Goal: Task Accomplishment & Management: Use online tool/utility

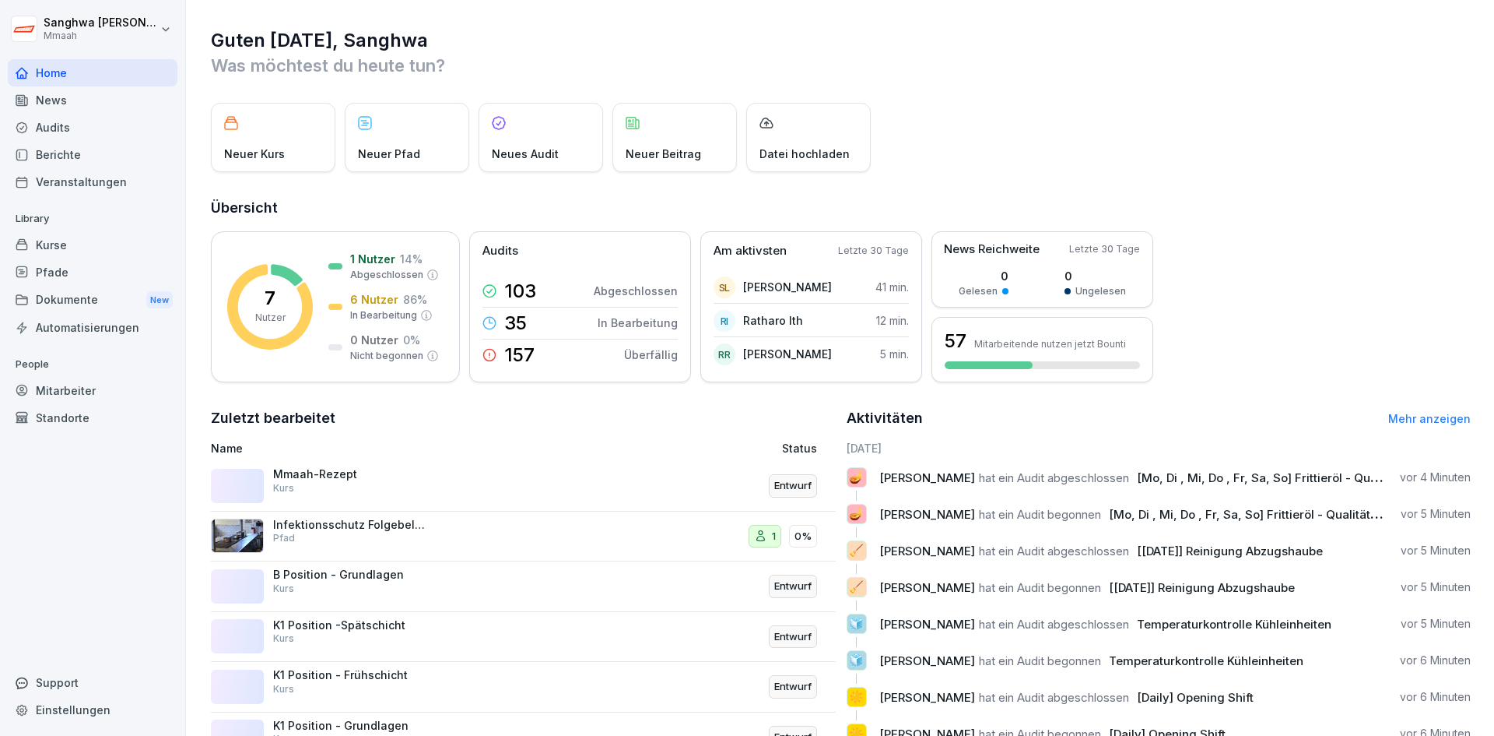
click at [1224, 70] on p "Was möchtest du heute tun?" at bounding box center [841, 65] width 1260 height 25
click at [763, 538] on div "1" at bounding box center [765, 536] width 33 height 23
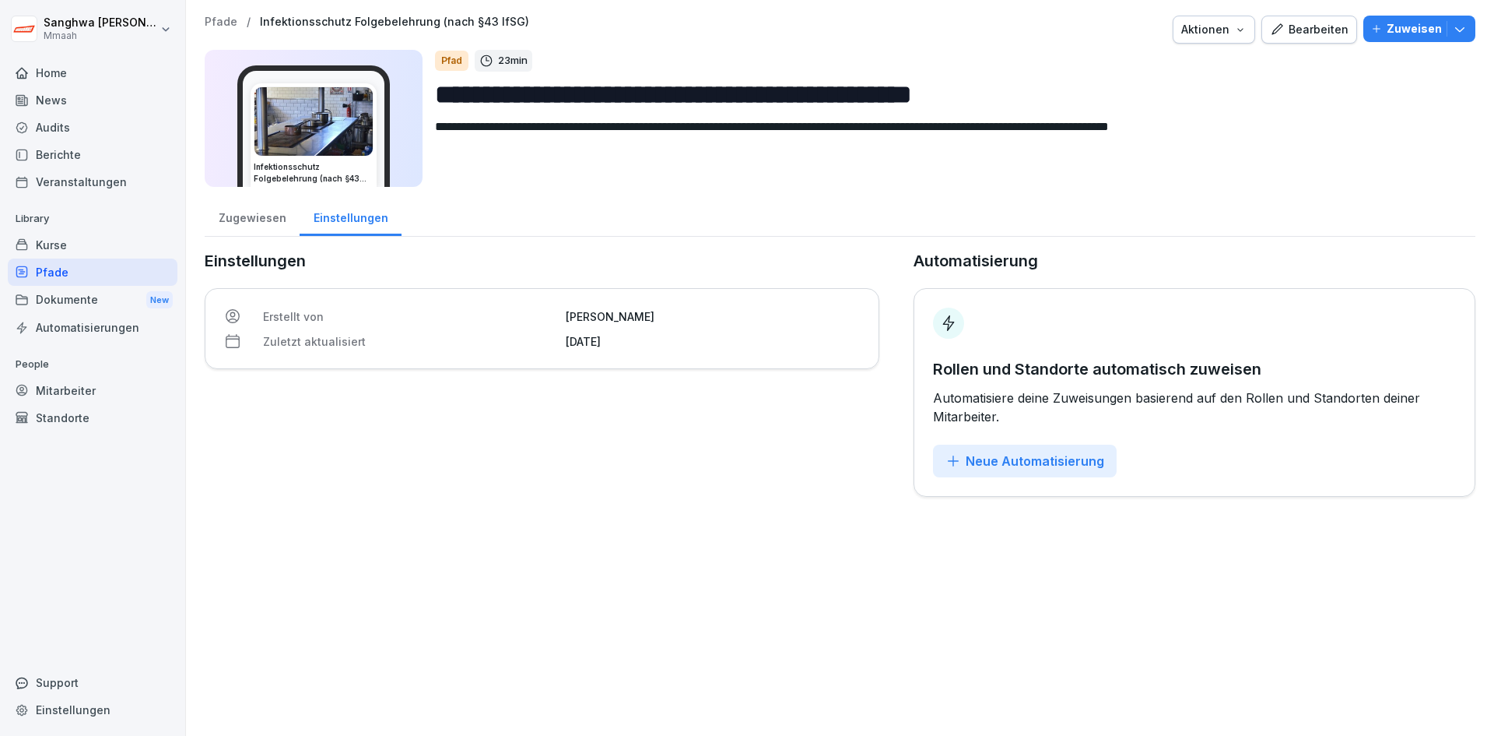
click at [707, 527] on div "**********" at bounding box center [840, 368] width 1308 height 736
click at [114, 246] on div "Kurse" at bounding box center [93, 244] width 170 height 27
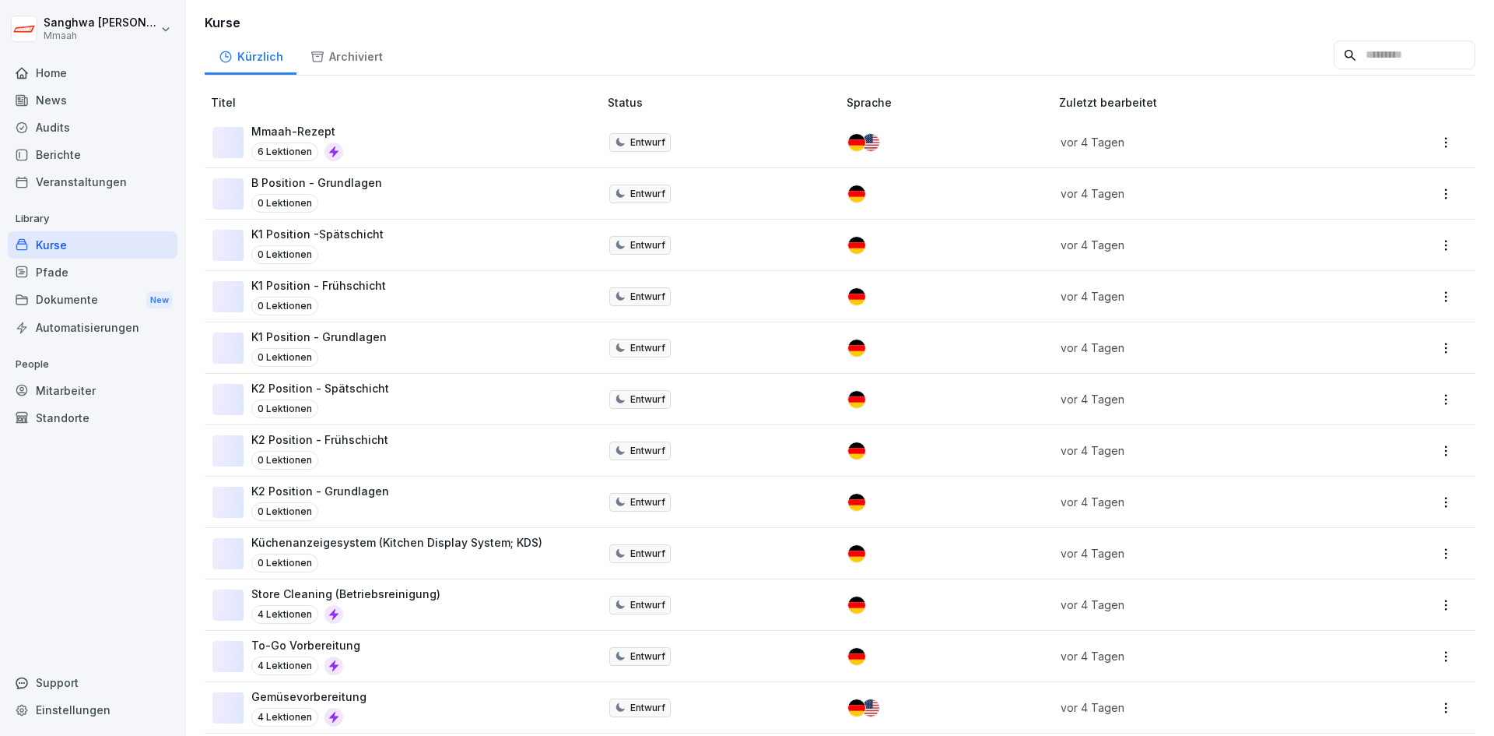
scroll to position [78, 0]
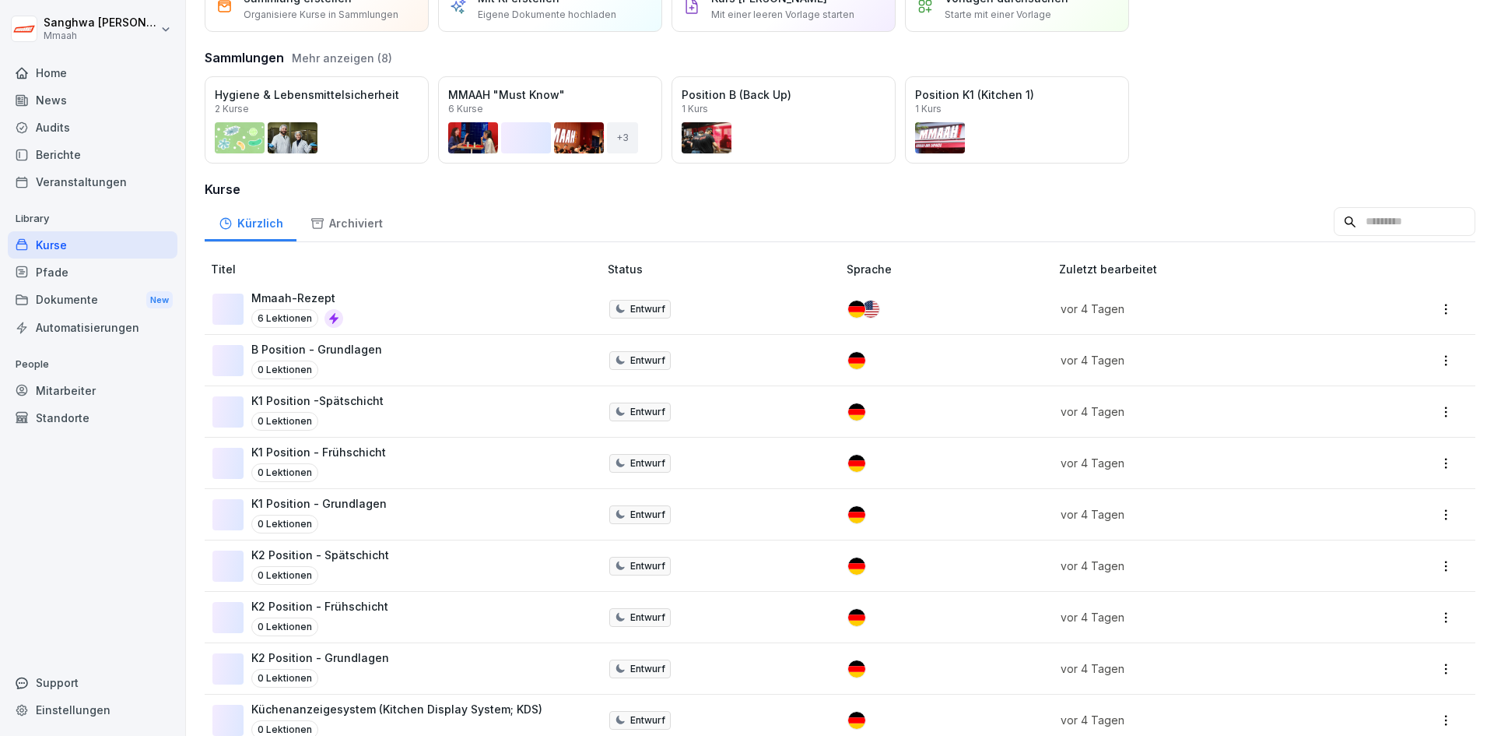
click at [456, 312] on div "Mmaah-Rezept 6 Lektionen" at bounding box center [397, 309] width 371 height 38
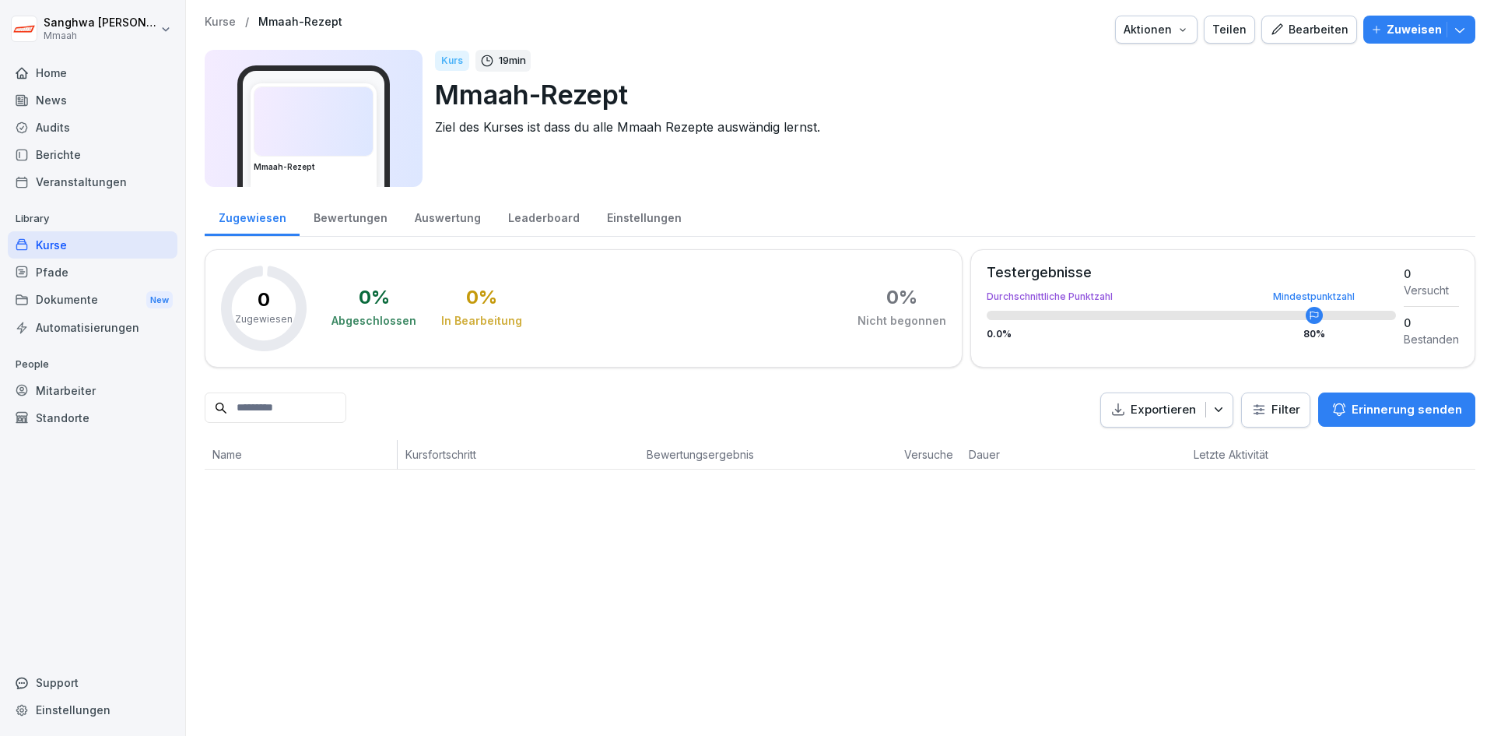
click at [1306, 33] on div "Bearbeiten" at bounding box center [1309, 29] width 79 height 17
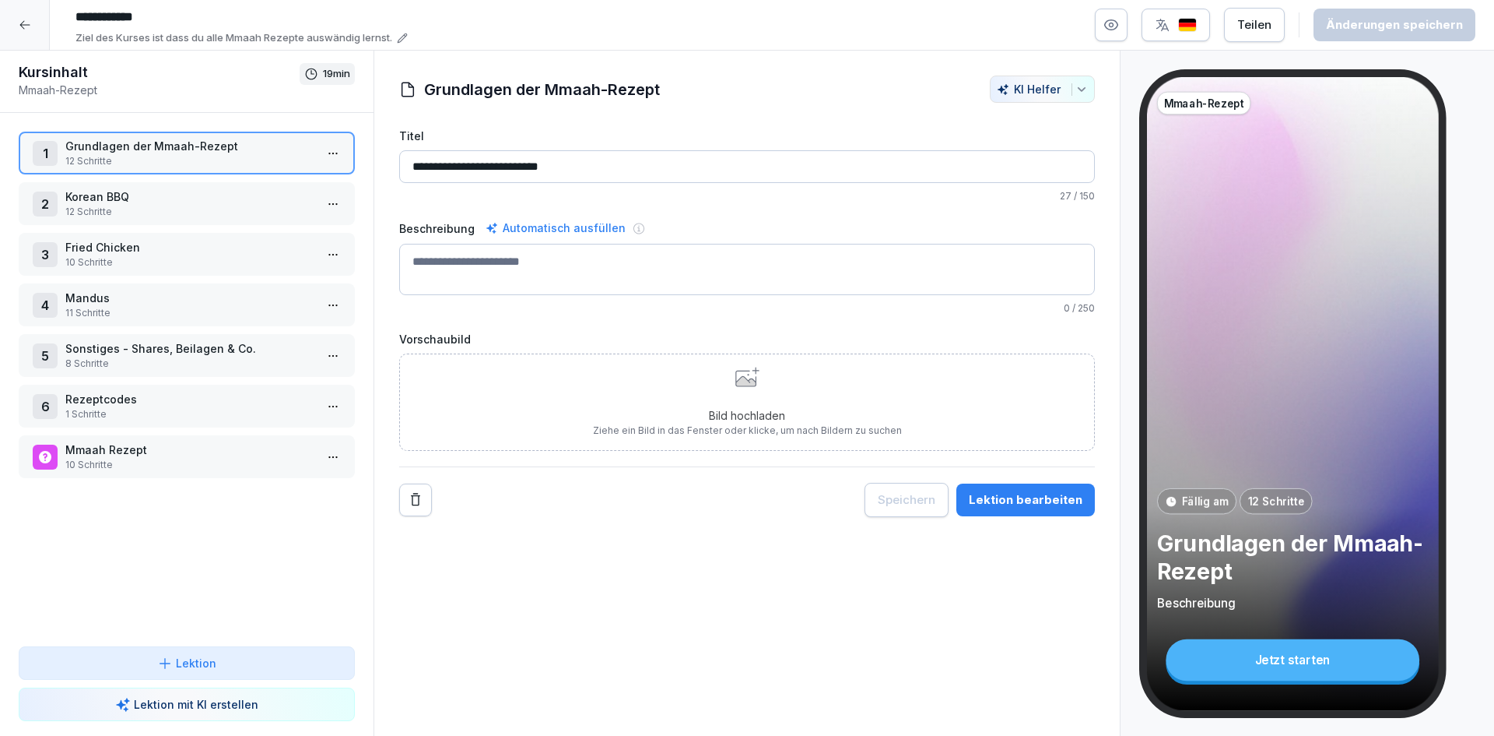
click at [209, 363] on p "8 Schritte" at bounding box center [189, 363] width 249 height 14
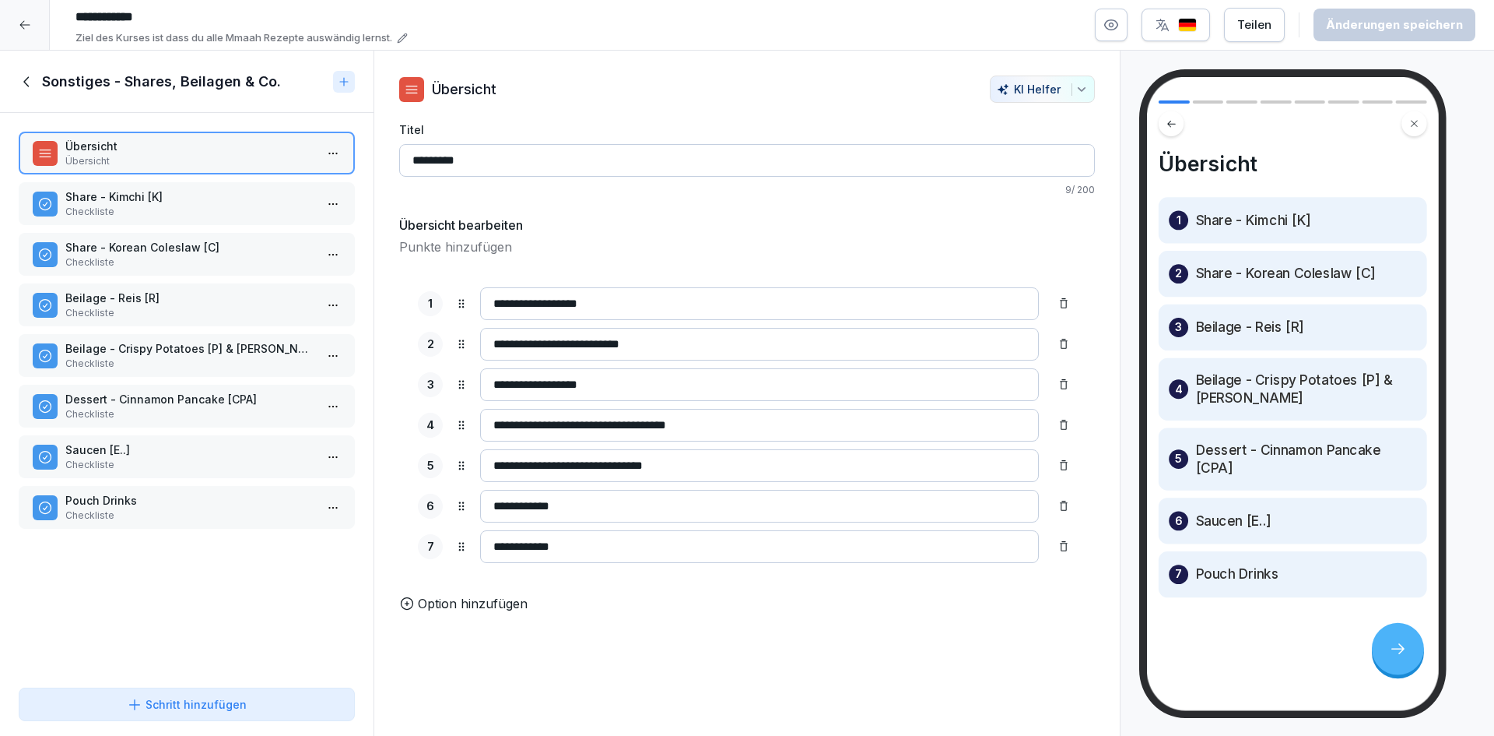
drag, startPoint x: 195, startPoint y: 598, endPoint x: 200, endPoint y: 579, distance: 19.3
click at [196, 598] on div "Übersicht Übersicht Share - Kimchi [K] Checkliste Share - Korean Coleslaw [C] C…" at bounding box center [187, 397] width 374 height 568
click at [212, 701] on div "Schritt hinzufügen" at bounding box center [187, 704] width 120 height 16
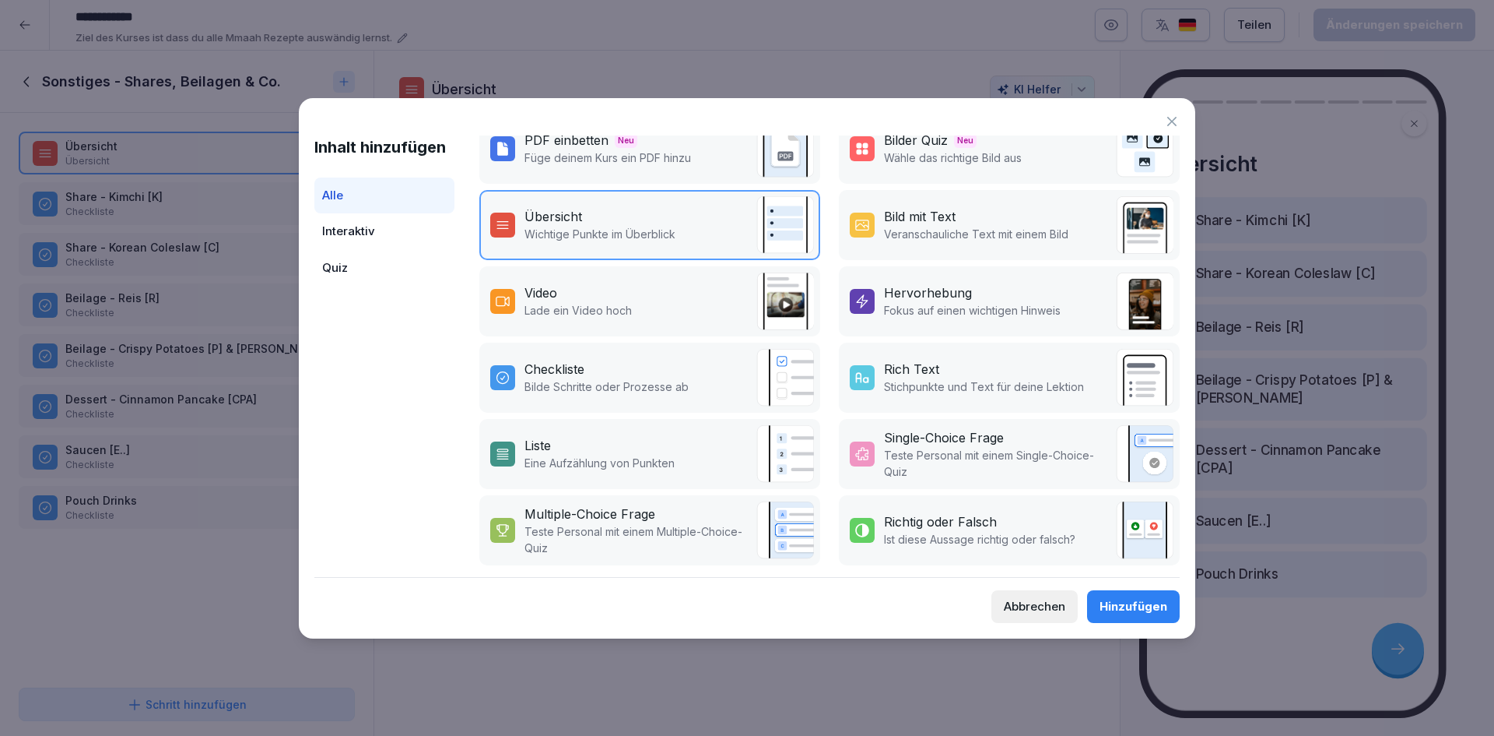
scroll to position [187, 0]
click at [355, 270] on div "Quiz" at bounding box center [384, 268] width 140 height 37
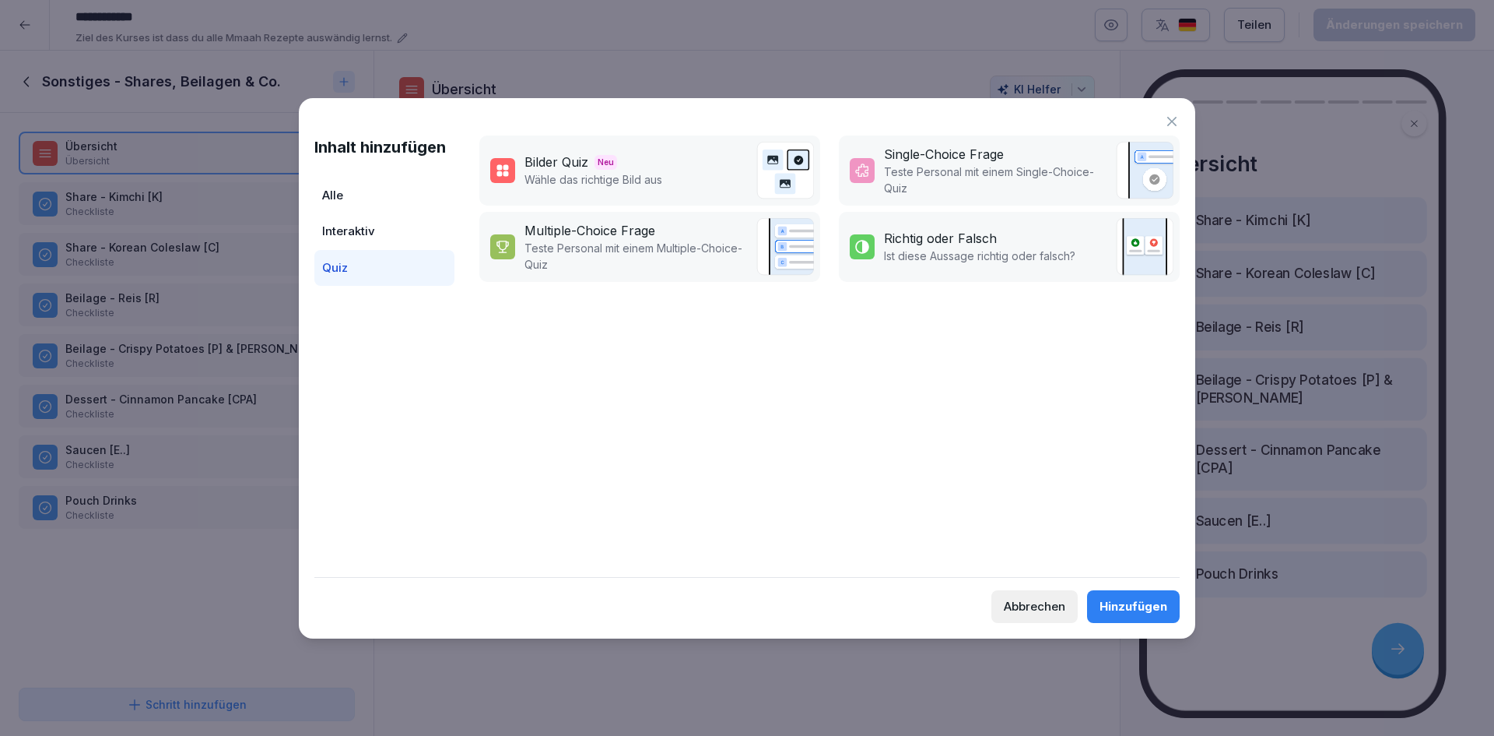
scroll to position [0, 0]
click at [374, 232] on div "Interaktiv" at bounding box center [384, 231] width 140 height 37
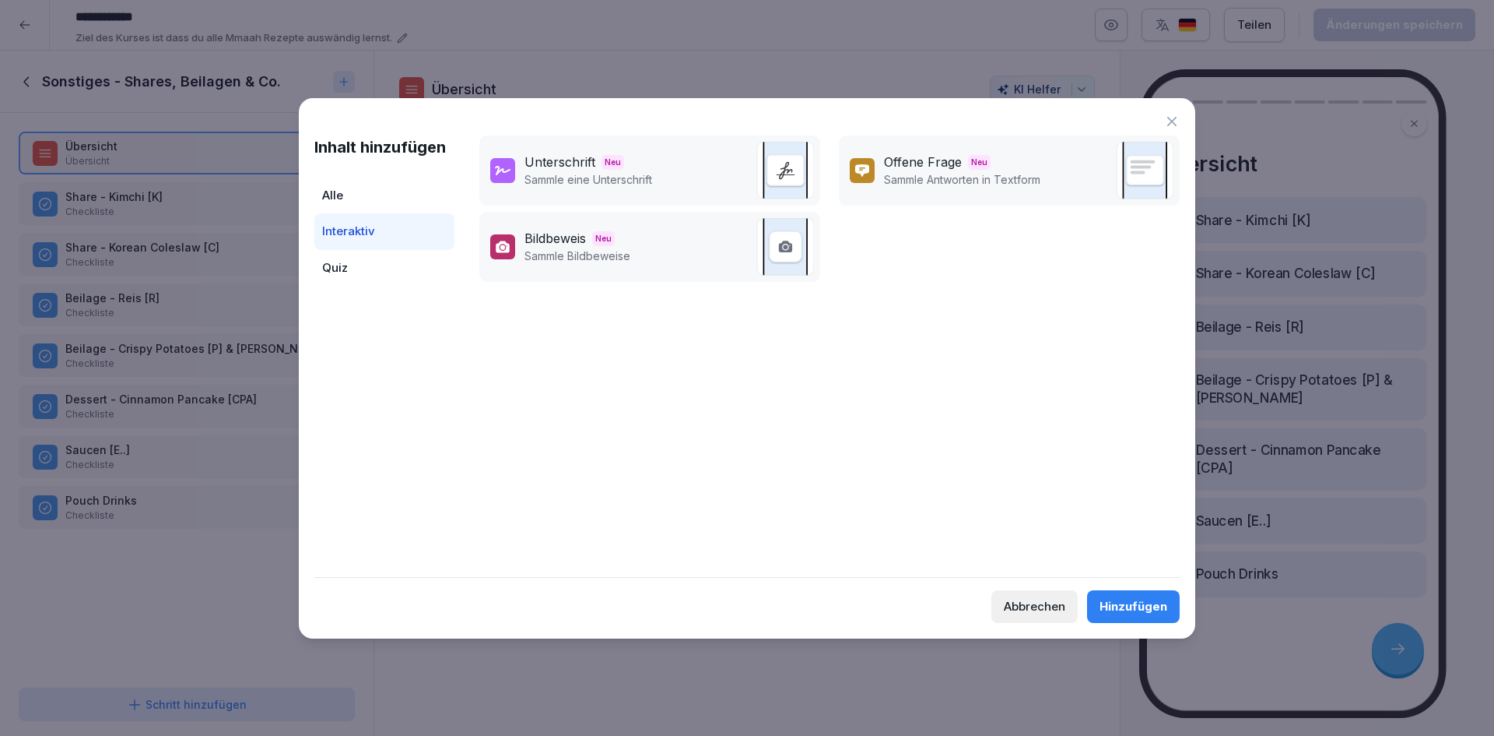
click at [366, 199] on div "Alle" at bounding box center [384, 195] width 140 height 37
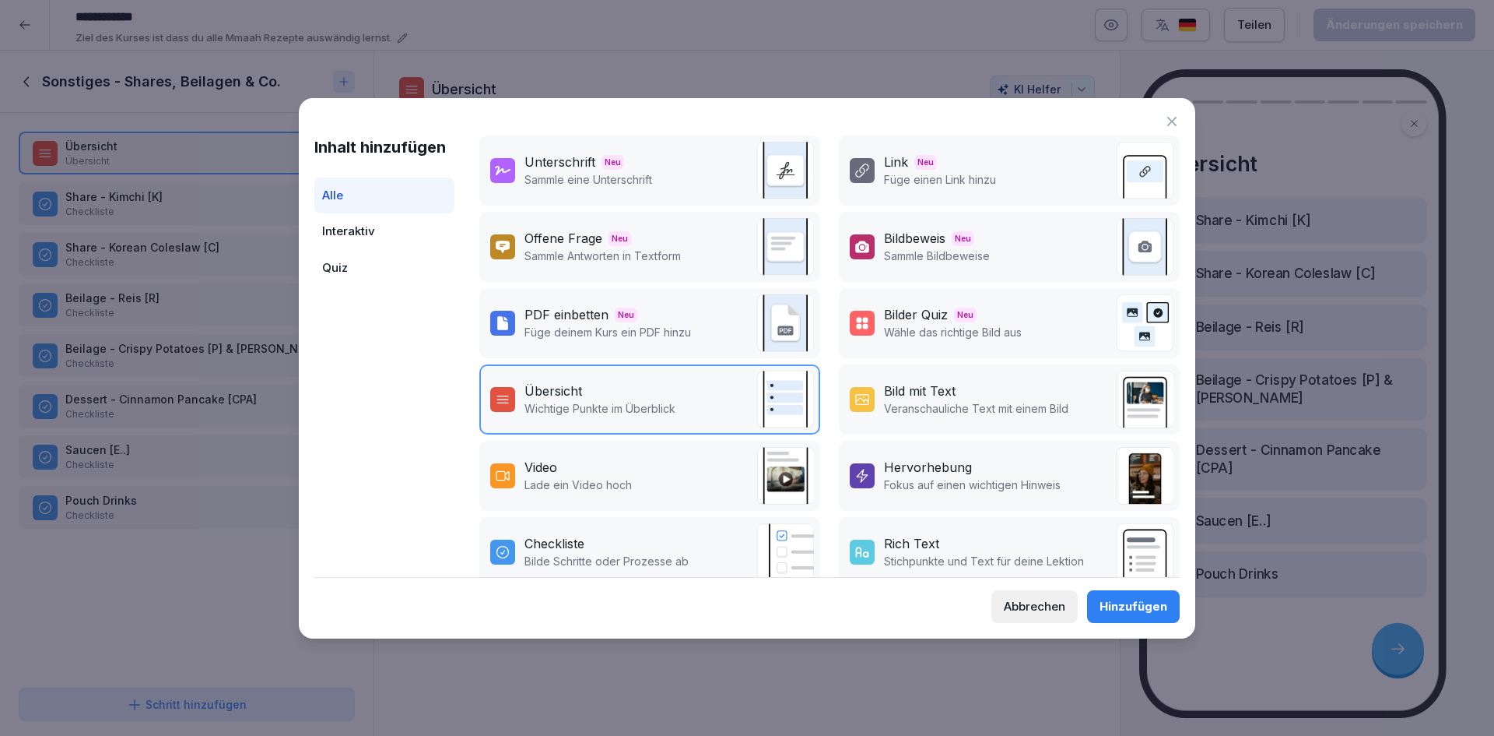
scroll to position [187, 0]
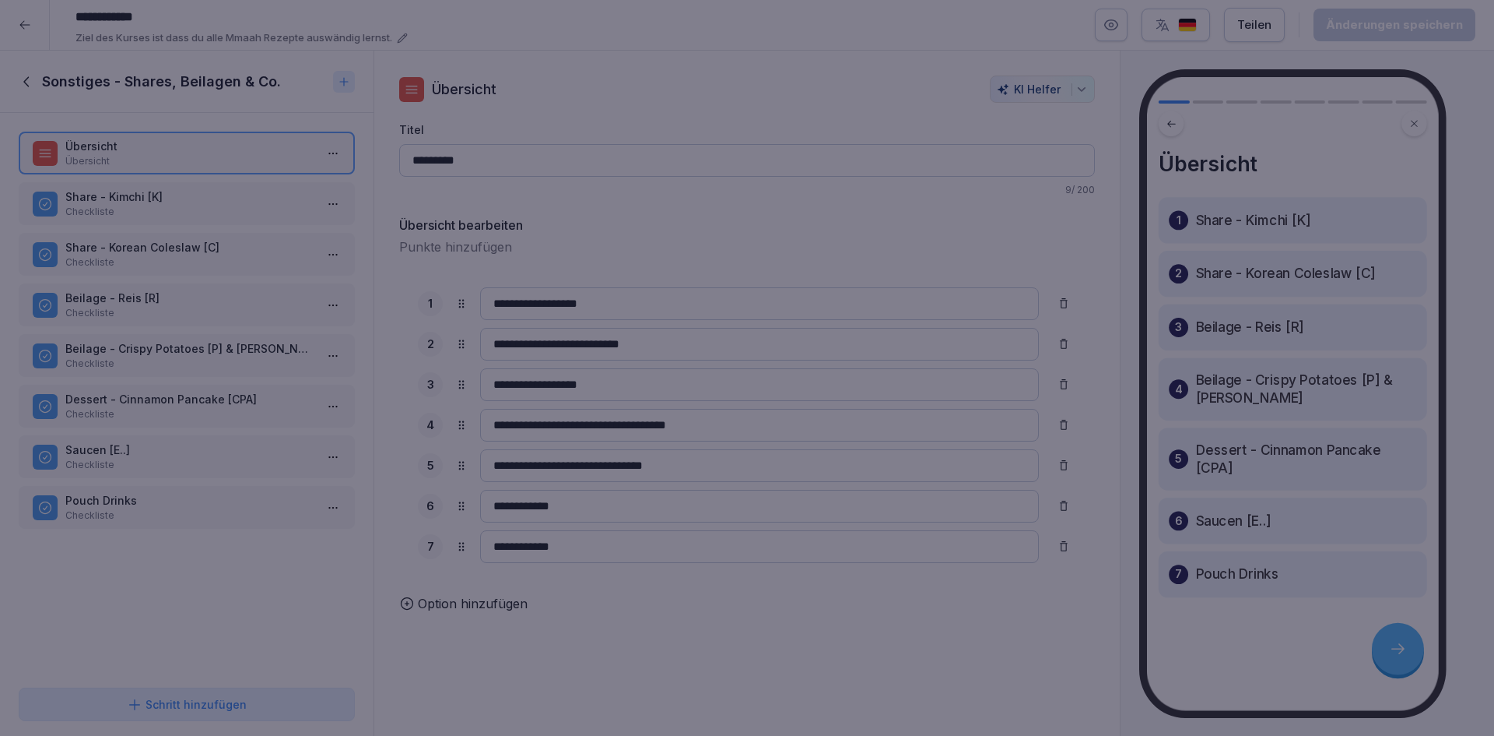
click at [108, 562] on div at bounding box center [747, 368] width 1494 height 736
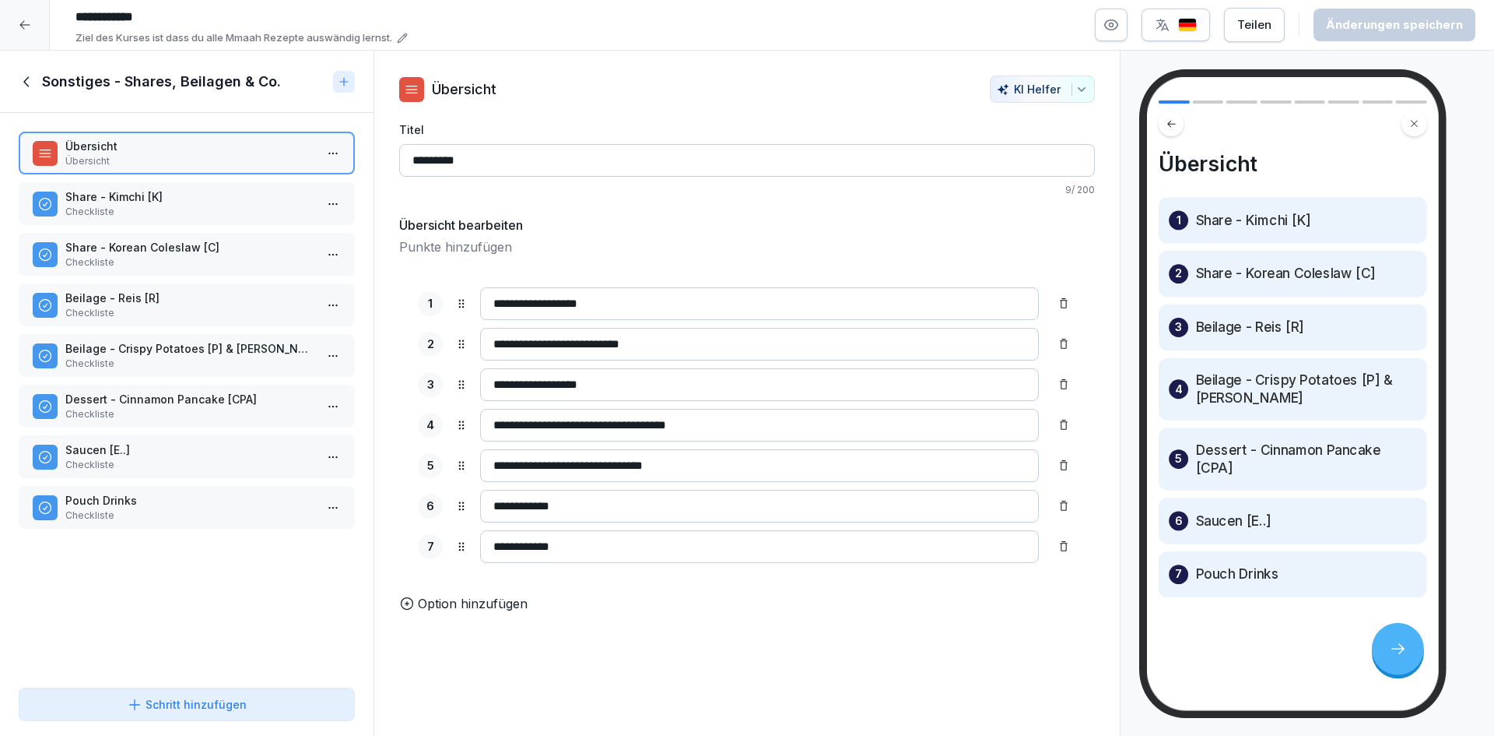
click at [221, 634] on div "Übersicht Übersicht Share - Kimchi [K] Checkliste Share - Korean Coleslaw [C] C…" at bounding box center [187, 397] width 374 height 568
click at [37, 87] on div "Sonstiges - Shares, Beilagen & Co." at bounding box center [173, 81] width 308 height 19
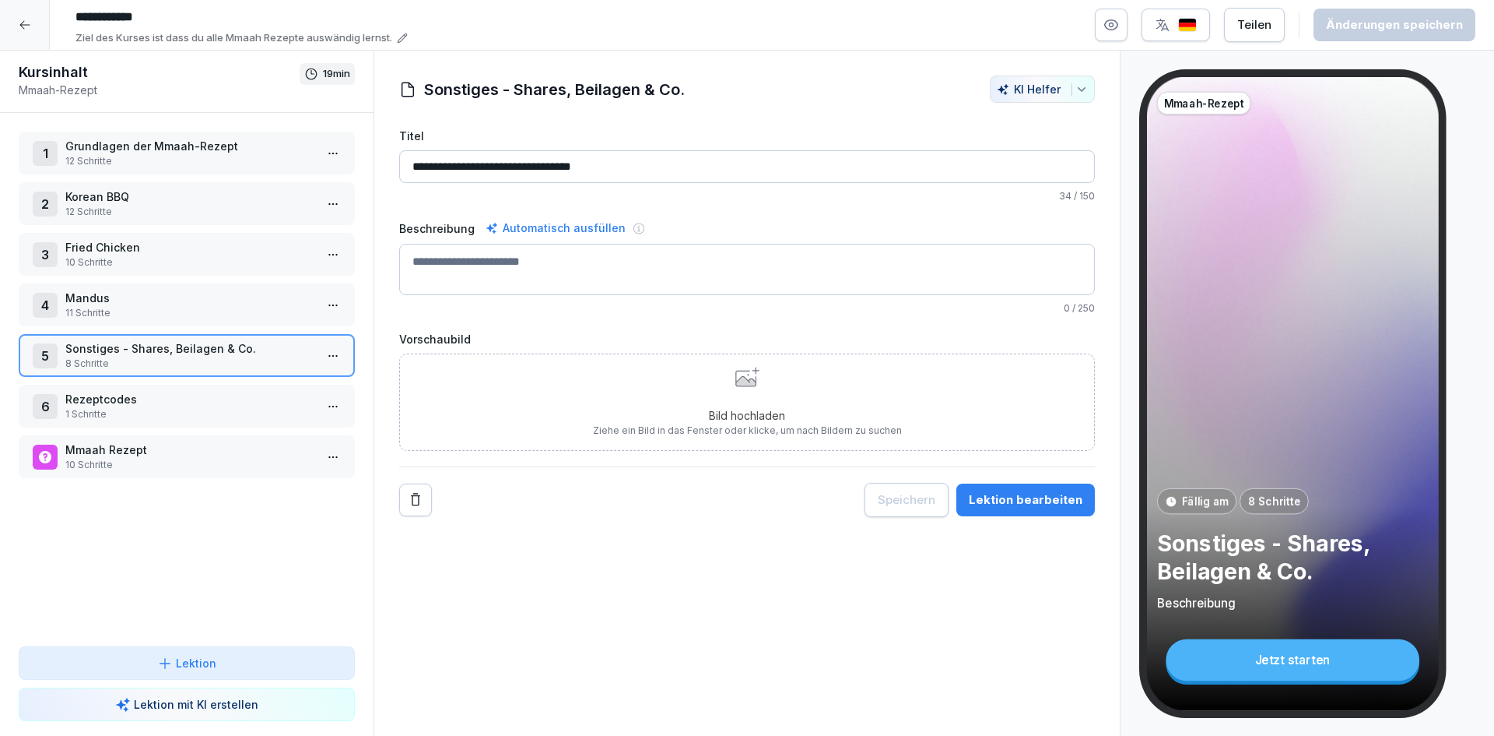
click at [190, 558] on div "1 Grundlagen der Mmaah-Rezept 12 Schritte 2 Korean BBQ 12 Schritte 3 Fried Chic…" at bounding box center [187, 379] width 374 height 533
click at [184, 588] on div "1 Grundlagen der Mmaah-Rezept 12 Schritte 2 Korean BBQ 12 Schritte 3 Fried Chic…" at bounding box center [187, 379] width 374 height 533
click at [159, 405] on p "Rezeptcodes" at bounding box center [189, 399] width 249 height 16
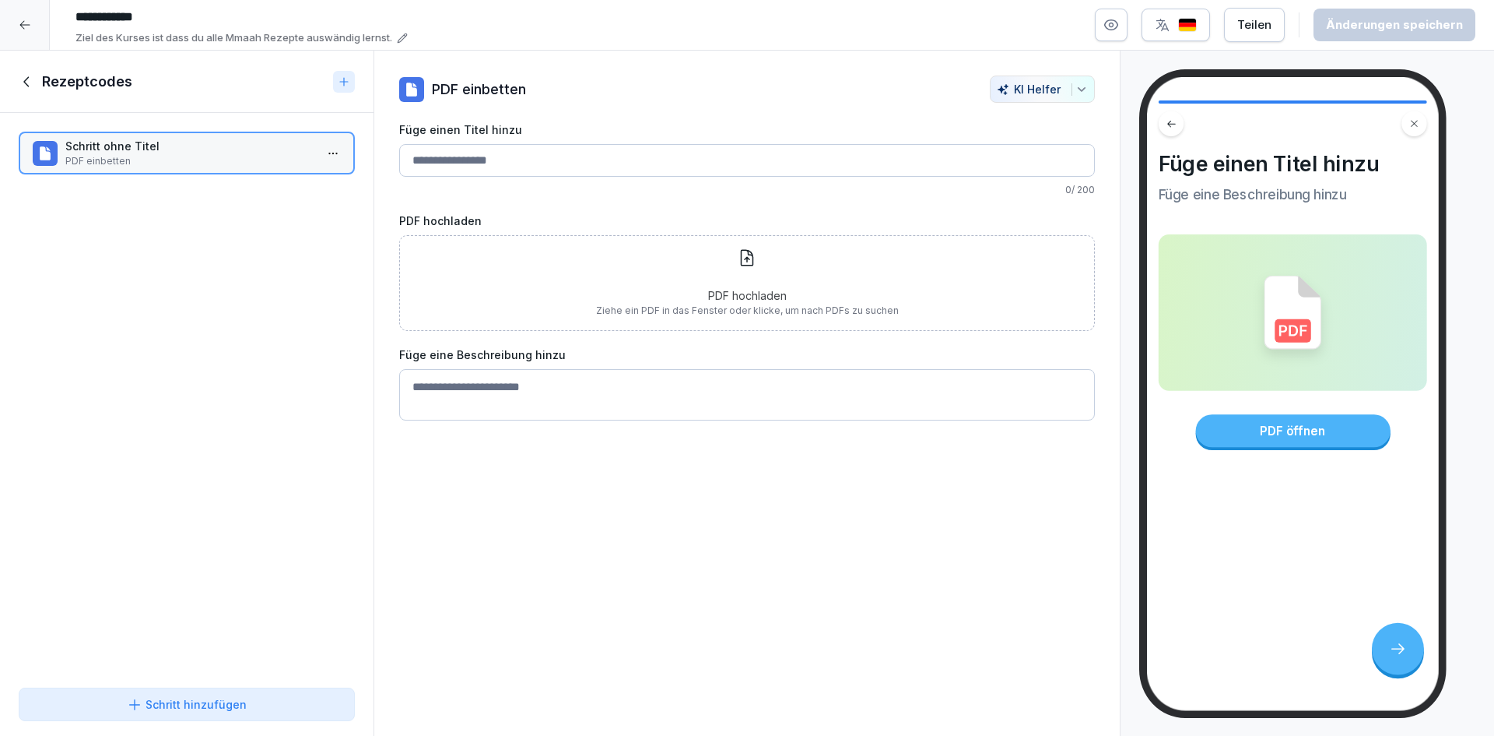
click at [767, 280] on div "PDF hochladen Ziehe ein PDF in das Fenster oder klicke, um nach PDFs zu suchen" at bounding box center [747, 282] width 303 height 69
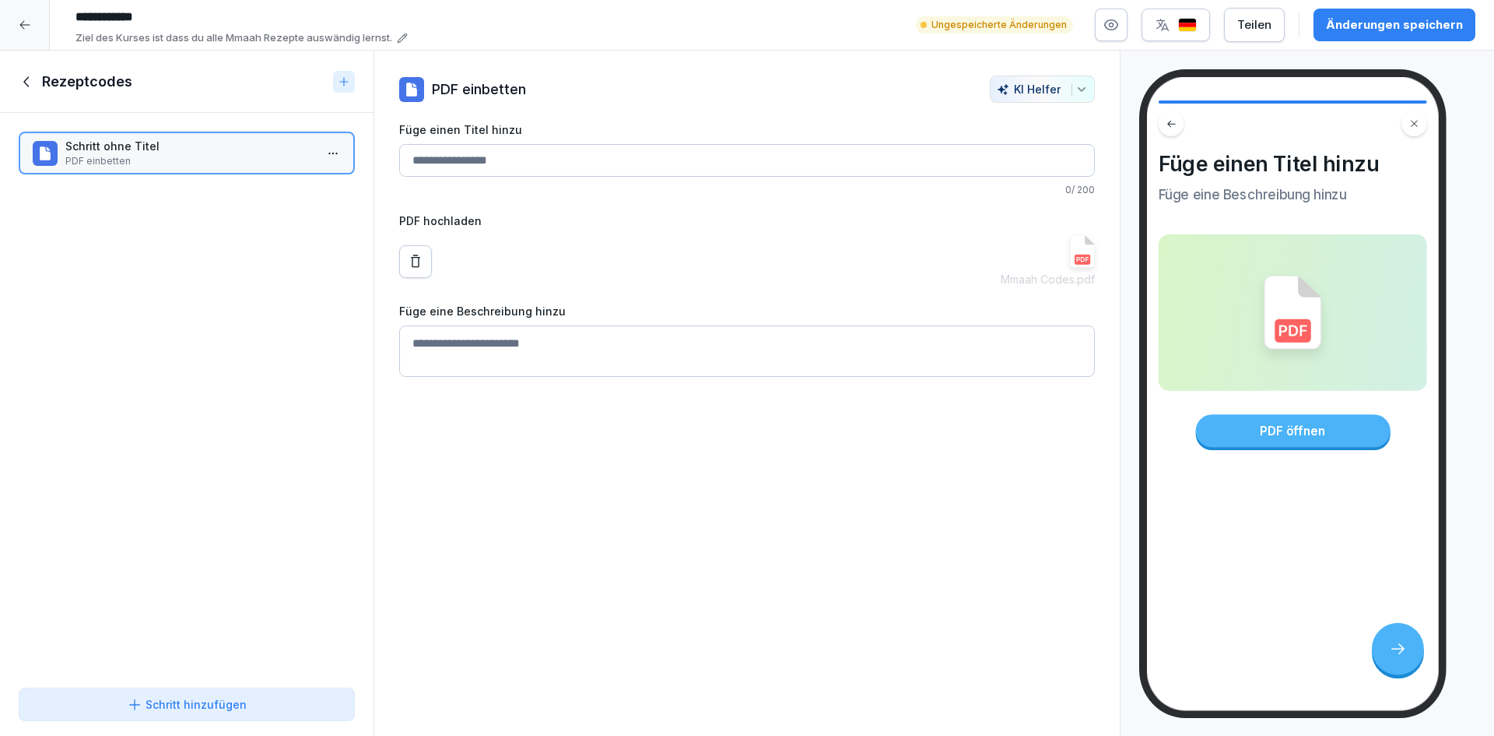
click at [514, 161] on input "Füge einen Titel hinzu" at bounding box center [747, 160] width 696 height 33
type input "*"
type input "**********"
click at [741, 354] on textarea "Füge eine Beschreibung hinzu" at bounding box center [747, 350] width 696 height 51
click at [200, 698] on div "Schritt hinzufügen" at bounding box center [187, 704] width 120 height 16
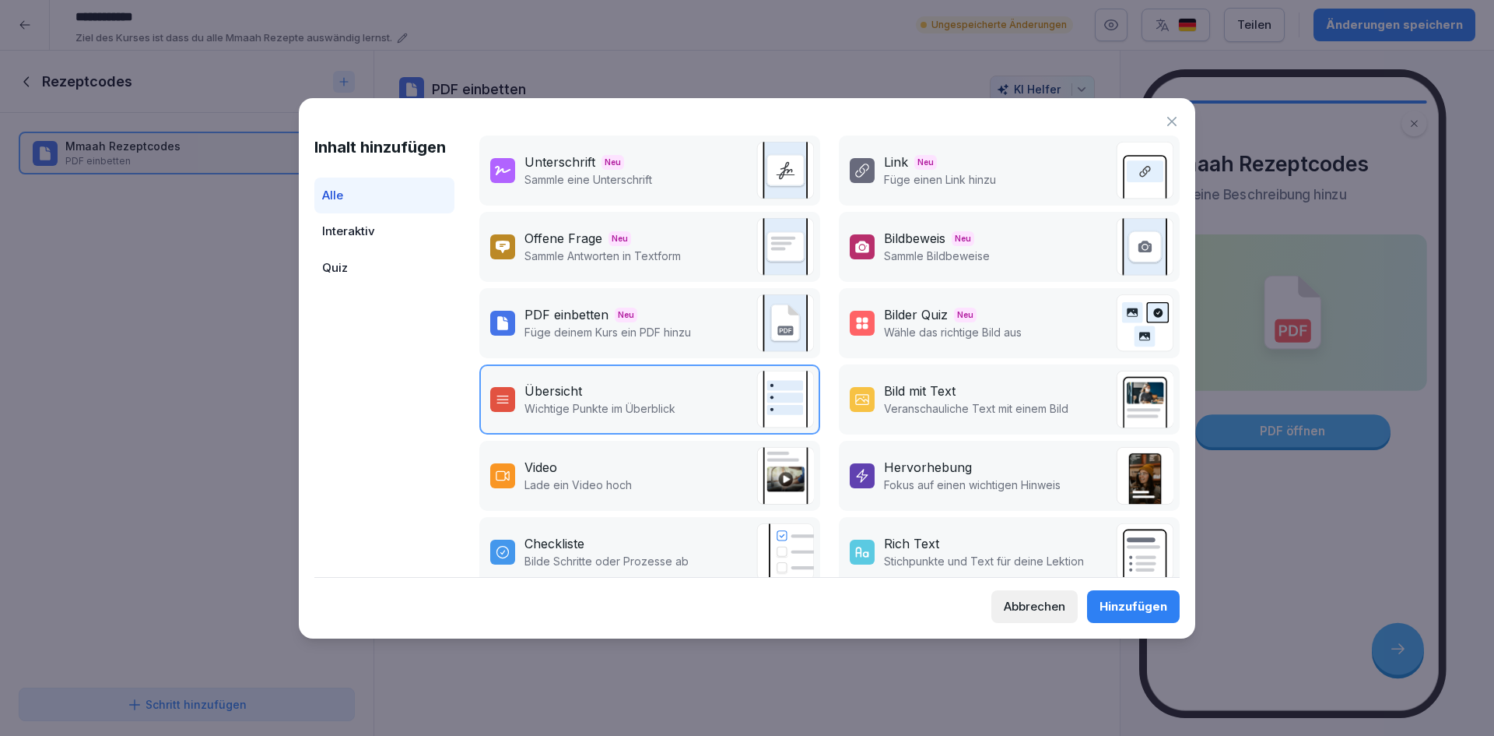
click at [670, 177] on div "Unterschrift Neu Sammle eine Unterschrift" at bounding box center [649, 170] width 341 height 70
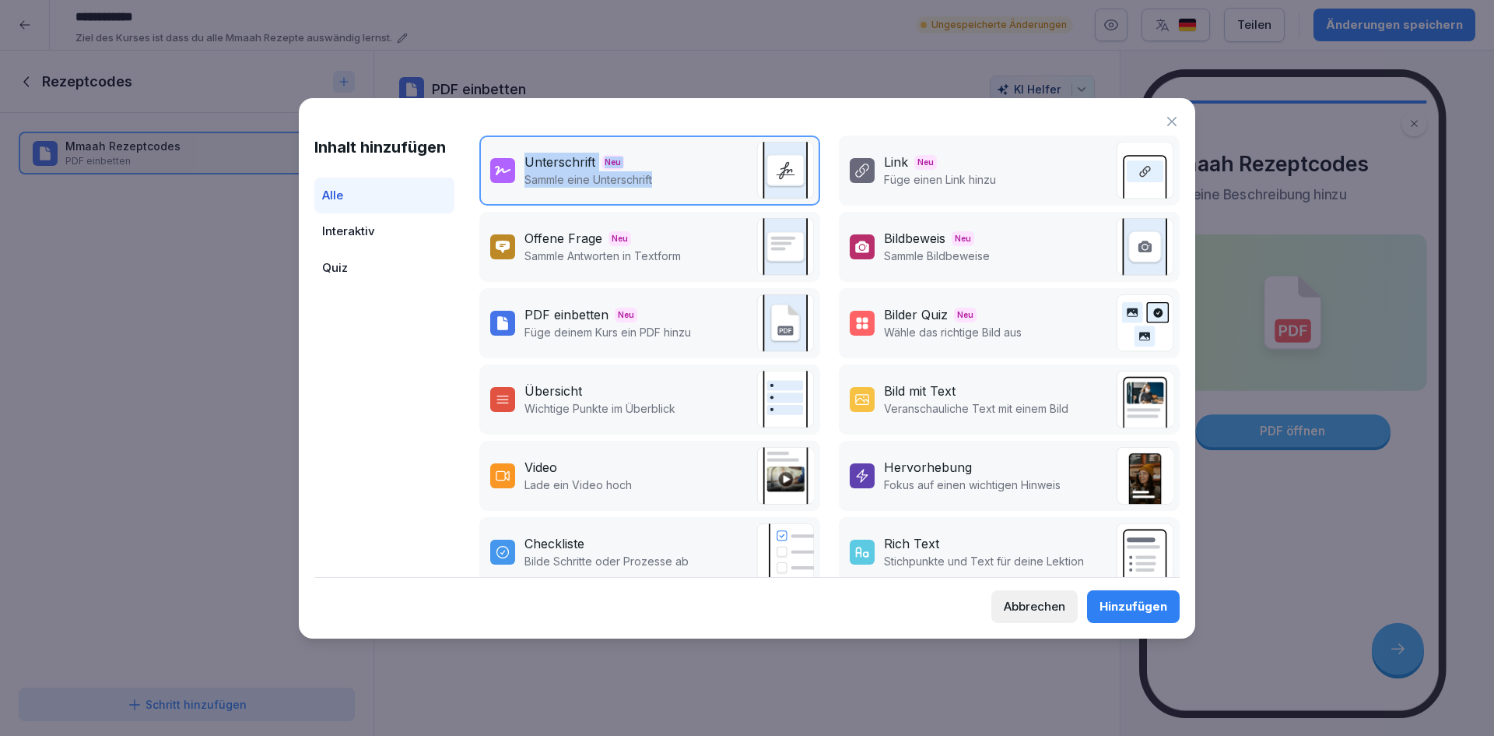
click at [670, 177] on div "Unterschrift Neu Sammle eine Unterschrift" at bounding box center [649, 170] width 341 height 70
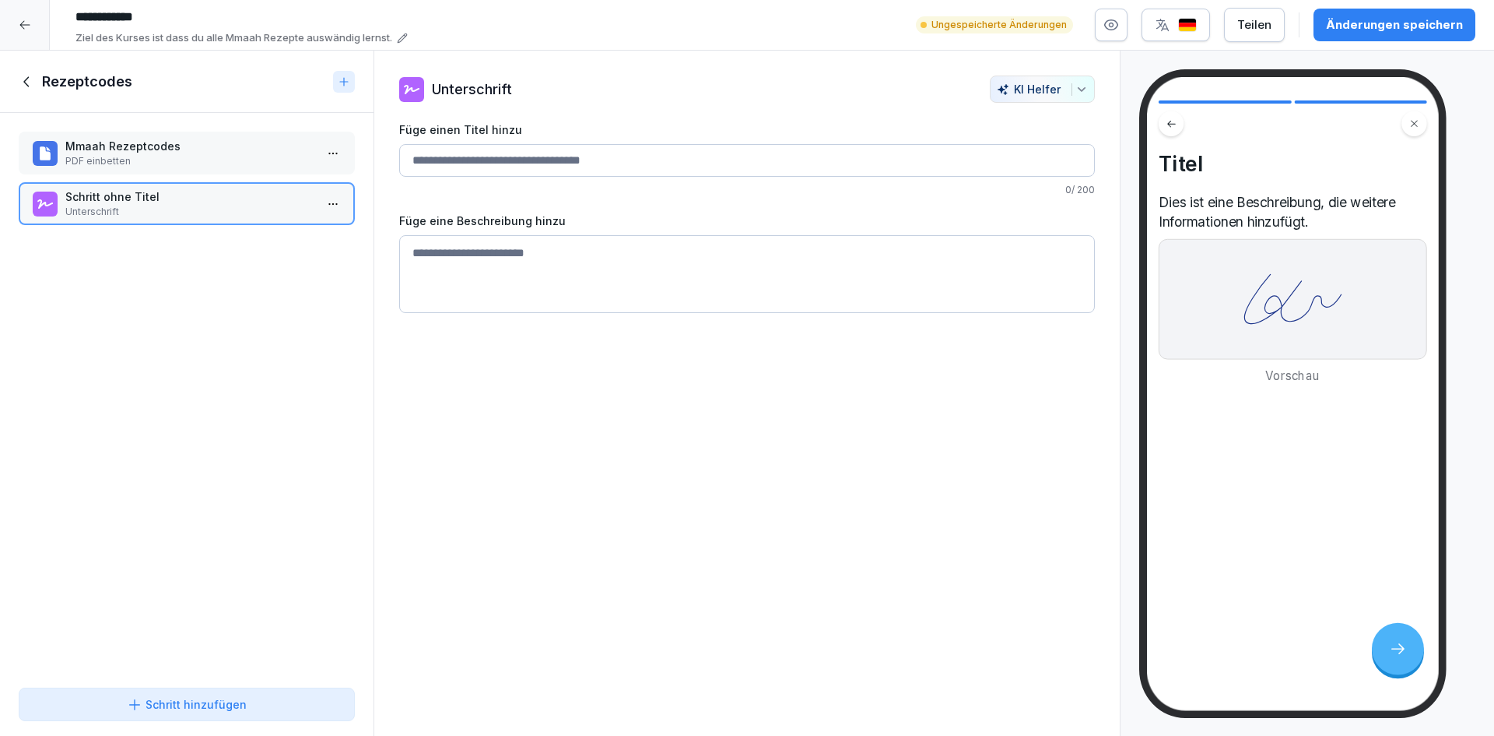
click at [238, 151] on p "Mmaah Rezeptcodes" at bounding box center [189, 146] width 249 height 16
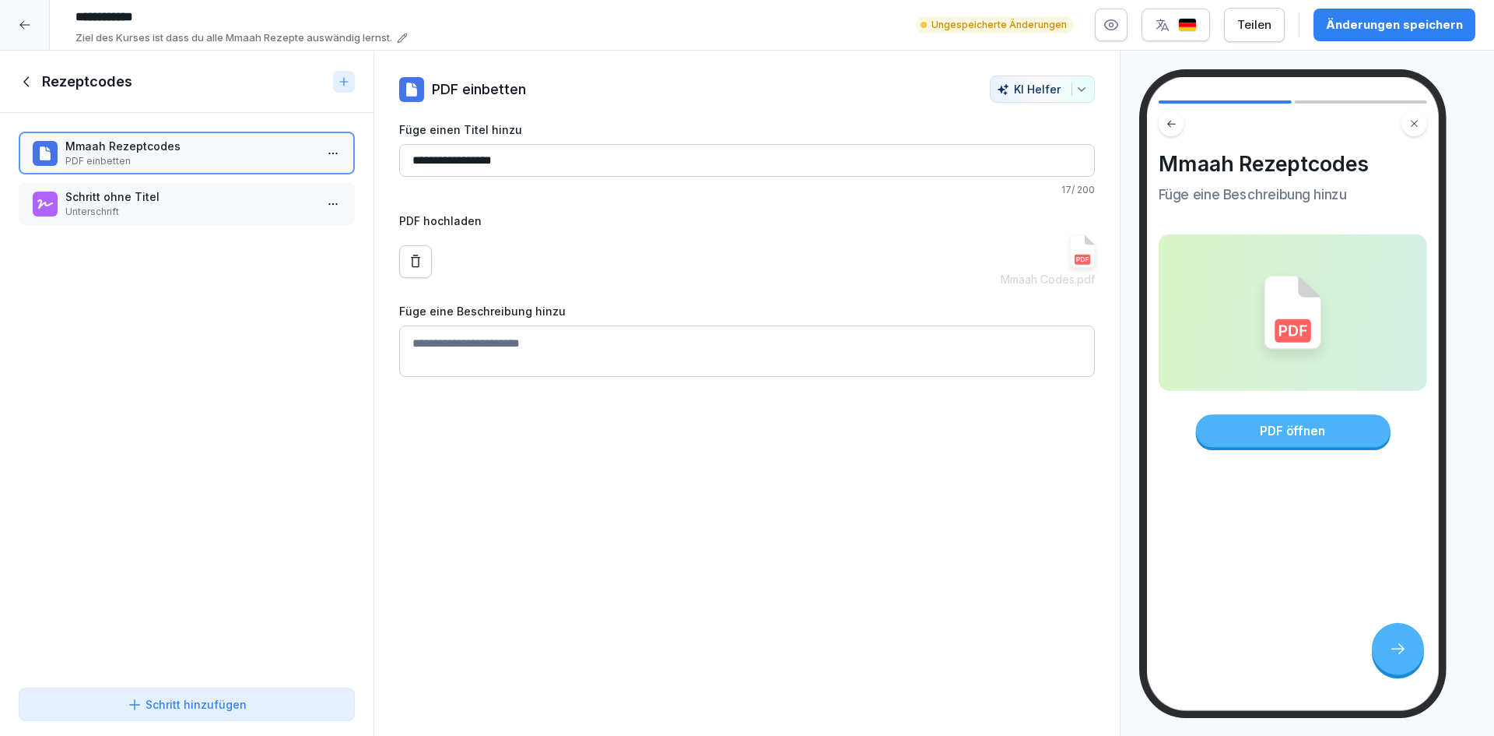
click at [520, 335] on textarea "Füge eine Beschreibung hinzu" at bounding box center [747, 350] width 696 height 51
click at [879, 359] on textarea "Füge eine Beschreibung hinzu" at bounding box center [747, 350] width 696 height 51
type textarea "*"
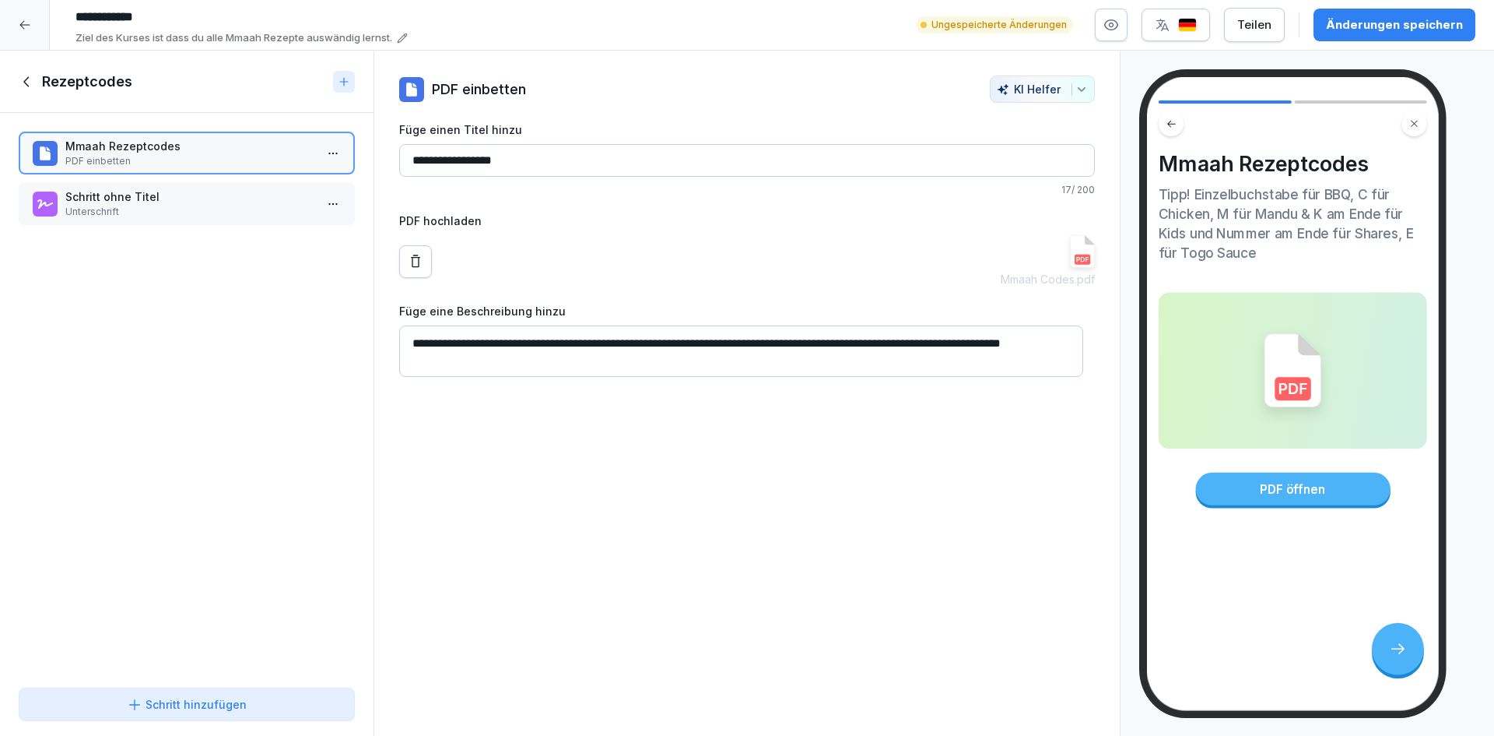
type textarea "**********"
drag, startPoint x: 540, startPoint y: 363, endPoint x: 375, endPoint y: 330, distance: 168.4
click at [375, 330] on div "**********" at bounding box center [747, 226] width 746 height 301
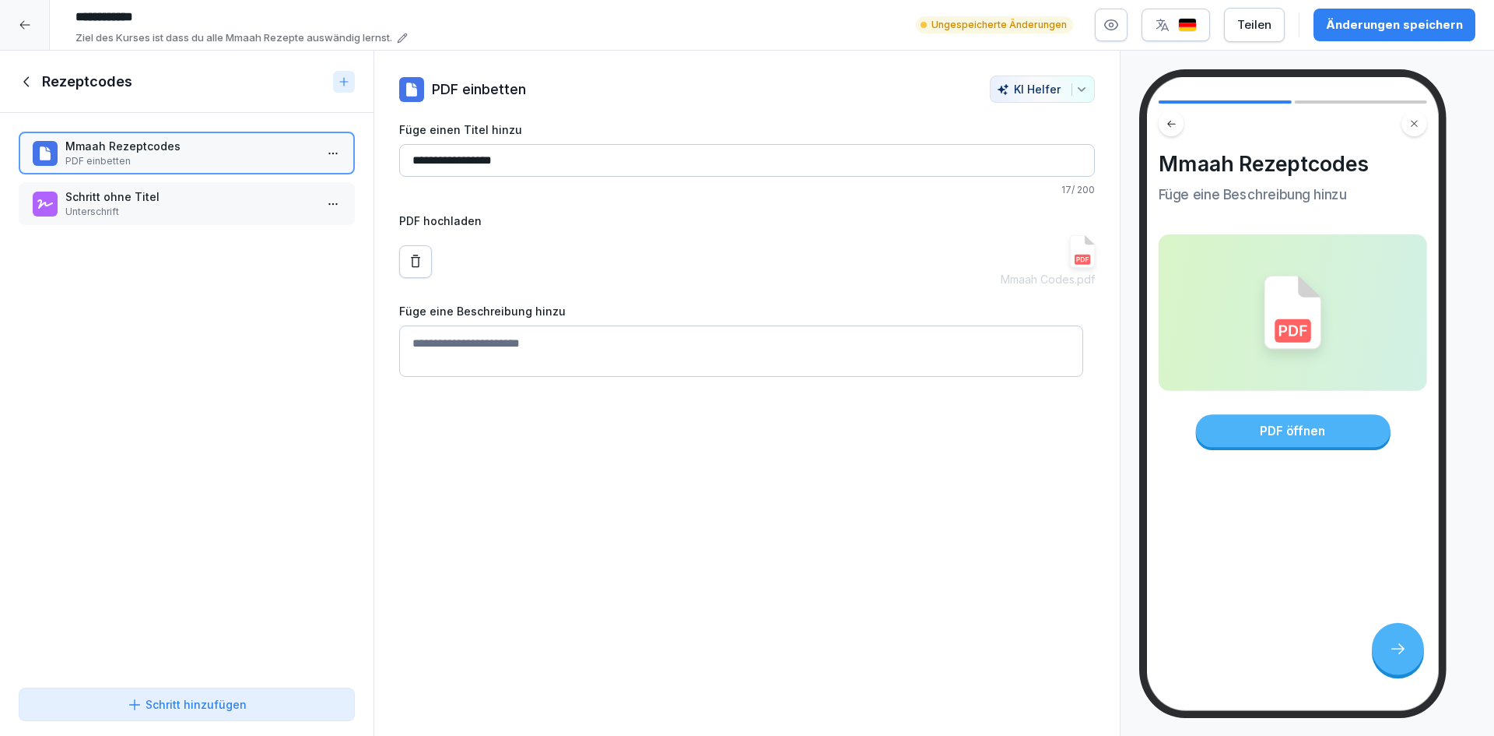
click at [191, 293] on div "Mmaah Rezeptcodes PDF einbetten Schritt ohne Titel Unterschrift To pick up a dr…" at bounding box center [187, 397] width 374 height 568
click at [216, 367] on div "Mmaah Rezeptcodes PDF einbetten Schritt ohne Titel Unterschrift To pick up a dr…" at bounding box center [187, 397] width 374 height 568
click at [234, 708] on div "Schritt hinzufügen" at bounding box center [187, 704] width 120 height 16
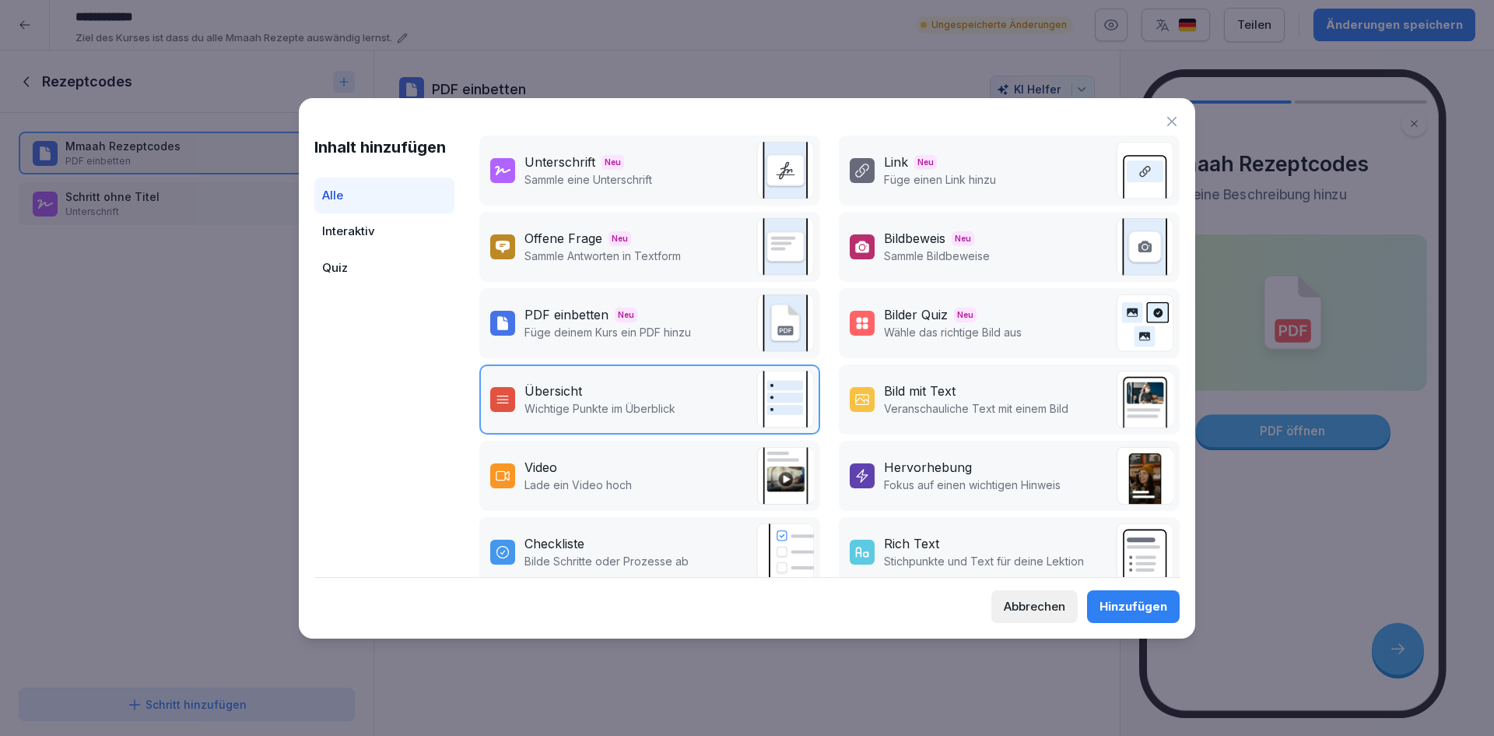
scroll to position [78, 0]
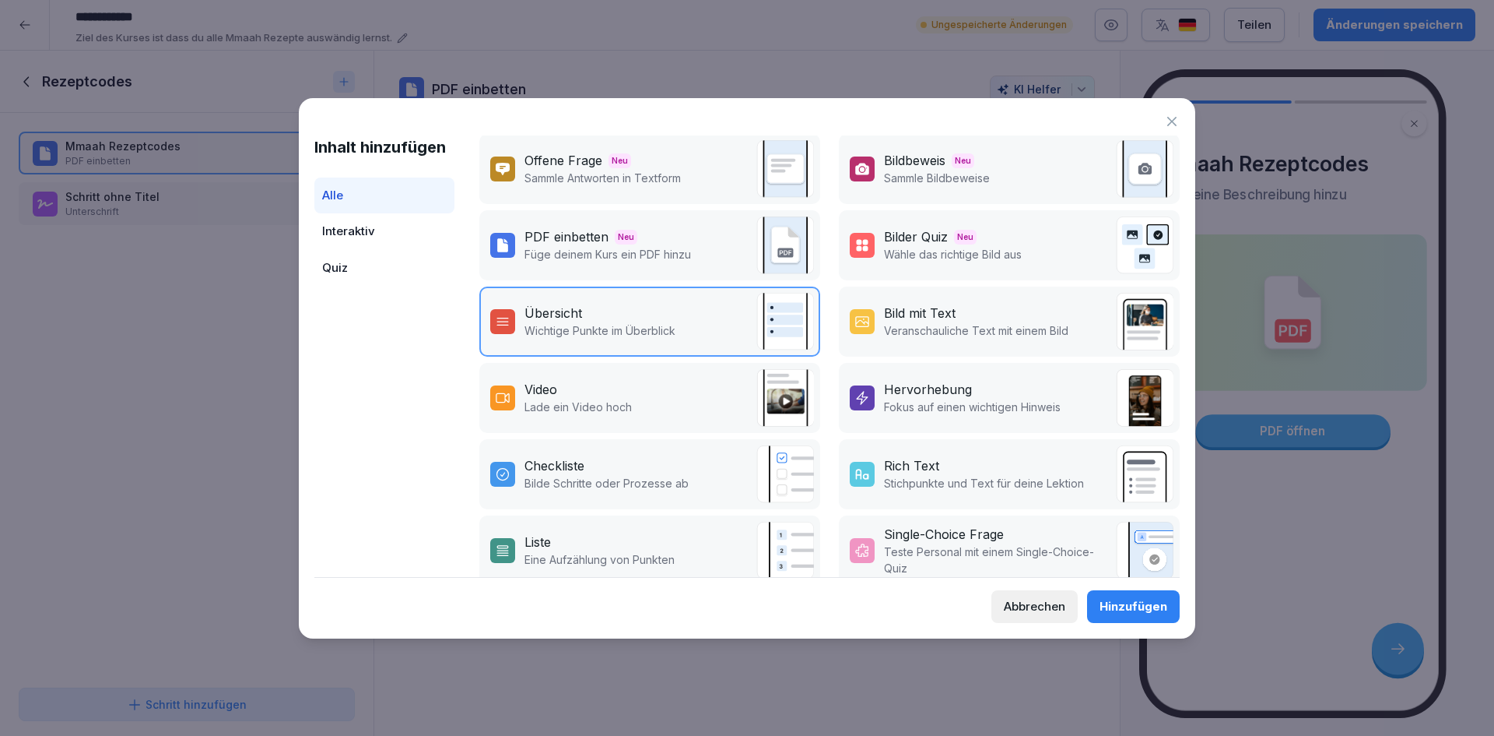
click at [1006, 480] on p "Stichpunkte und Text für deine Lektion" at bounding box center [984, 483] width 200 height 16
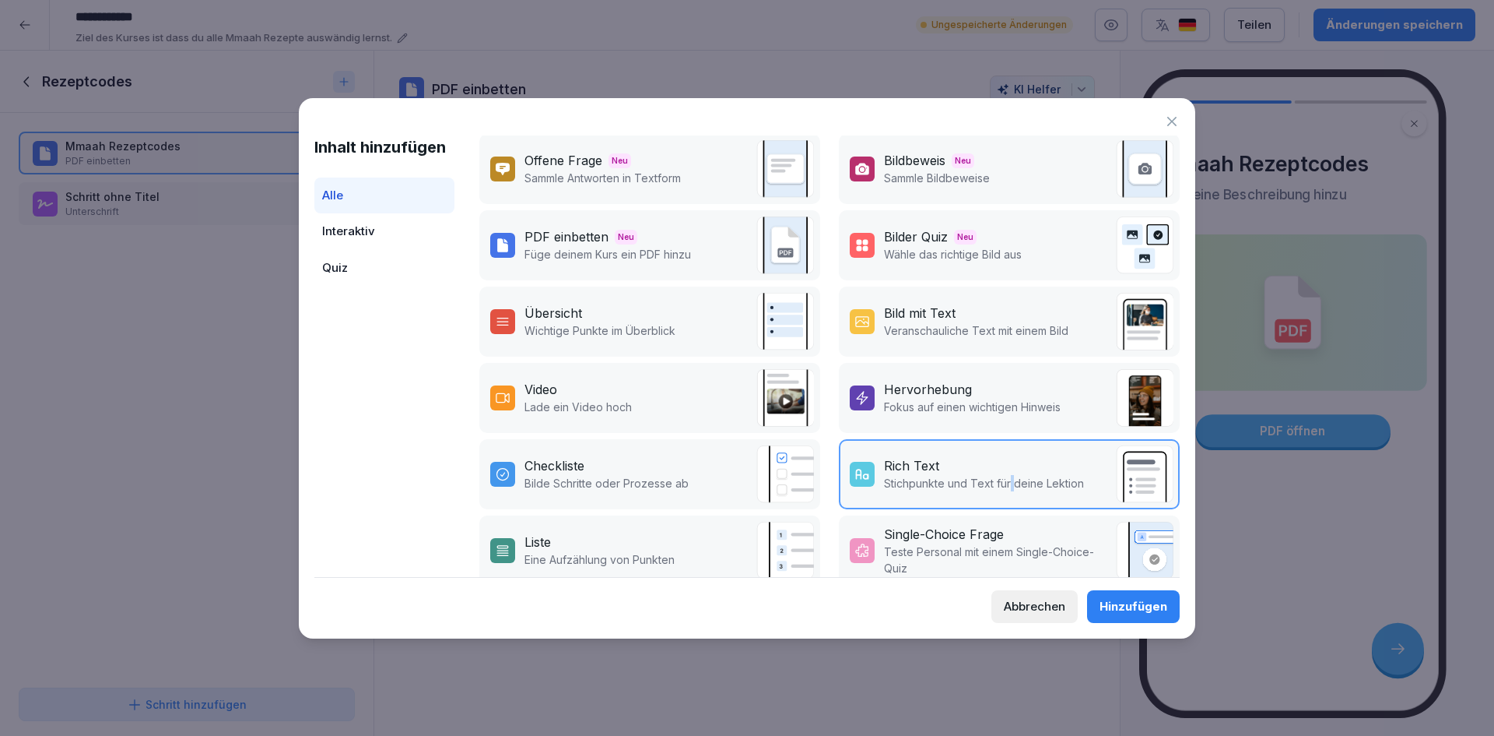
click at [1006, 480] on p "Stichpunkte und Text für deine Lektion" at bounding box center [984, 483] width 200 height 16
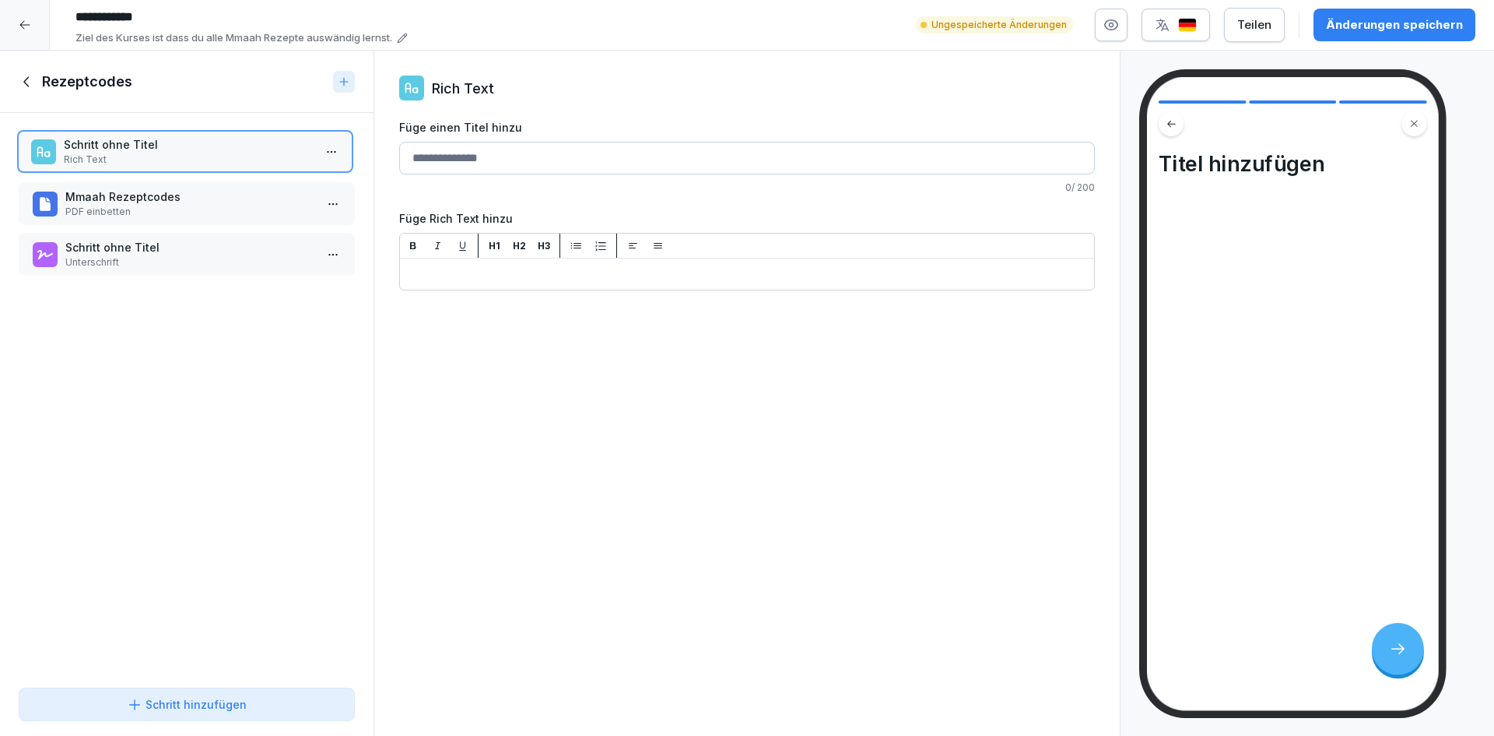
drag, startPoint x: 183, startPoint y: 260, endPoint x: 181, endPoint y: 153, distance: 106.7
click at [181, 153] on p "Rich Text" at bounding box center [188, 160] width 249 height 14
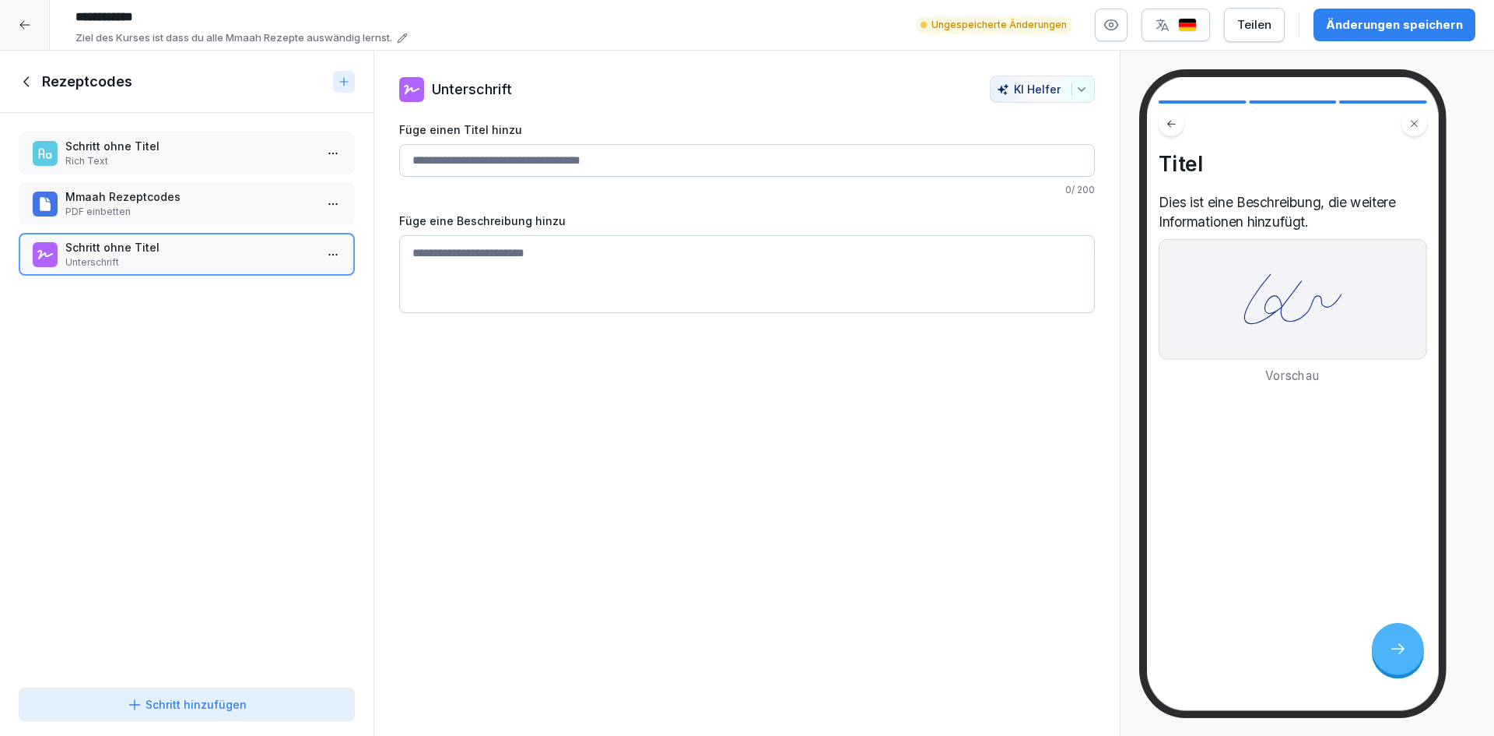
click at [535, 162] on input "Füge einen Titel hinzu" at bounding box center [747, 160] width 696 height 33
click at [141, 153] on p "Schritt ohne Titel" at bounding box center [189, 146] width 249 height 16
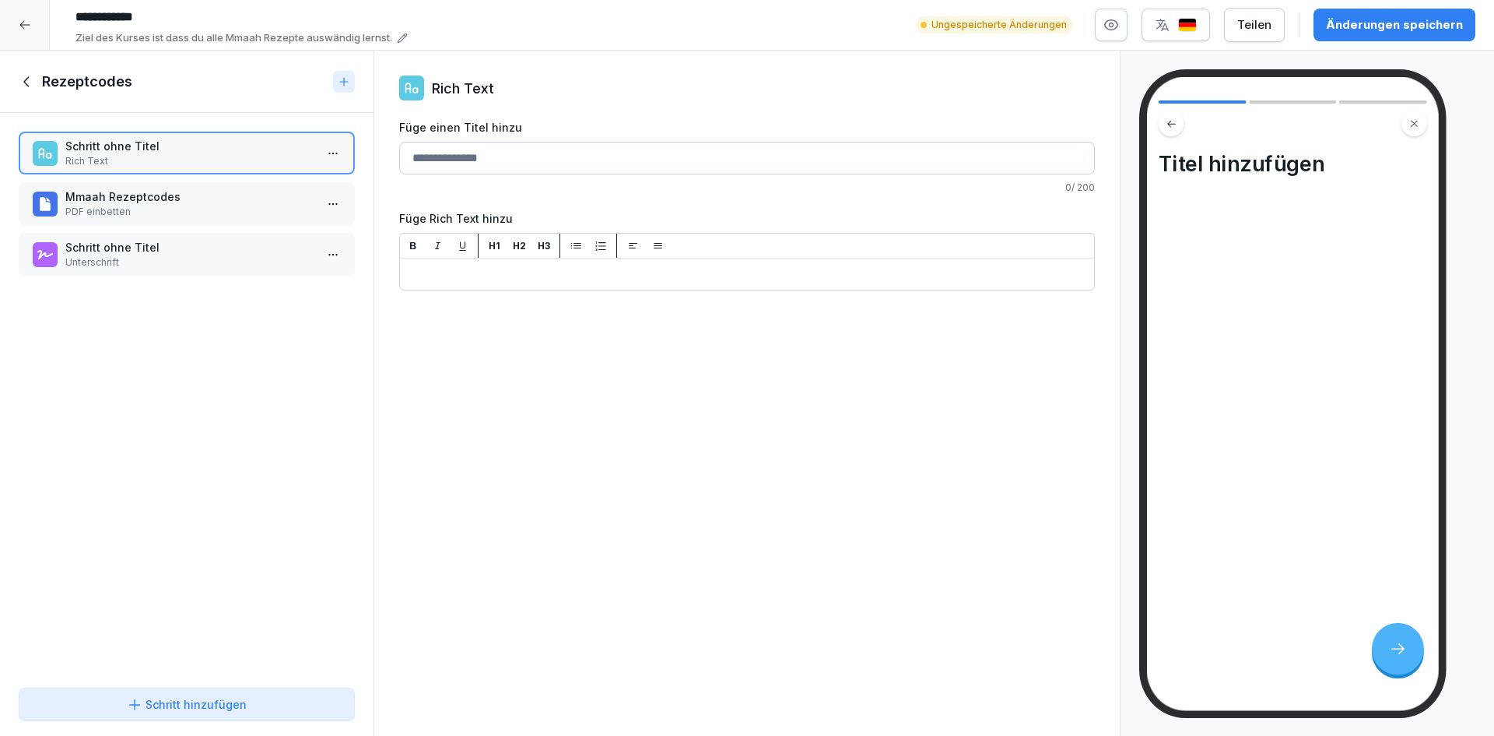
click at [511, 171] on input "Füge einen Titel hinzu" at bounding box center [747, 158] width 696 height 33
type input "**********"
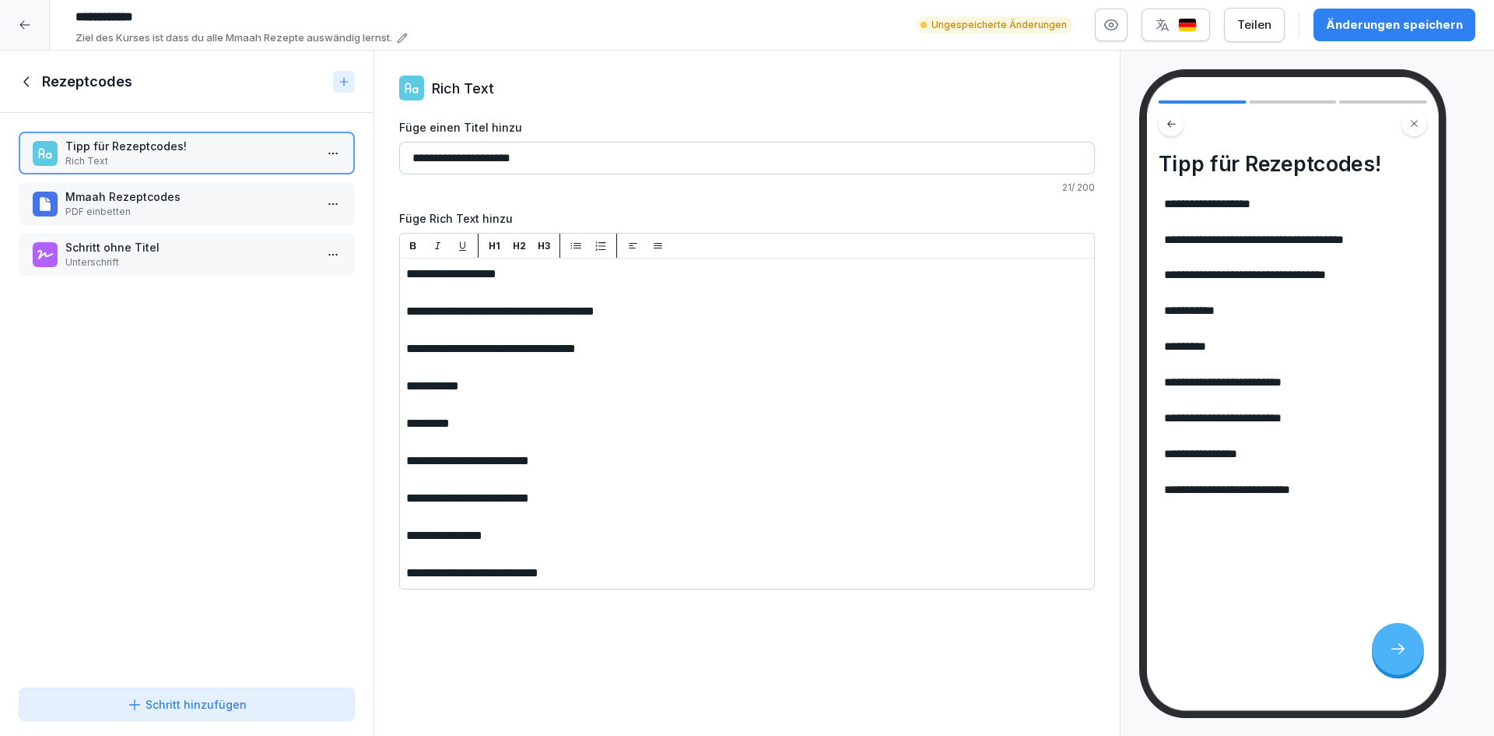
drag, startPoint x: 536, startPoint y: 269, endPoint x: 442, endPoint y: 269, distance: 94.2
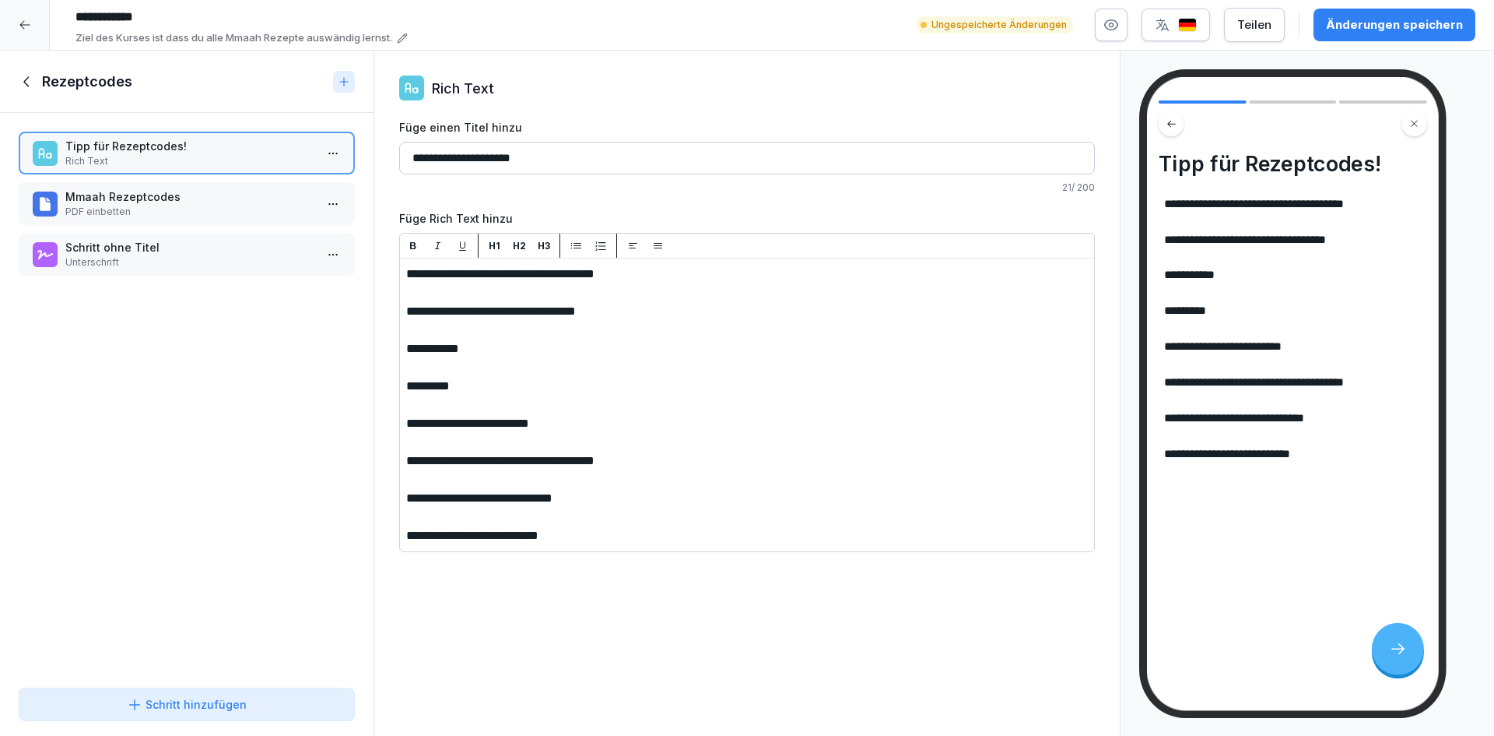
drag, startPoint x: 608, startPoint y: 527, endPoint x: 407, endPoint y: 520, distance: 200.9
click at [561, 524] on p "﻿" at bounding box center [747, 516] width 682 height 19
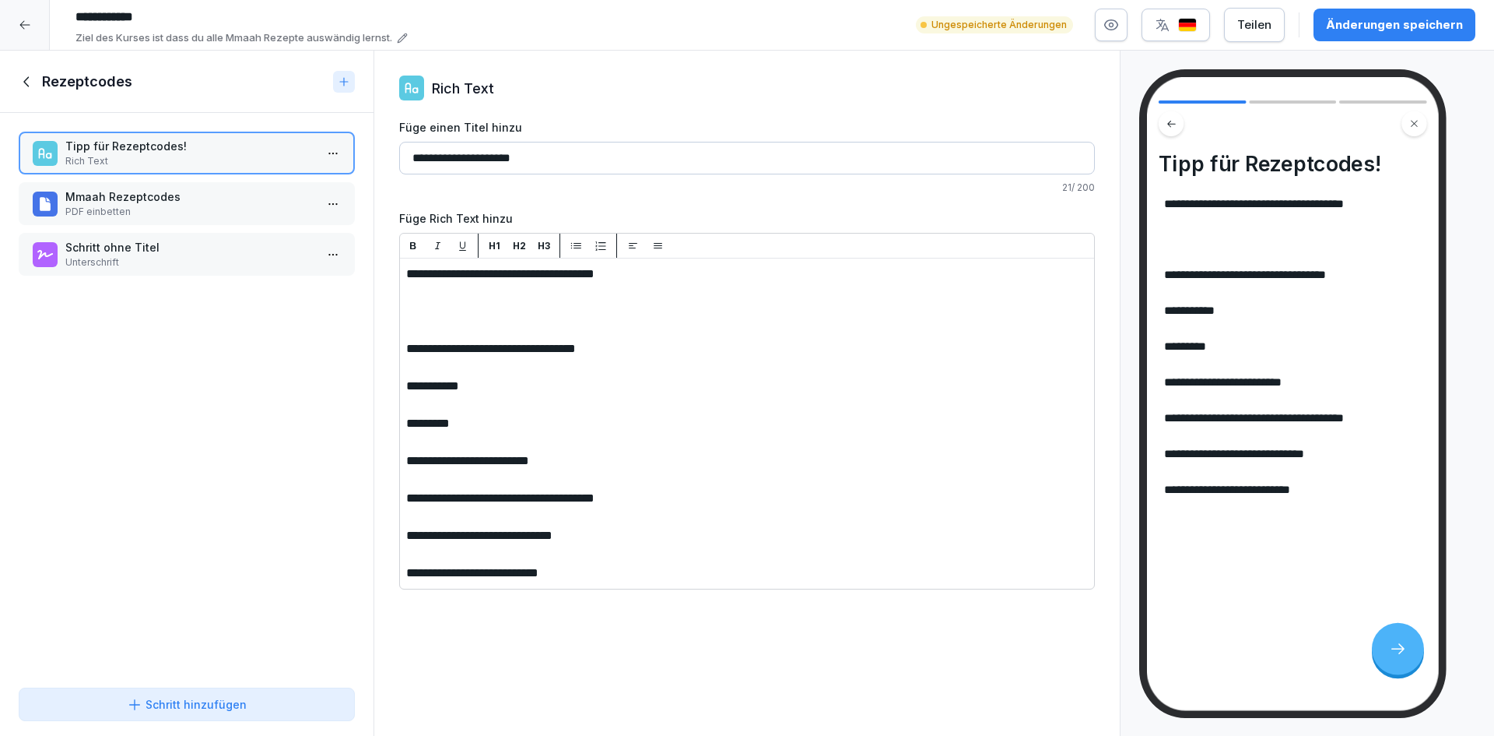
drag, startPoint x: 609, startPoint y: 575, endPoint x: 406, endPoint y: 567, distance: 203.3
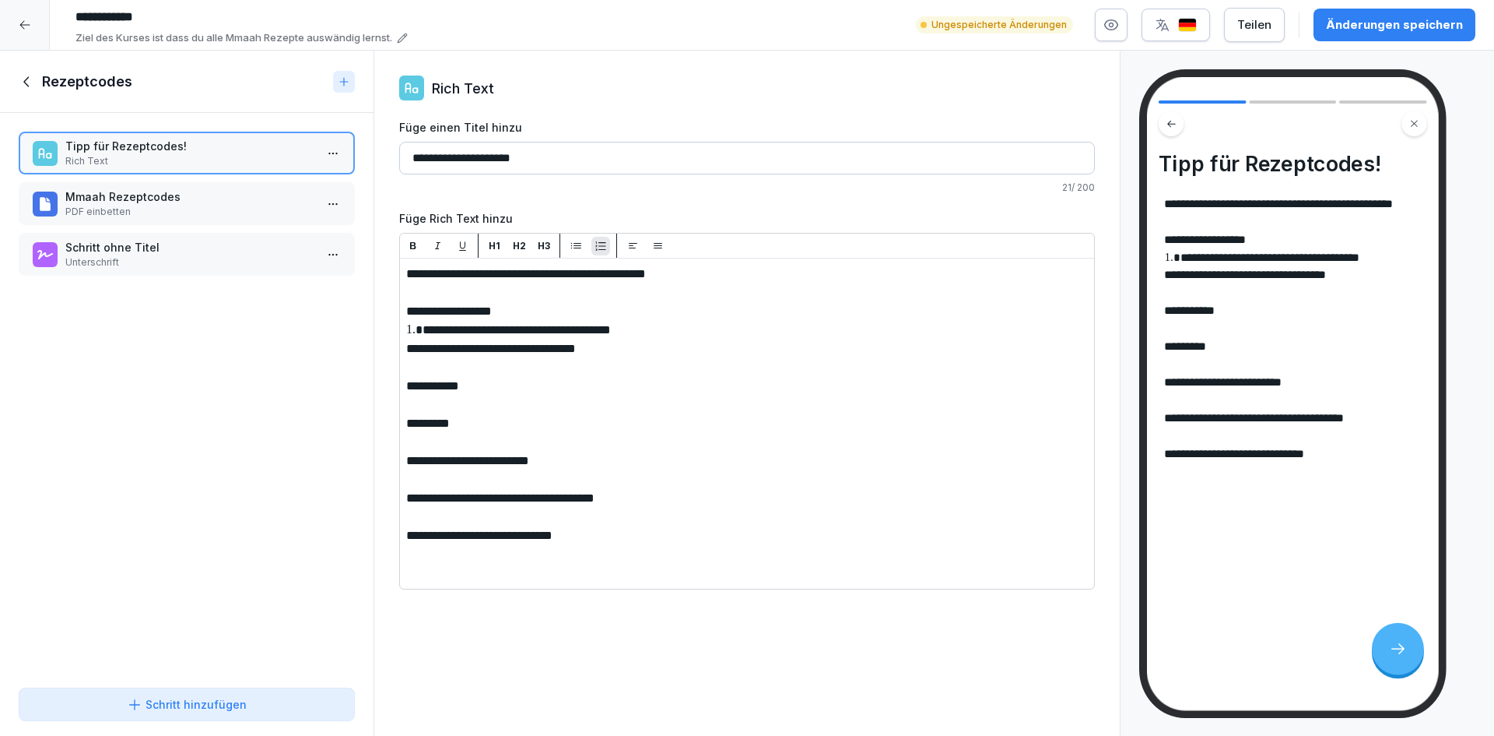
click at [602, 247] on icon "button" at bounding box center [601, 246] width 12 height 12
click at [577, 248] on icon "button" at bounding box center [576, 246] width 10 height 6
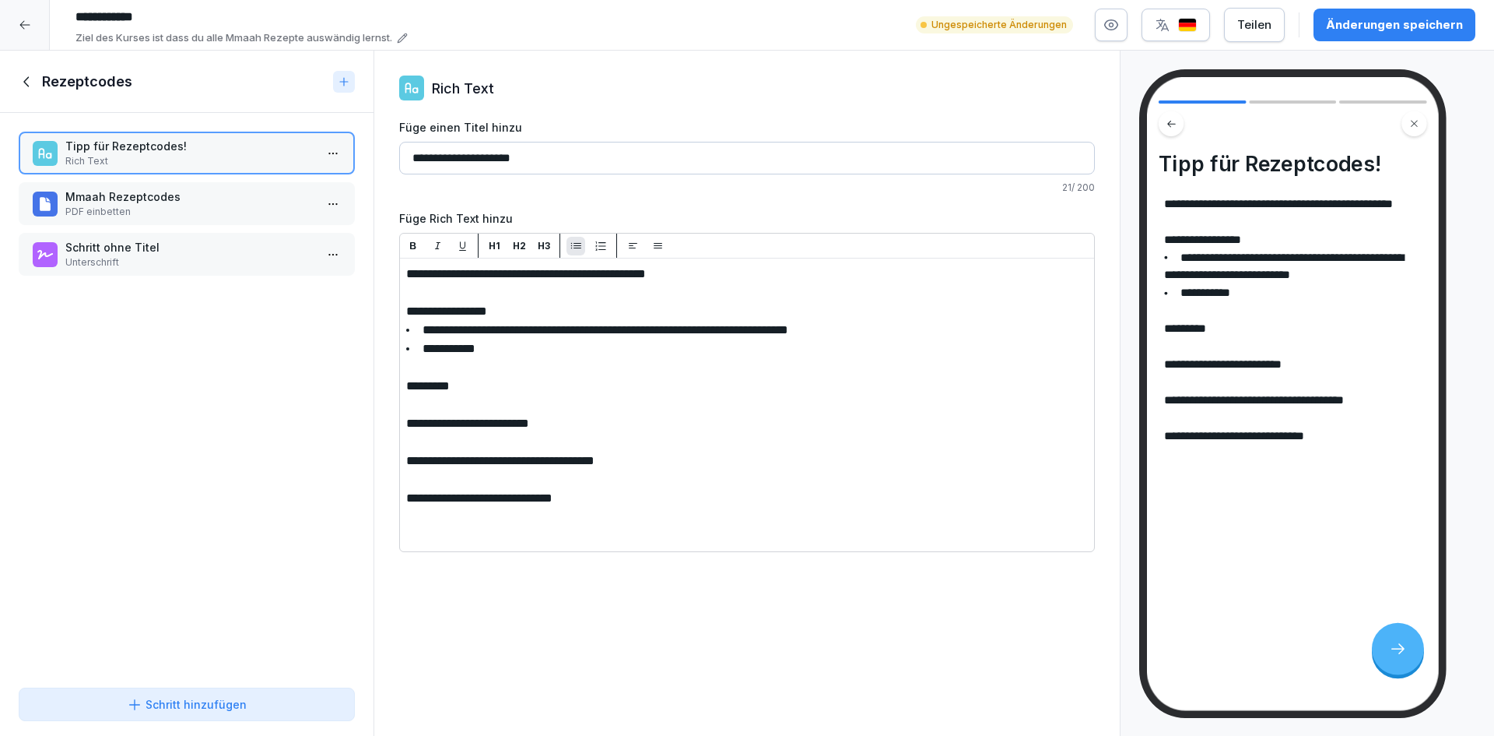
click at [576, 246] on icon "button" at bounding box center [576, 246] width 10 height 6
click at [575, 245] on icon "button" at bounding box center [576, 246] width 10 height 6
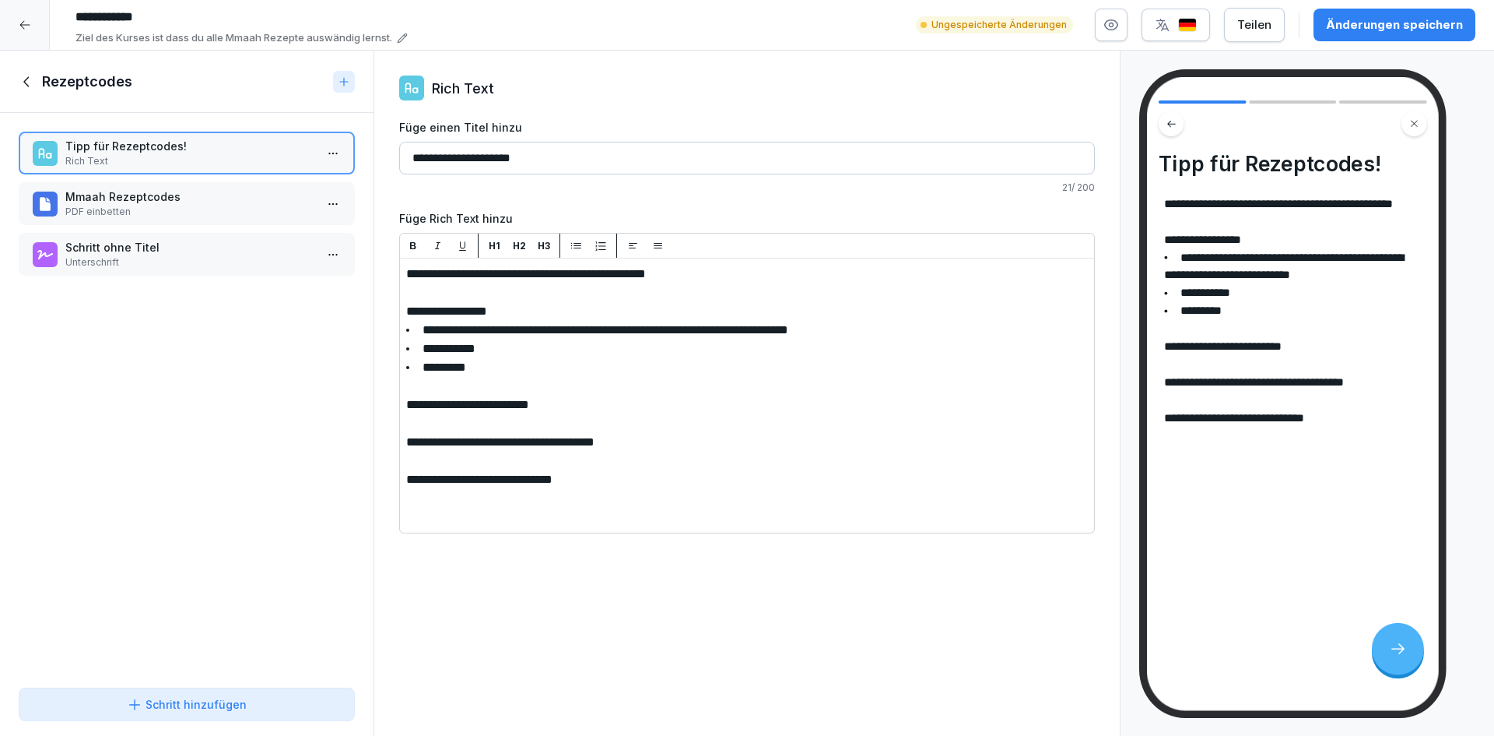
click at [571, 250] on icon "button" at bounding box center [577, 246] width 12 height 12
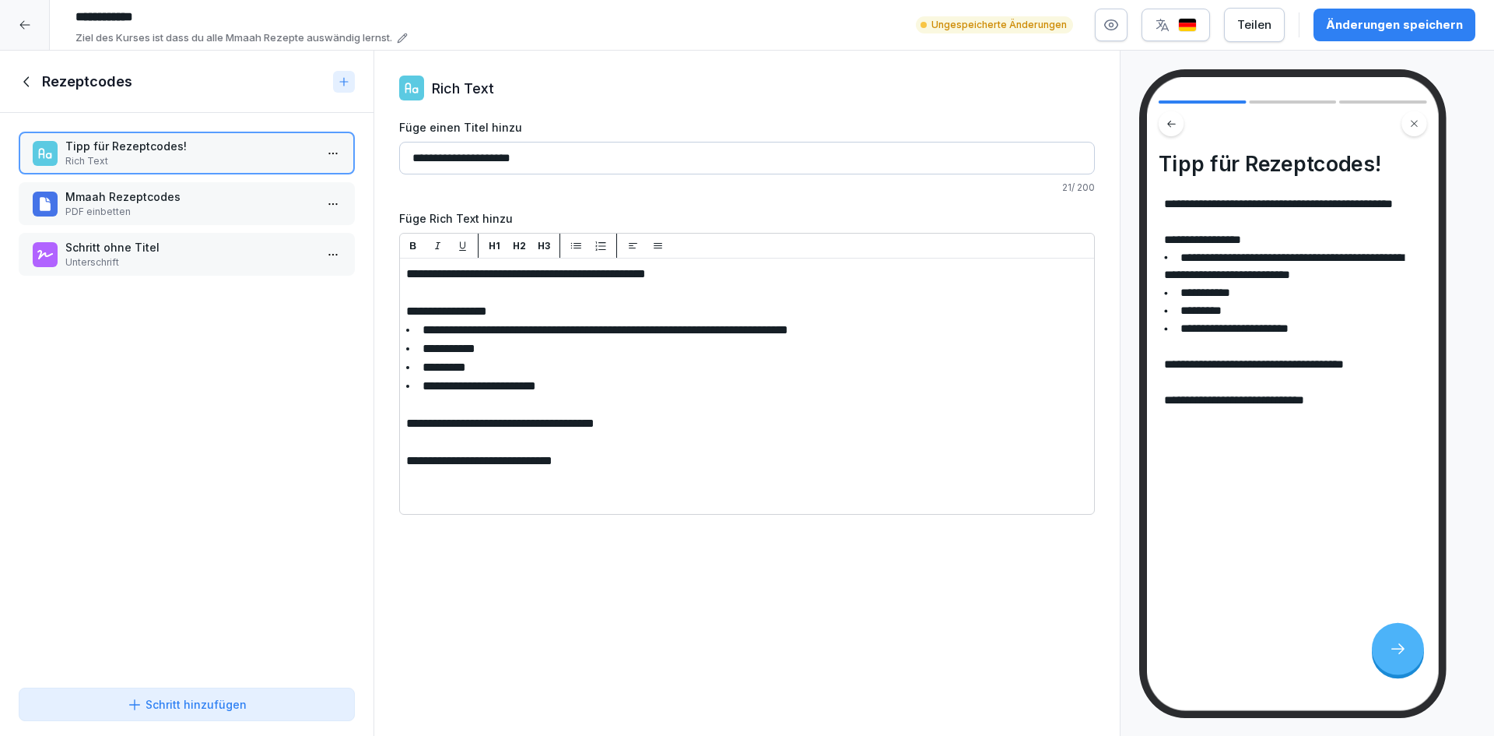
click at [573, 250] on icon "button" at bounding box center [577, 246] width 12 height 12
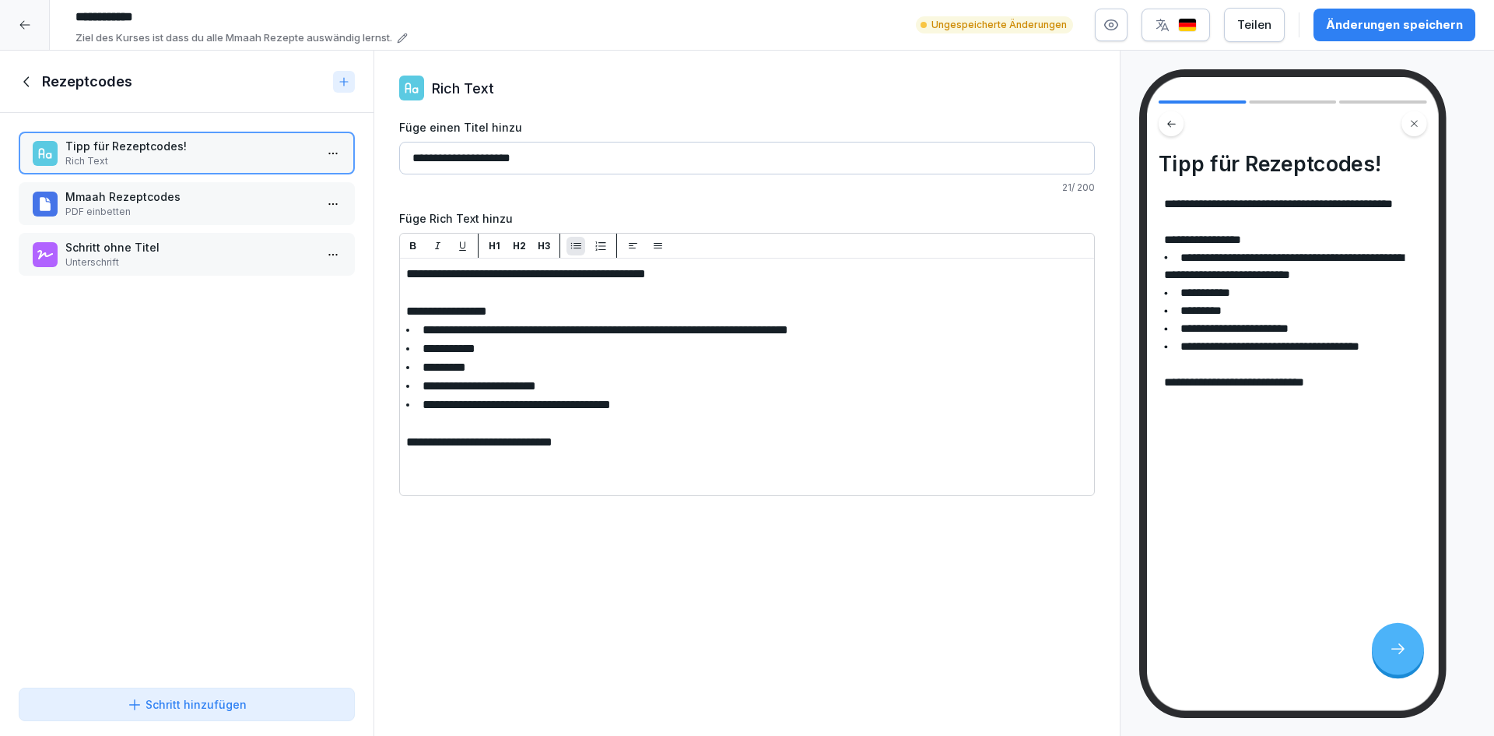
click at [570, 252] on button "button" at bounding box center [576, 246] width 19 height 19
click at [573, 247] on icon "button" at bounding box center [577, 246] width 12 height 12
click at [577, 249] on icon "button" at bounding box center [577, 246] width 12 height 12
drag, startPoint x: 637, startPoint y: 420, endPoint x: 382, endPoint y: 272, distance: 294.4
click at [611, 399] on span "**********" at bounding box center [517, 405] width 188 height 12
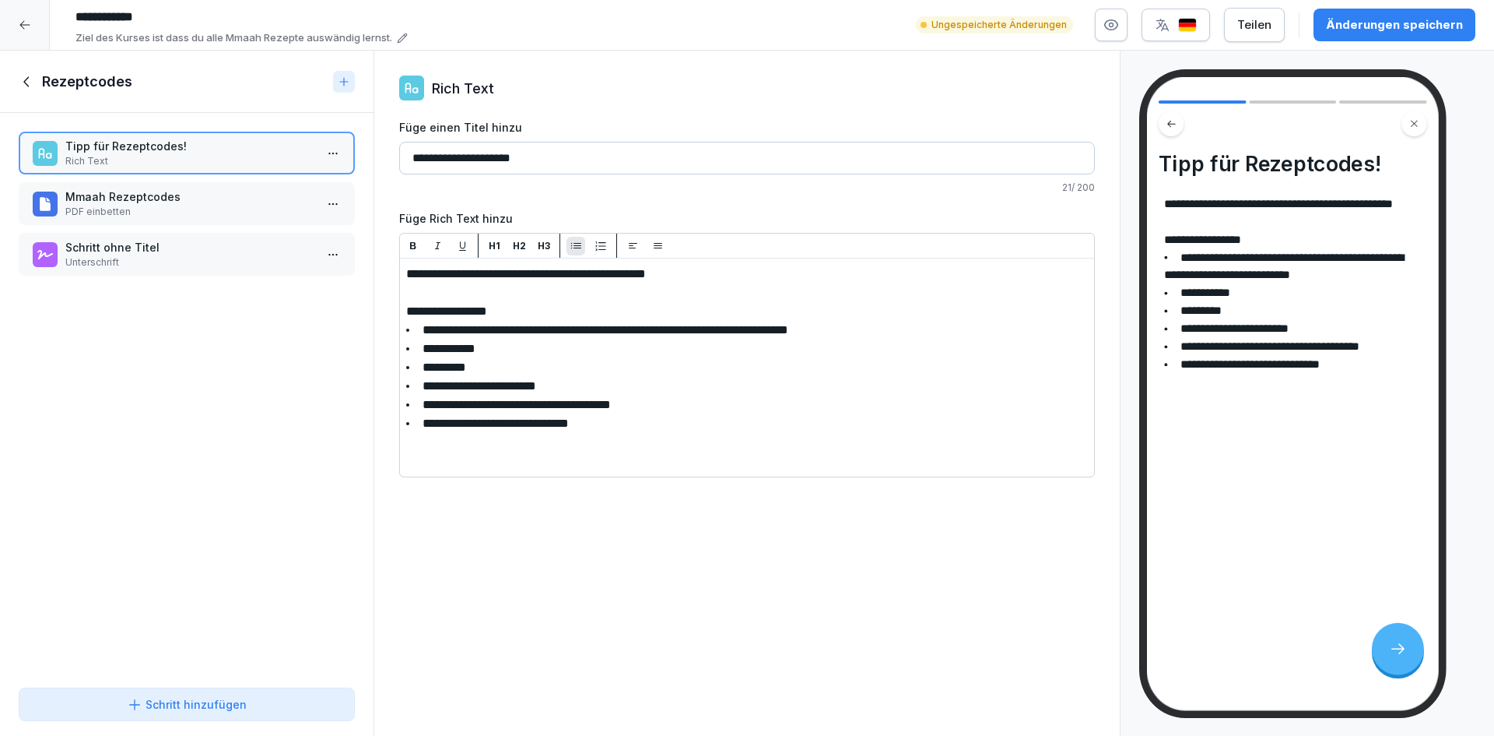
drag, startPoint x: 674, startPoint y: 427, endPoint x: 391, endPoint y: 269, distance: 324.8
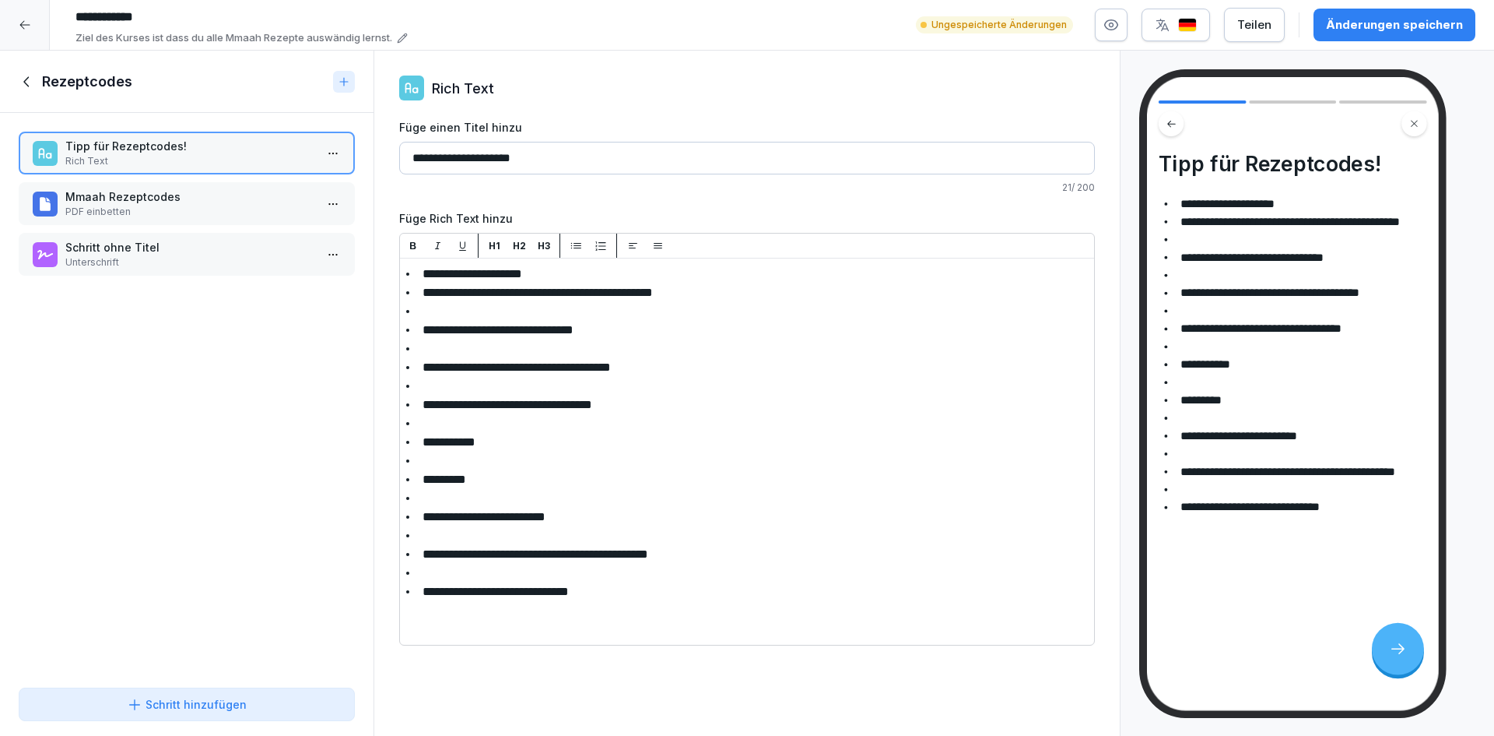
drag, startPoint x: 449, startPoint y: 395, endPoint x: 423, endPoint y: 431, distance: 44.1
drag, startPoint x: 533, startPoint y: 269, endPoint x: 395, endPoint y: 257, distance: 139.1
click at [412, 246] on icon "button" at bounding box center [413, 245] width 6 height 7
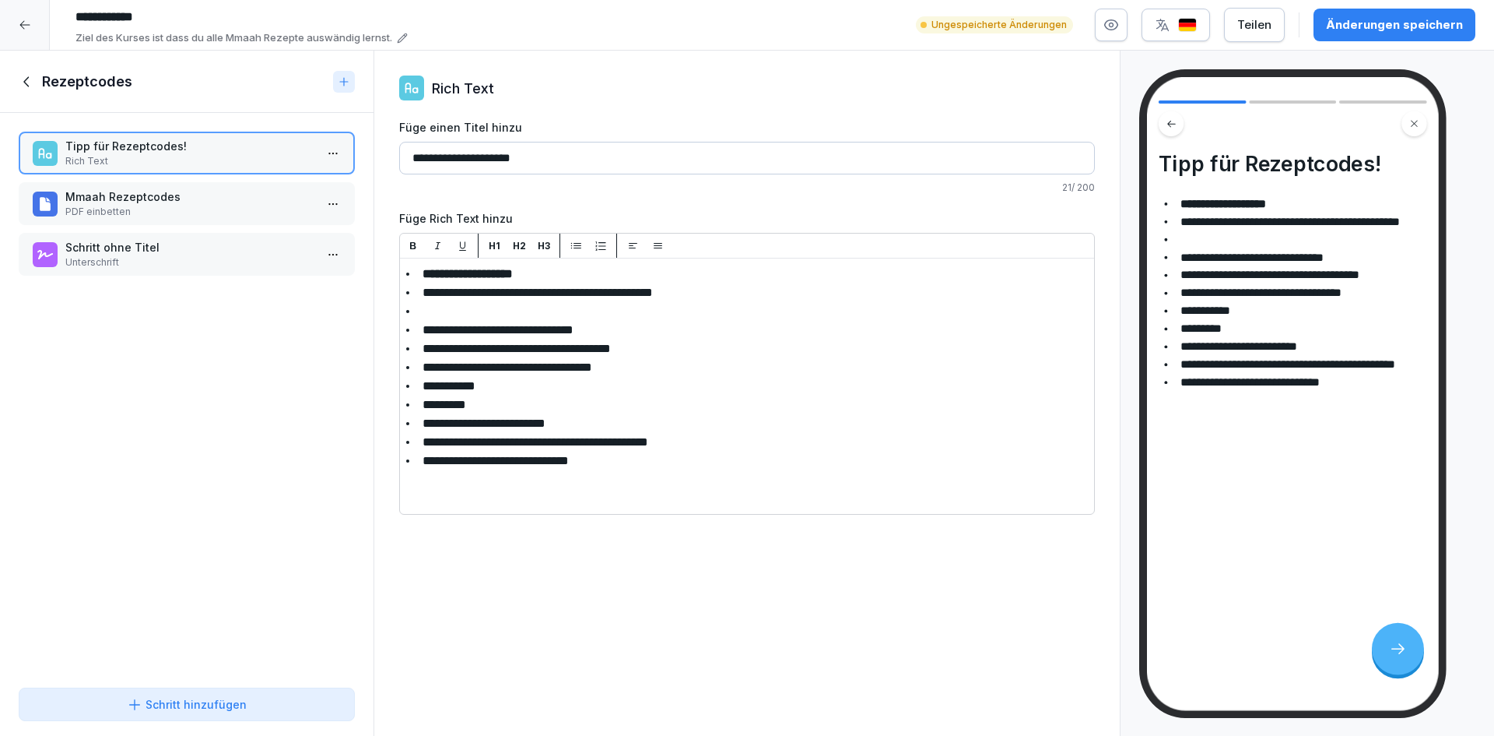
drag, startPoint x: 627, startPoint y: 463, endPoint x: 388, endPoint y: 354, distance: 263.3
click at [571, 251] on icon "button" at bounding box center [577, 246] width 12 height 12
click at [569, 460] on span "**********" at bounding box center [496, 461] width 146 height 12
drag, startPoint x: 620, startPoint y: 332, endPoint x: 400, endPoint y: 333, distance: 220.3
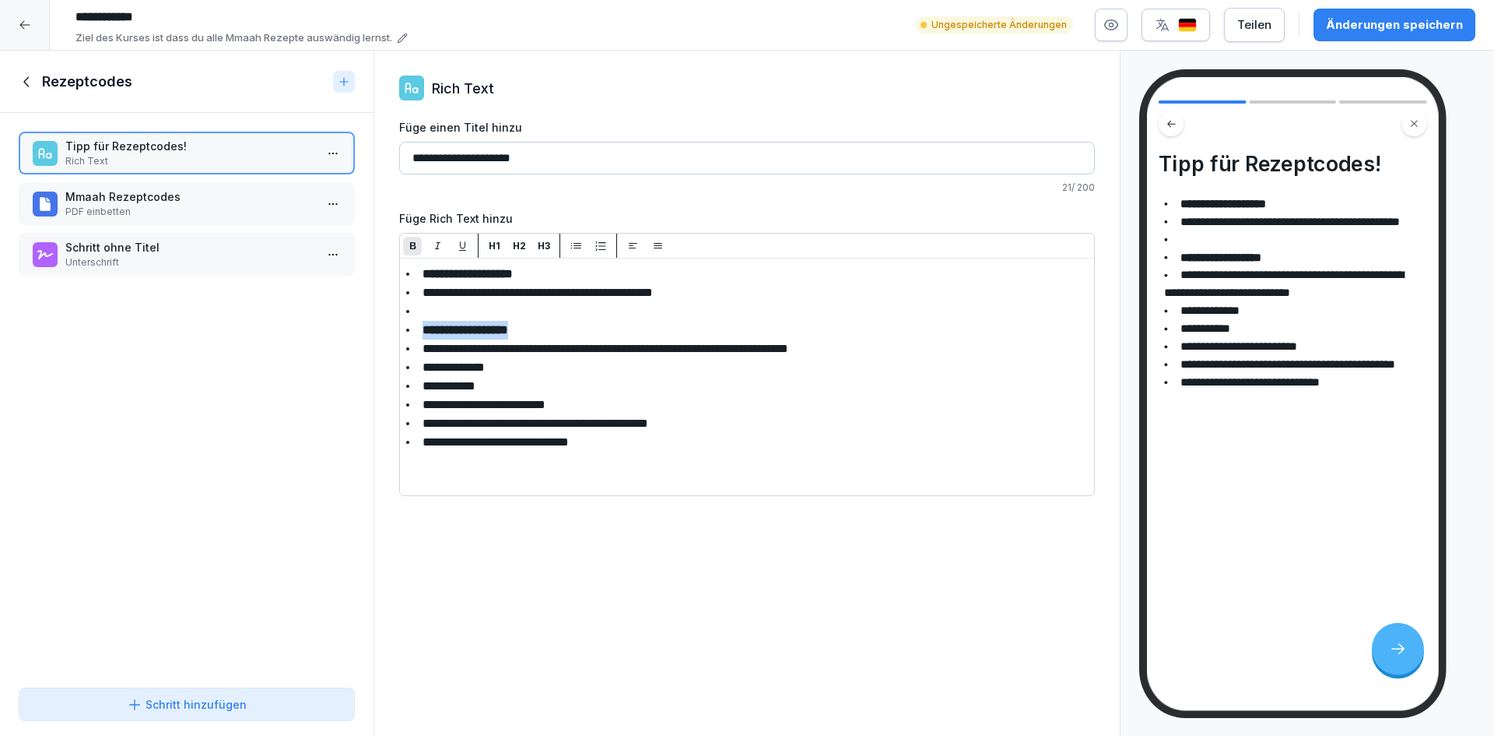
click at [416, 241] on icon "button" at bounding box center [413, 246] width 12 height 12
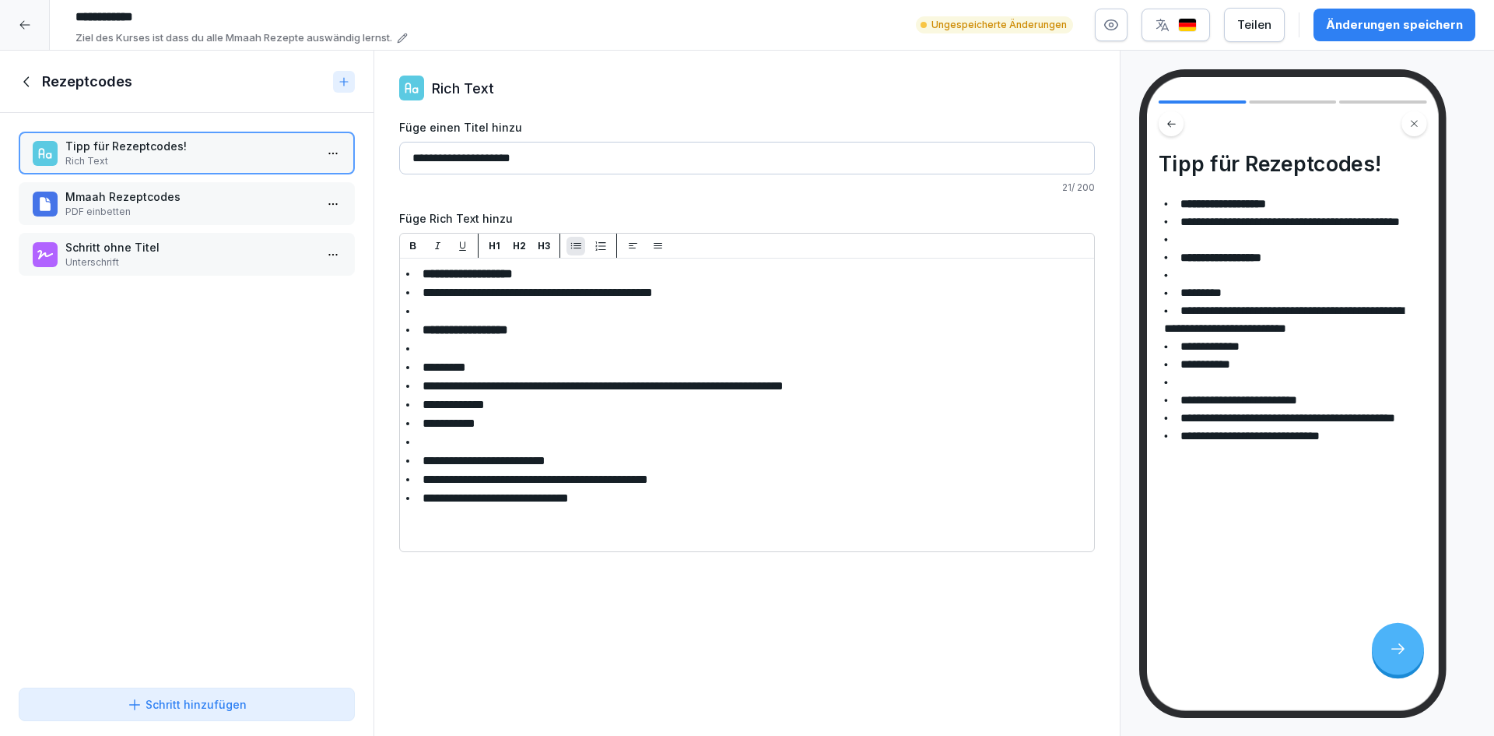
click at [574, 239] on button "button" at bounding box center [576, 246] width 19 height 19
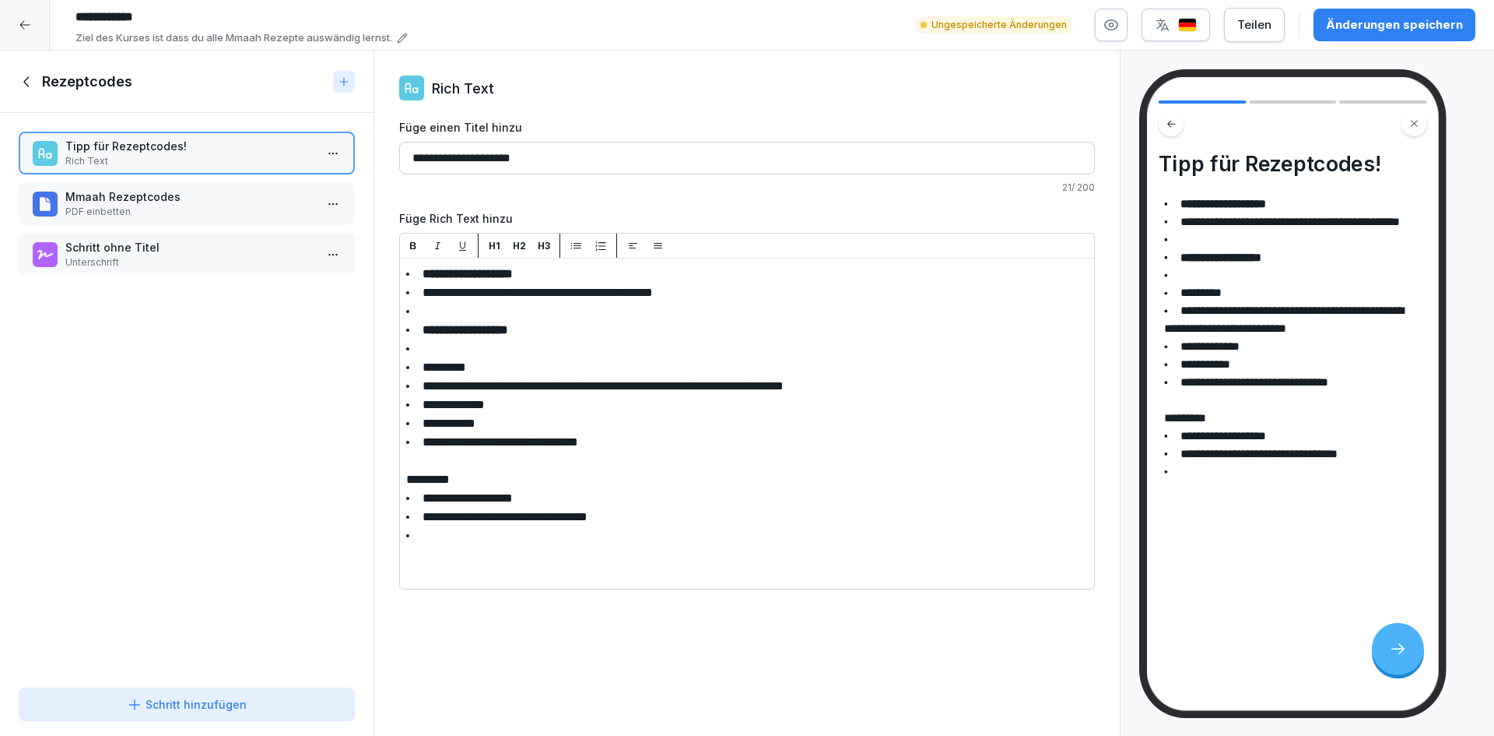
click at [644, 488] on p "********" at bounding box center [747, 479] width 682 height 19
drag, startPoint x: 637, startPoint y: 388, endPoint x: 818, endPoint y: 386, distance: 181.4
drag, startPoint x: 633, startPoint y: 387, endPoint x: 876, endPoint y: 385, distance: 242.9
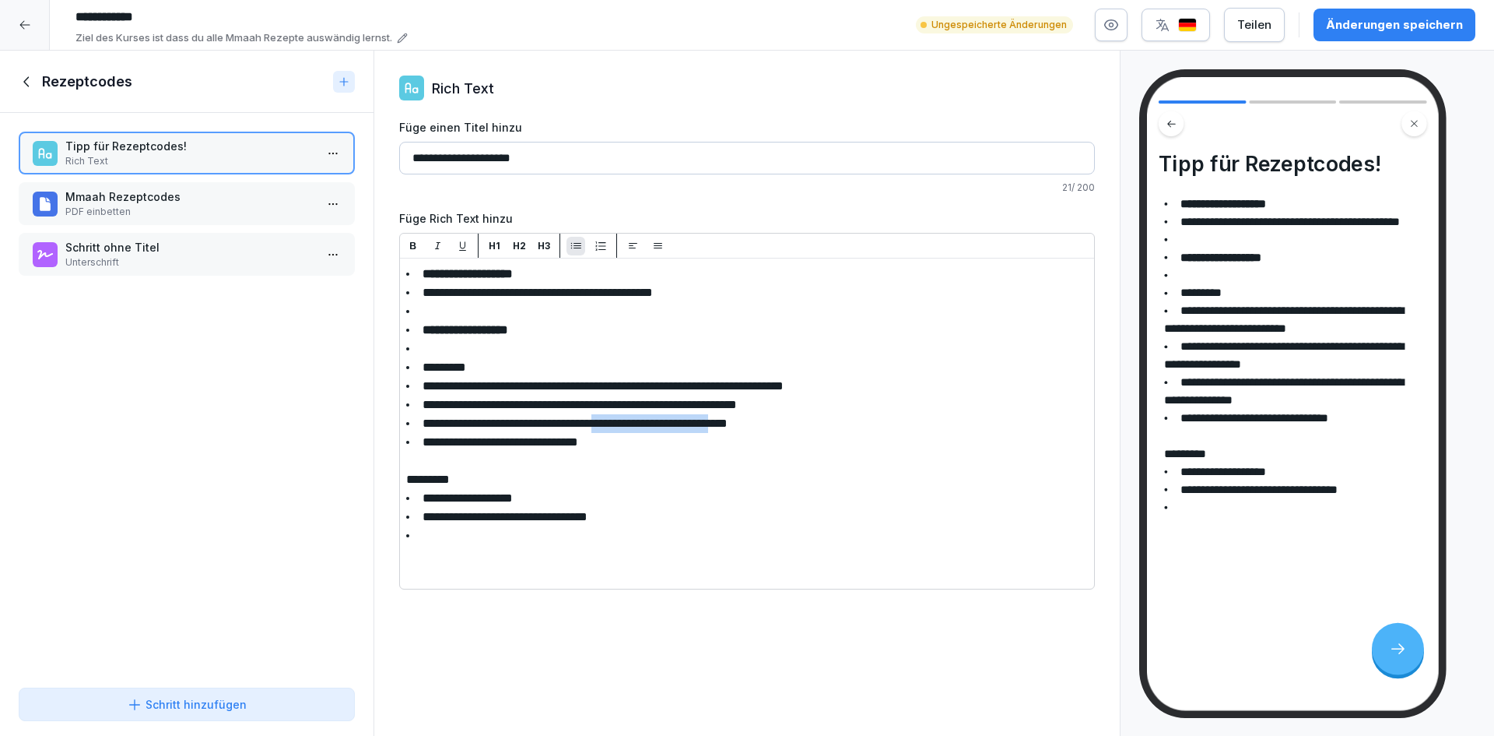
drag, startPoint x: 640, startPoint y: 425, endPoint x: 786, endPoint y: 424, distance: 146.3
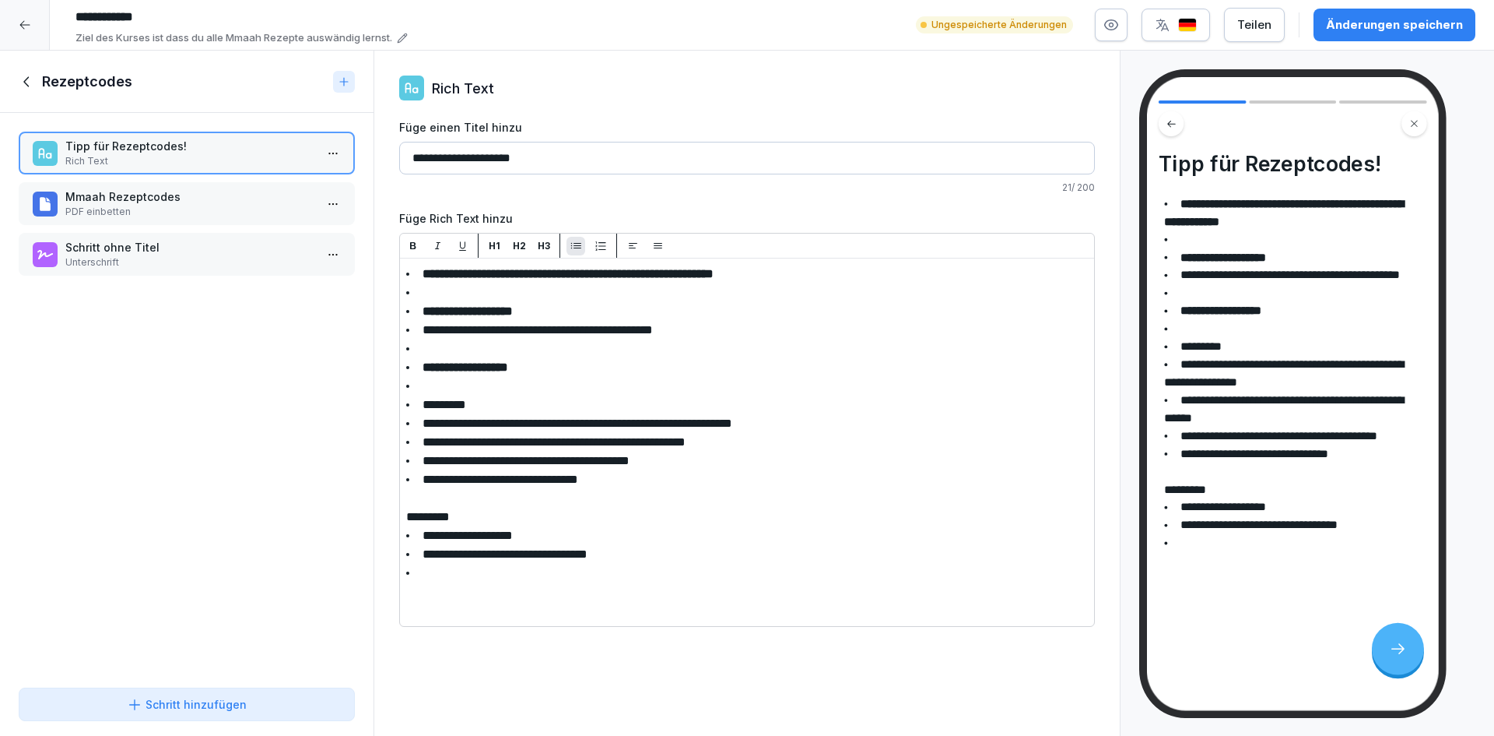
click at [493, 247] on p "H1" at bounding box center [495, 246] width 12 height 14
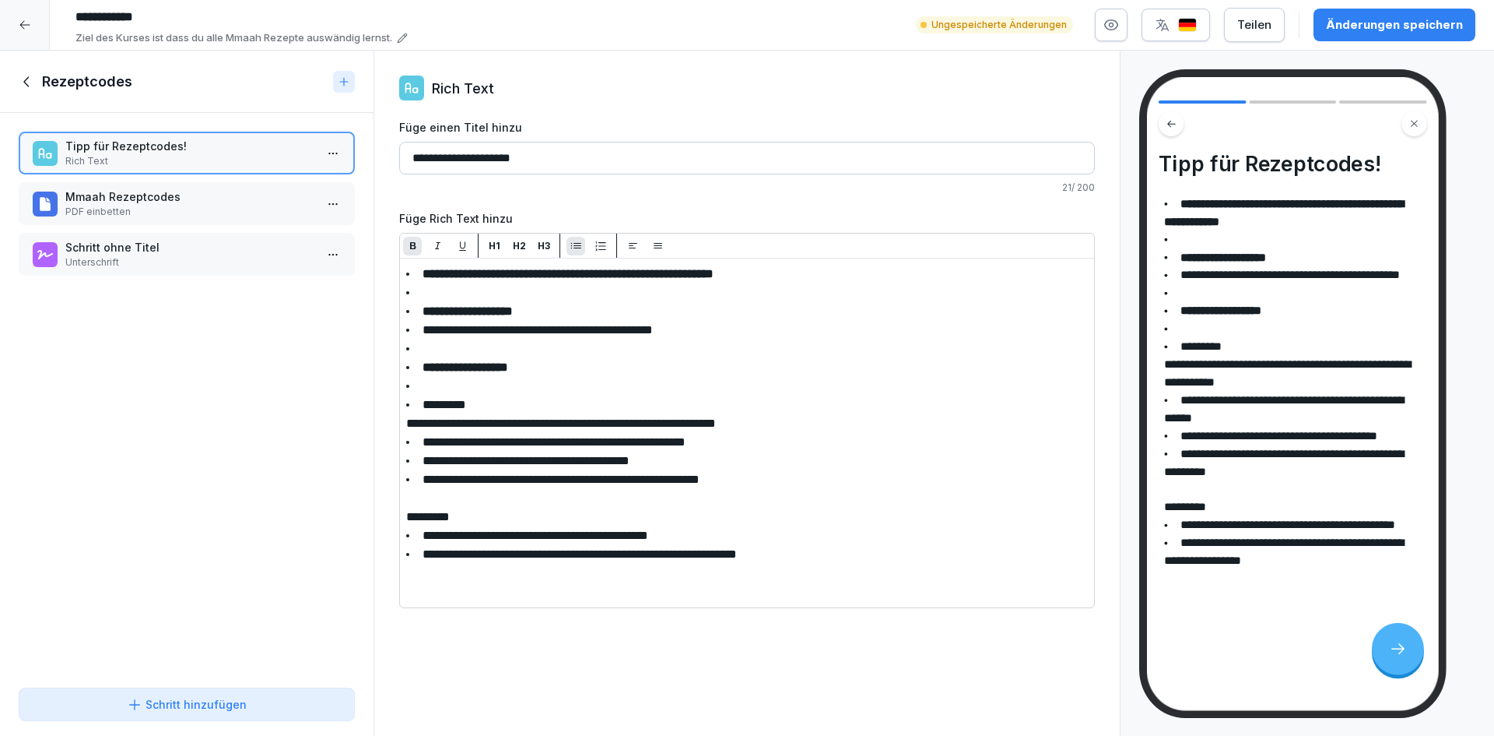
drag, startPoint x: 930, startPoint y: 563, endPoint x: 402, endPoint y: 272, distance: 603.0
drag, startPoint x: 890, startPoint y: 455, endPoint x: 890, endPoint y: 507, distance: 52.2
click at [891, 455] on li "**********" at bounding box center [747, 460] width 682 height 19
drag, startPoint x: 851, startPoint y: 564, endPoint x: 160, endPoint y: 24, distance: 877.2
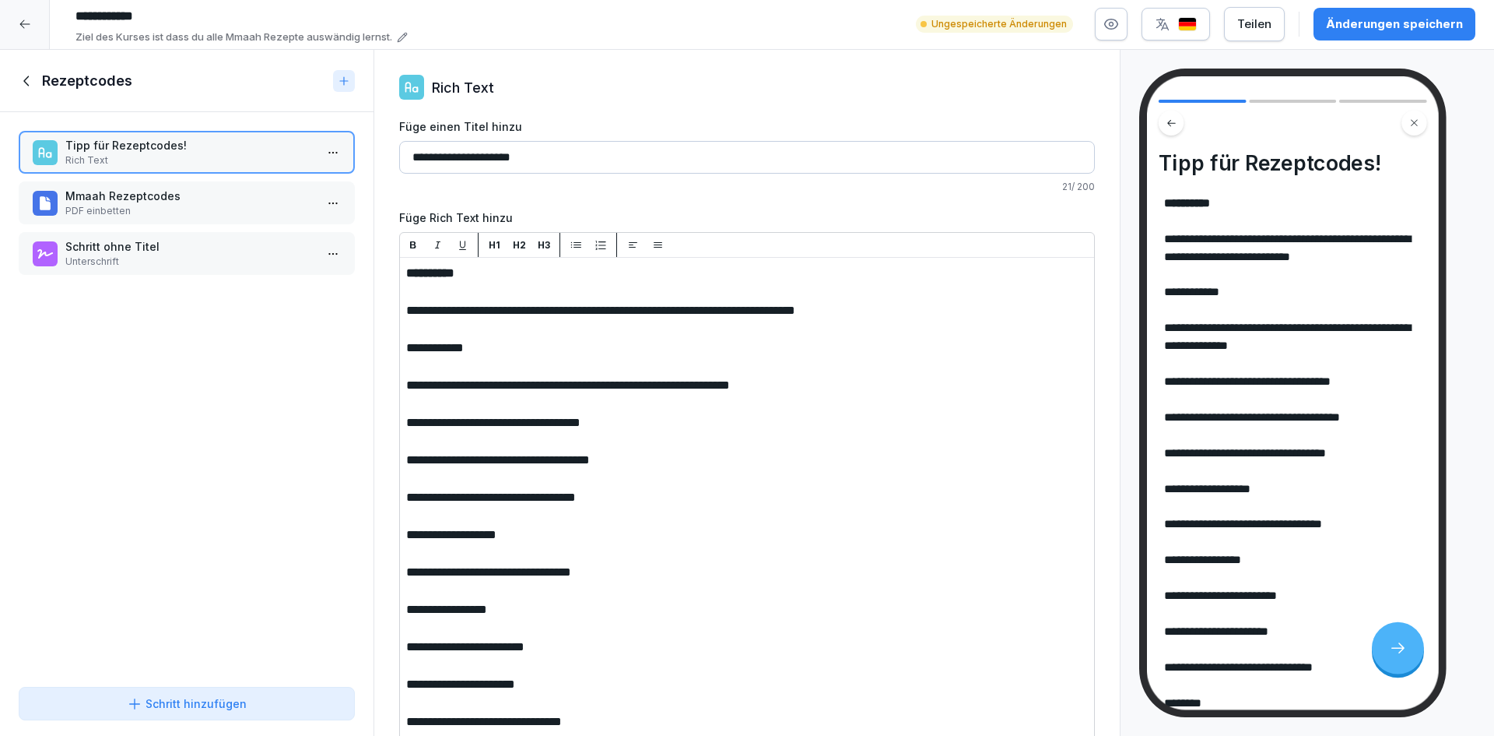
click at [406, 297] on div "**********" at bounding box center [747, 588] width 694 height 710
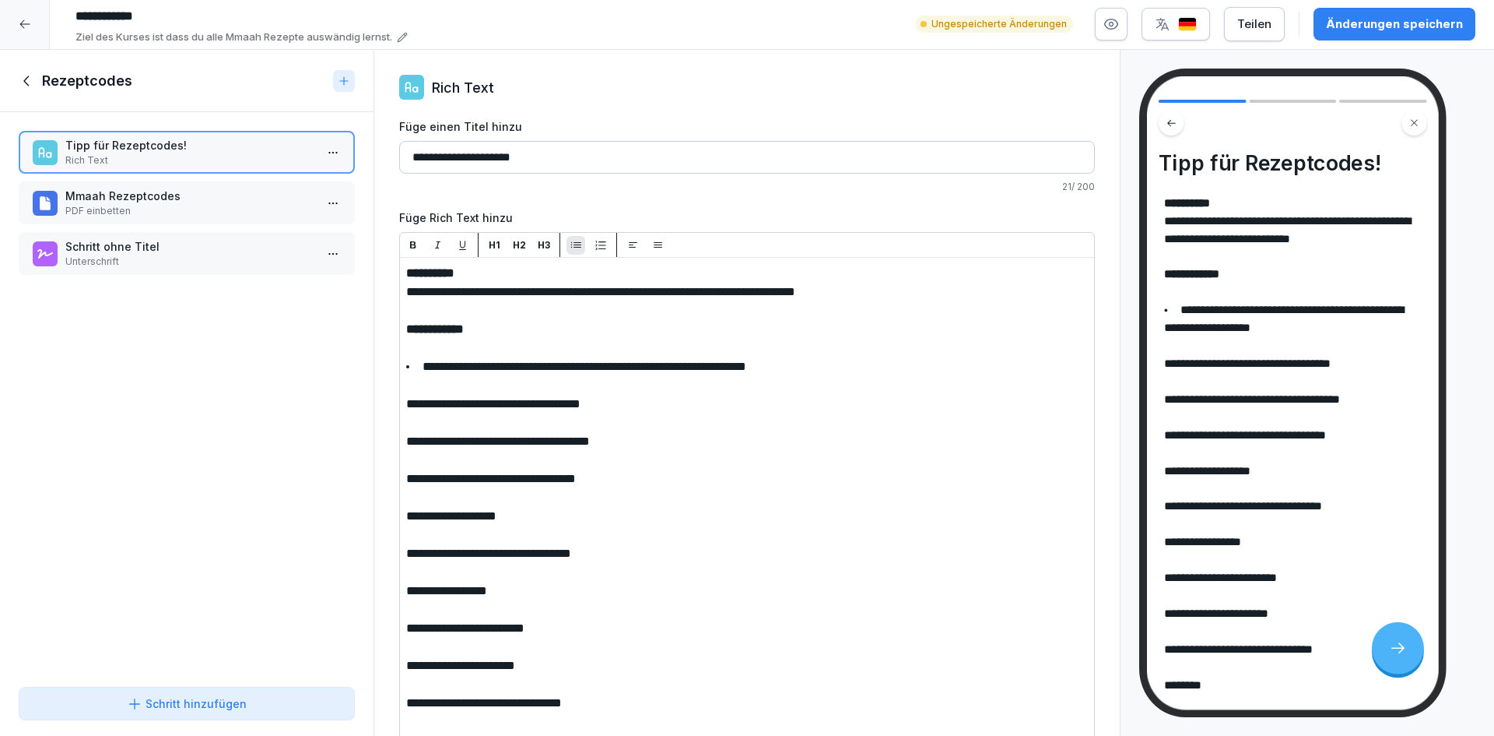
click at [571, 239] on icon "button" at bounding box center [577, 245] width 12 height 12
click at [651, 398] on p "**********" at bounding box center [747, 404] width 682 height 19
click at [773, 398] on p "**********" at bounding box center [747, 404] width 682 height 19
drag, startPoint x: 658, startPoint y: 388, endPoint x: 517, endPoint y: 390, distance: 140.9
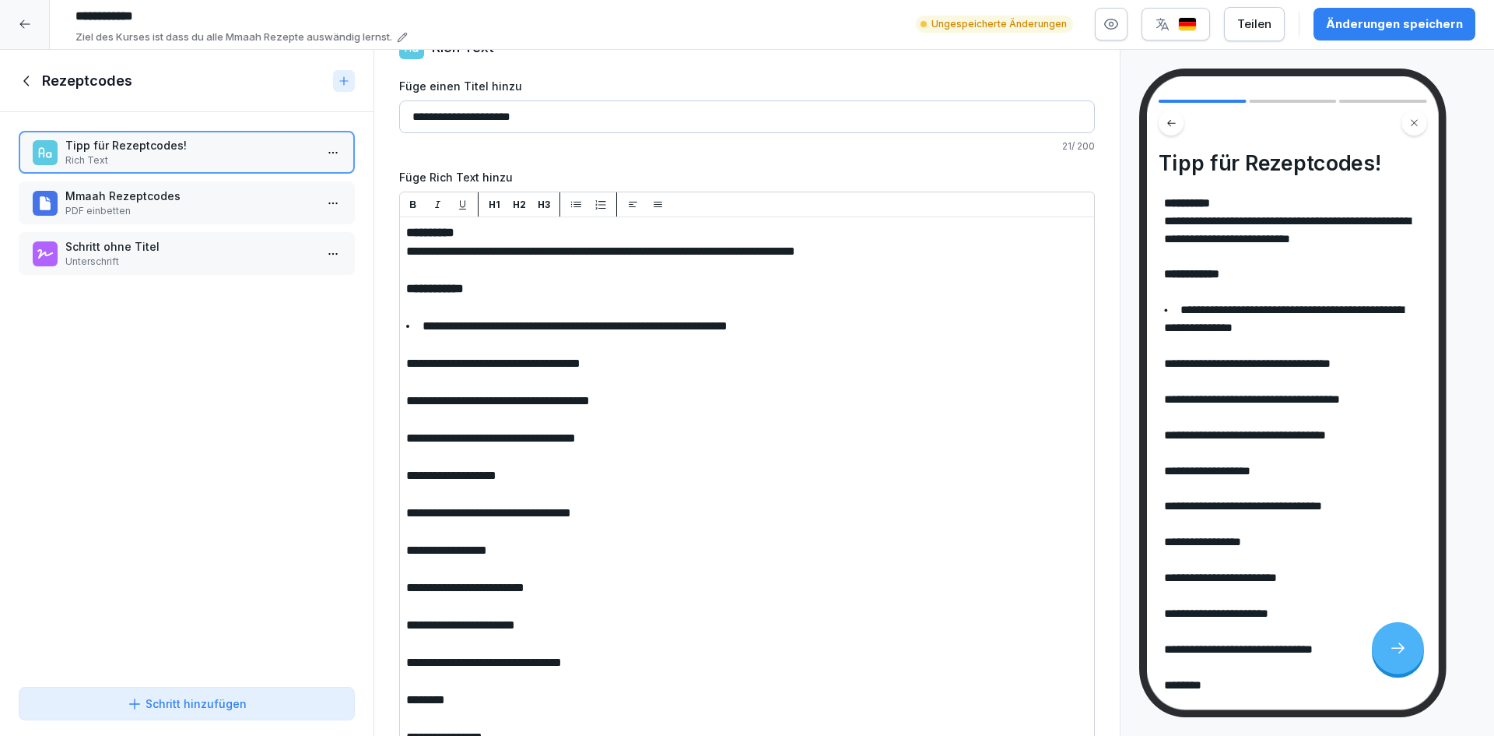
scroll to position [78, 0]
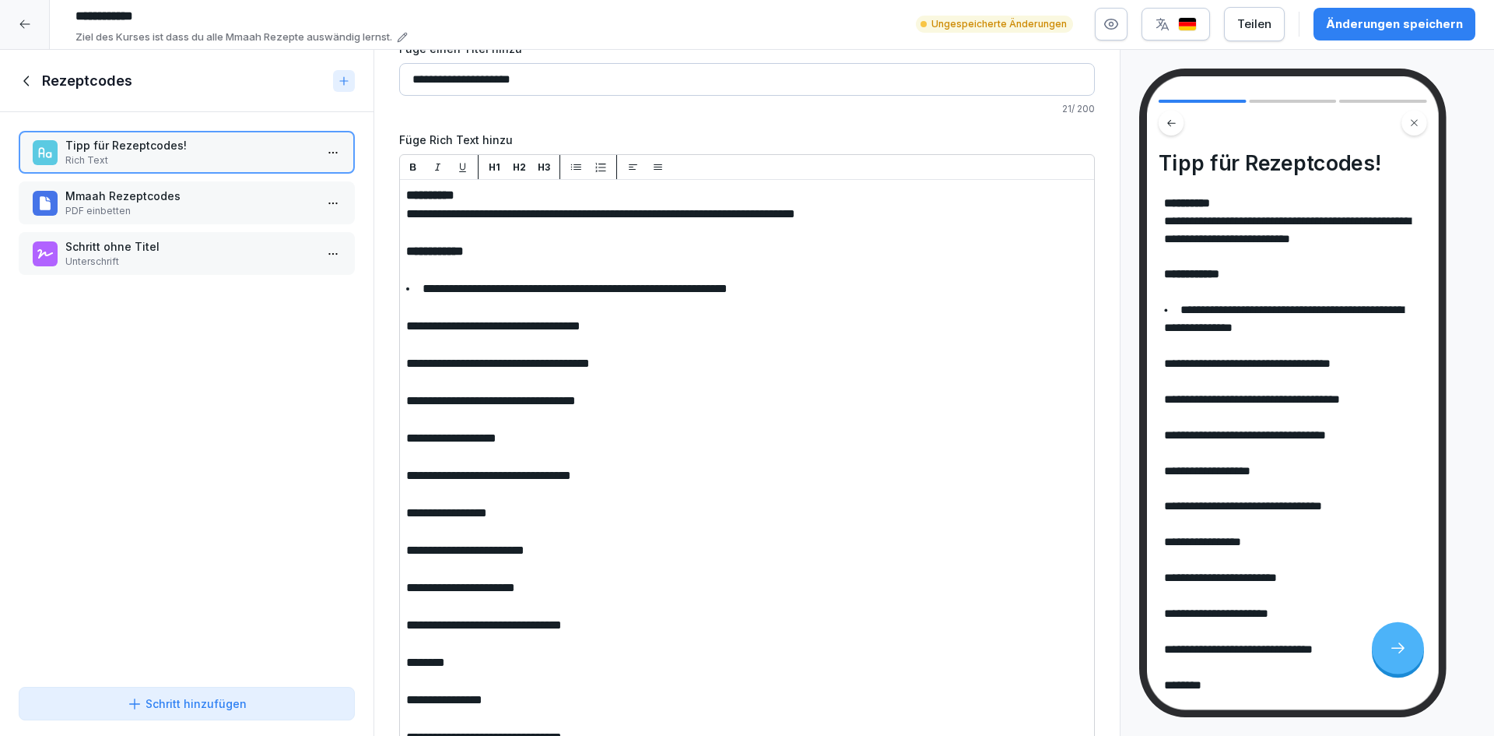
drag, startPoint x: 462, startPoint y: 328, endPoint x: 443, endPoint y: 328, distance: 19.5
drag, startPoint x: 409, startPoint y: 316, endPoint x: 584, endPoint y: 325, distance: 174.6
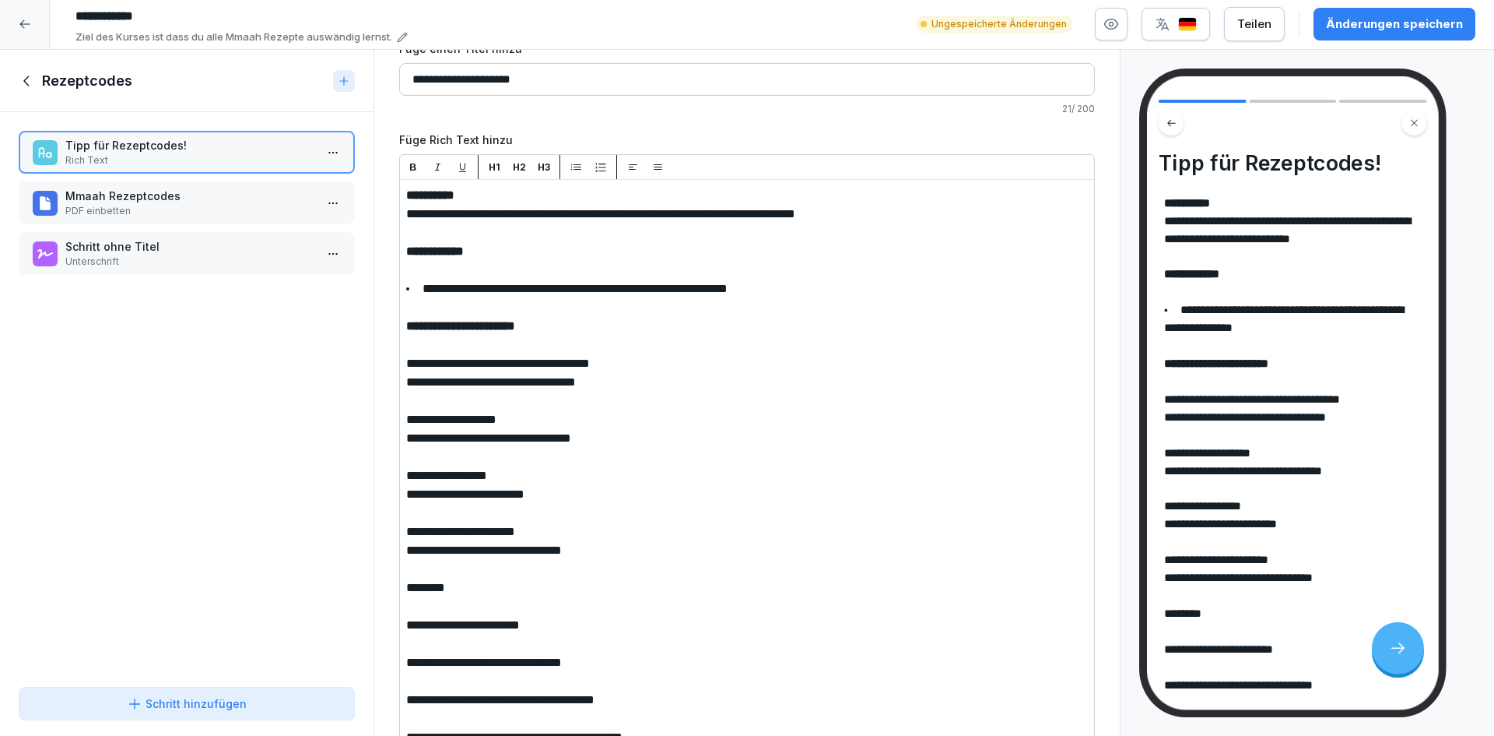
drag, startPoint x: 476, startPoint y: 582, endPoint x: 392, endPoint y: 571, distance: 85.5
drag, startPoint x: 422, startPoint y: 669, endPoint x: 430, endPoint y: 670, distance: 7.8
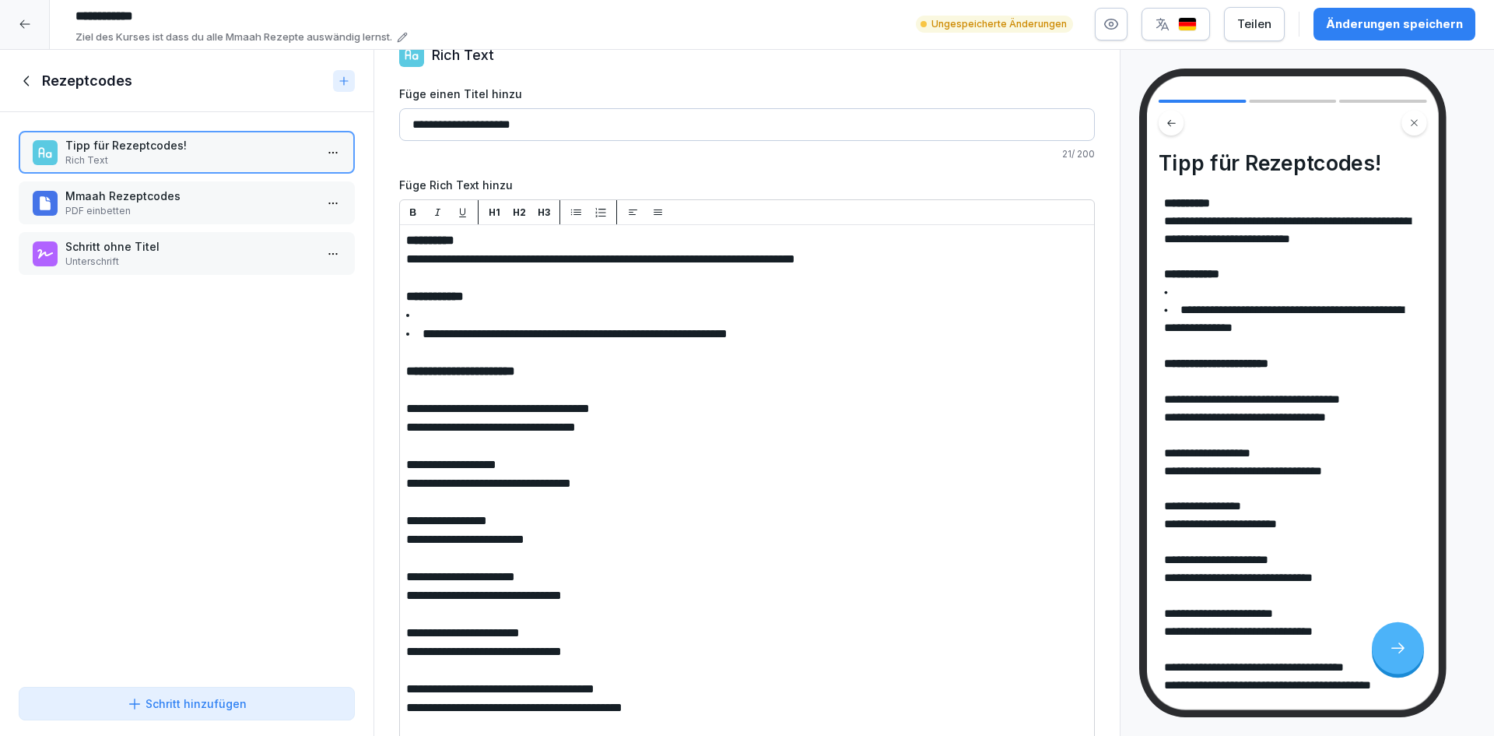
scroll to position [51, 0]
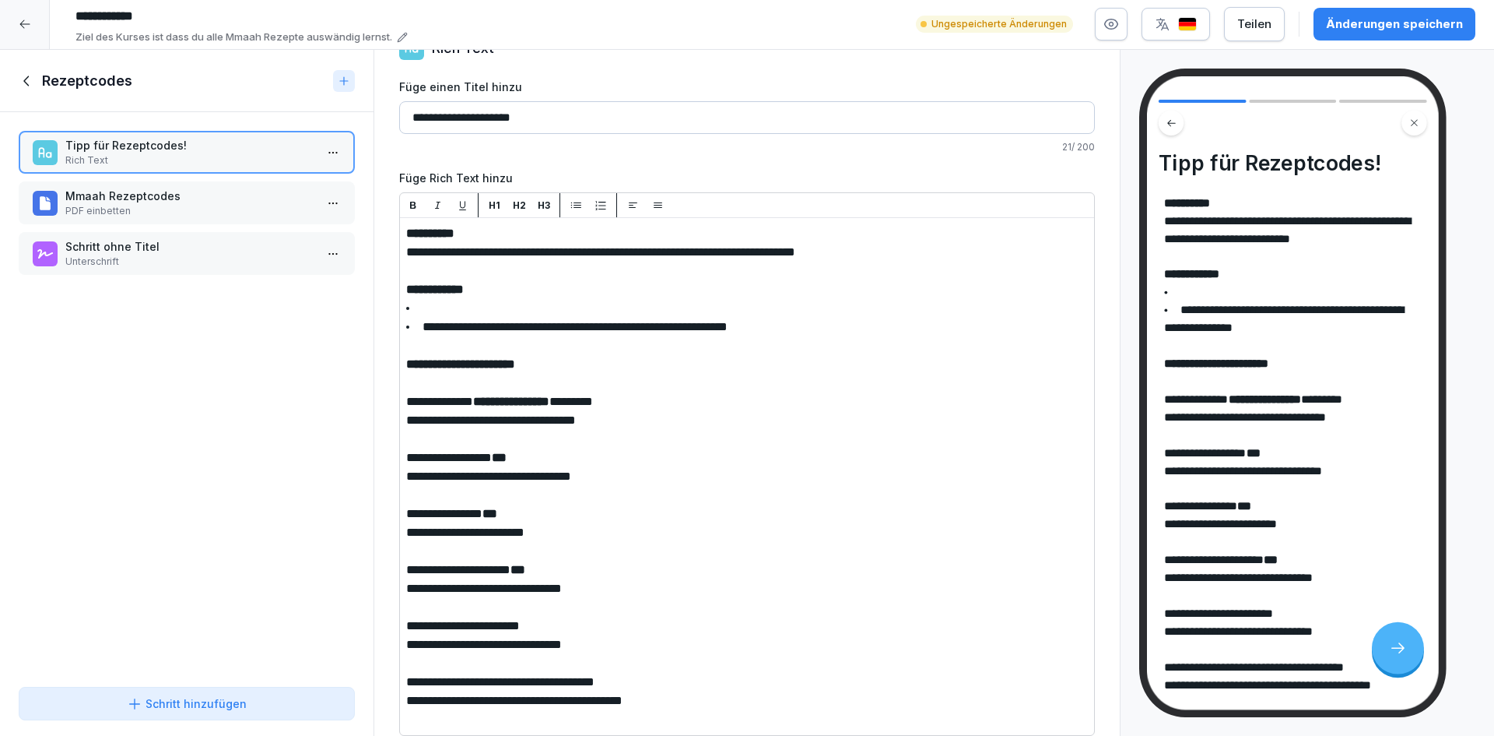
drag, startPoint x: 484, startPoint y: 605, endPoint x: 406, endPoint y: 607, distance: 78.6
drag, startPoint x: 501, startPoint y: 658, endPoint x: 409, endPoint y: 658, distance: 92.6
drag, startPoint x: 558, startPoint y: 656, endPoint x: 448, endPoint y: 660, distance: 109.8
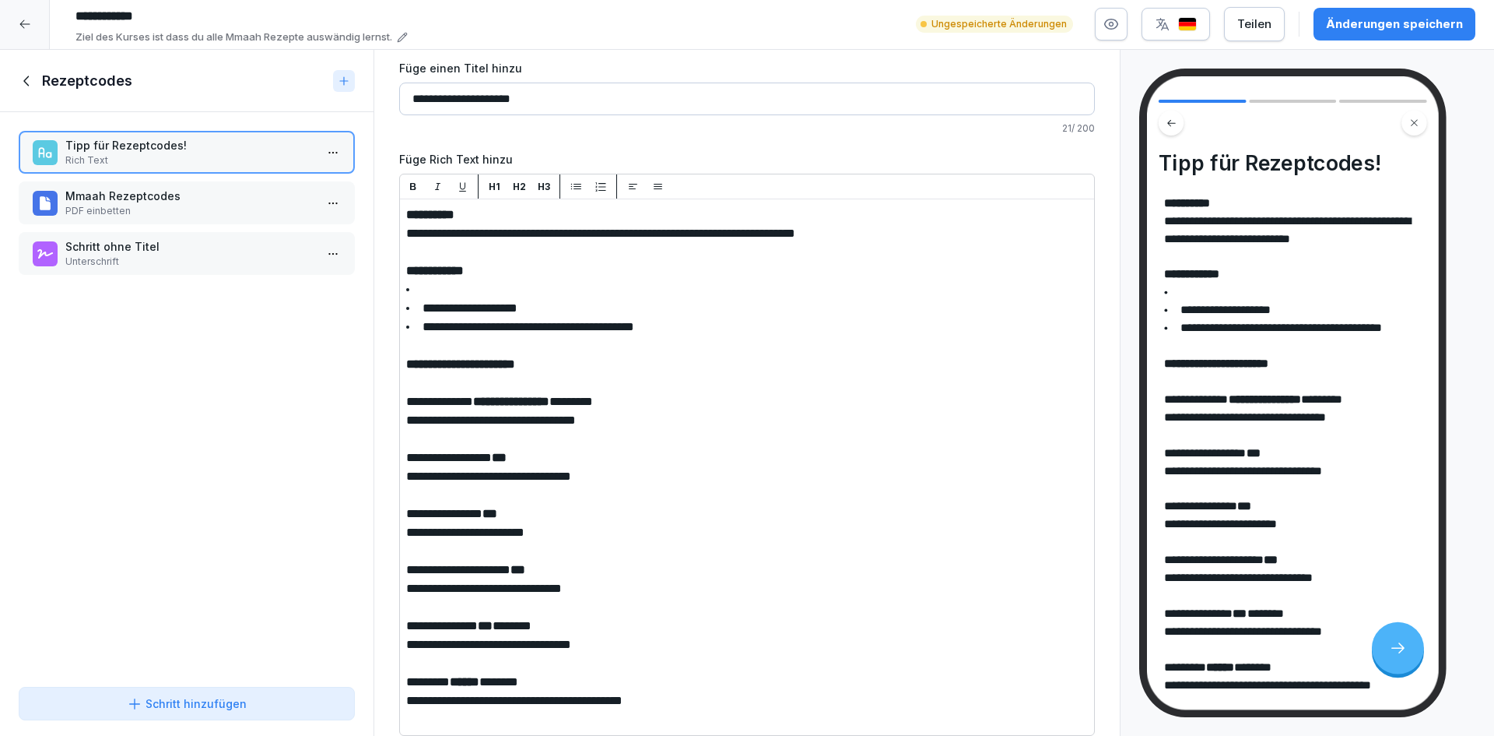
click at [576, 181] on icon "button" at bounding box center [577, 187] width 12 height 12
click at [578, 181] on icon "button" at bounding box center [577, 187] width 12 height 12
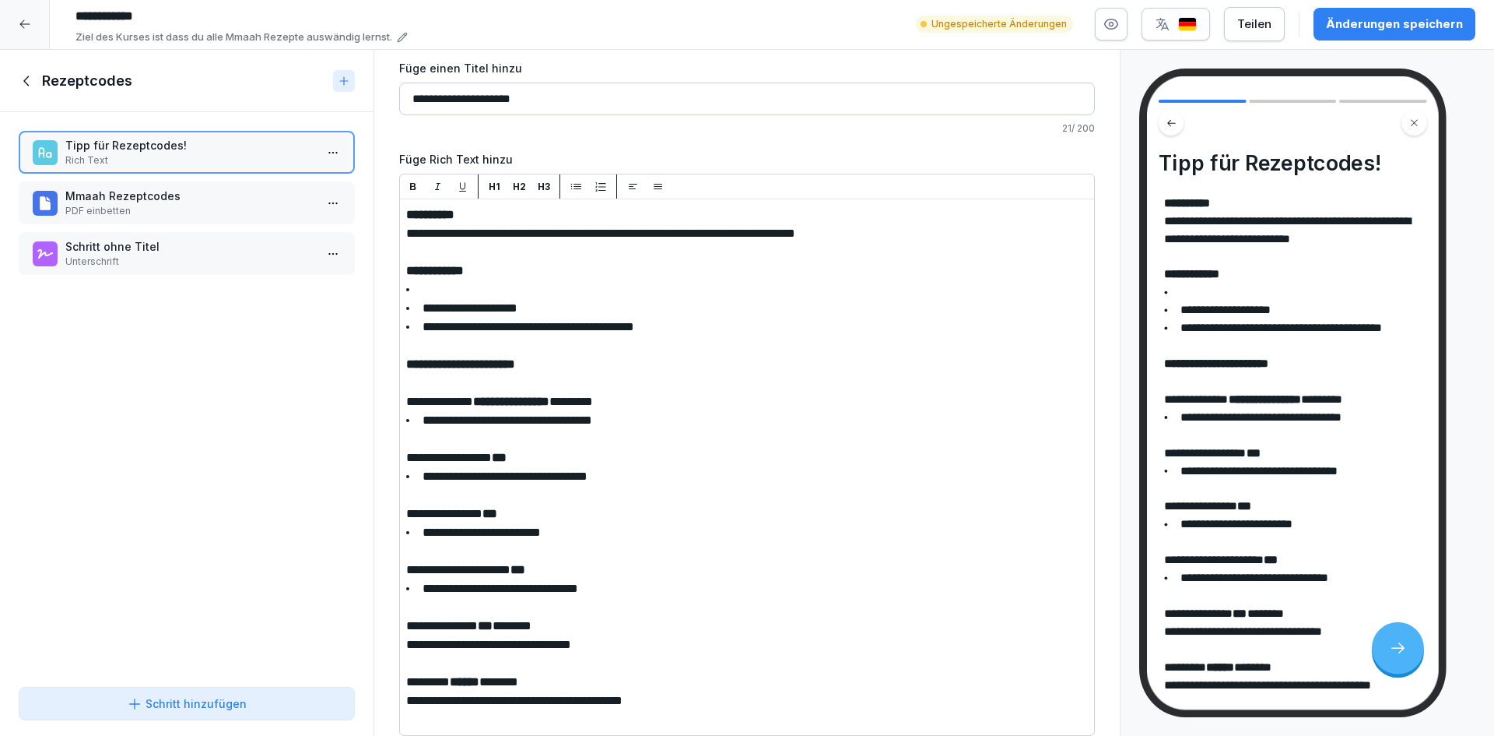
click at [578, 181] on icon "button" at bounding box center [577, 187] width 12 height 12
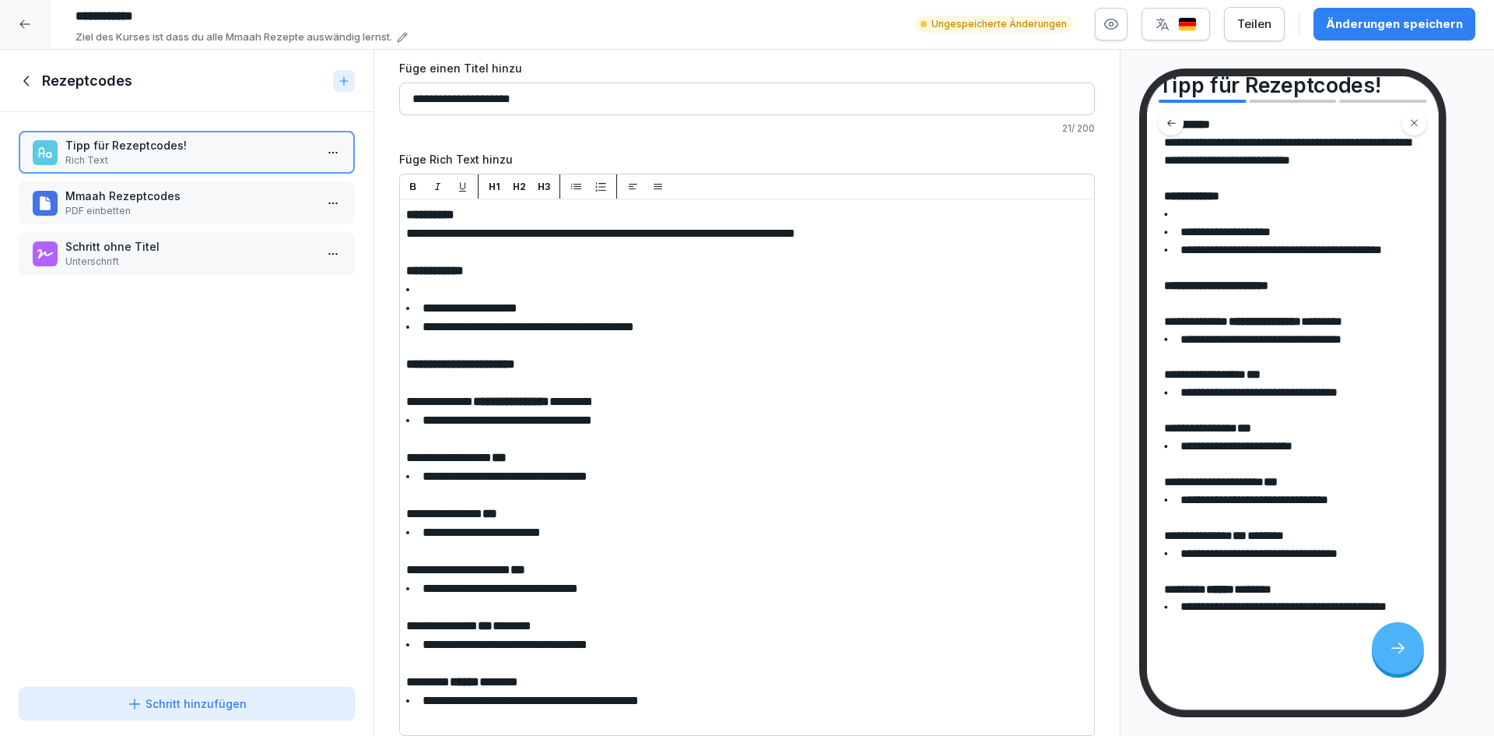
scroll to position [164, 0]
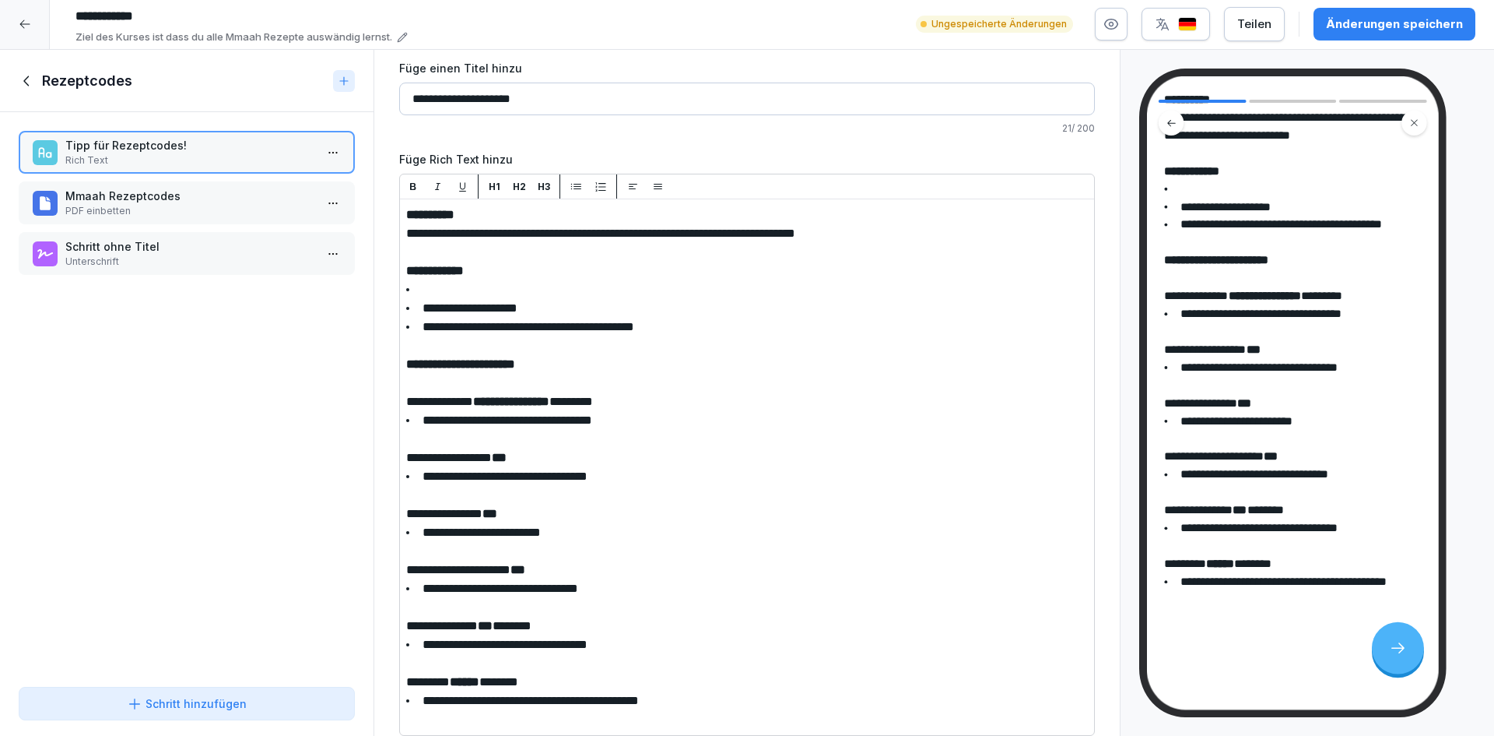
click at [1219, 573] on li "**********" at bounding box center [1292, 582] width 257 height 18
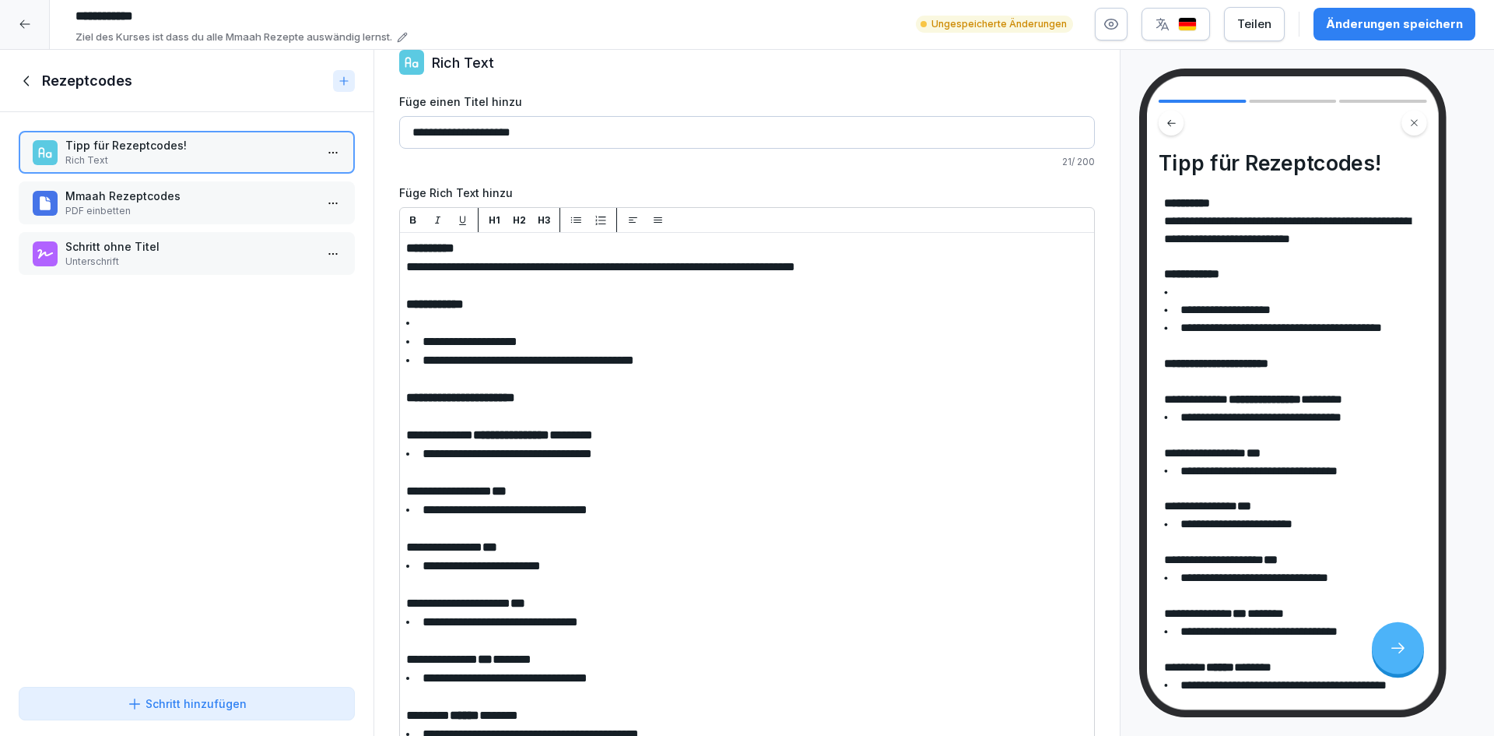
scroll to position [0, 0]
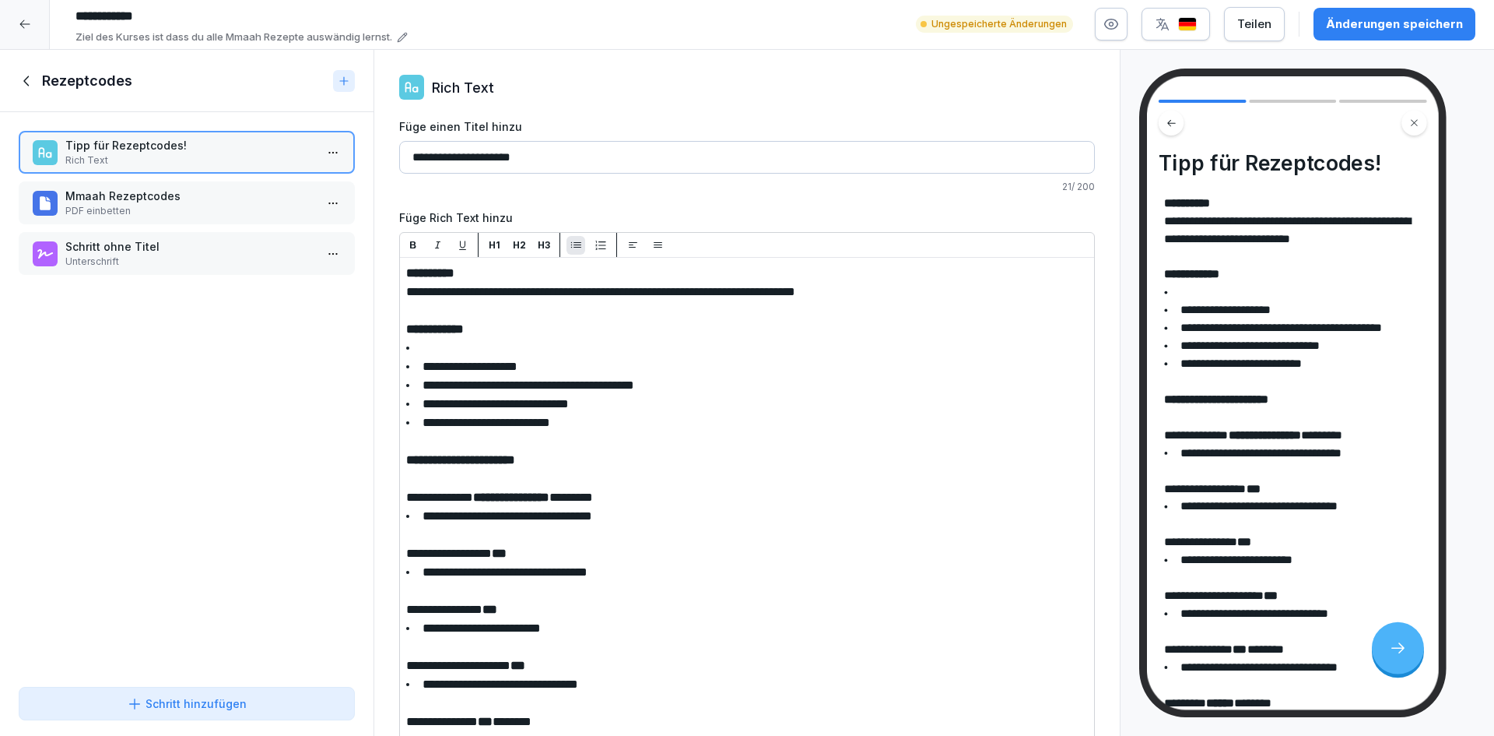
drag, startPoint x: 603, startPoint y: 407, endPoint x: 426, endPoint y: 402, distance: 177.6
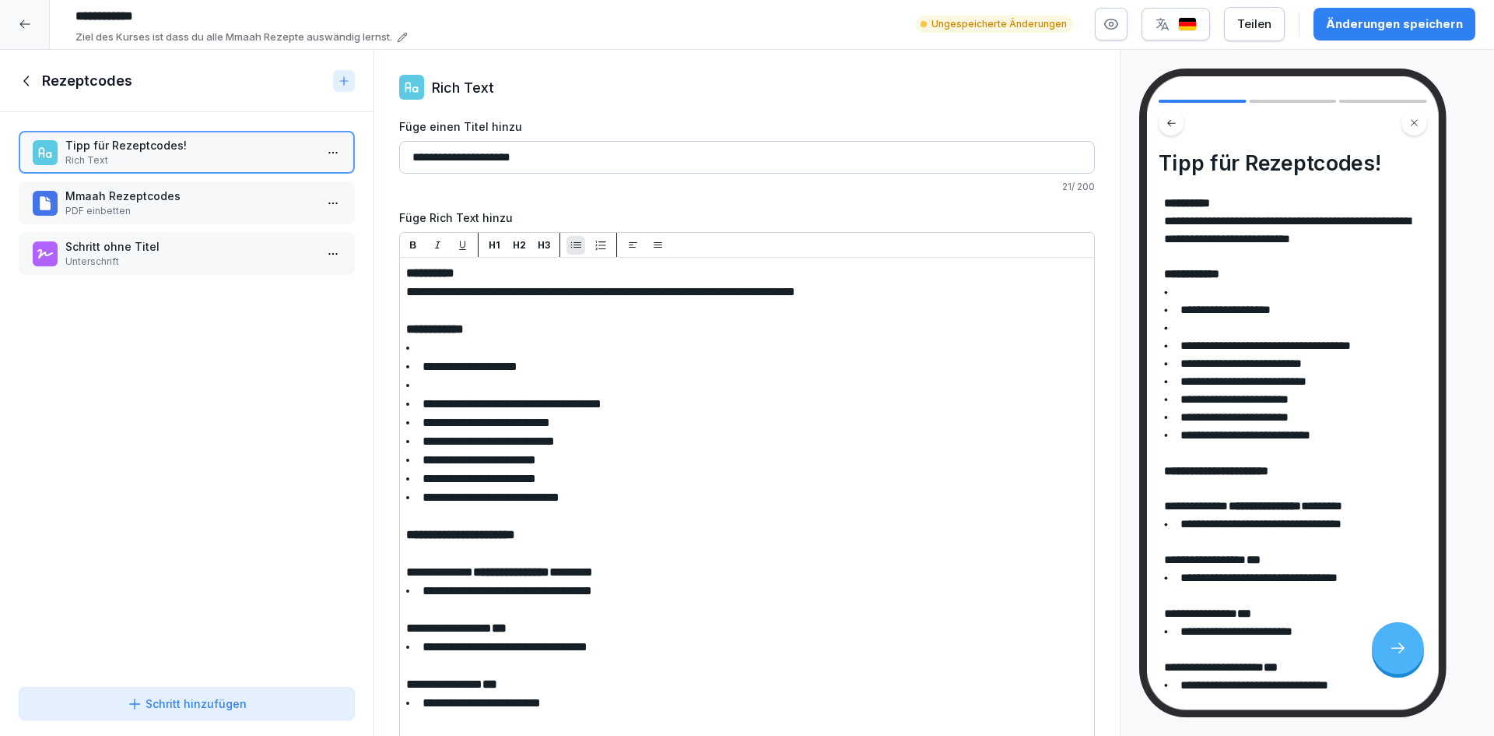
click at [575, 236] on button "button" at bounding box center [576, 245] width 19 height 19
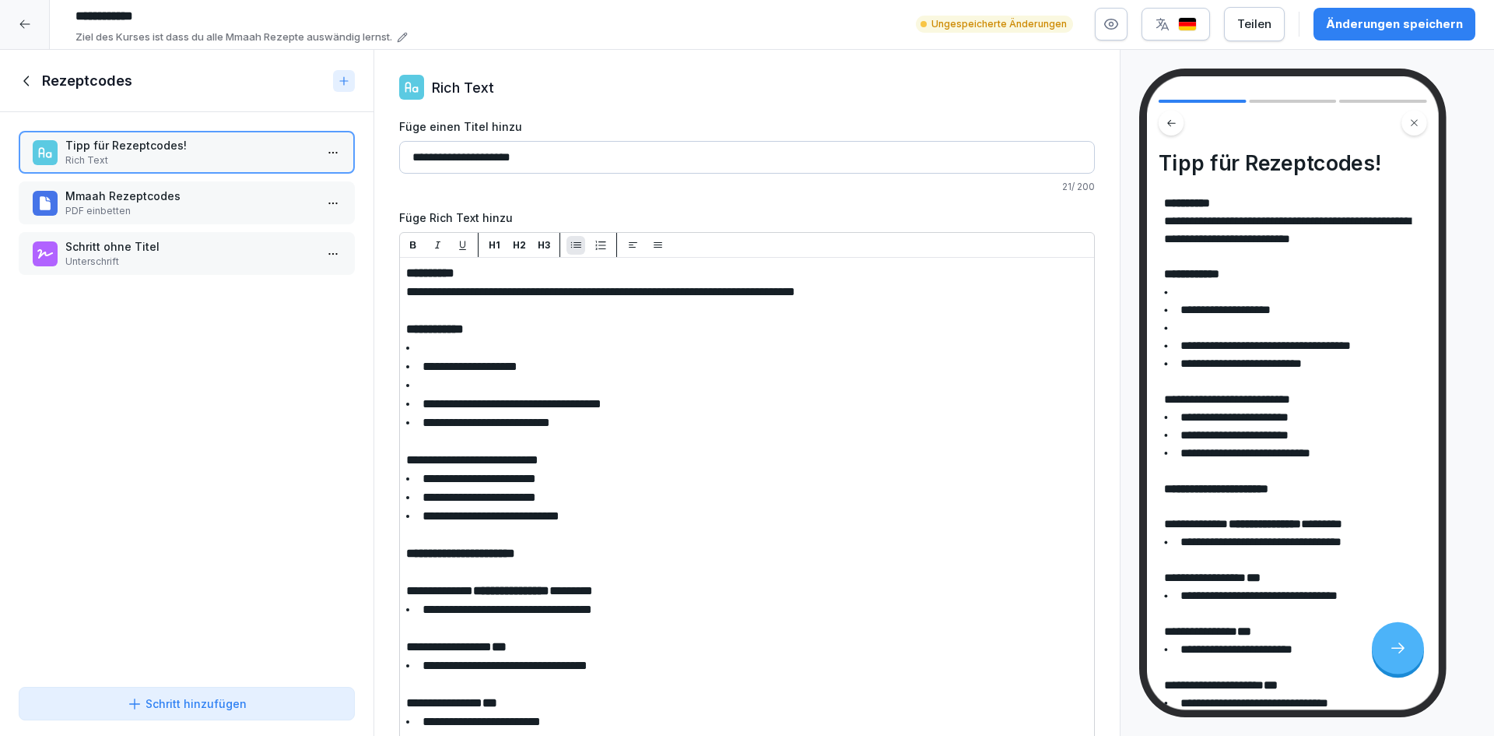
click at [575, 236] on button "button" at bounding box center [576, 245] width 19 height 19
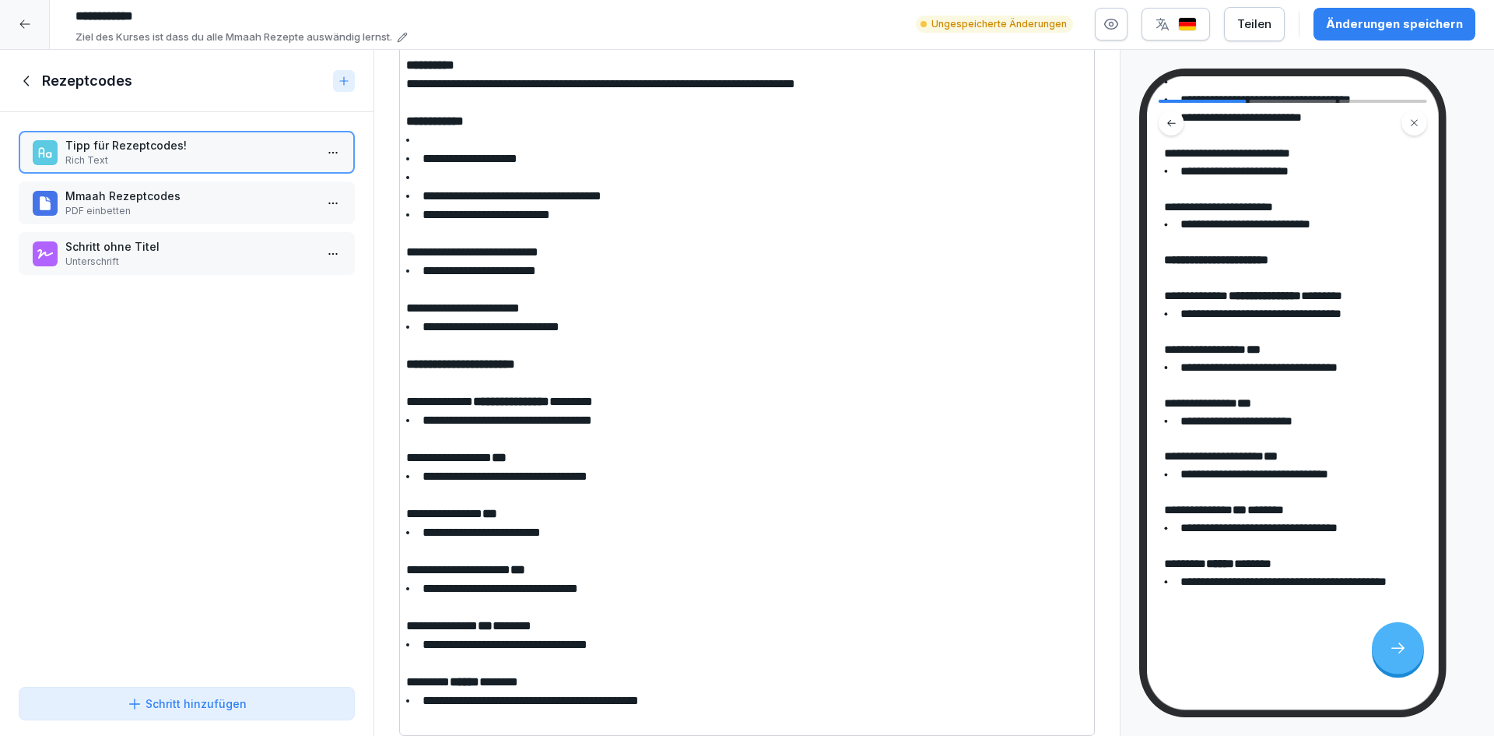
scroll to position [64, 0]
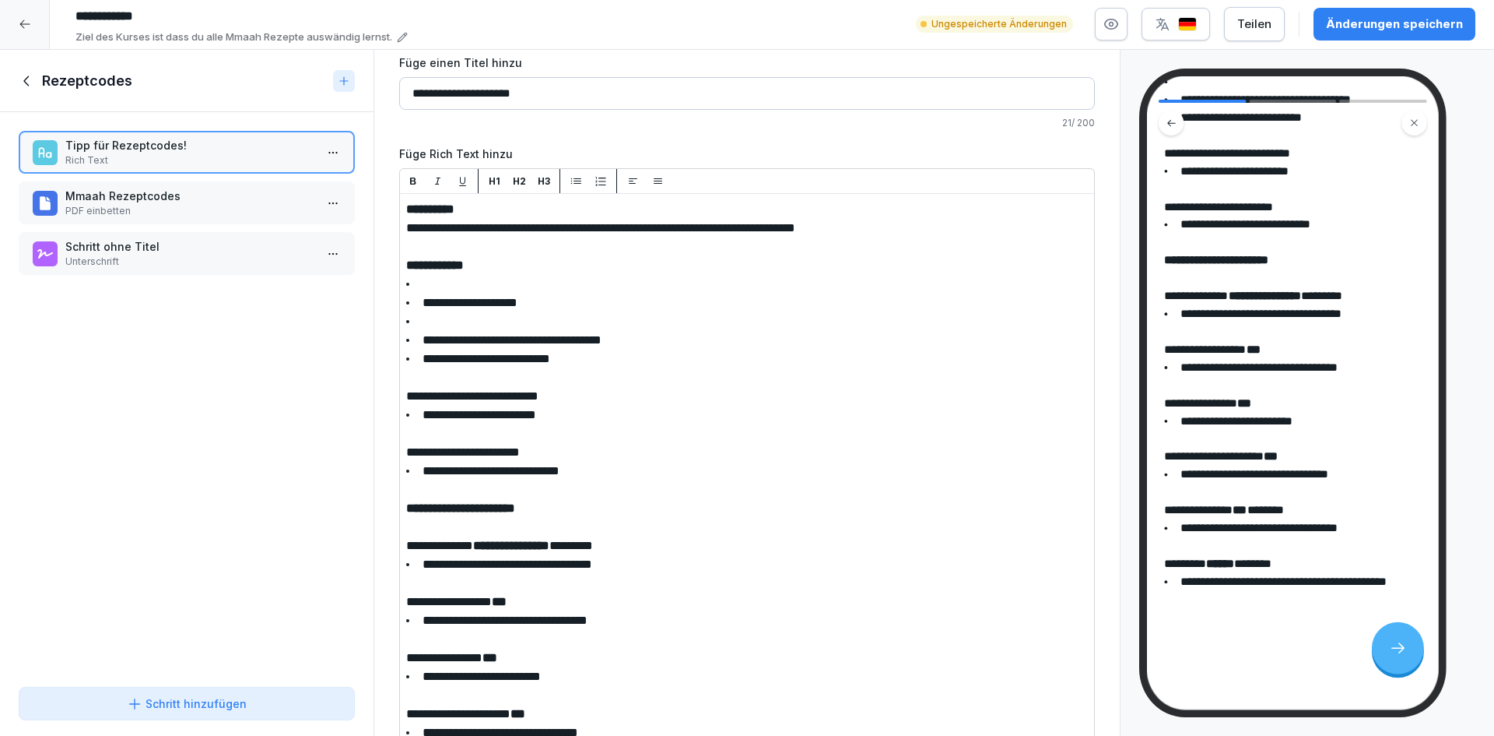
drag, startPoint x: 480, startPoint y: 303, endPoint x: 404, endPoint y: 290, distance: 77.4
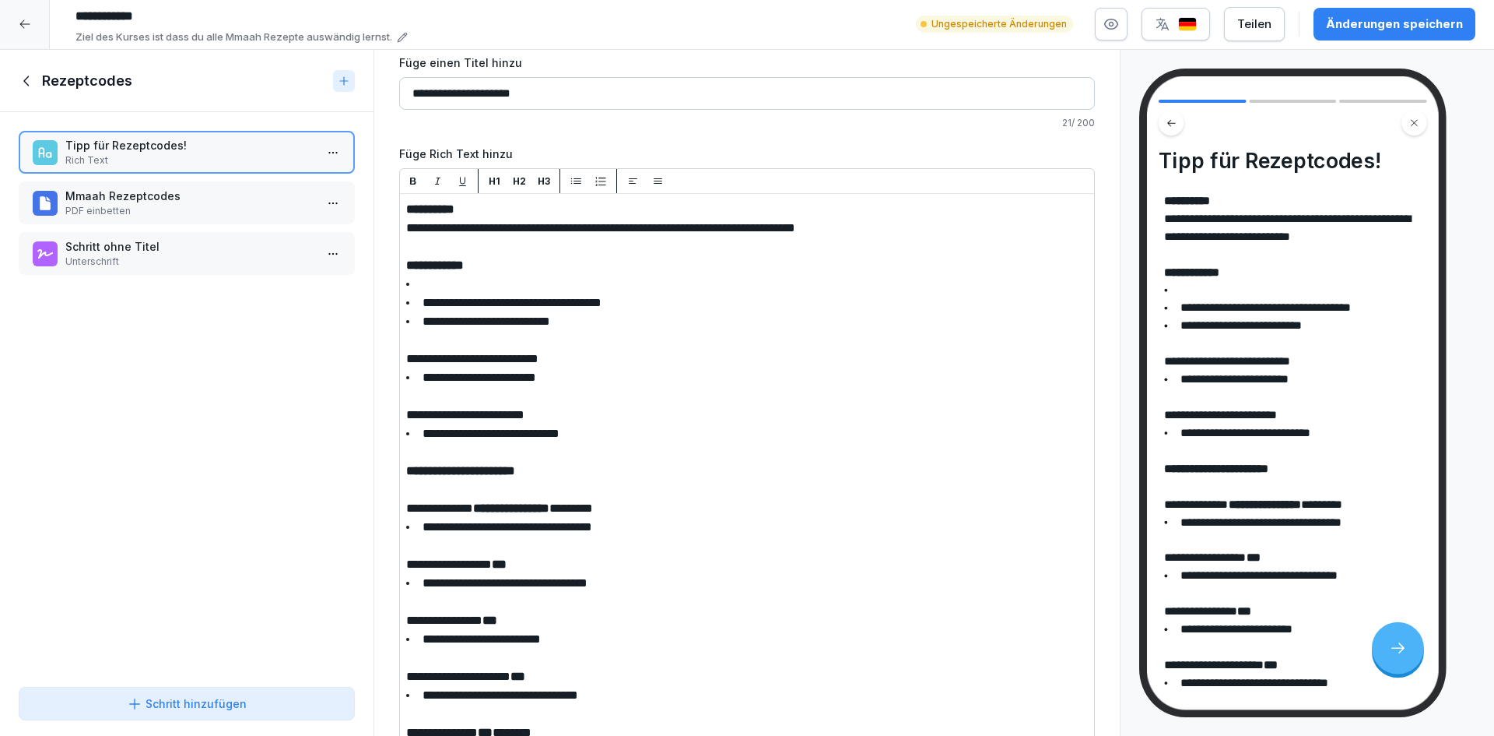
scroll to position [0, 0]
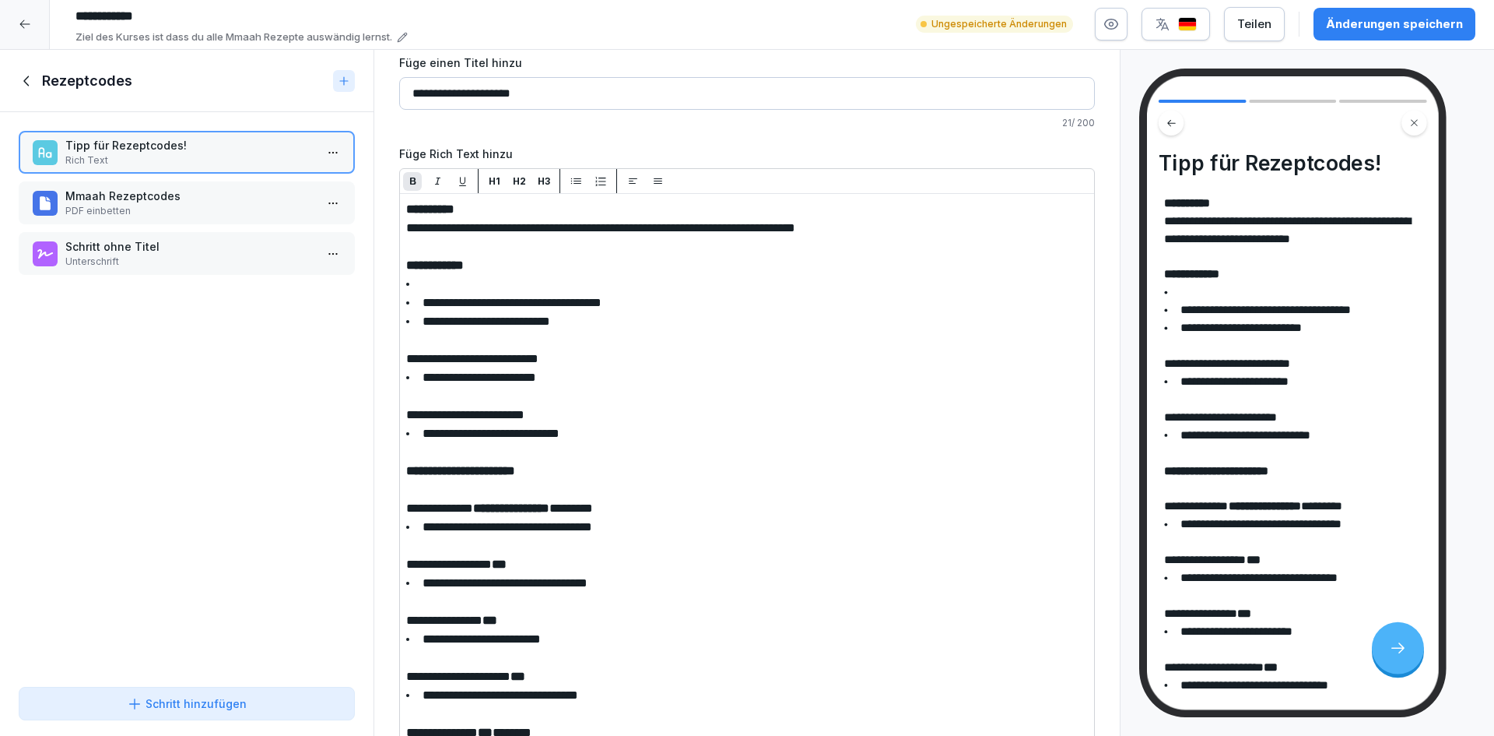
click at [588, 466] on p "**********" at bounding box center [747, 471] width 682 height 19
click at [562, 462] on p "**********" at bounding box center [747, 471] width 682 height 19
click at [560, 466] on p "**********" at bounding box center [747, 471] width 682 height 19
drag, startPoint x: 553, startPoint y: 462, endPoint x: 403, endPoint y: 462, distance: 149.4
click at [492, 174] on p "H1" at bounding box center [495, 181] width 12 height 14
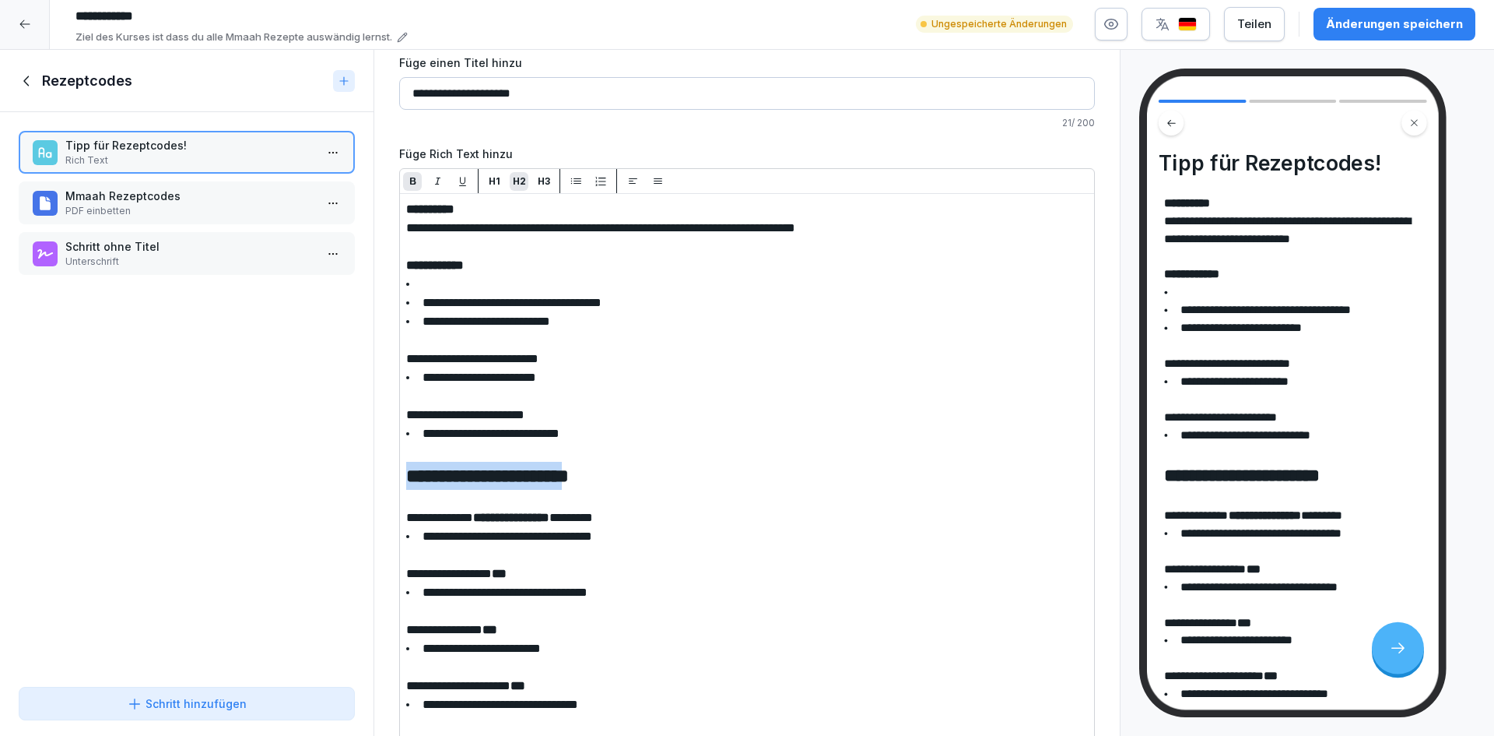
click at [518, 174] on p "H2" at bounding box center [519, 181] width 13 height 14
click at [542, 174] on p "H3" at bounding box center [544, 181] width 12 height 14
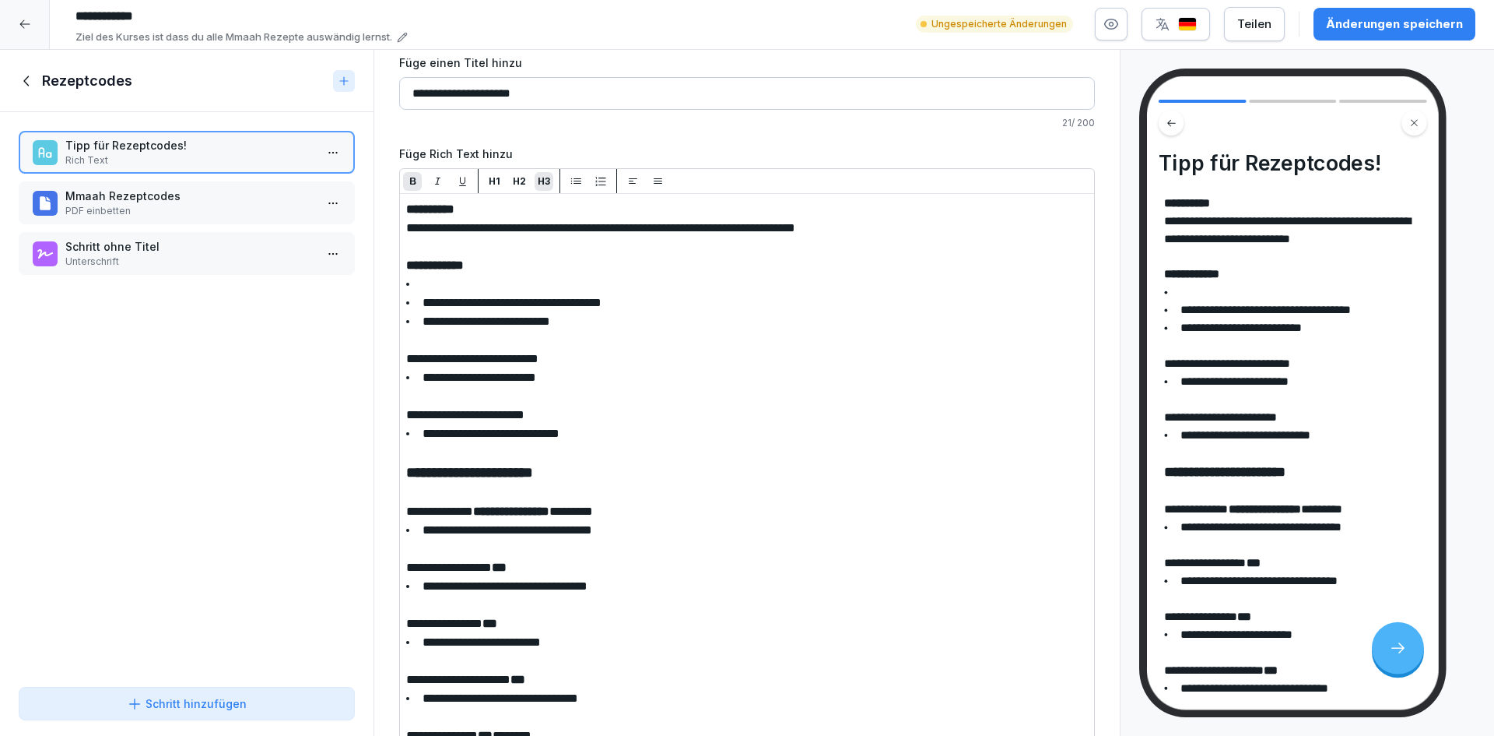
click at [526, 174] on div "H2" at bounding box center [519, 181] width 19 height 14
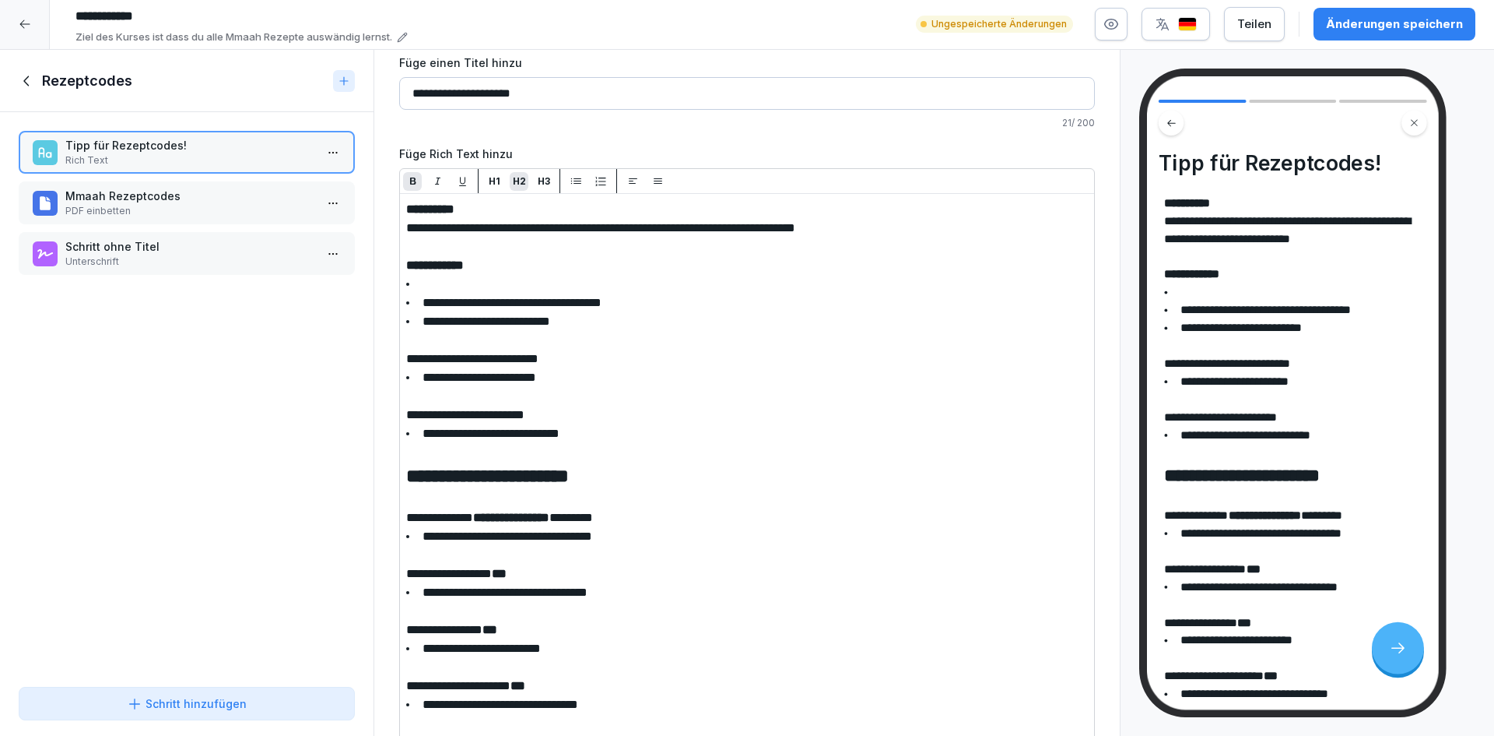
click at [543, 174] on p "H3" at bounding box center [544, 181] width 12 height 14
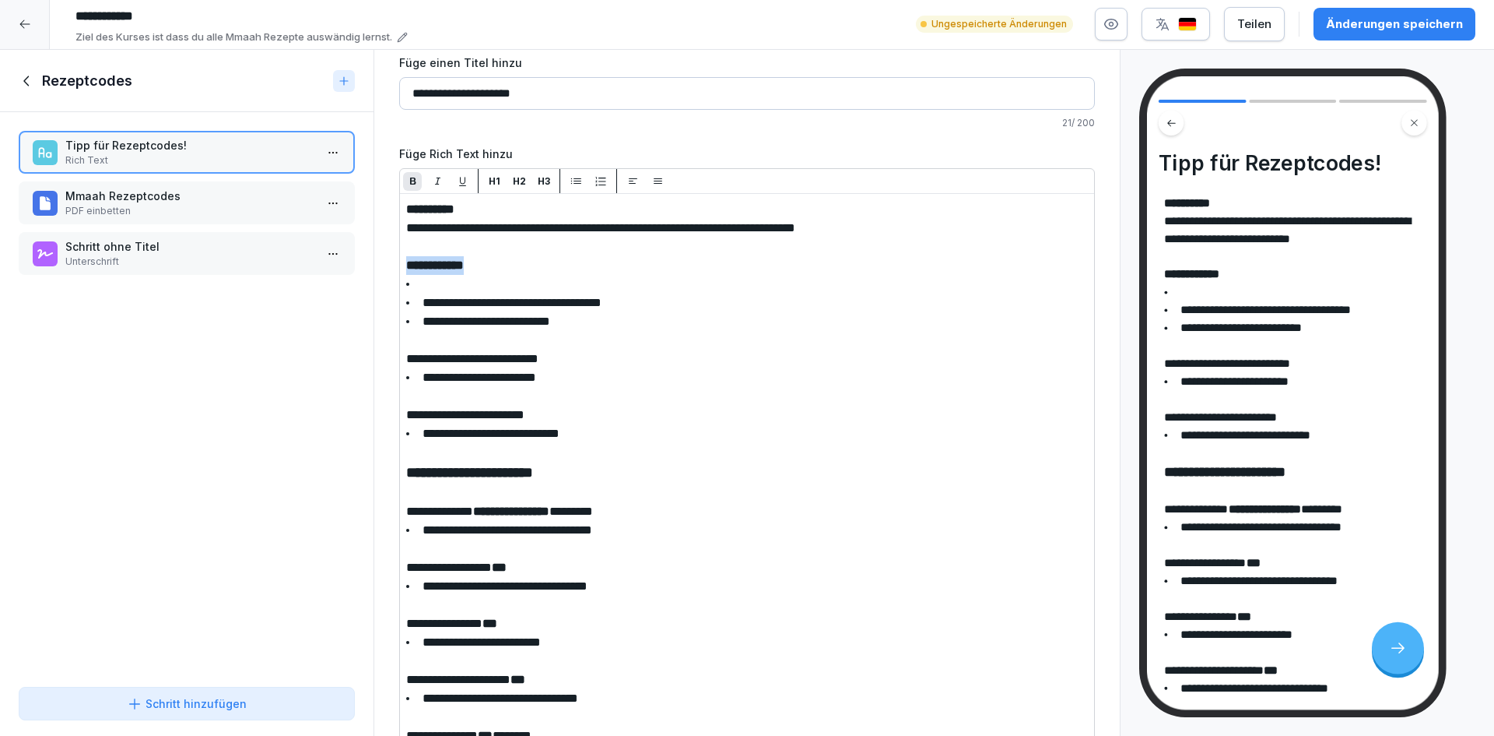
drag, startPoint x: 484, startPoint y: 256, endPoint x: 404, endPoint y: 256, distance: 80.2
click at [536, 174] on div "H3" at bounding box center [544, 181] width 19 height 14
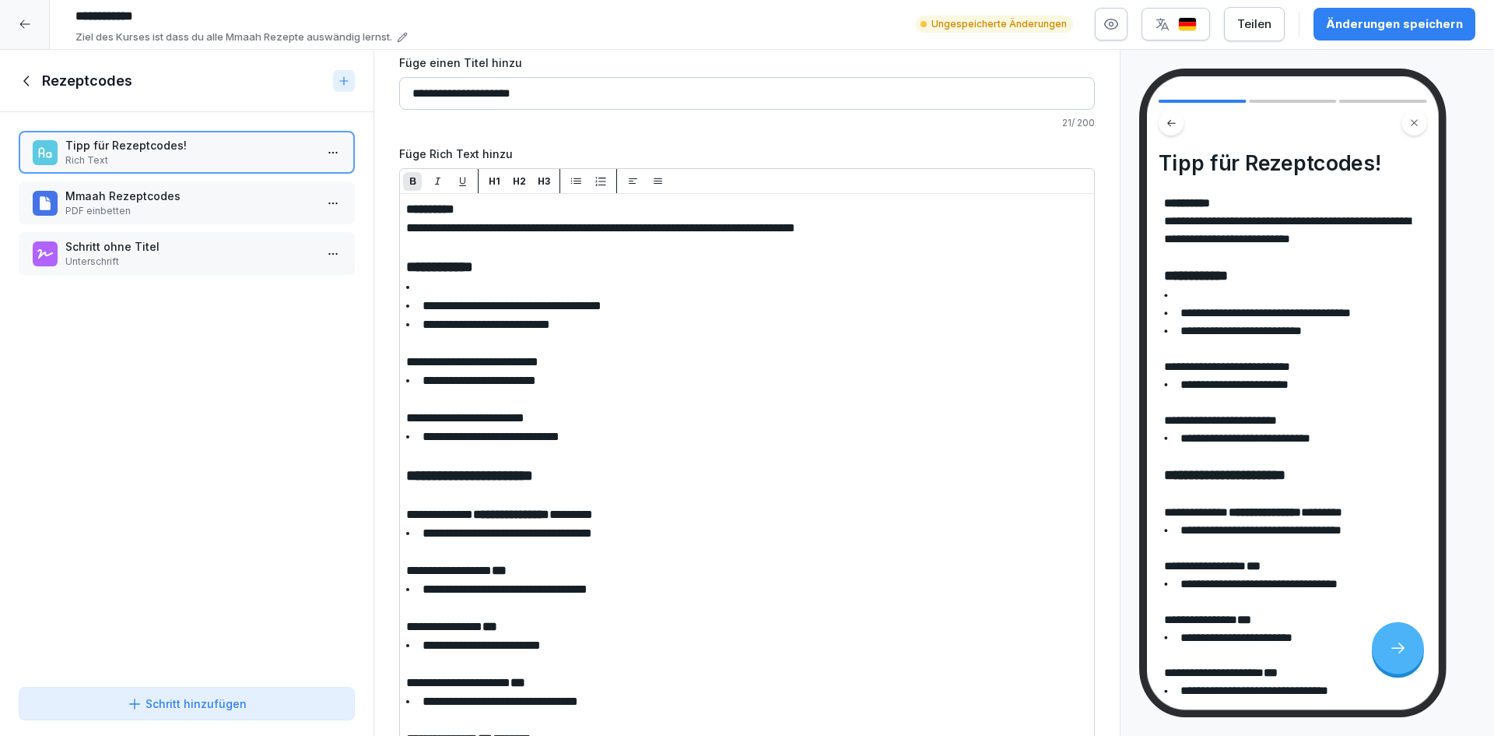
click at [543, 174] on p "H3" at bounding box center [544, 181] width 12 height 14
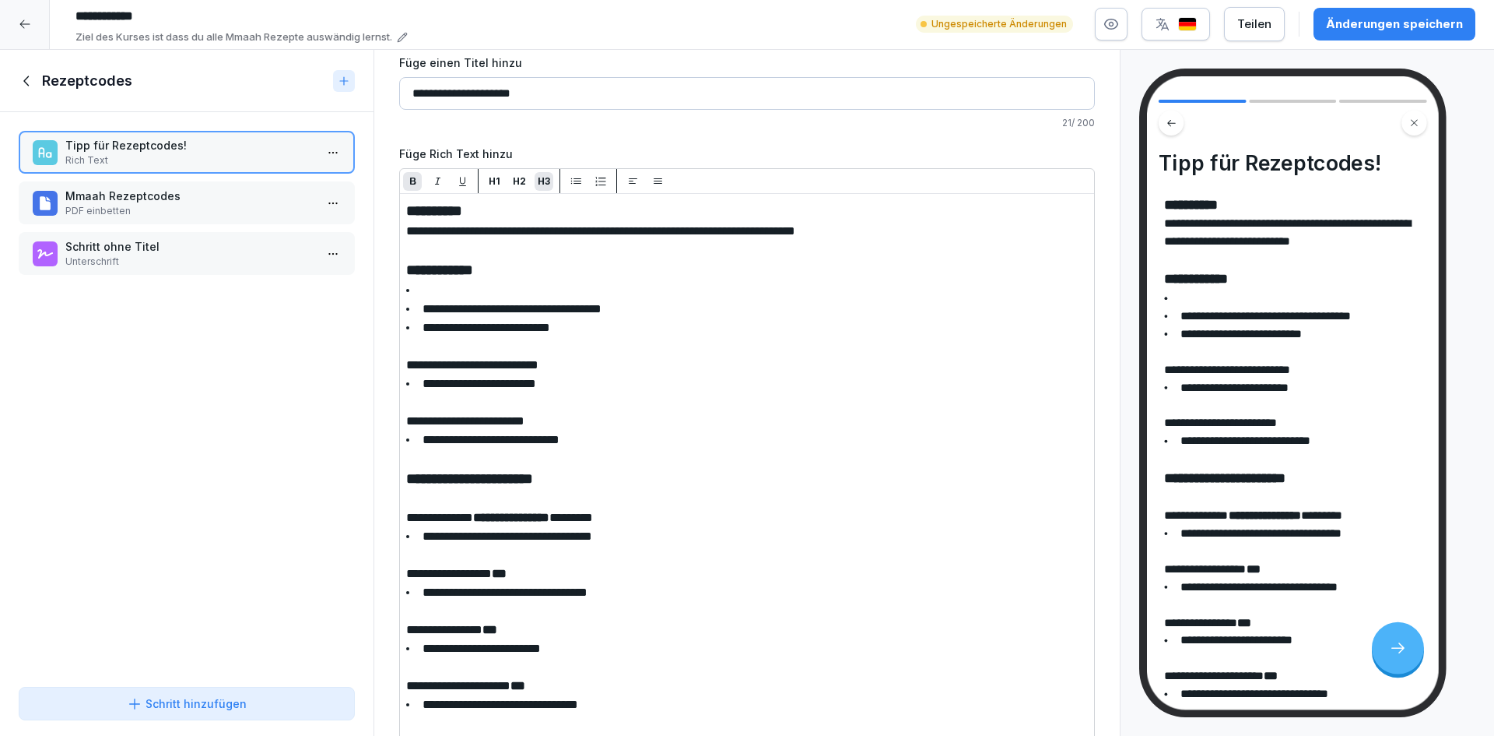
click at [527, 200] on h3 "**********" at bounding box center [747, 211] width 682 height 22
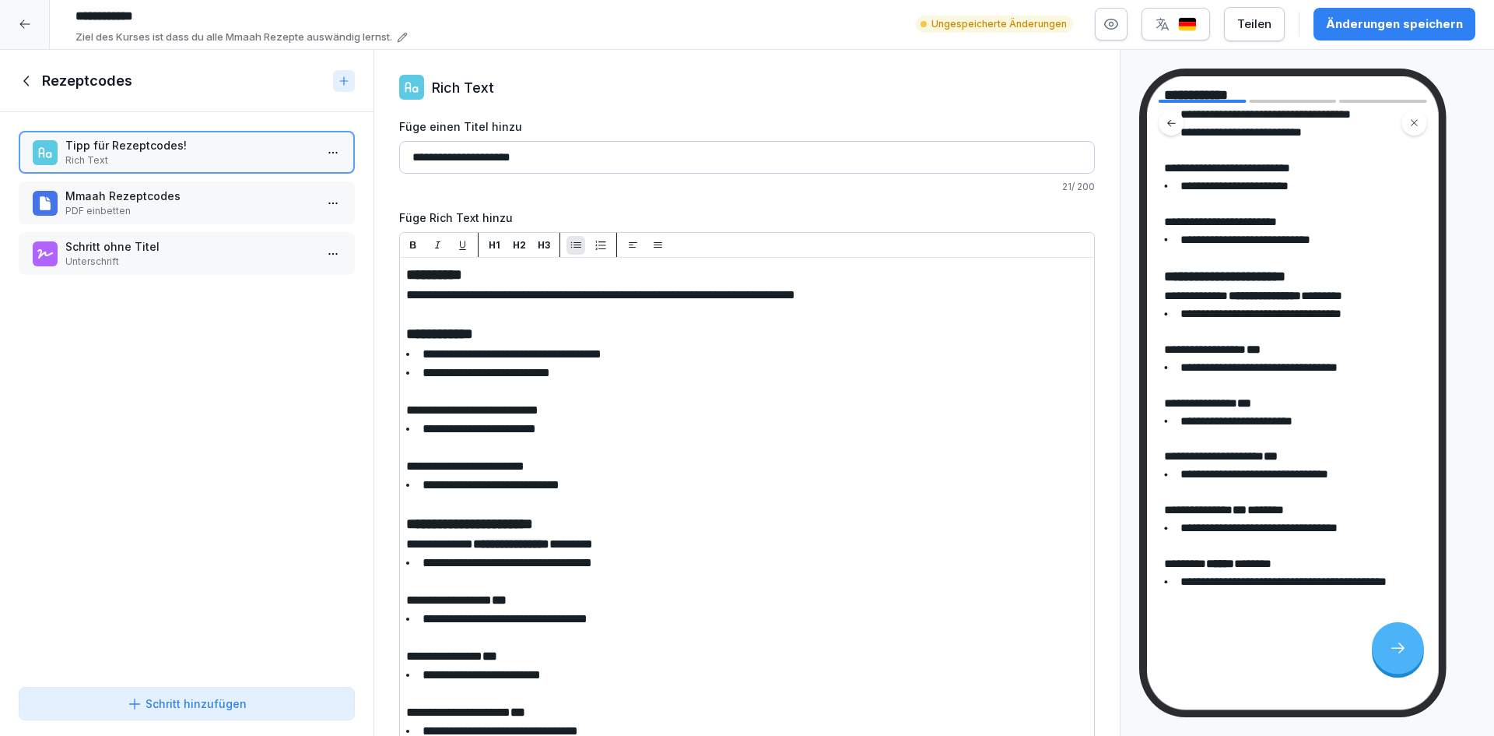
click at [1416, 19] on div "Änderungen speichern" at bounding box center [1394, 24] width 137 height 17
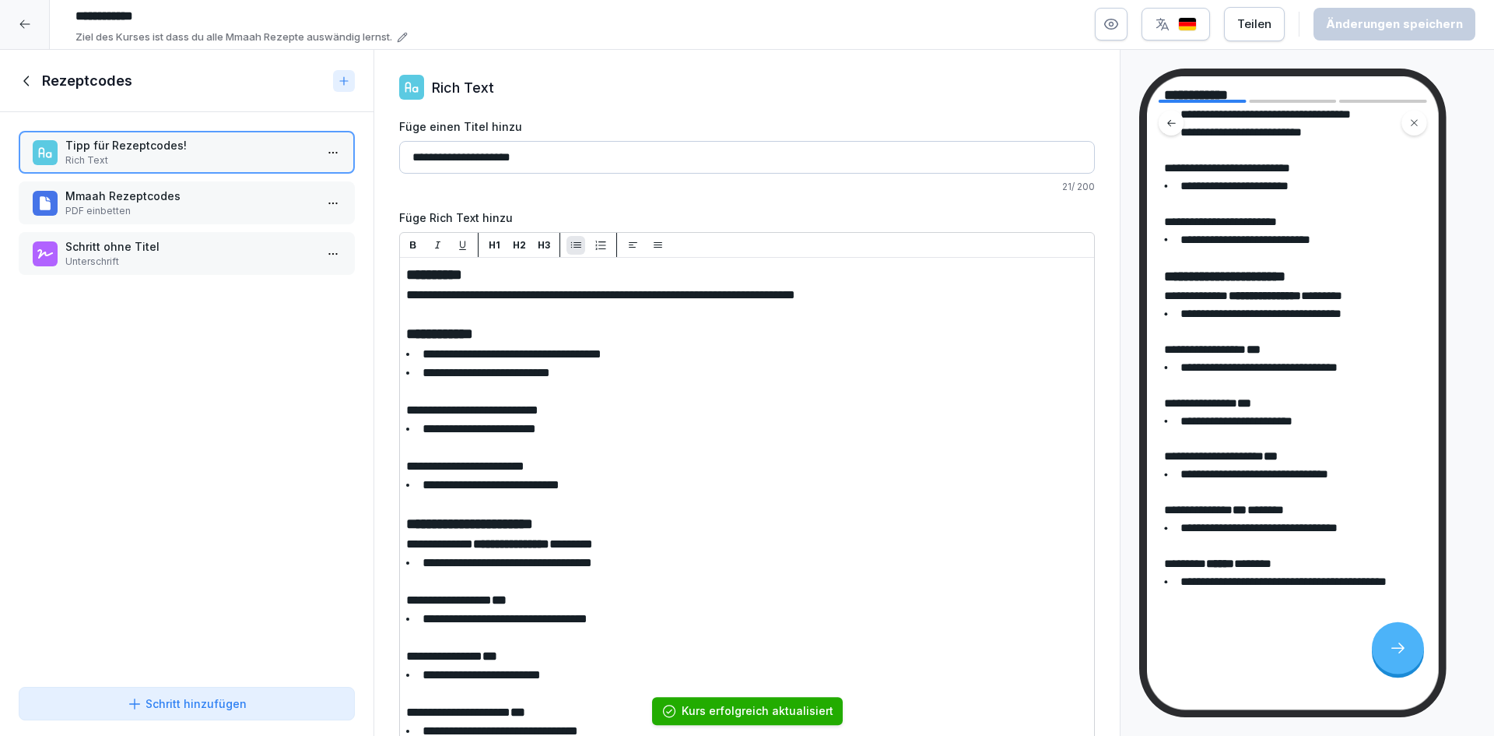
click at [184, 204] on p "PDF einbetten" at bounding box center [189, 211] width 249 height 14
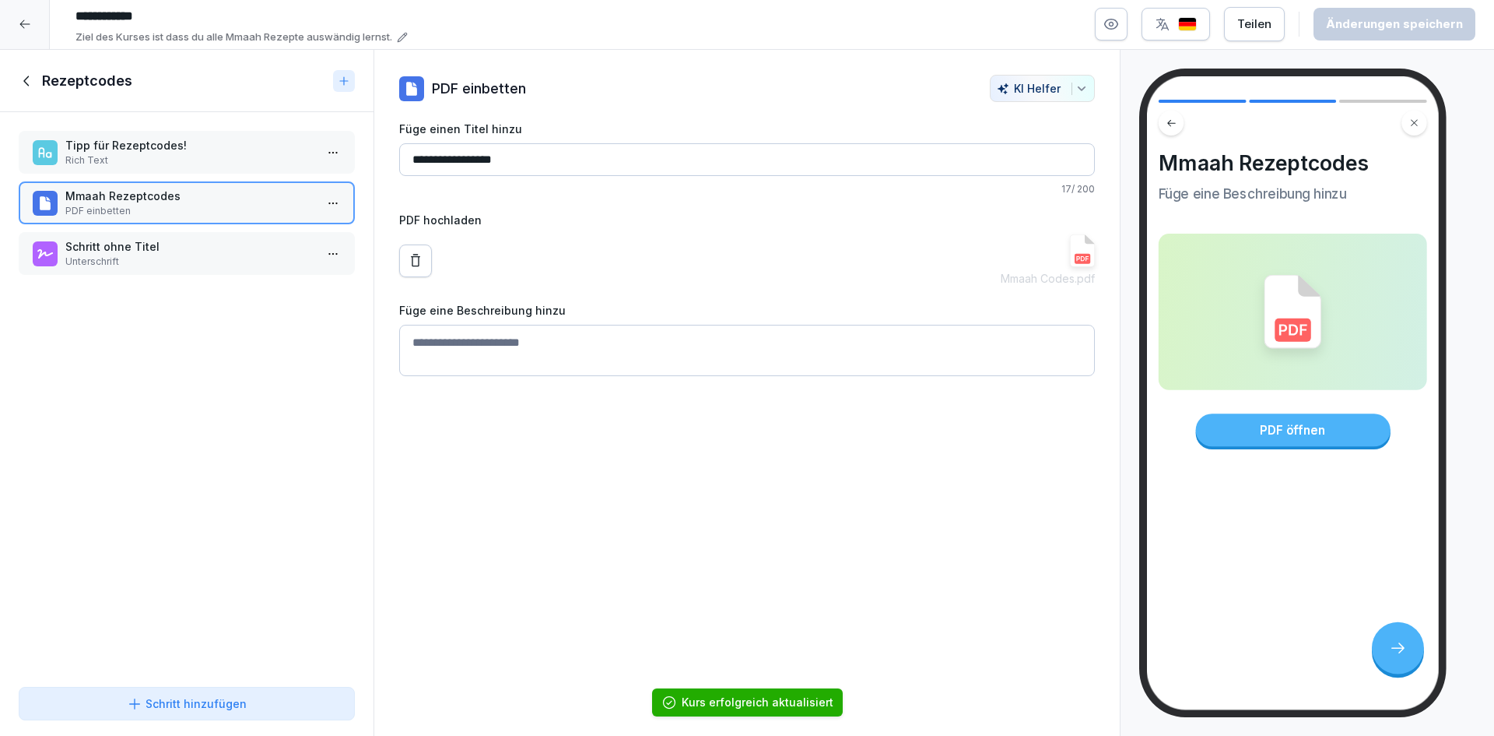
click at [178, 238] on p "Schritt ohne Titel" at bounding box center [189, 246] width 249 height 16
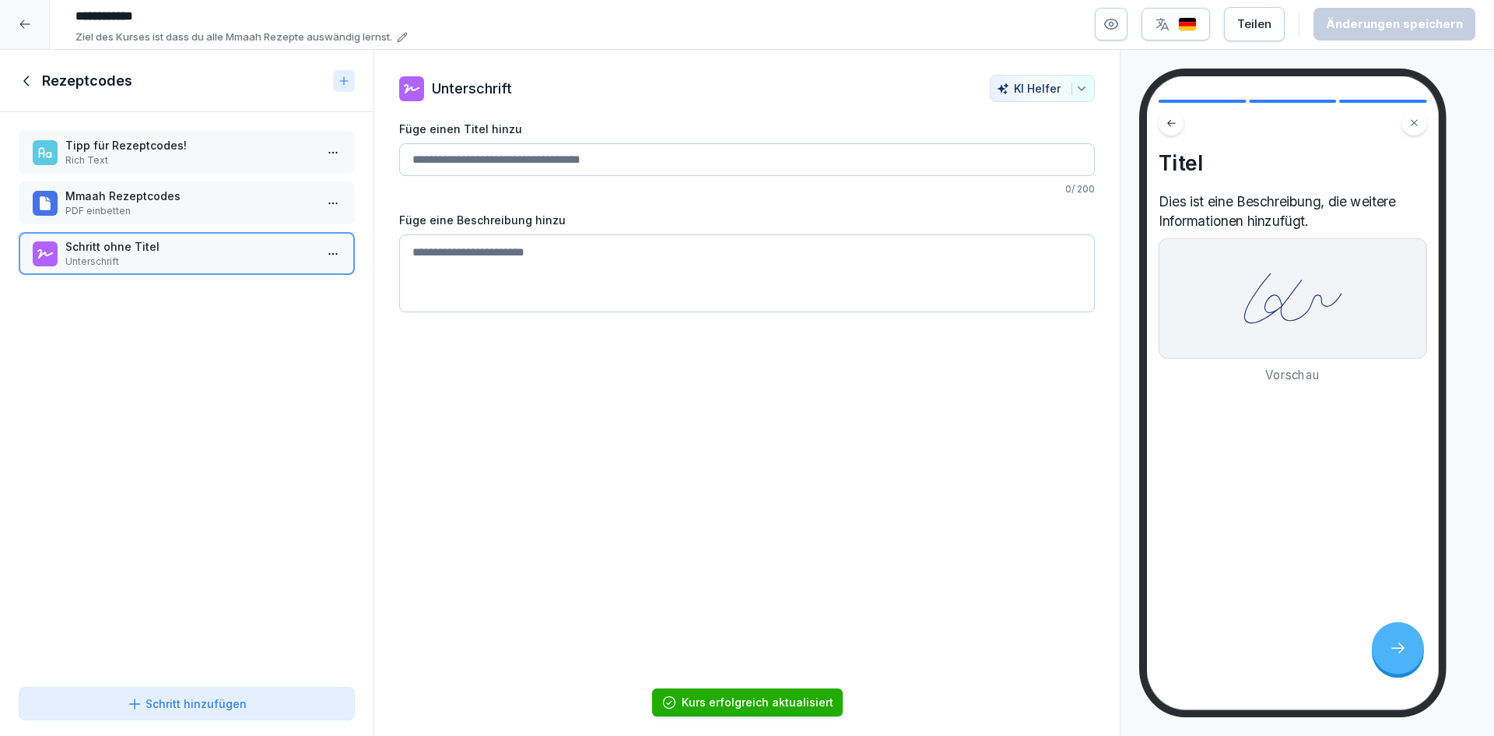
click at [28, 72] on icon at bounding box center [27, 80] width 17 height 17
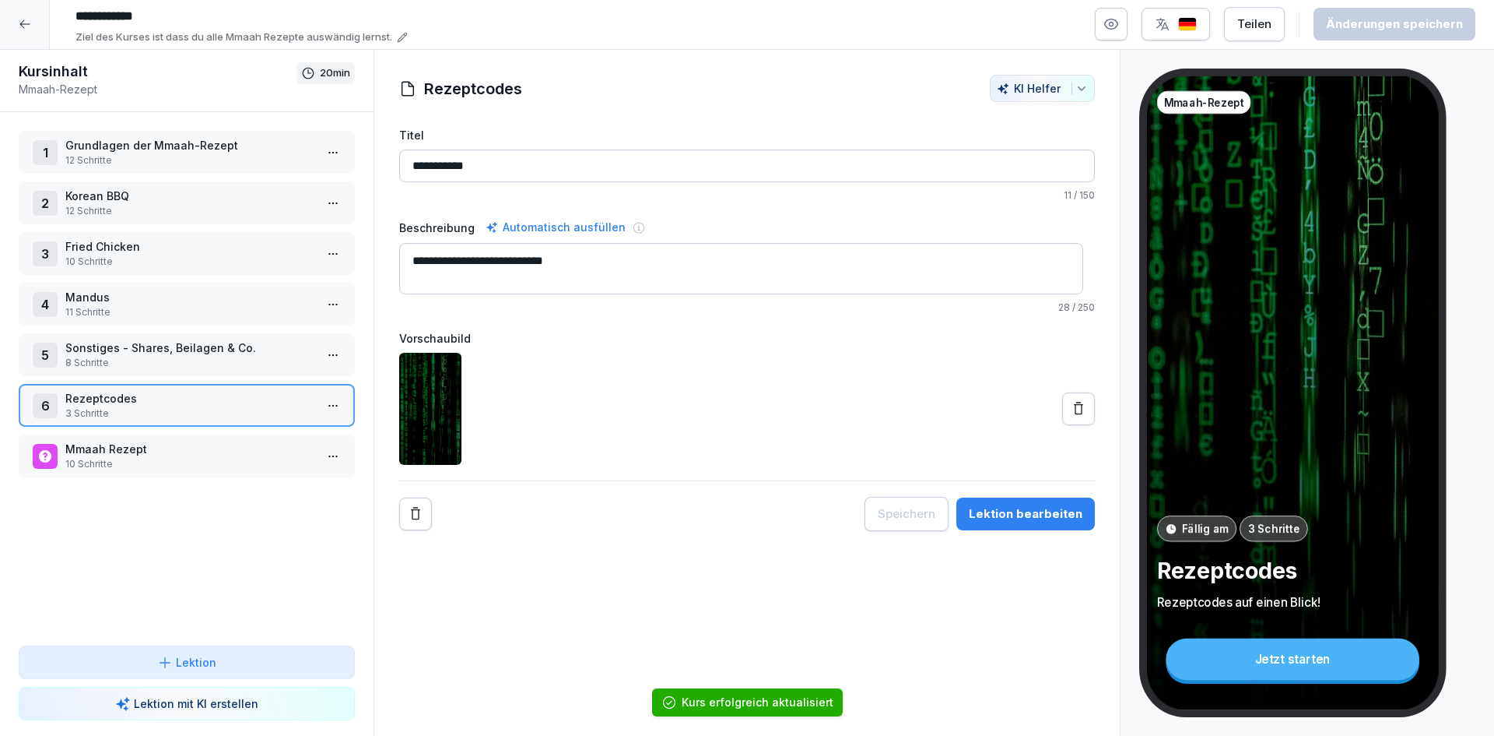
click at [31, 13] on div at bounding box center [25, 24] width 50 height 50
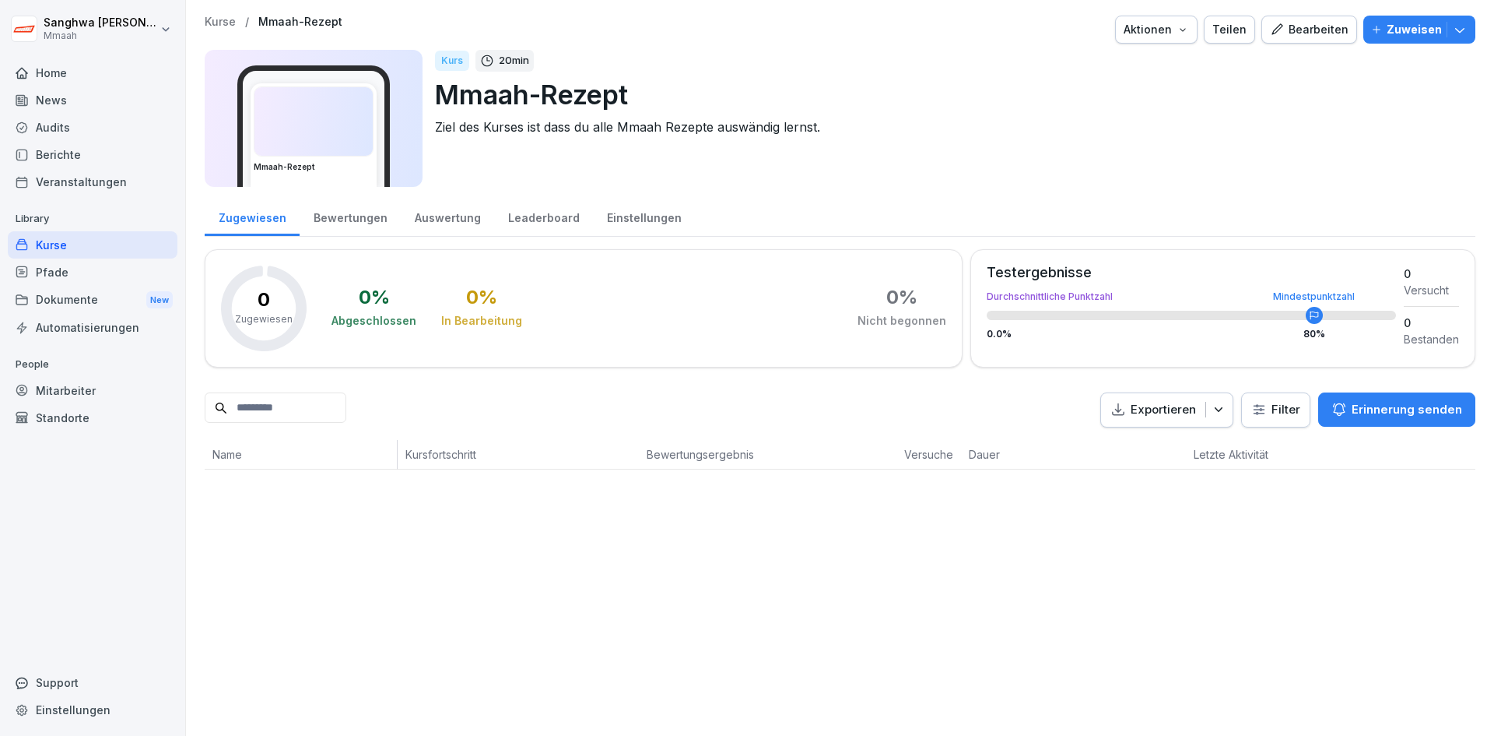
click at [227, 26] on p "Kurse" at bounding box center [220, 22] width 31 height 13
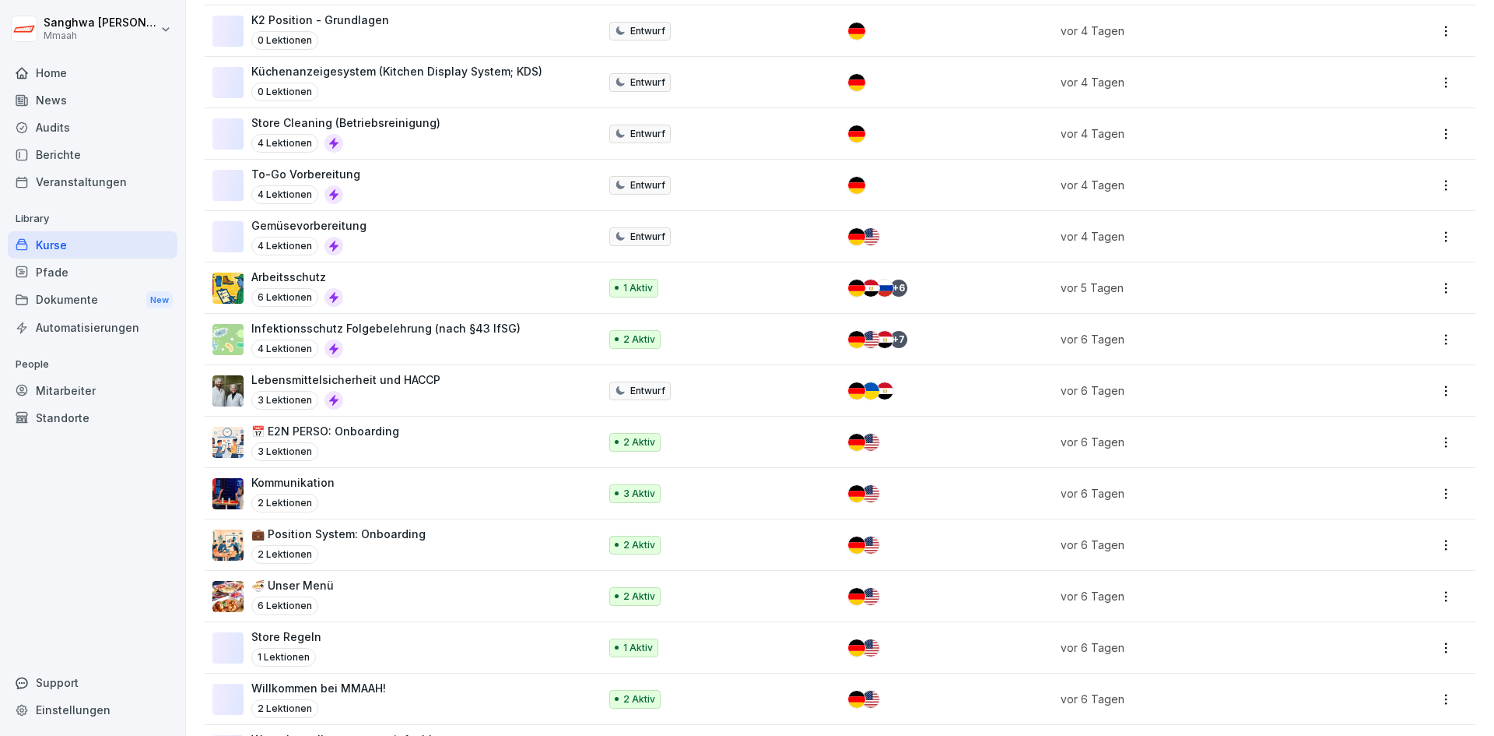
scroll to position [856, 0]
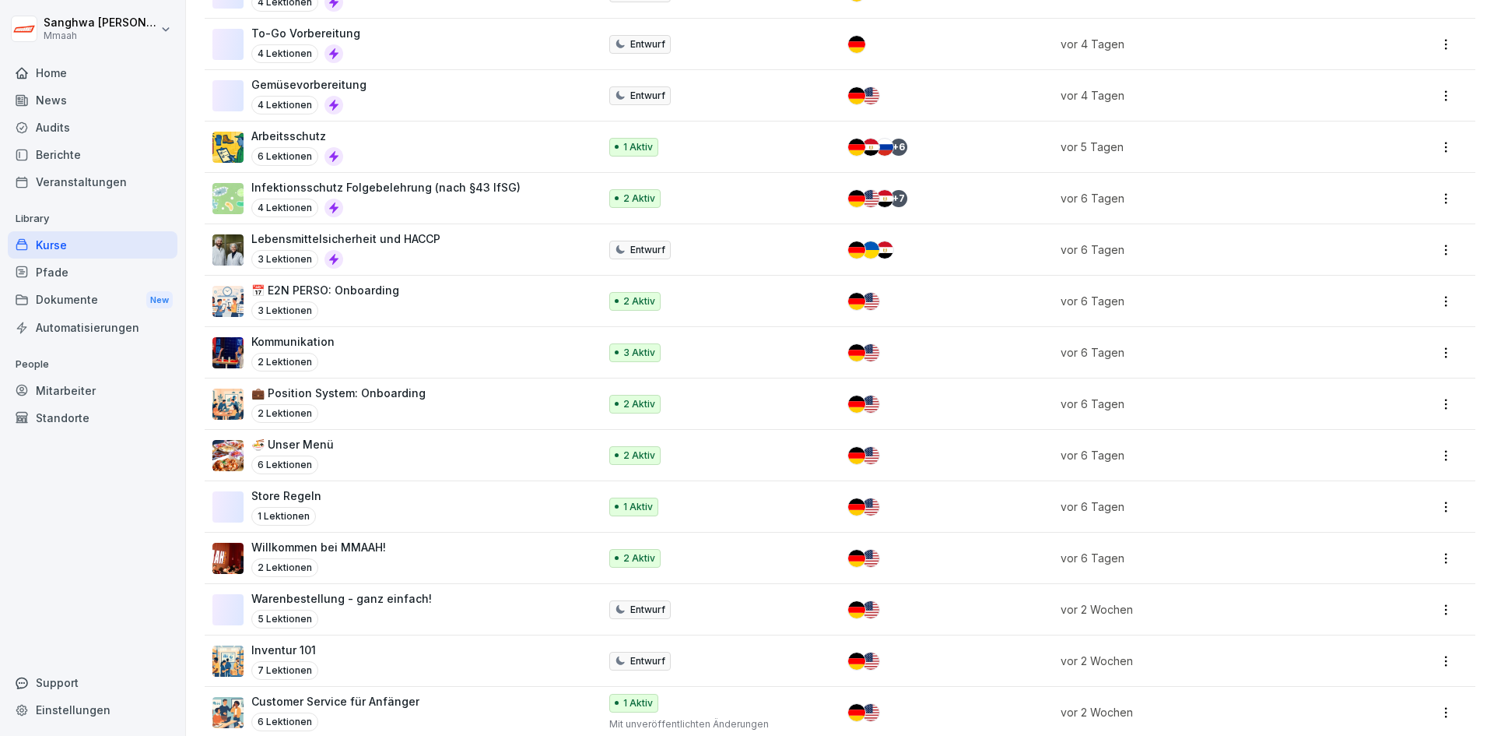
click at [430, 502] on div "Store Regeln 1 Lektionen" at bounding box center [397, 506] width 371 height 38
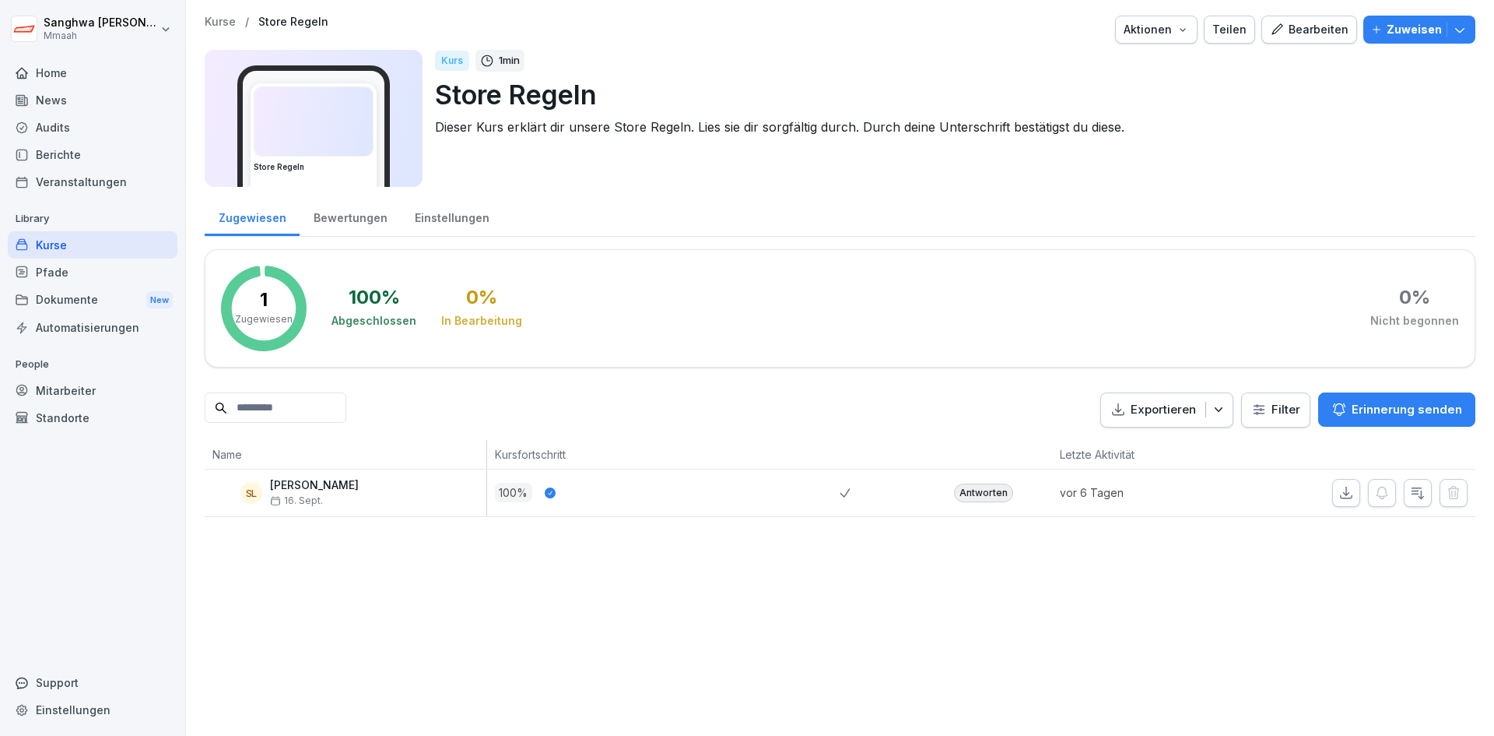
click at [1295, 26] on div "Bearbeiten" at bounding box center [1309, 29] width 79 height 17
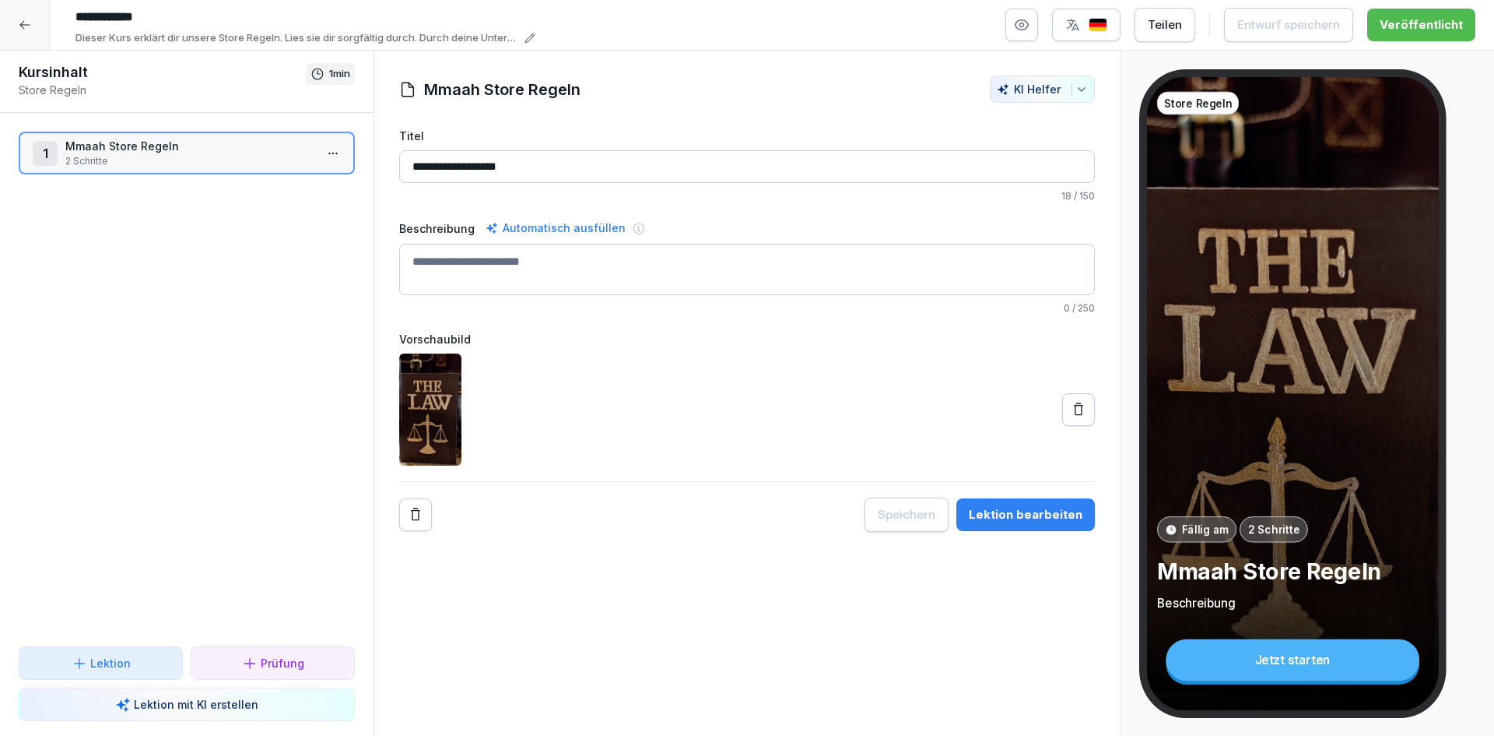
click at [74, 439] on div "1 Mmaah Store Regeln 2 Schritte To pick up a draggable item, press the space ba…" at bounding box center [187, 379] width 374 height 533
click at [151, 153] on p "Mmaah Store Regeln" at bounding box center [189, 146] width 249 height 16
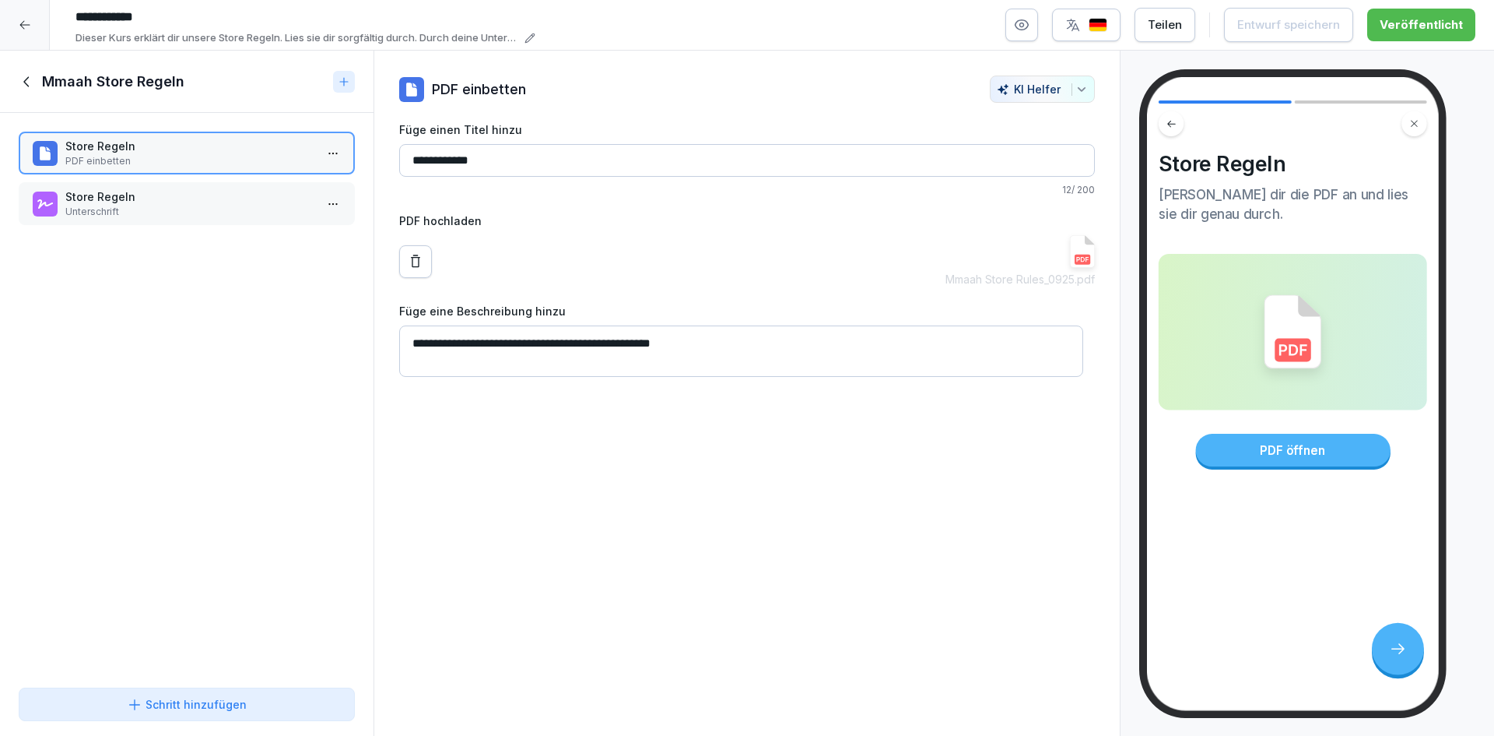
click at [163, 206] on p "Unterschrift" at bounding box center [189, 212] width 249 height 14
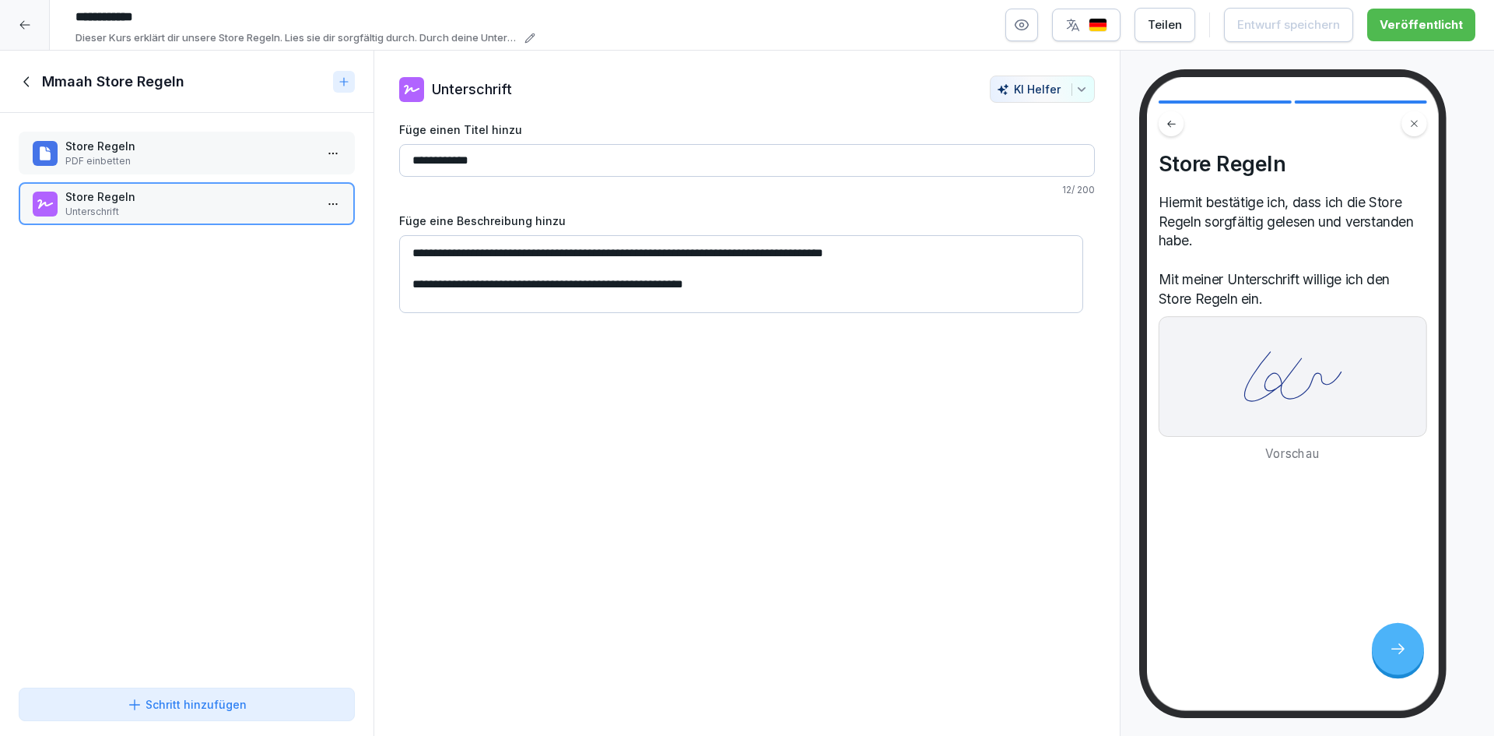
drag, startPoint x: 762, startPoint y: 299, endPoint x: 768, endPoint y: 291, distance: 10.0
click at [762, 299] on textarea "**********" at bounding box center [741, 274] width 684 height 78
drag, startPoint x: 754, startPoint y: 292, endPoint x: 0, endPoint y: 173, distance: 763.6
click at [0, 173] on div "**********" at bounding box center [747, 394] width 1494 height 686
click at [32, 36] on div at bounding box center [25, 25] width 50 height 50
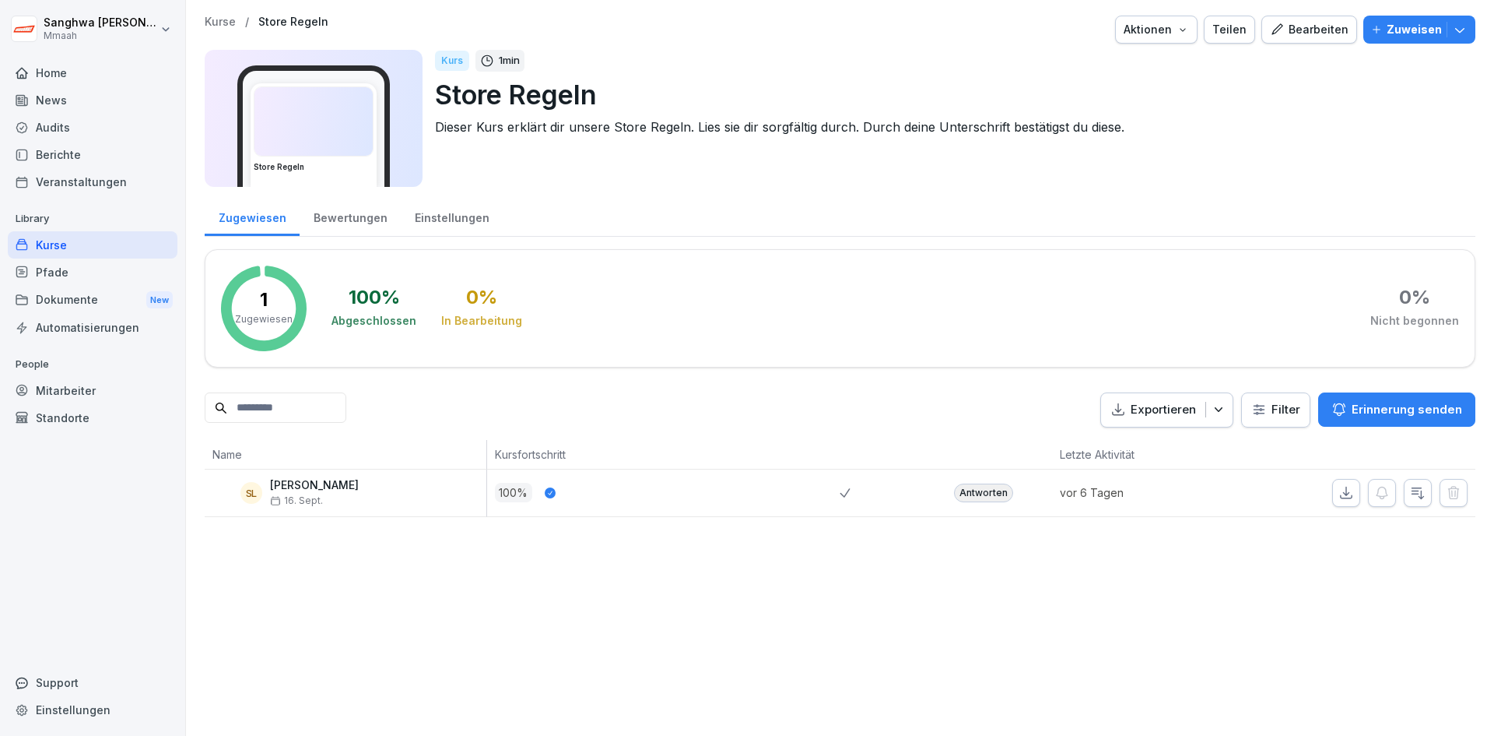
click at [209, 24] on p "Kurse" at bounding box center [220, 22] width 31 height 13
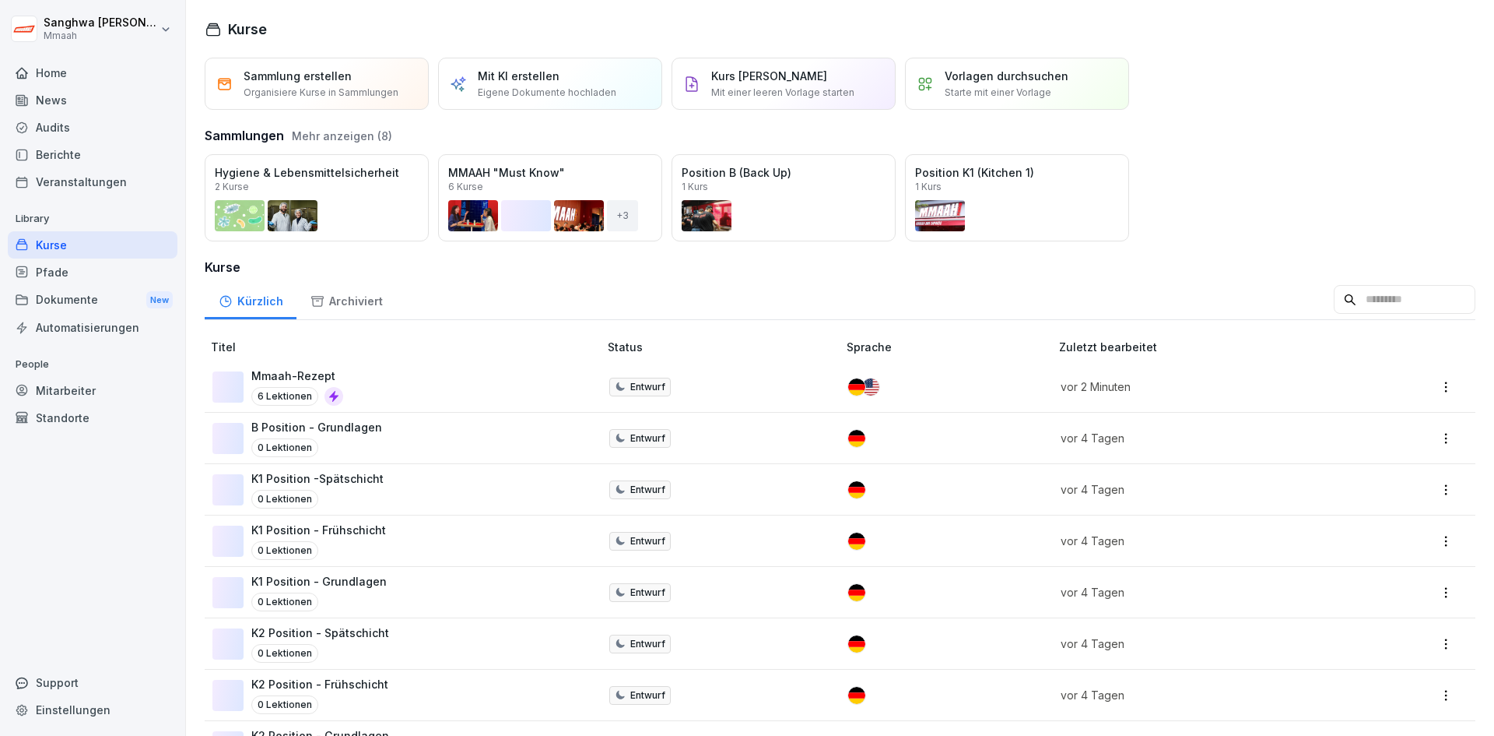
click at [405, 380] on div "Mmaah-Rezept 6 Lektionen" at bounding box center [397, 386] width 371 height 38
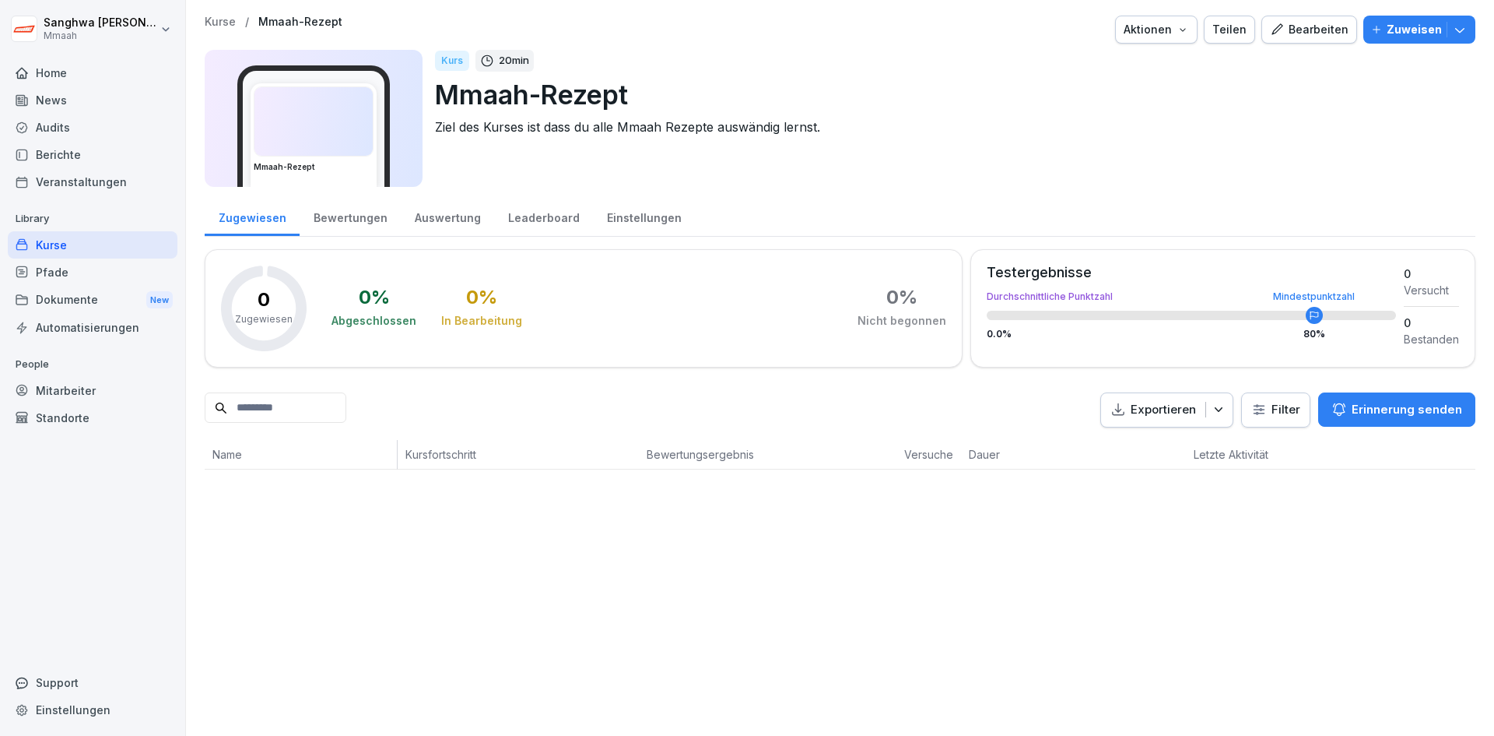
click at [1278, 36] on icon "button" at bounding box center [1277, 30] width 14 height 14
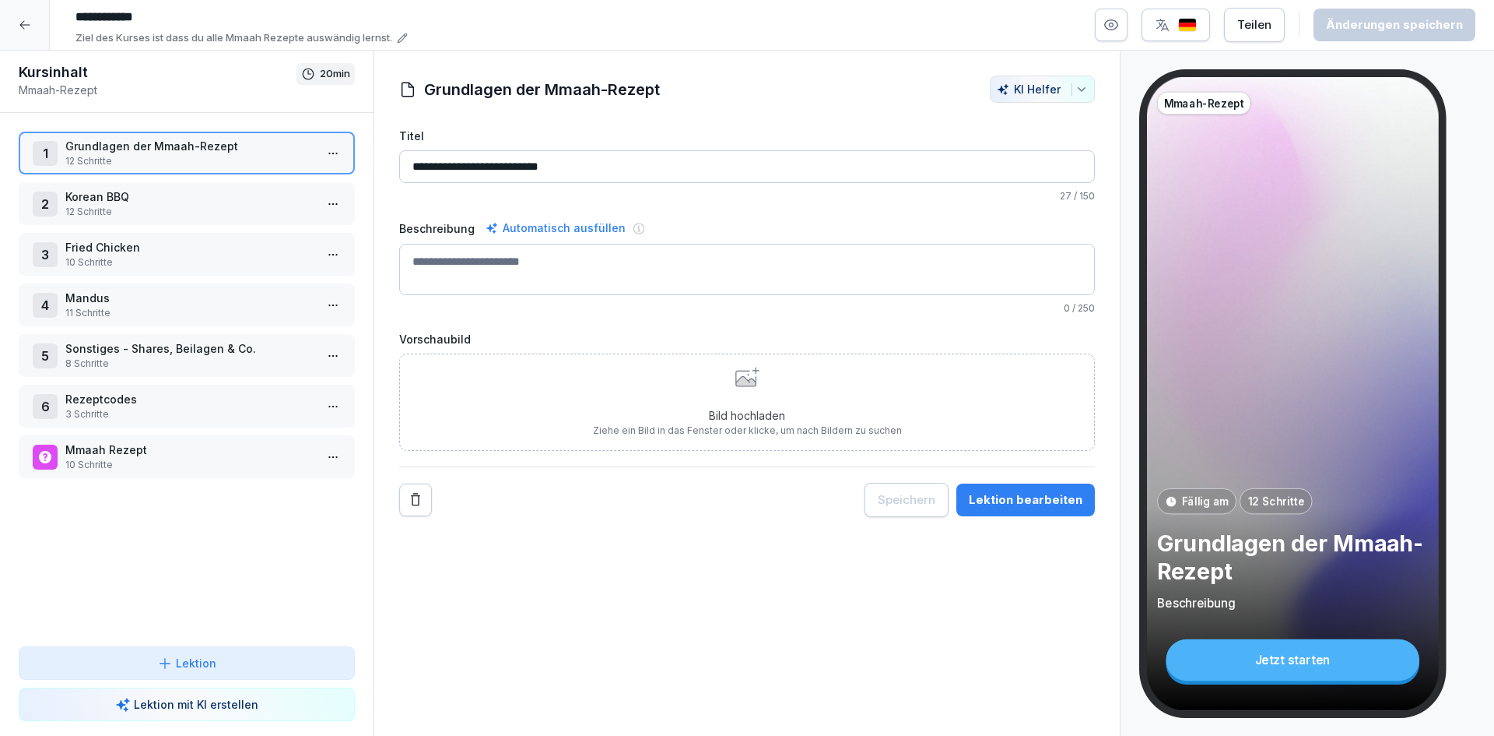
click at [158, 410] on p "3 Schritte" at bounding box center [189, 414] width 249 height 14
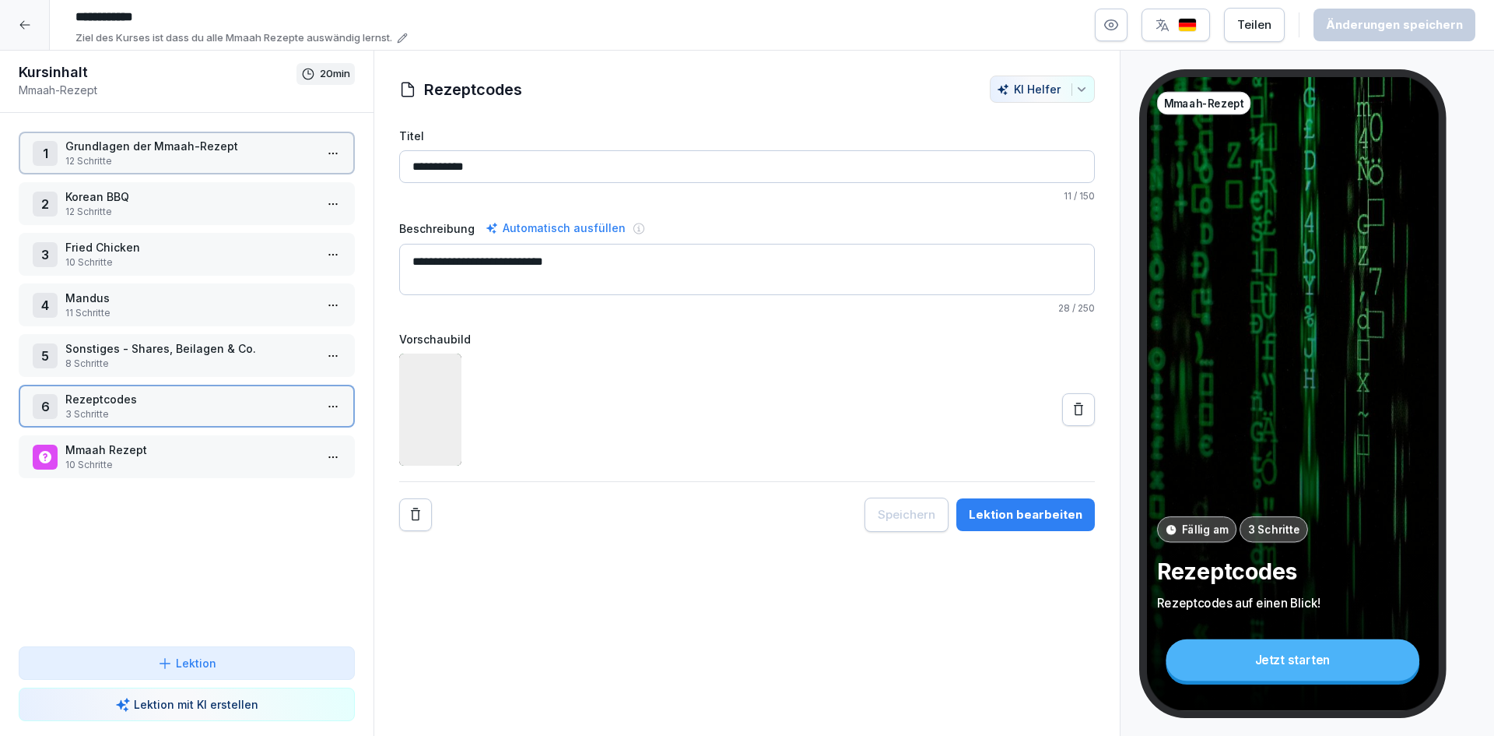
click at [158, 410] on p "3 Schritte" at bounding box center [189, 414] width 249 height 14
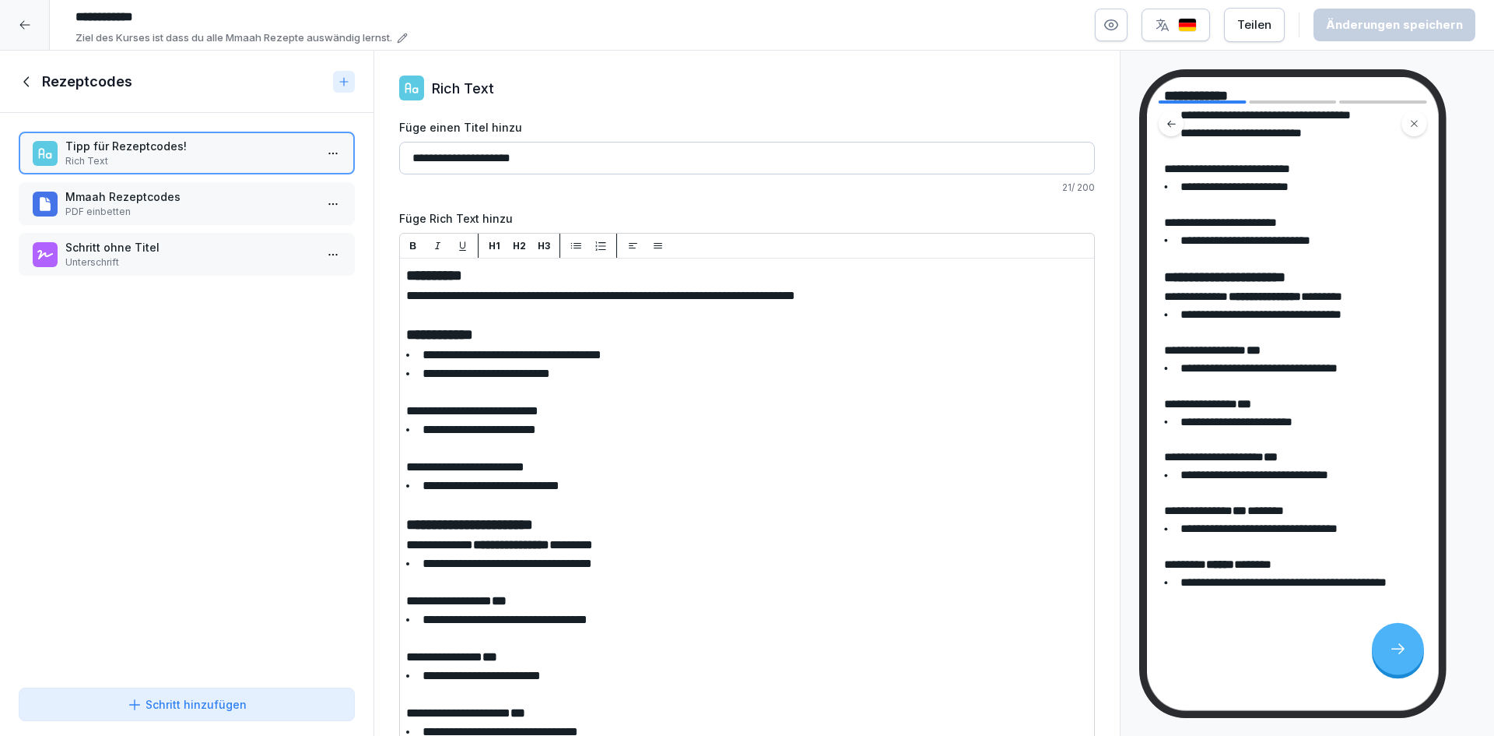
scroll to position [230, 0]
click at [177, 191] on p "Mmaah Rezeptcodes" at bounding box center [189, 196] width 249 height 16
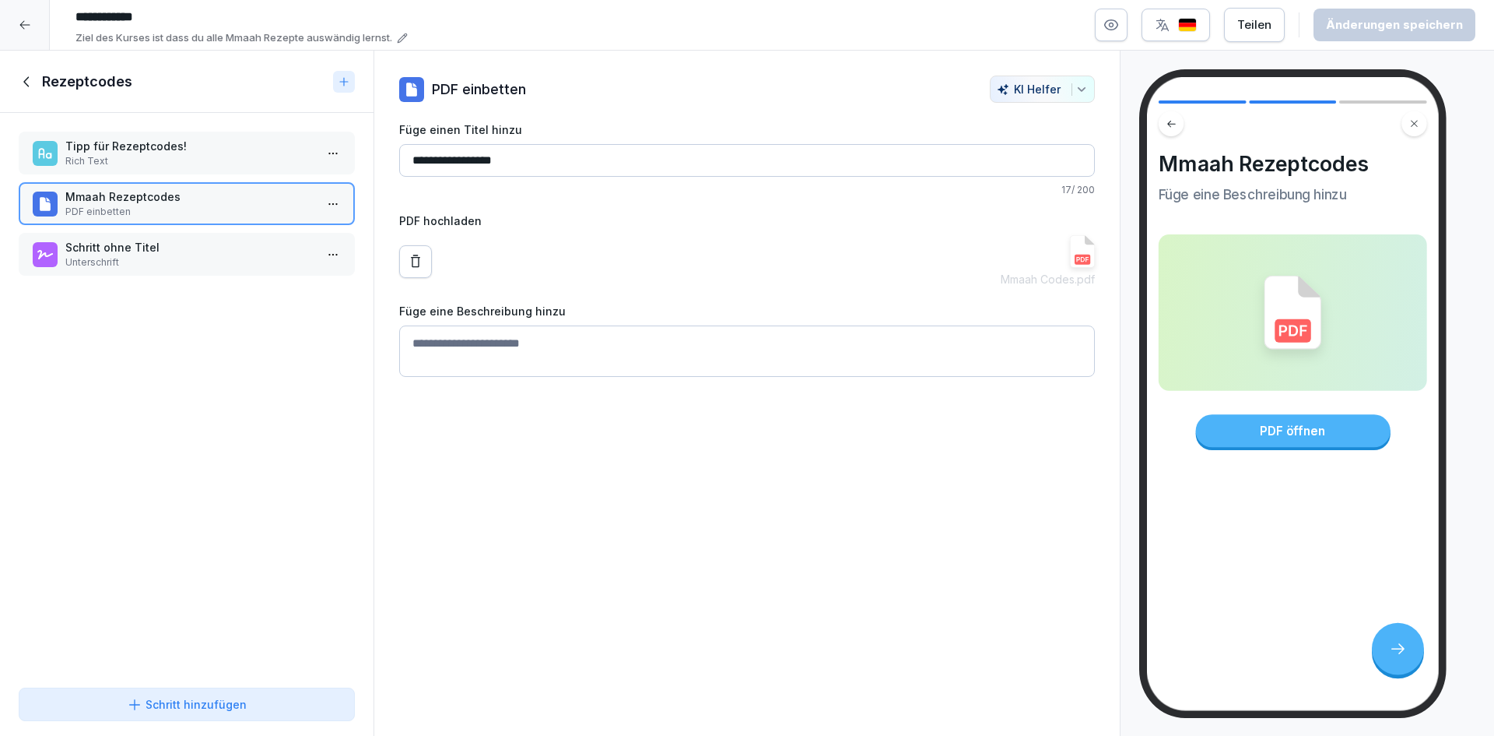
click at [168, 245] on p "Schritt ohne Titel" at bounding box center [189, 247] width 249 height 16
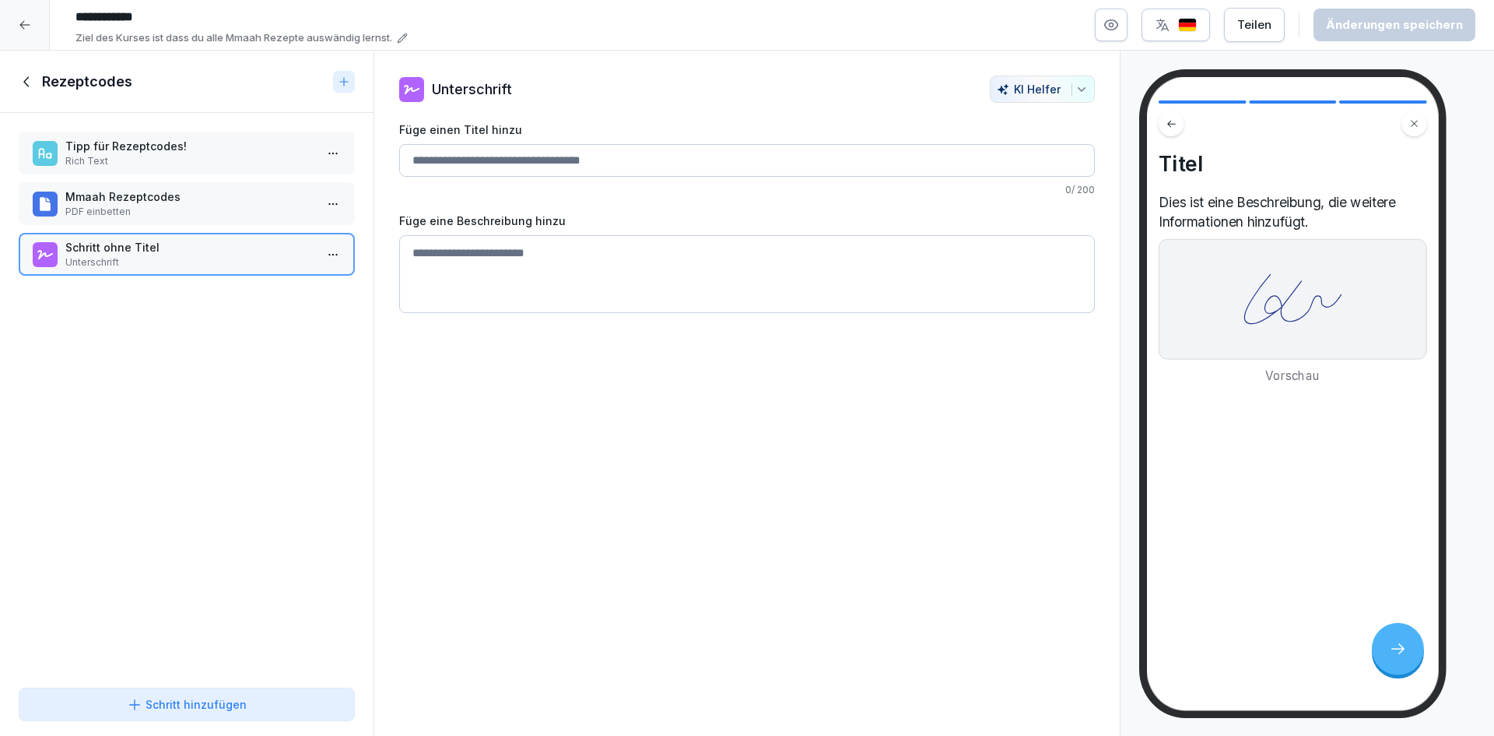
click at [543, 262] on textarea at bounding box center [747, 274] width 696 height 78
paste textarea "**********"
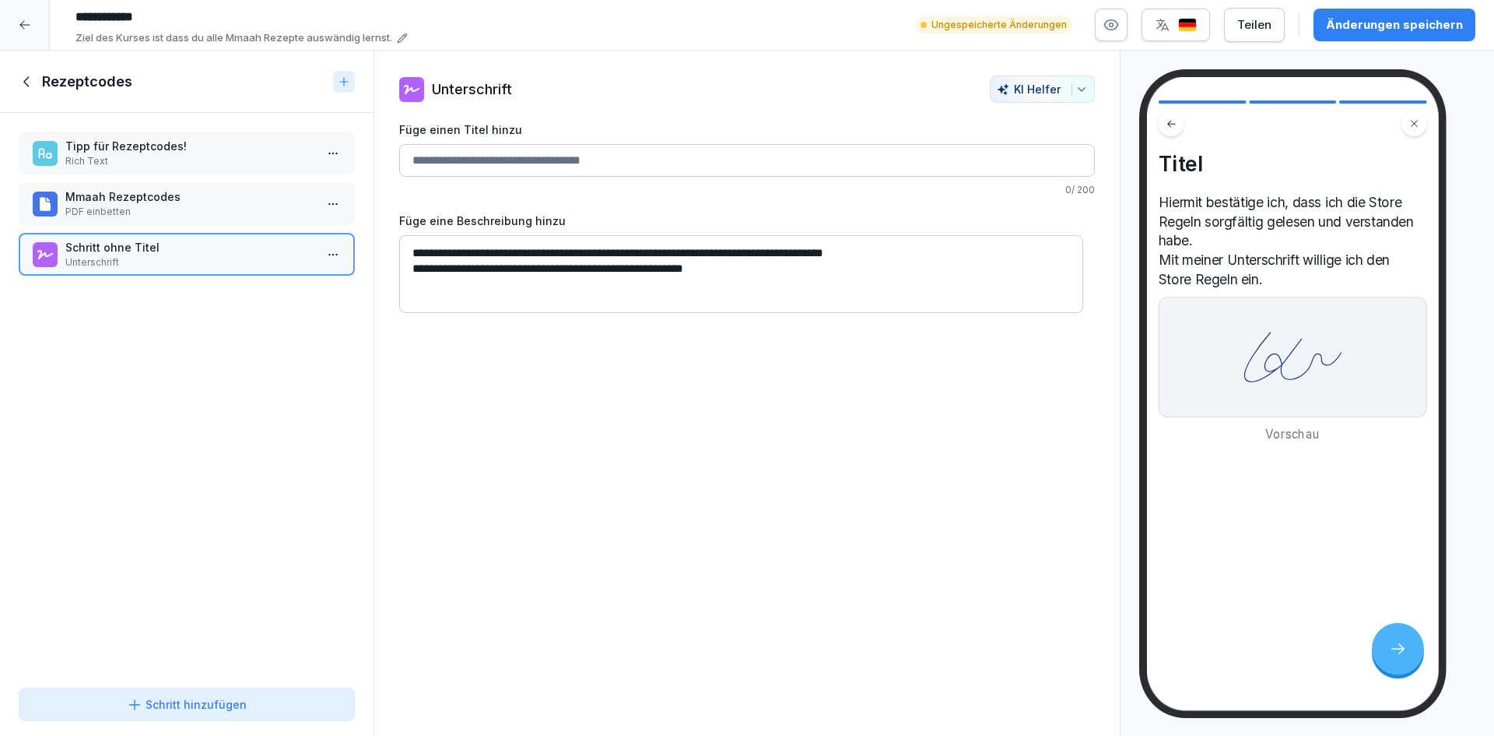
click at [708, 251] on textarea "**********" at bounding box center [741, 274] width 684 height 78
drag, startPoint x: 599, startPoint y: 253, endPoint x: 672, endPoint y: 244, distance: 73.0
click at [672, 244] on textarea "**********" at bounding box center [741, 274] width 684 height 78
drag, startPoint x: 764, startPoint y: 272, endPoint x: 378, endPoint y: 244, distance: 387.0
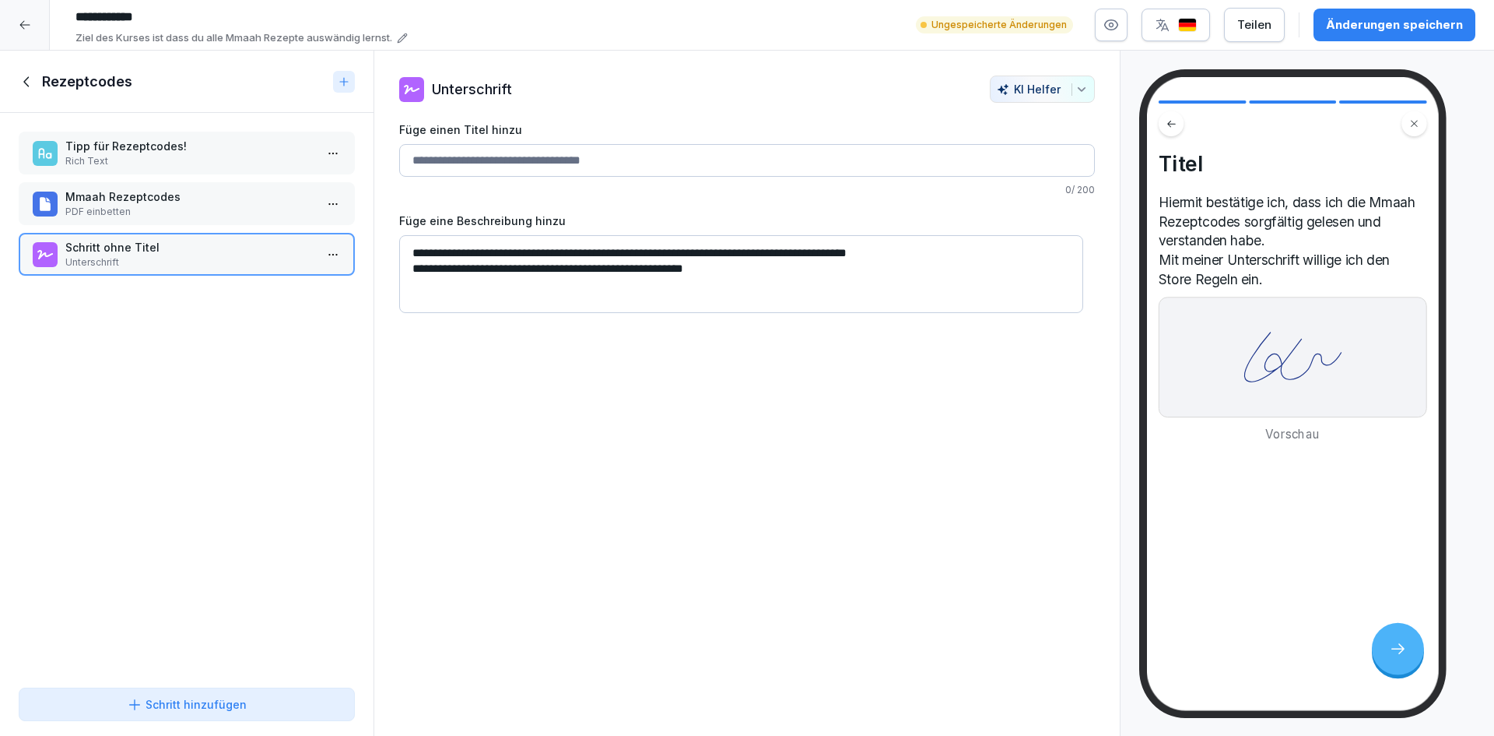
click at [378, 244] on div "**********" at bounding box center [747, 194] width 746 height 237
type textarea "**********"
click at [690, 167] on input "Füge einen Titel hinzu" at bounding box center [747, 160] width 696 height 33
type input "**********"
click at [746, 284] on textarea "**********" at bounding box center [741, 274] width 684 height 78
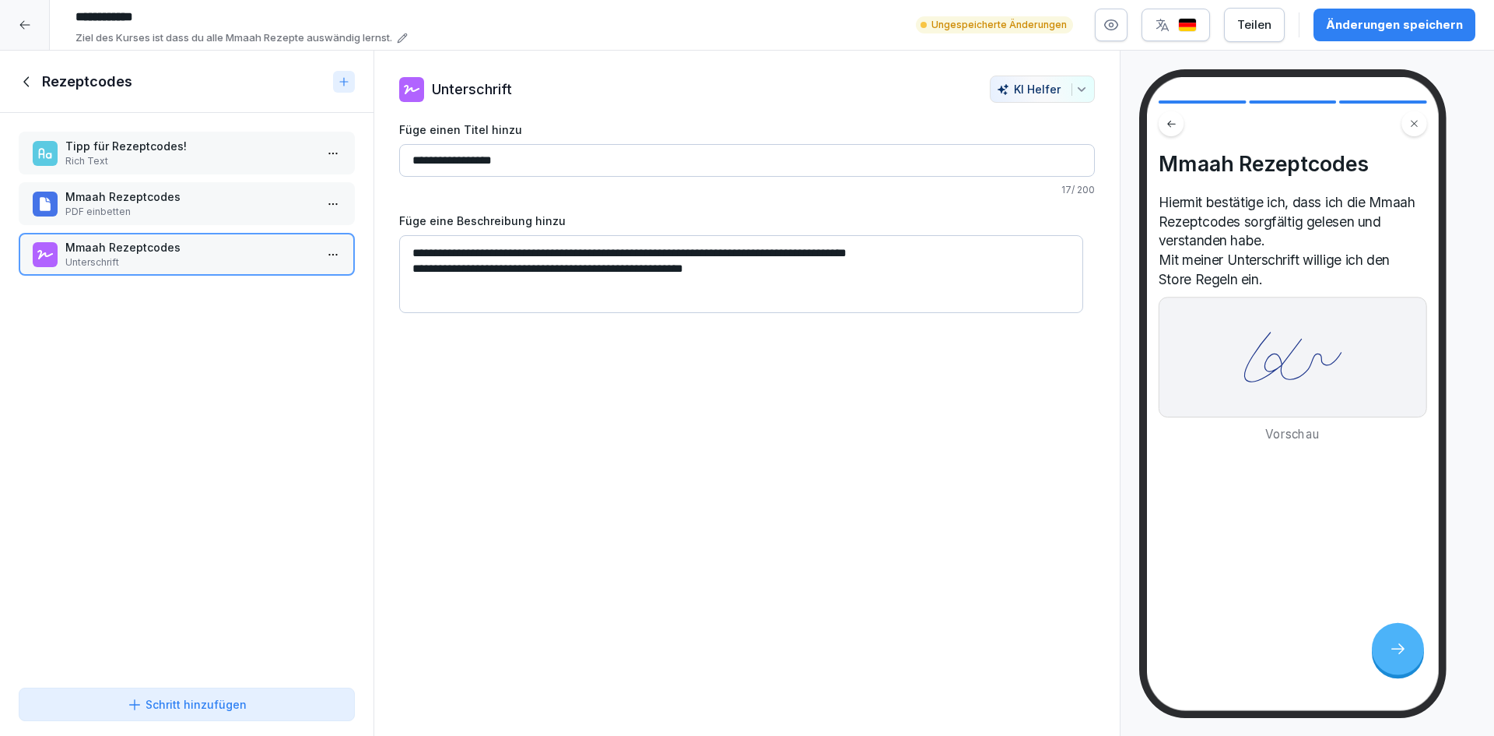
drag, startPoint x: 755, startPoint y: 275, endPoint x: 408, endPoint y: 237, distance: 349.2
click at [408, 237] on textarea "**********" at bounding box center [741, 274] width 684 height 78
click at [830, 254] on textarea "**********" at bounding box center [741, 274] width 684 height 78
click at [823, 272] on textarea "**********" at bounding box center [741, 274] width 684 height 78
click at [785, 280] on textarea "**********" at bounding box center [741, 274] width 684 height 78
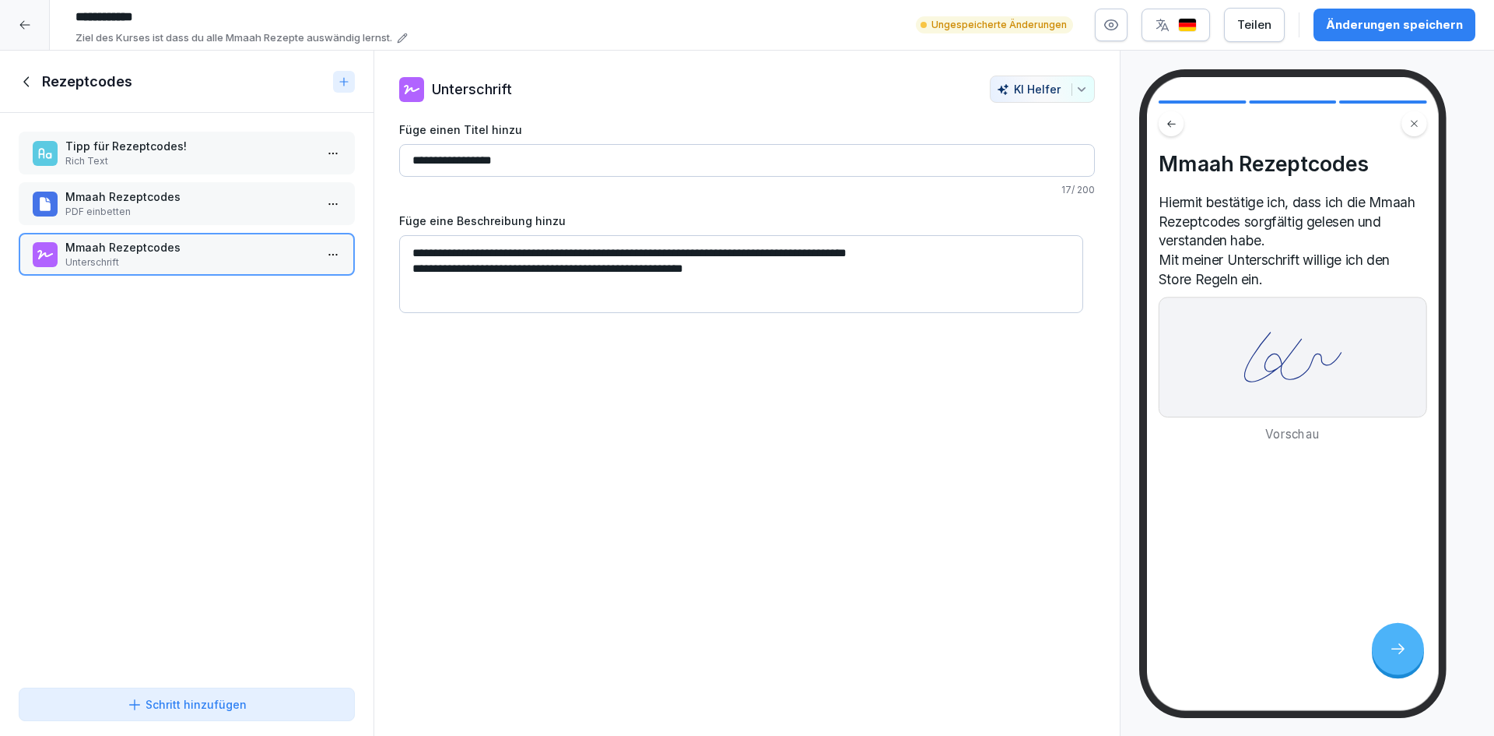
drag, startPoint x: 778, startPoint y: 281, endPoint x: 406, endPoint y: 248, distance: 374.3
click at [406, 248] on textarea "**********" at bounding box center [741, 274] width 684 height 78
paste textarea
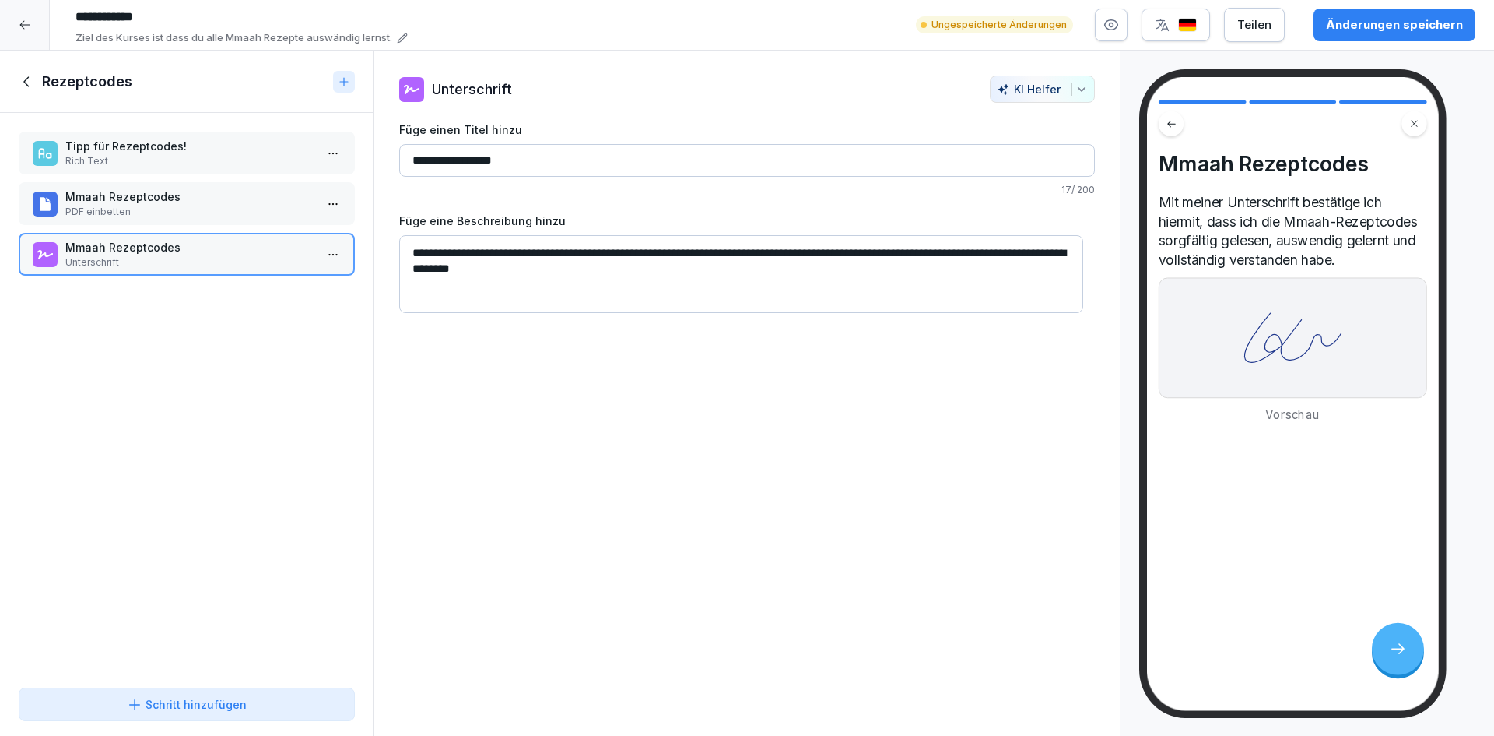
type textarea "**********"
drag, startPoint x: 949, startPoint y: 490, endPoint x: 1087, endPoint y: 322, distance: 217.4
click at [950, 490] on div "**********" at bounding box center [747, 394] width 747 height 686
click at [1357, 30] on div "Änderungen speichern" at bounding box center [1394, 24] width 137 height 17
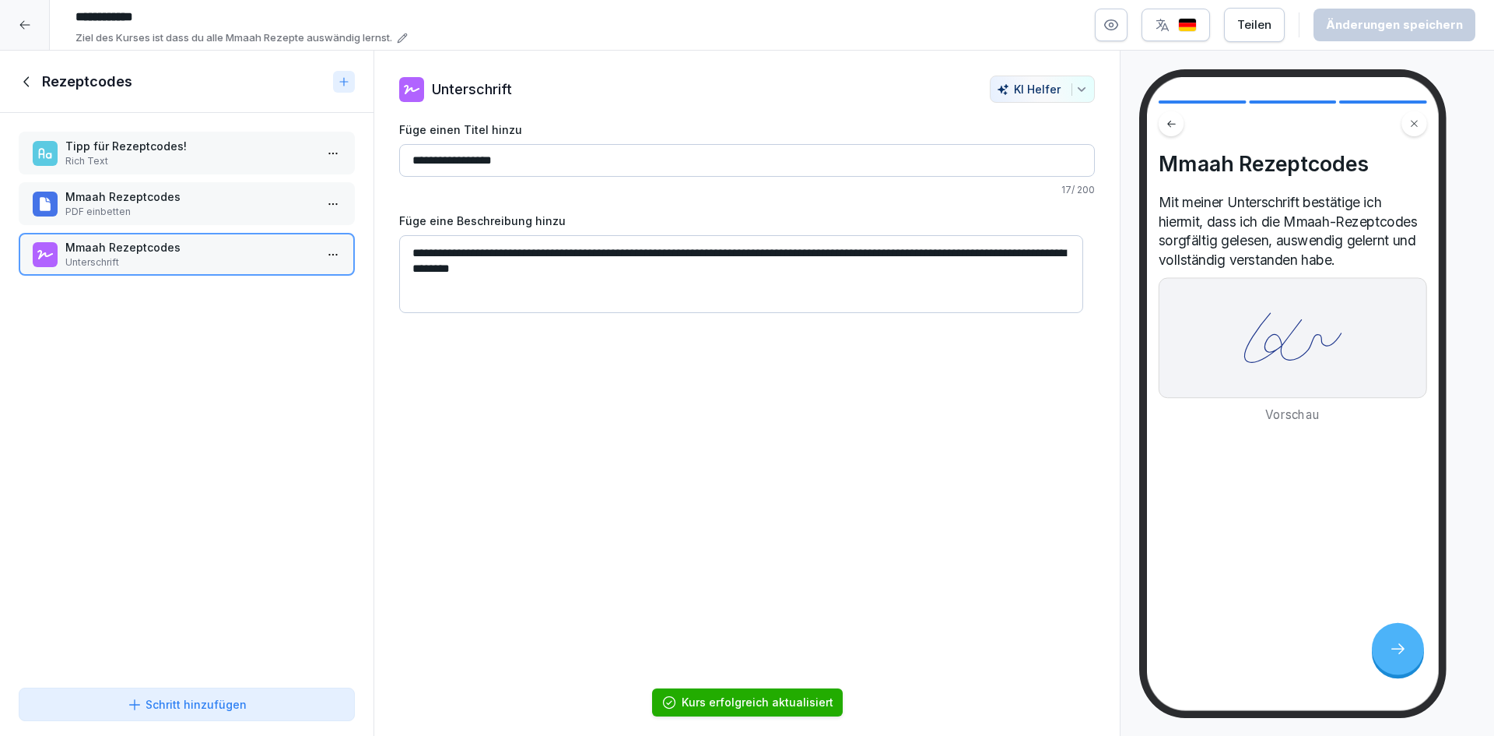
click at [195, 691] on button "Schritt hinzufügen" at bounding box center [187, 703] width 336 height 33
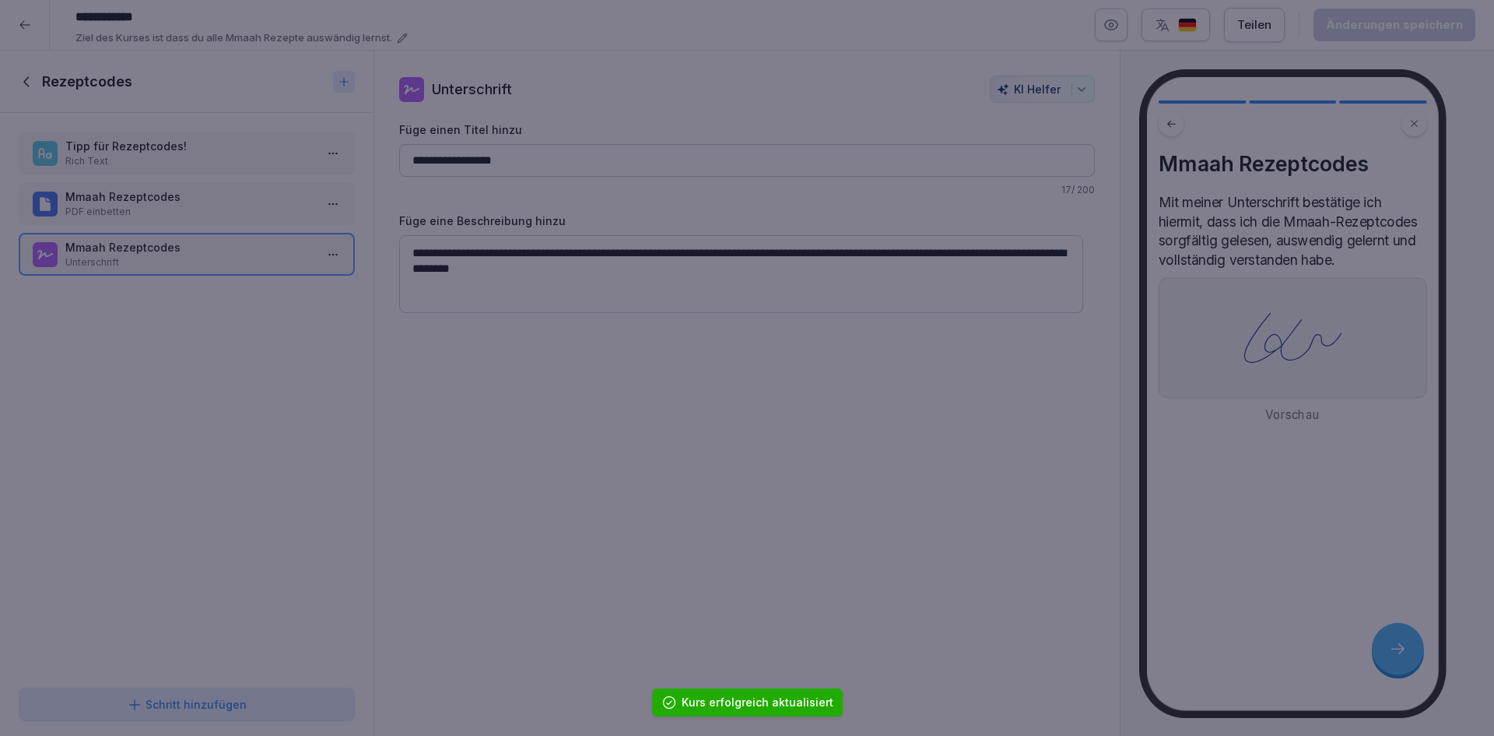
click at [66, 519] on div at bounding box center [747, 368] width 1494 height 736
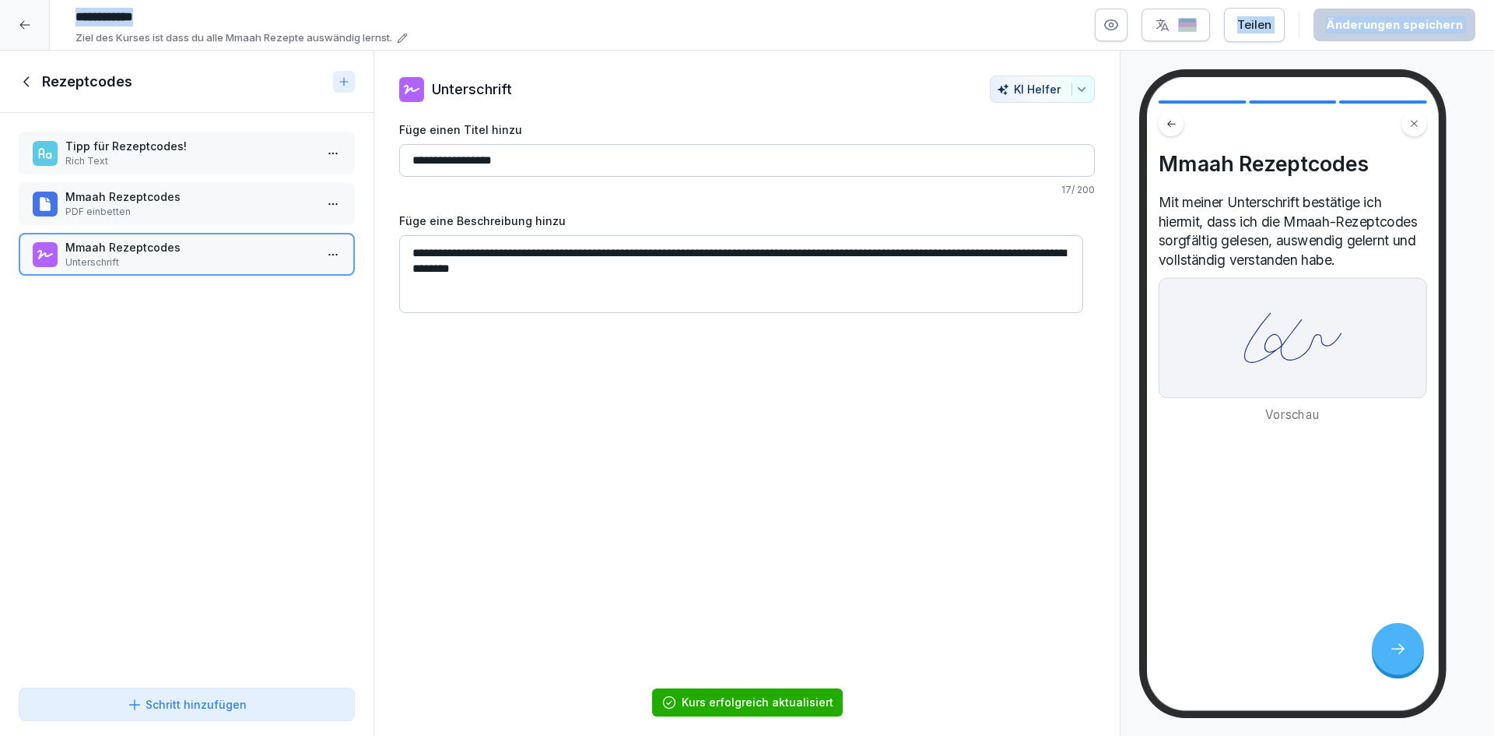
drag, startPoint x: 30, startPoint y: 38, endPoint x: 30, endPoint y: 79, distance: 40.5
click at [30, 79] on div "**********" at bounding box center [747, 368] width 1494 height 736
click at [30, 85] on icon at bounding box center [27, 81] width 17 height 17
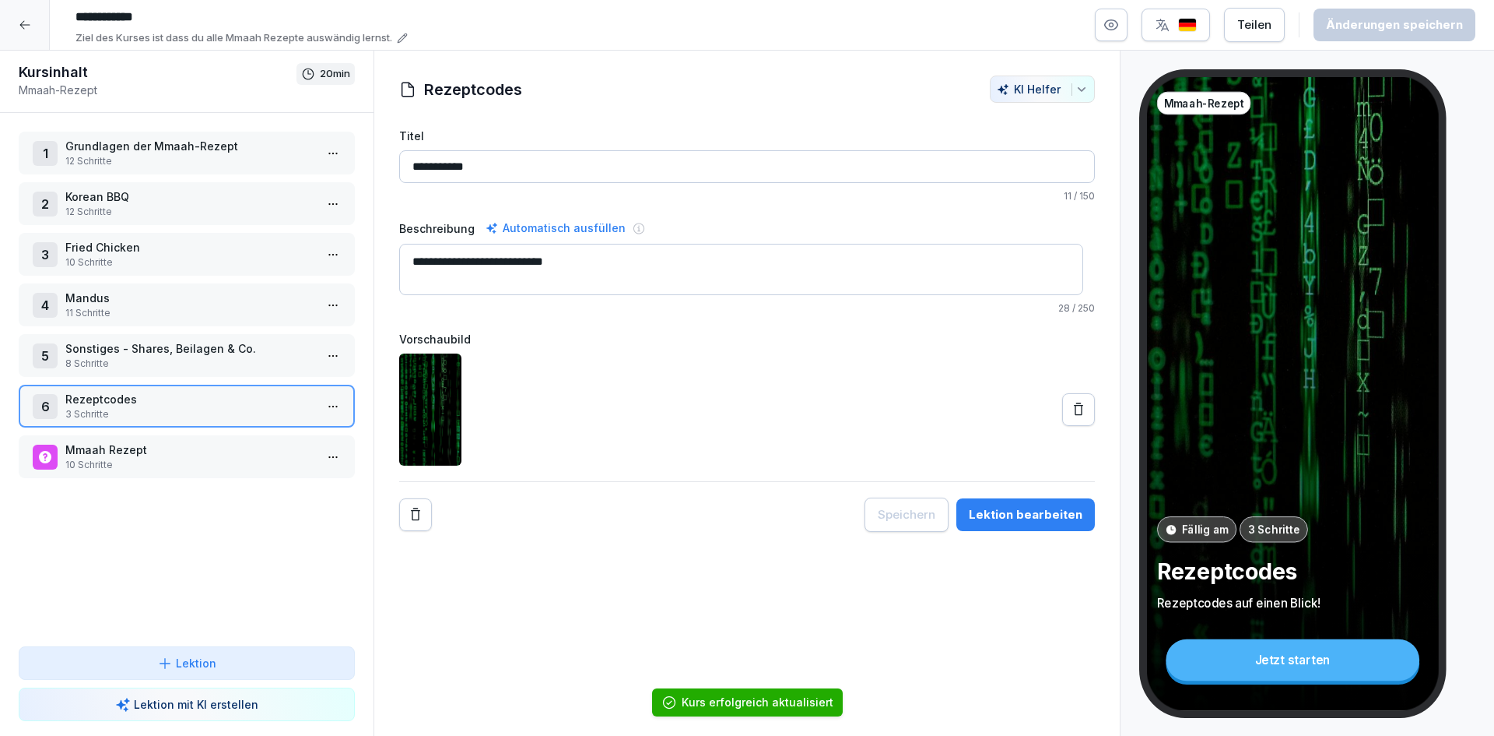
click at [203, 511] on div "1 Grundlagen der Mmaah-Rezept 12 Schritte 2 Korean BBQ 12 Schritte 3 Fried Chic…" at bounding box center [187, 379] width 374 height 533
click at [244, 444] on p "Mmaah Rezept" at bounding box center [189, 449] width 249 height 16
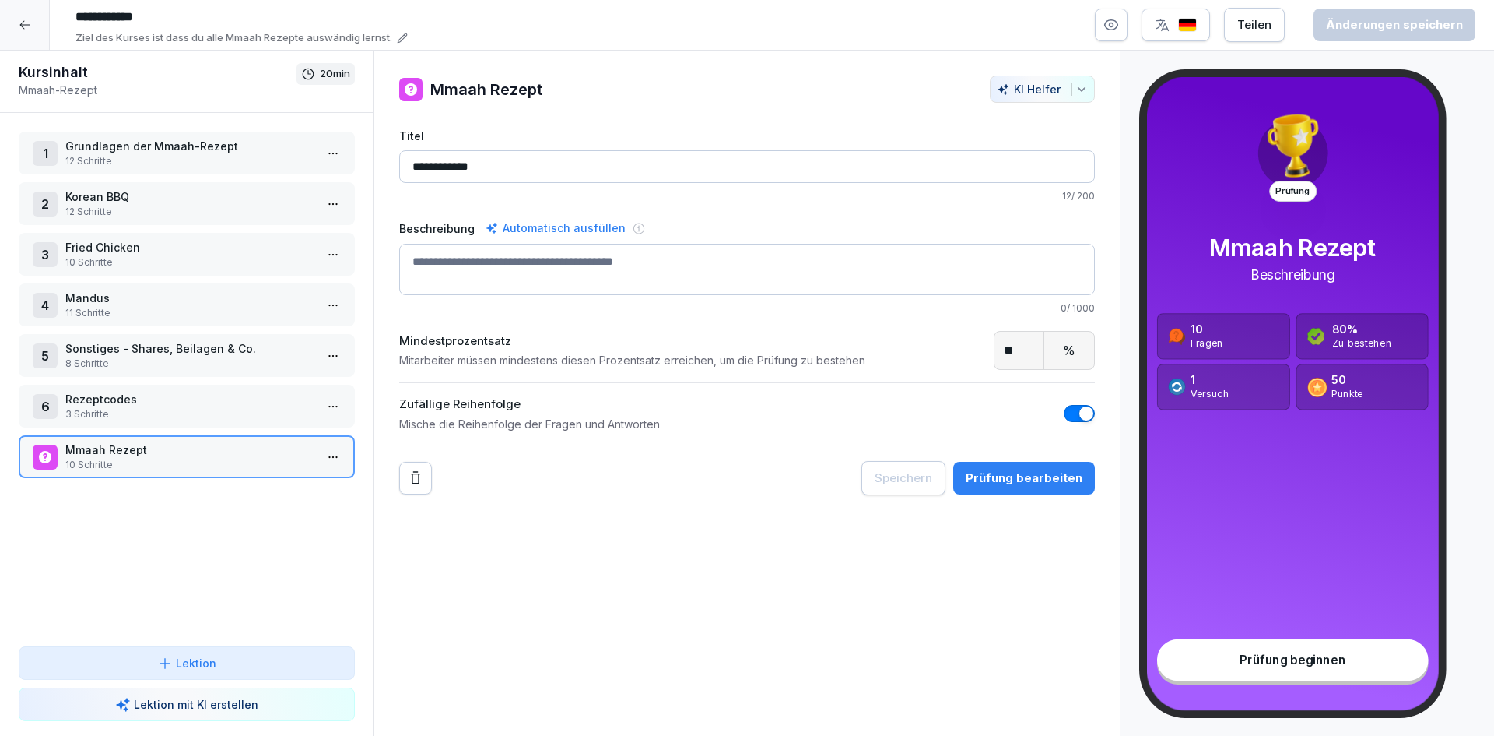
click at [258, 704] on div "Lektion mit KI erstellen" at bounding box center [187, 704] width 310 height 16
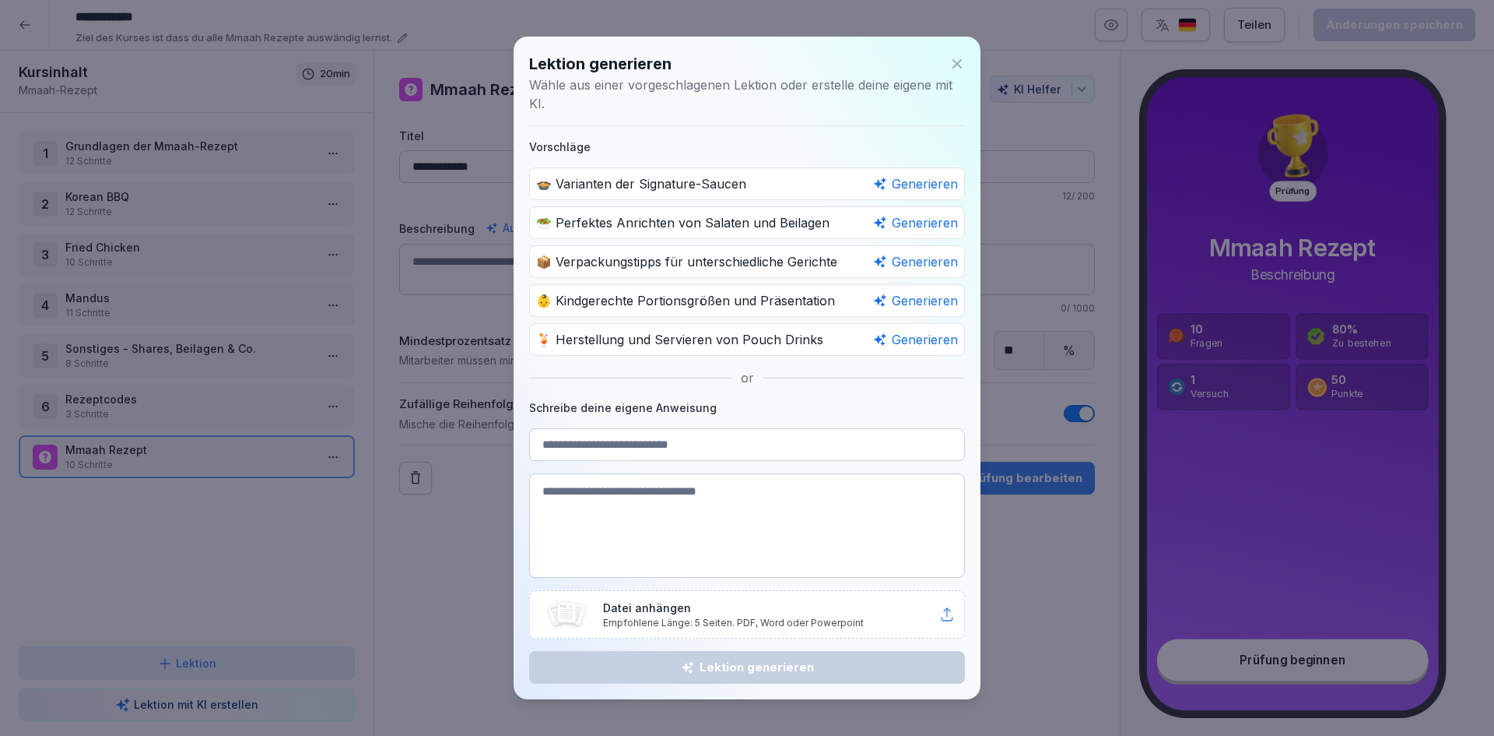
click at [965, 64] on div "Lektion generieren Wähle aus einer vorgeschlagenen Lektion oder erstelle deine …" at bounding box center [747, 368] width 467 height 662
click at [963, 61] on icon at bounding box center [958, 64] width 16 height 16
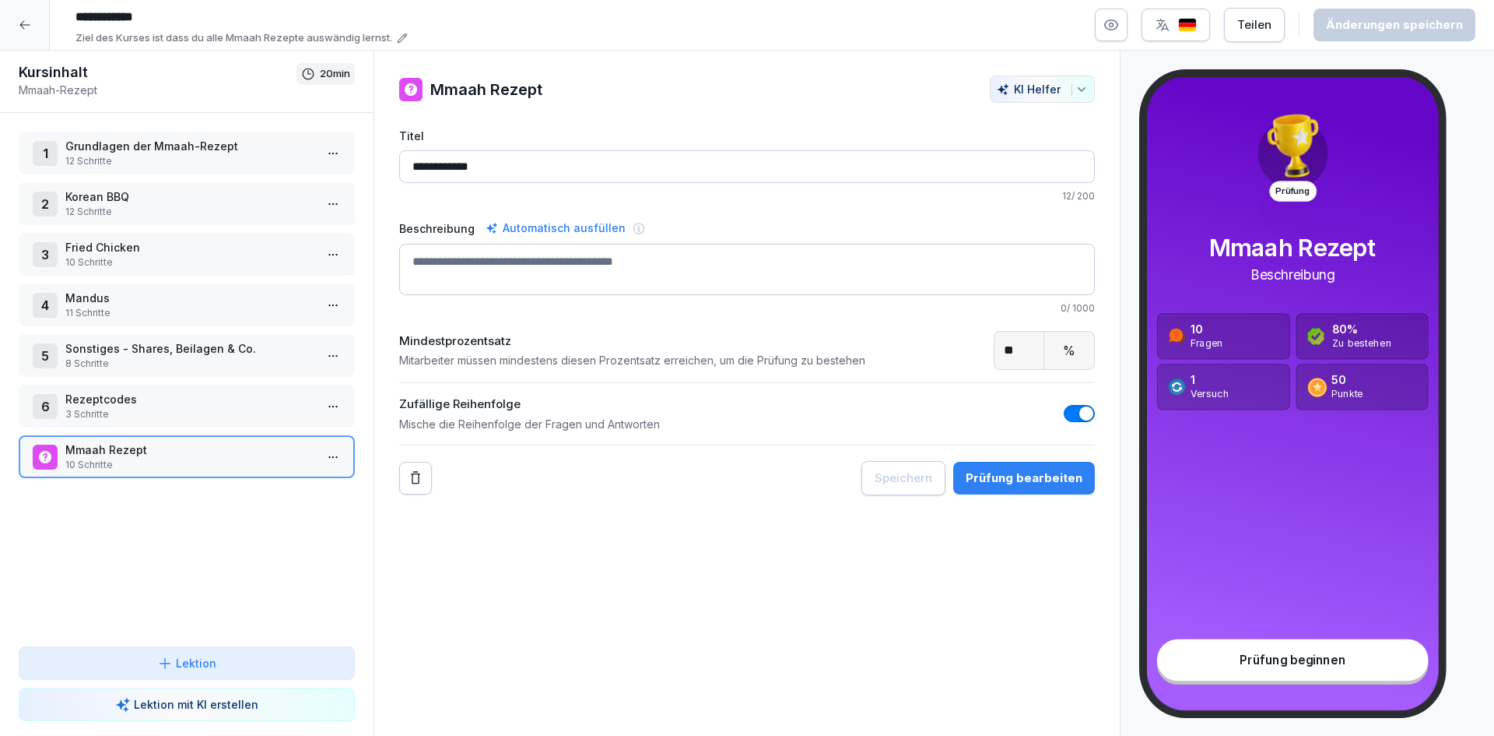
click at [211, 659] on p "Lektion" at bounding box center [196, 663] width 40 height 16
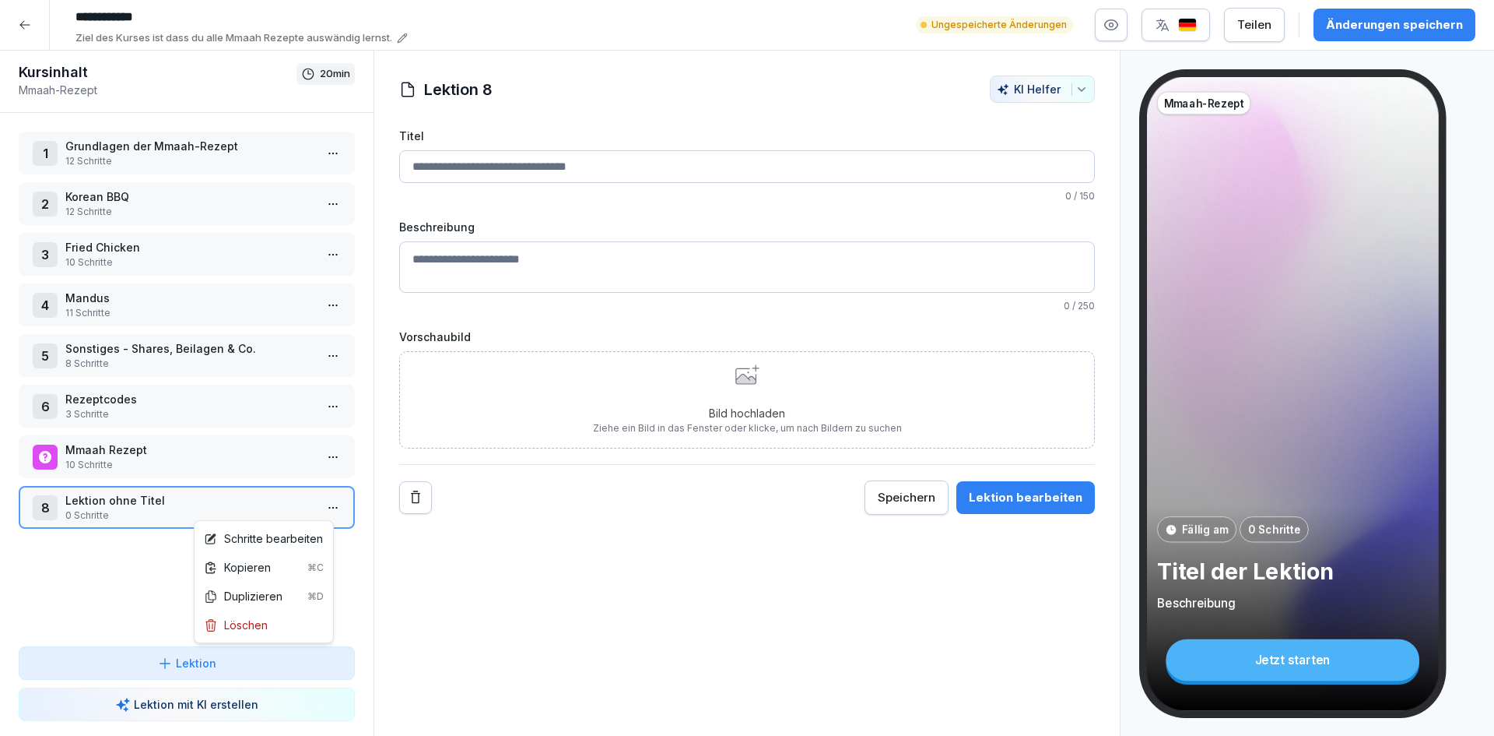
click at [321, 507] on html "**********" at bounding box center [747, 368] width 1494 height 736
click at [277, 627] on div "Löschen" at bounding box center [264, 624] width 132 height 29
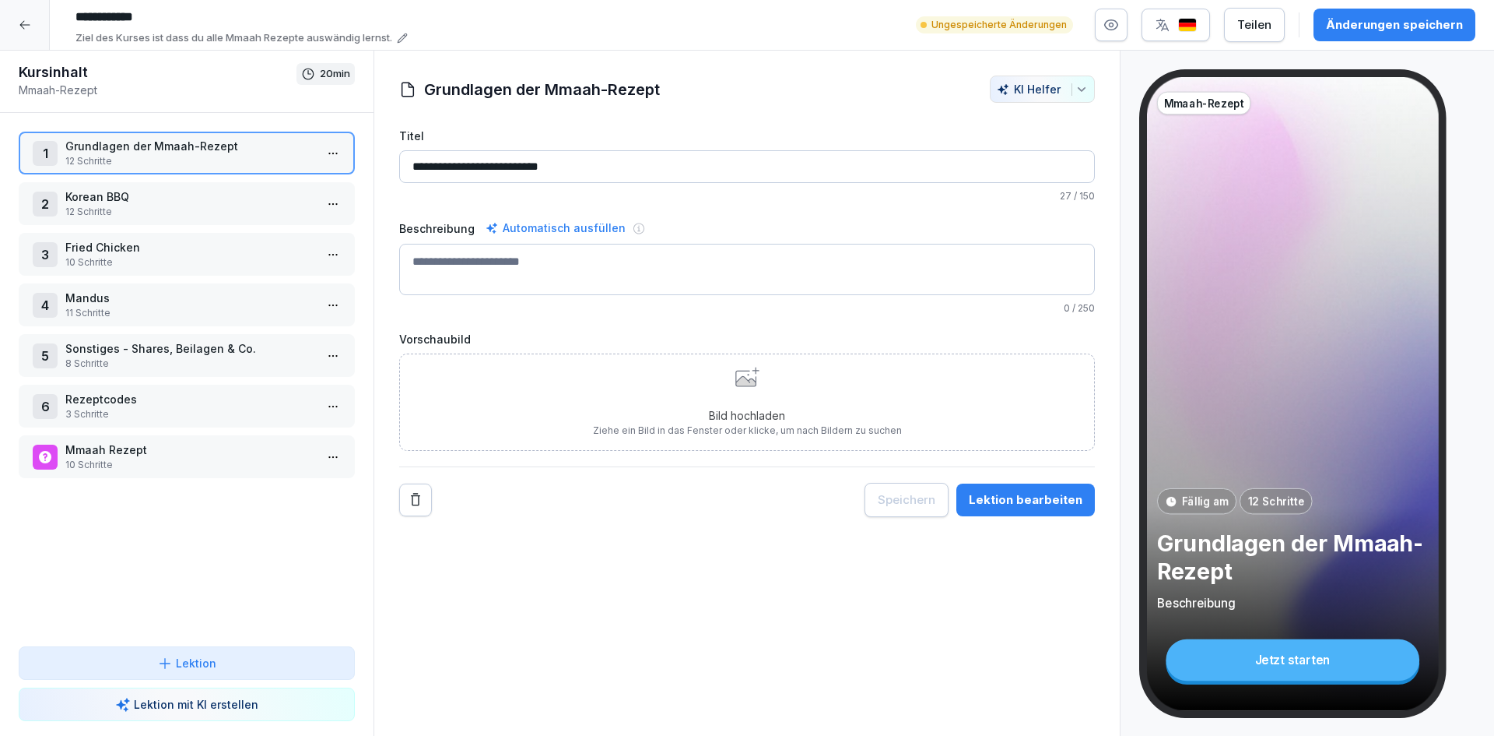
click at [194, 466] on p "10 Schritte" at bounding box center [189, 465] width 249 height 14
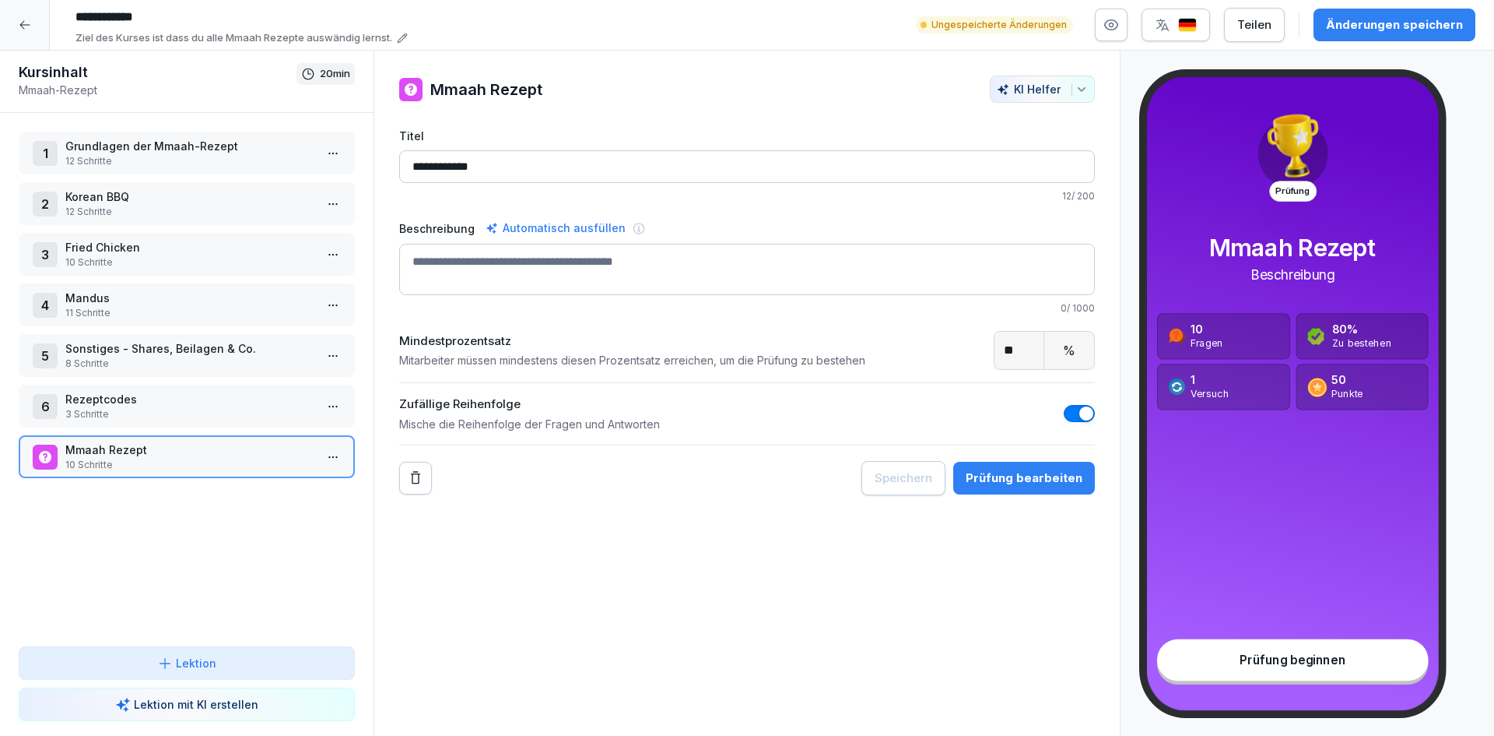
click at [125, 578] on div "1 Grundlagen der Mmaah-Rezept 12 Schritte 2 Korean BBQ 12 Schritte 3 Fried Chic…" at bounding box center [187, 379] width 374 height 533
click at [222, 455] on p "Mmaah Rezept" at bounding box center [189, 449] width 249 height 16
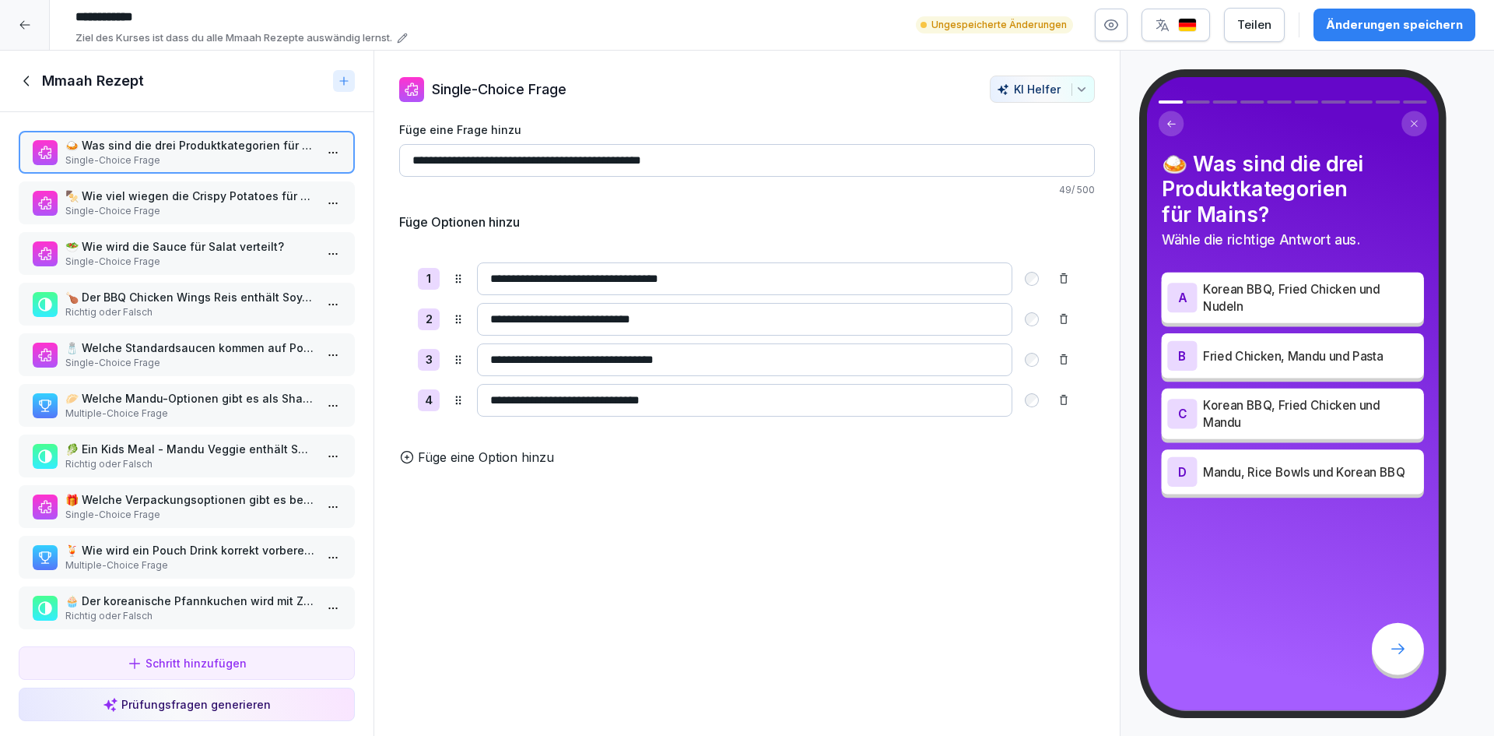
click at [187, 194] on p "🍢 Wie viel wiegen die Crispy Potatoes für ein Potatoes-Gericht?" at bounding box center [189, 196] width 249 height 16
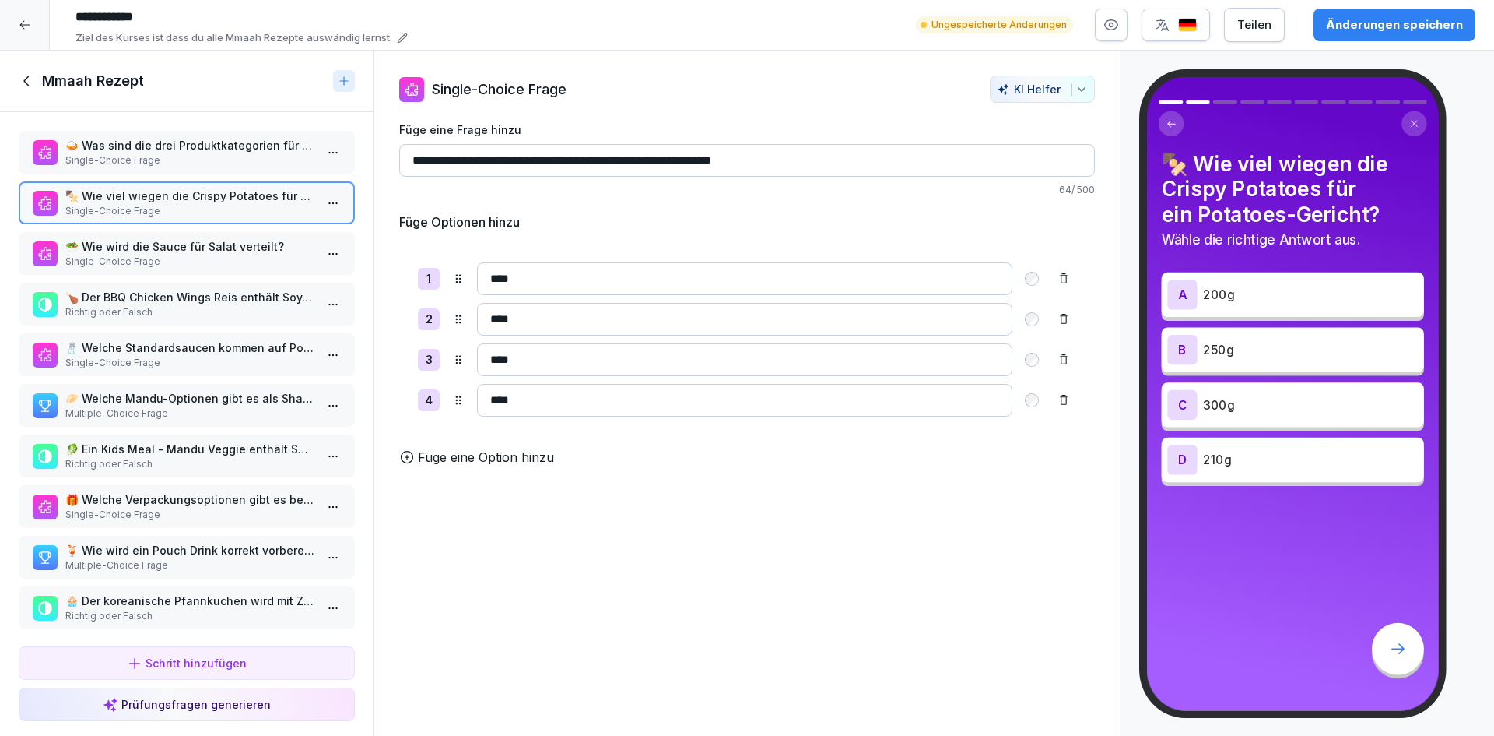
click at [165, 241] on p "🥗 Wie wird die Sauce für Salat verteilt?" at bounding box center [189, 246] width 249 height 16
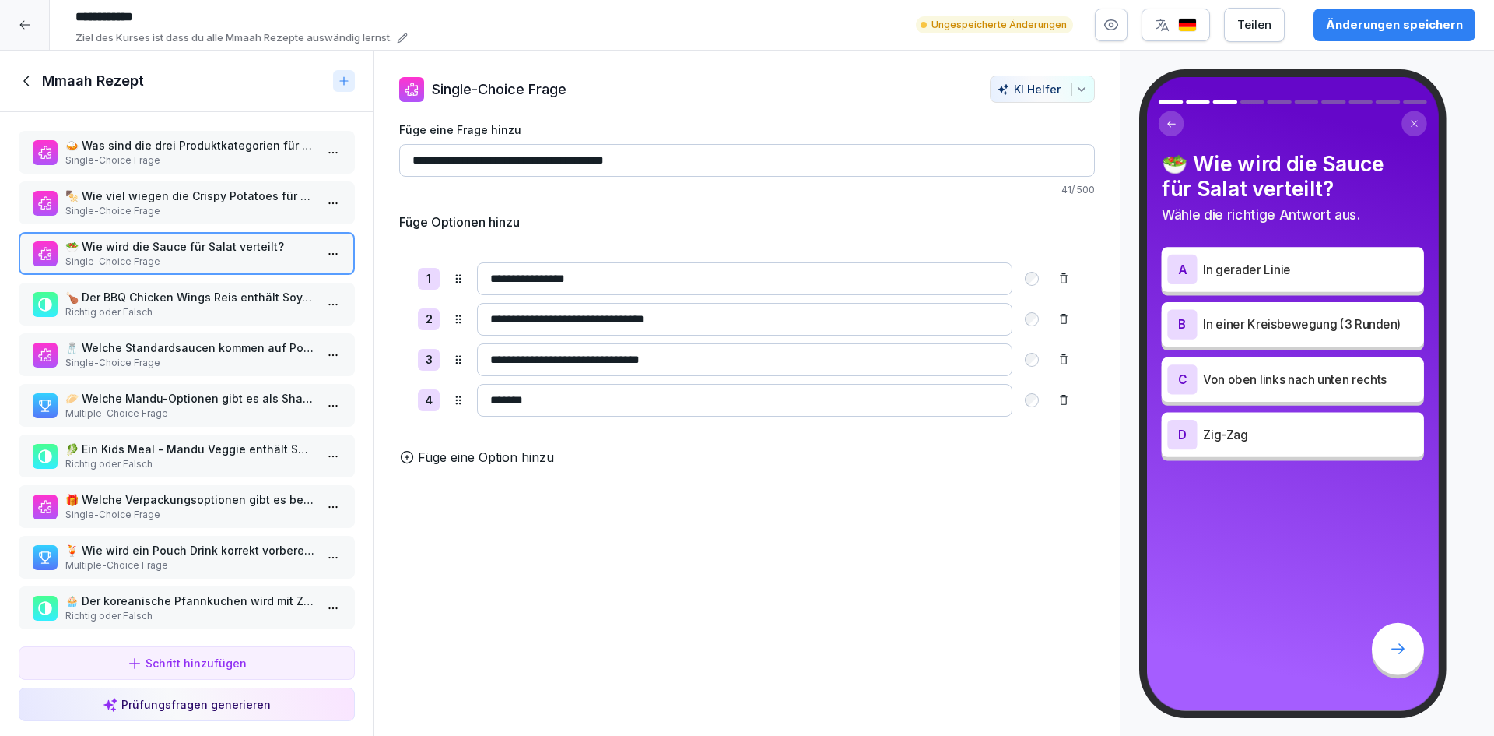
click at [172, 301] on p "🍗 Der BBQ Chicken Wings Reis enthält Soy-Garlic-Sauce auf den Chicken Wings." at bounding box center [189, 297] width 249 height 16
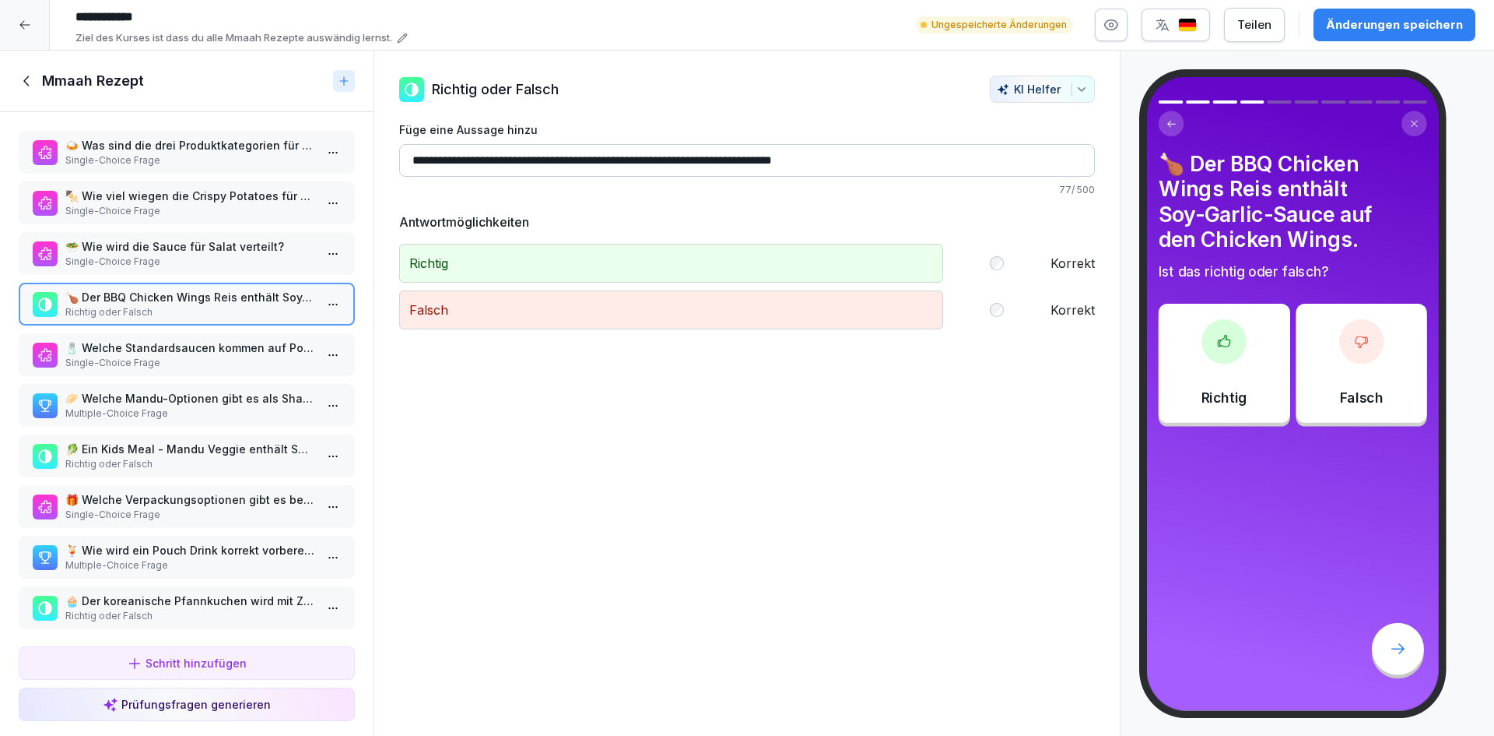
click at [170, 341] on p "🧂 Welche Standardsaucen kommen auf Potatoes?" at bounding box center [189, 347] width 249 height 16
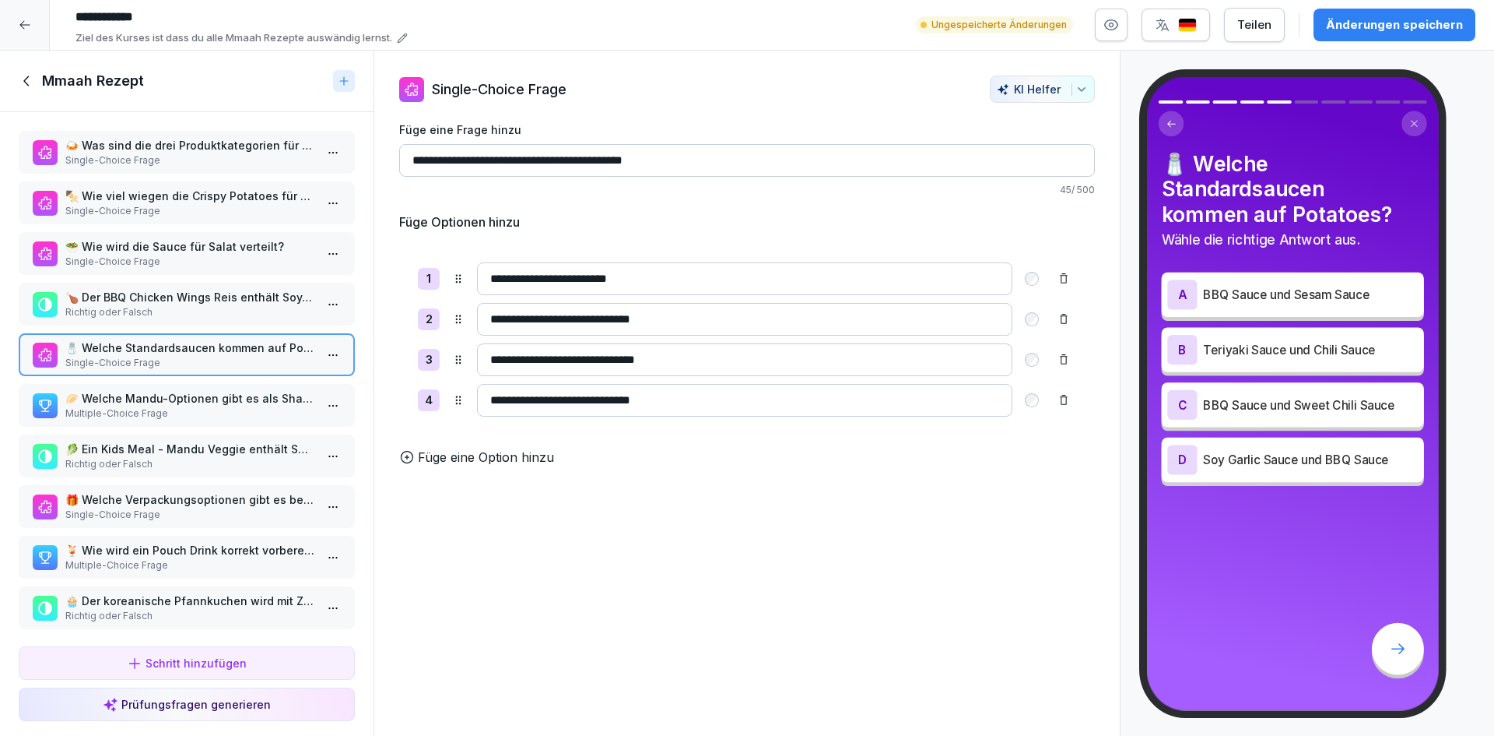
click at [184, 399] on p "🥟 Welche Mandu-Optionen gibt es als Share? Wählen Sie alle korrekten Antworten." at bounding box center [189, 398] width 249 height 16
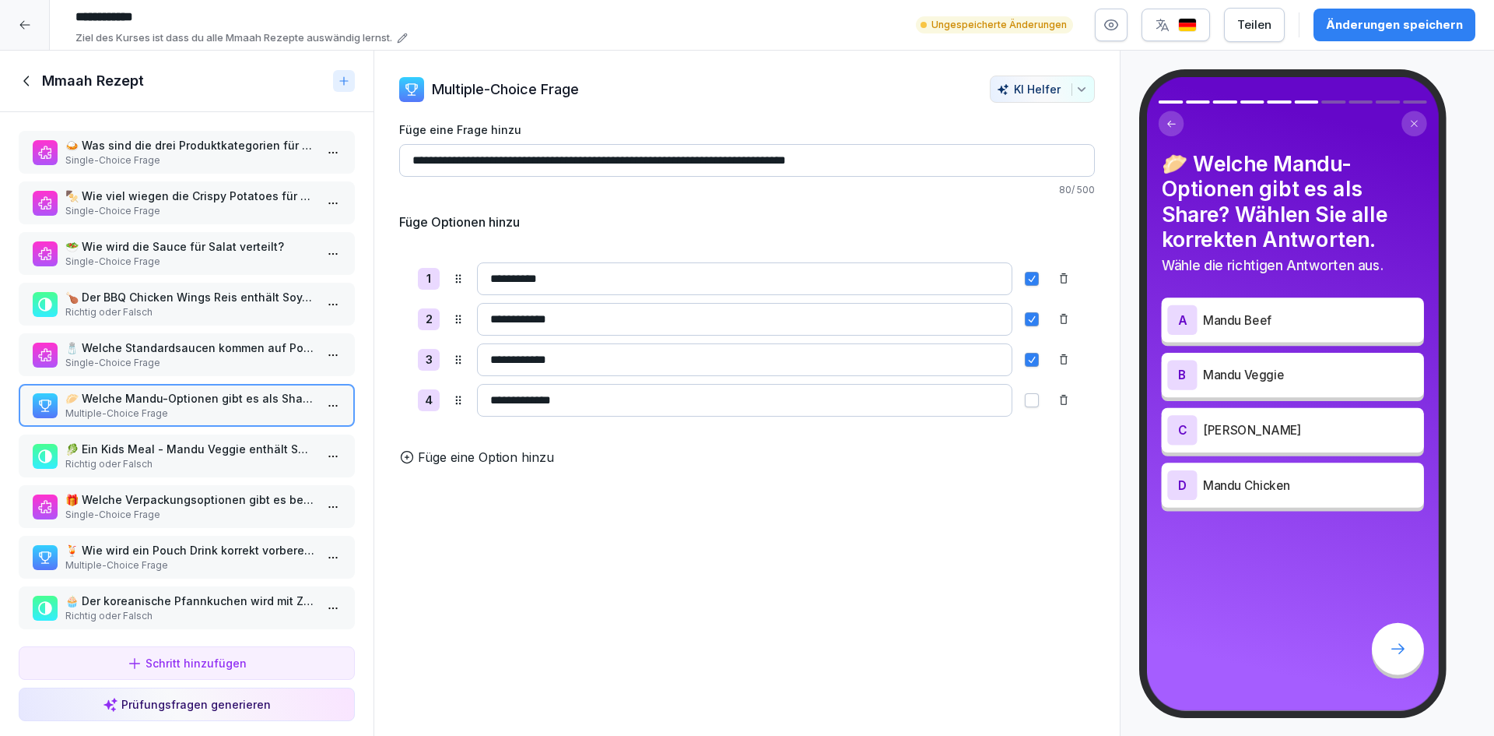
click at [196, 451] on p "🥬 Ein Kids Meal - Mandu Veggie enthält Salat mit Paprika." at bounding box center [189, 449] width 249 height 16
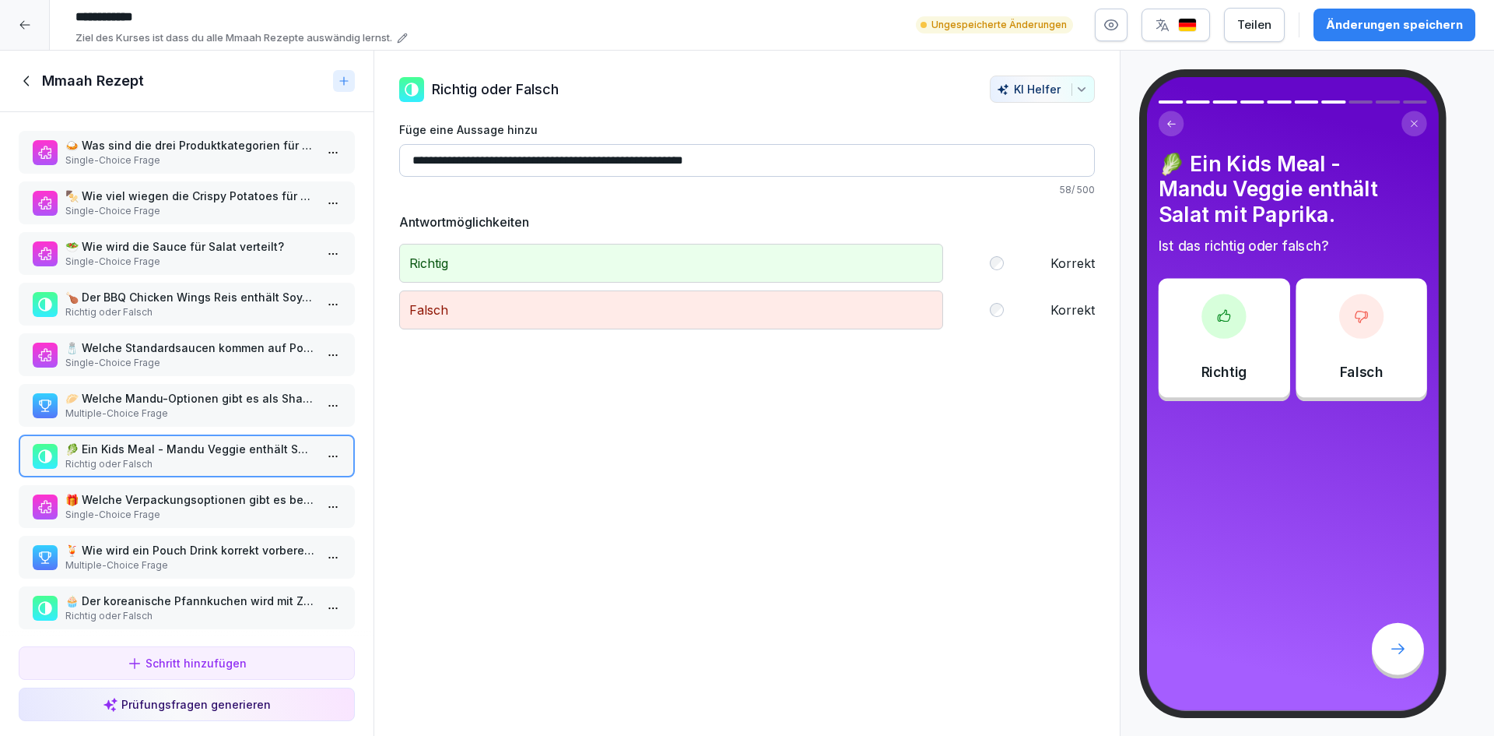
click at [198, 500] on p "🎁 Welche Verpackungsoptionen gibt es bei Mmaah?" at bounding box center [189, 499] width 249 height 16
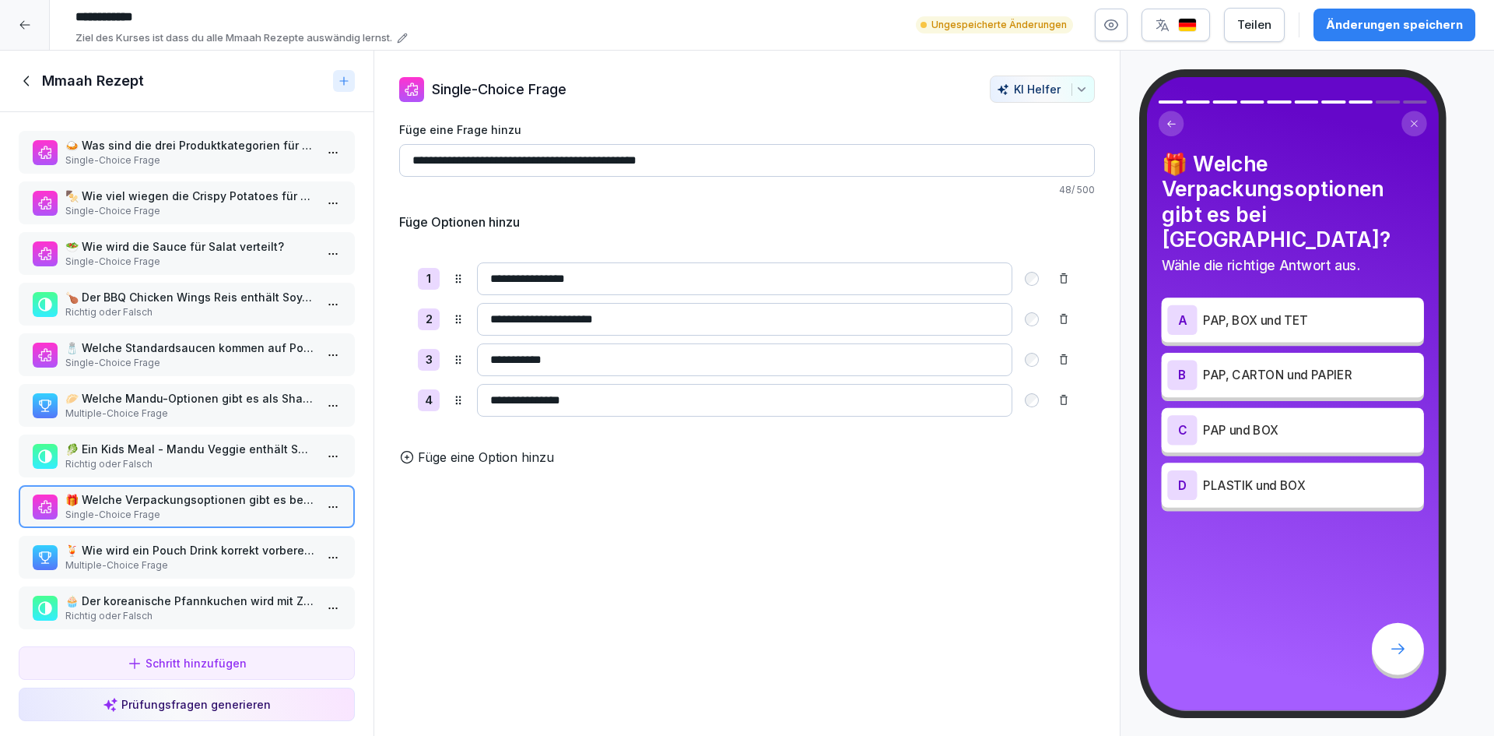
click at [198, 546] on p "🍹 Wie wird ein Pouch Drink korrekt vorbereitet?" at bounding box center [189, 550] width 249 height 16
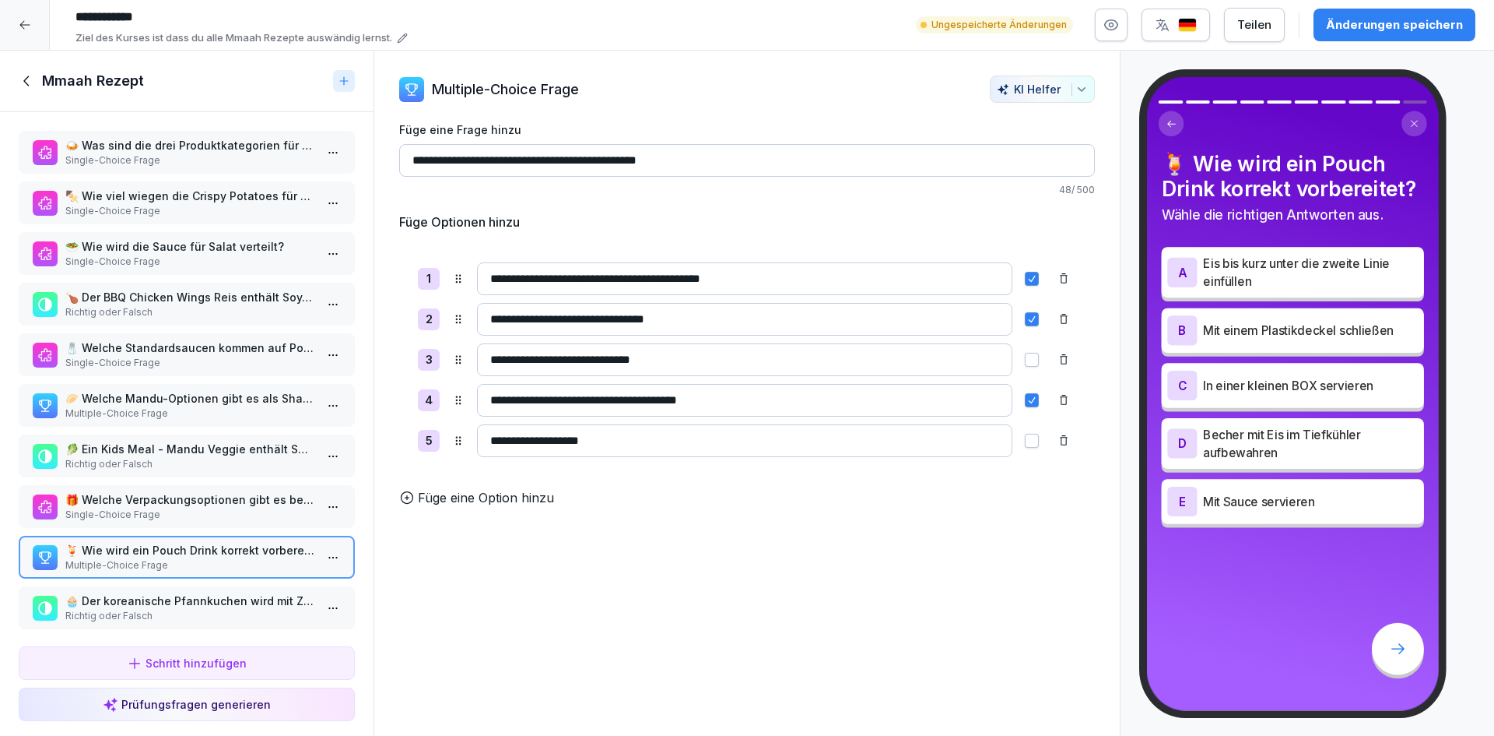
click at [200, 595] on p "🧁 Der koreanische Pfannkuchen wird mit Zimt-Zucker in der Mitte serviert." at bounding box center [189, 600] width 249 height 16
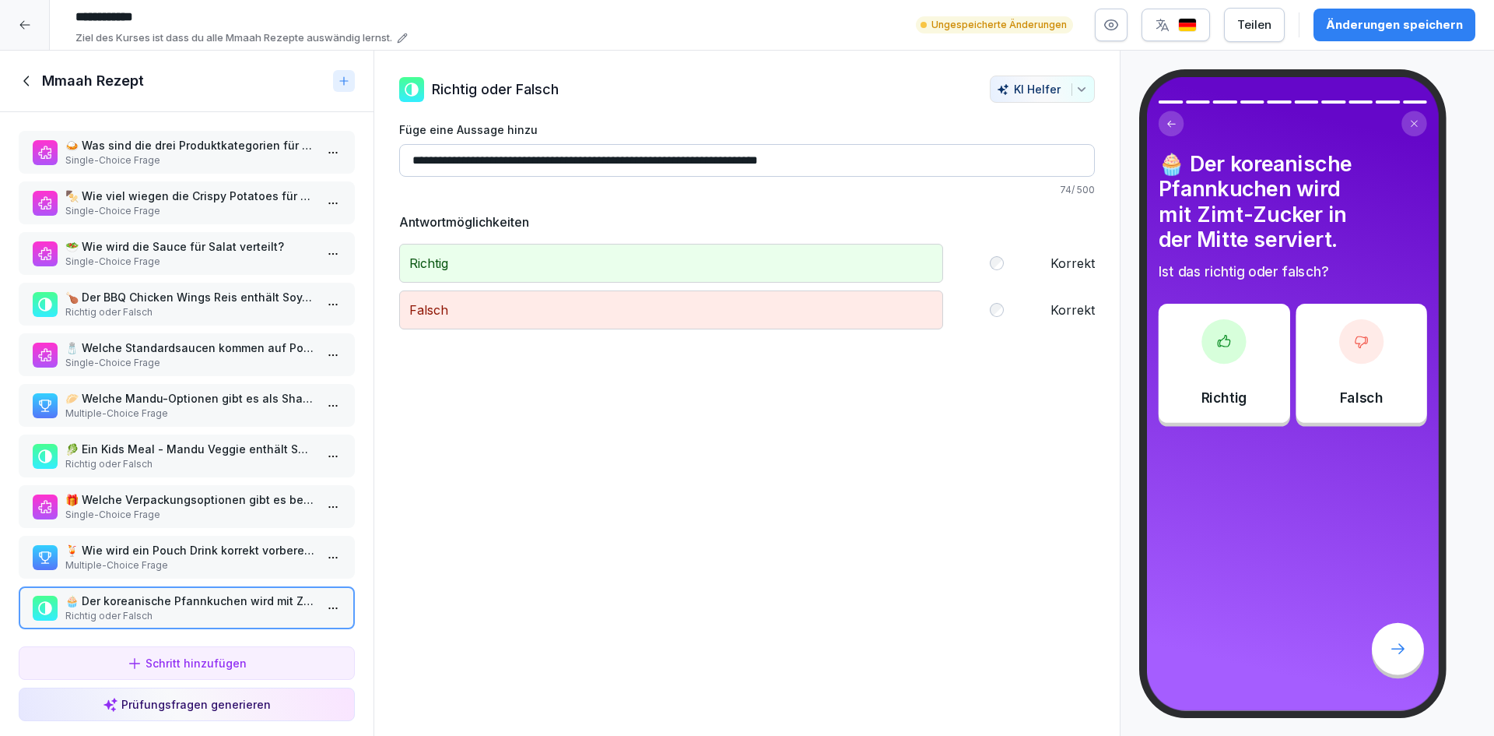
scroll to position [19, 0]
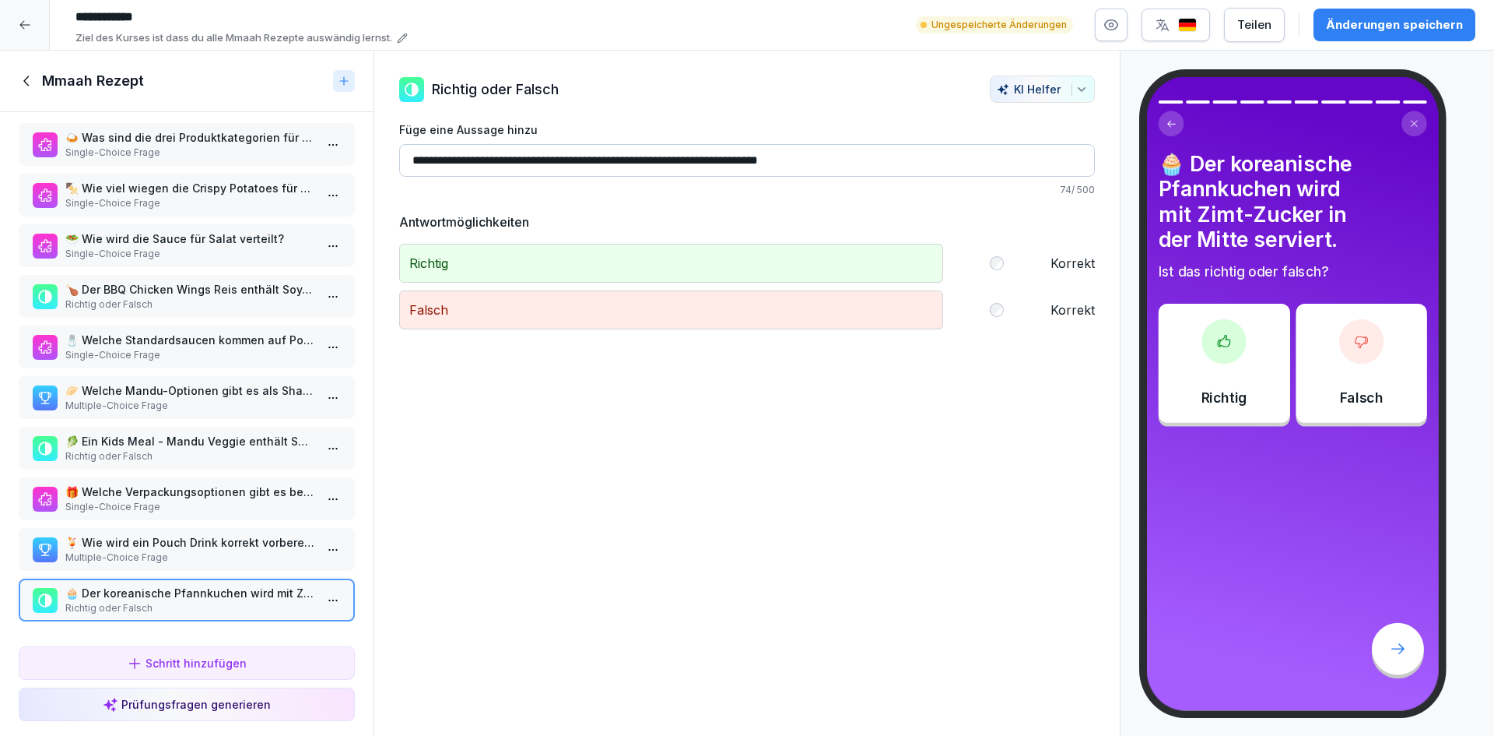
click at [300, 712] on button "Prüfungsfragen generieren" at bounding box center [187, 703] width 336 height 33
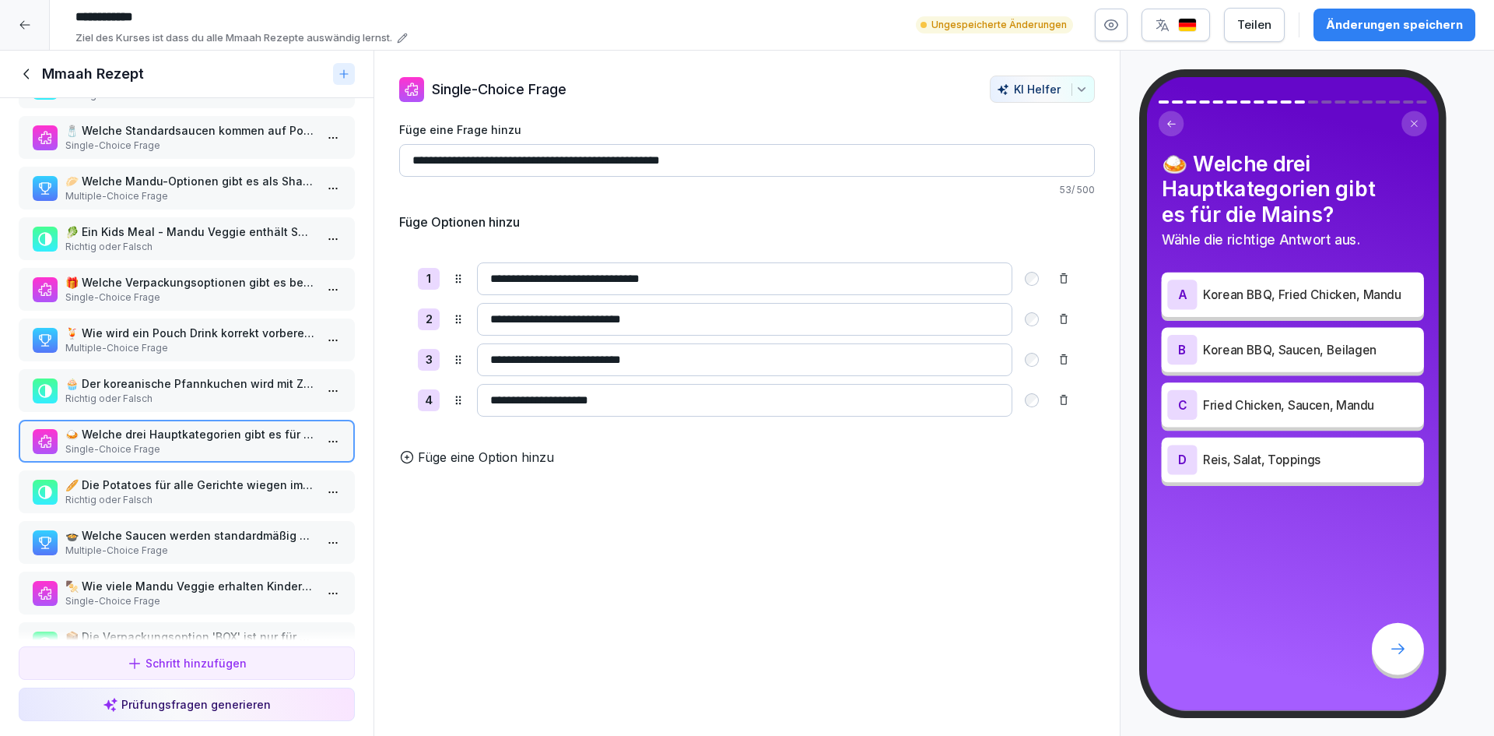
scroll to position [234, 0]
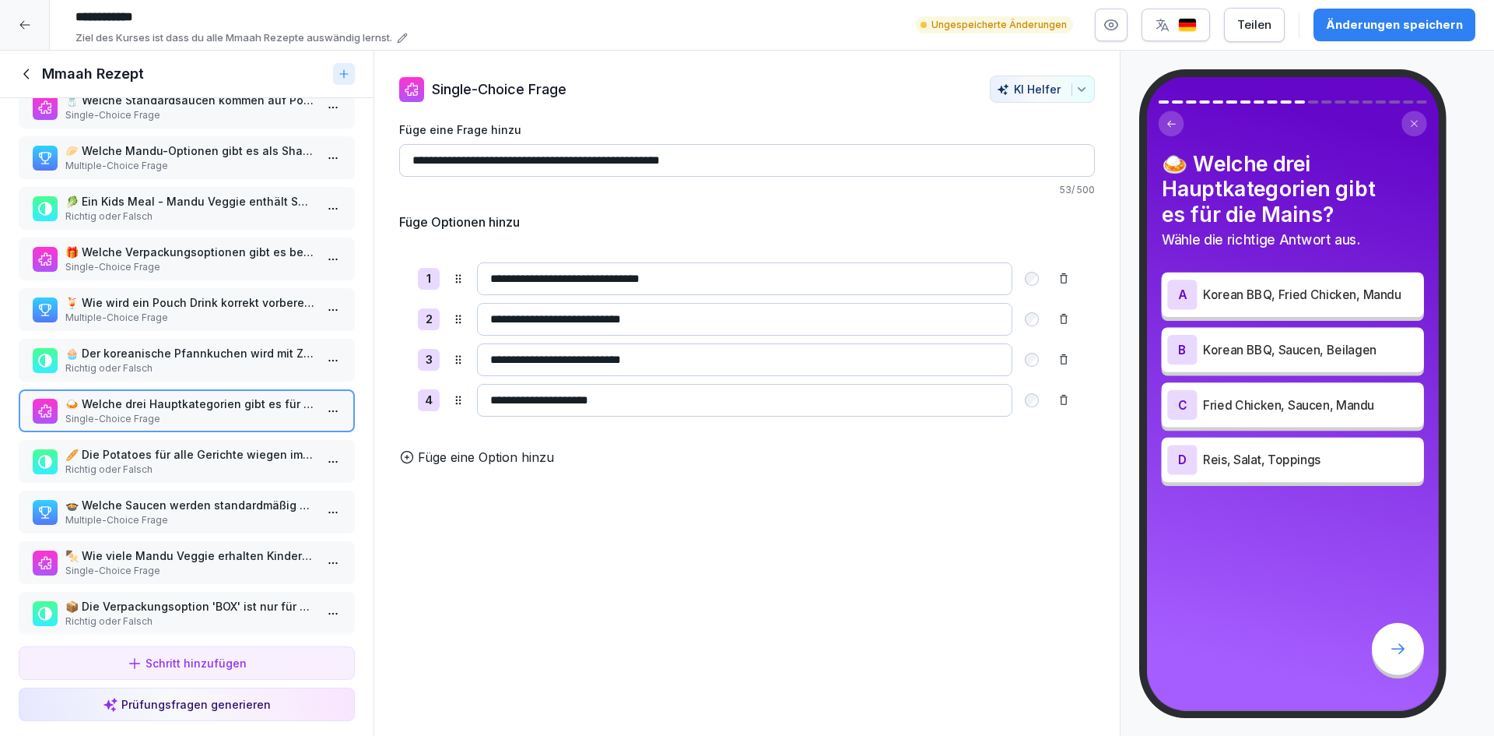
click at [244, 465] on p "Richtig oder Falsch" at bounding box center [189, 469] width 249 height 14
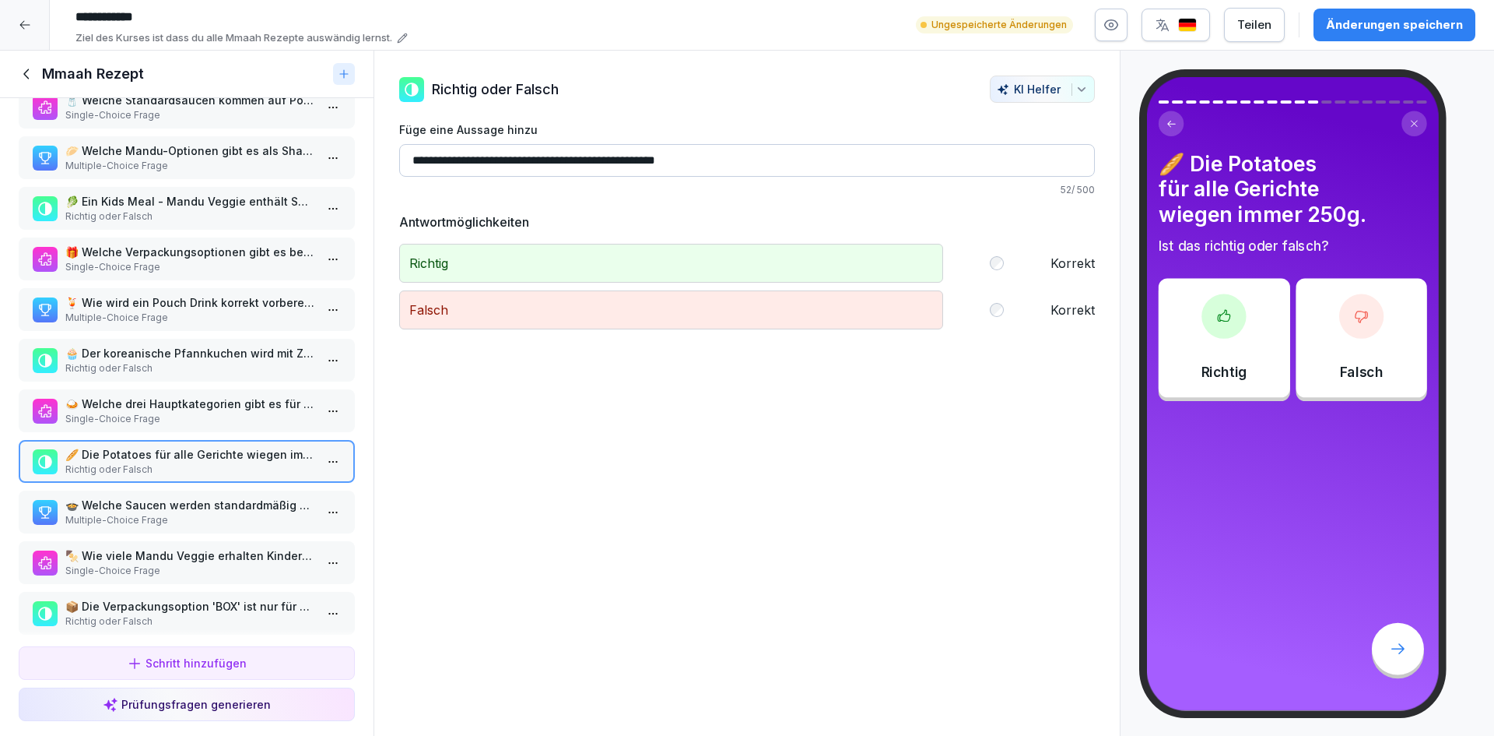
click at [269, 406] on p "🍛 Welche drei Hauptkategorien gibt es für die Mains?" at bounding box center [189, 403] width 249 height 16
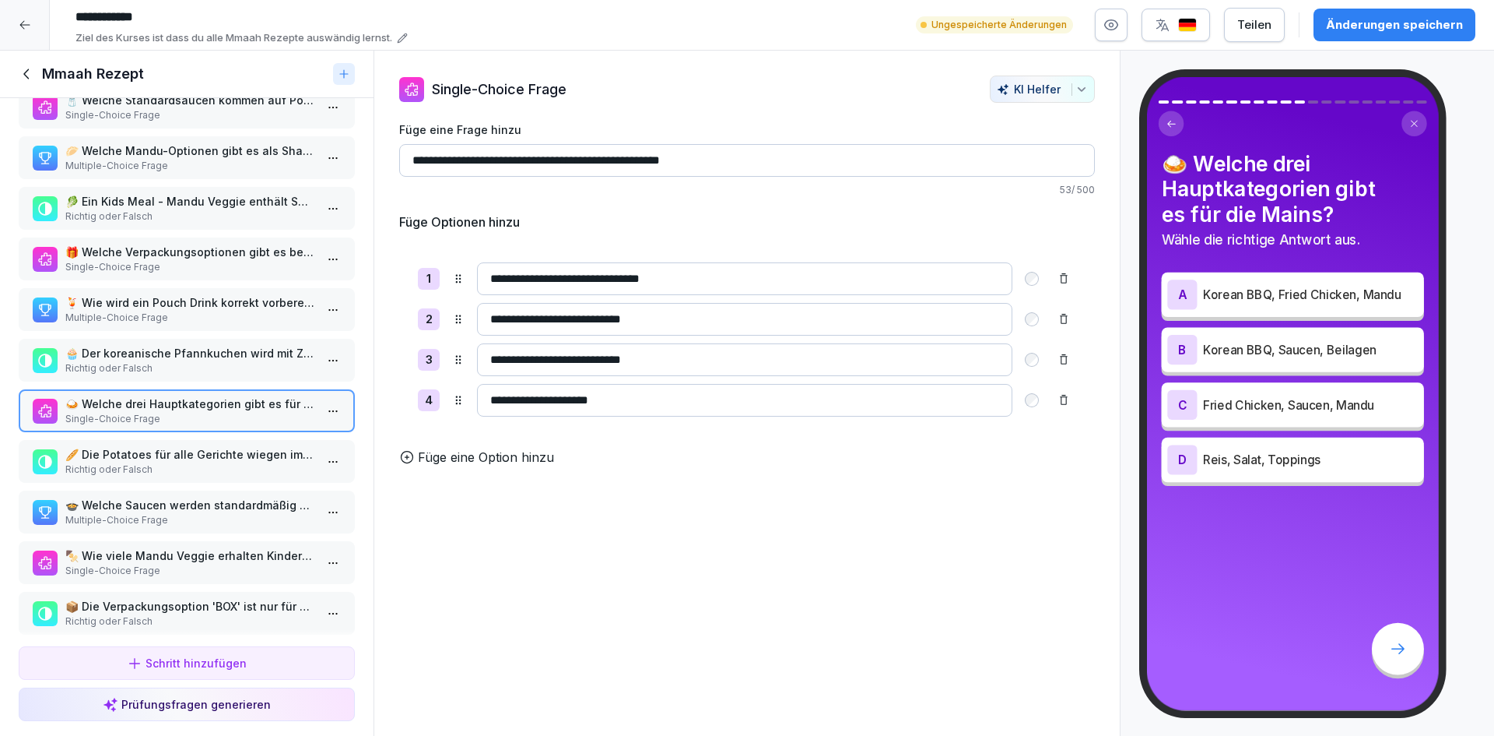
click at [257, 465] on p "Richtig oder Falsch" at bounding box center [189, 469] width 249 height 14
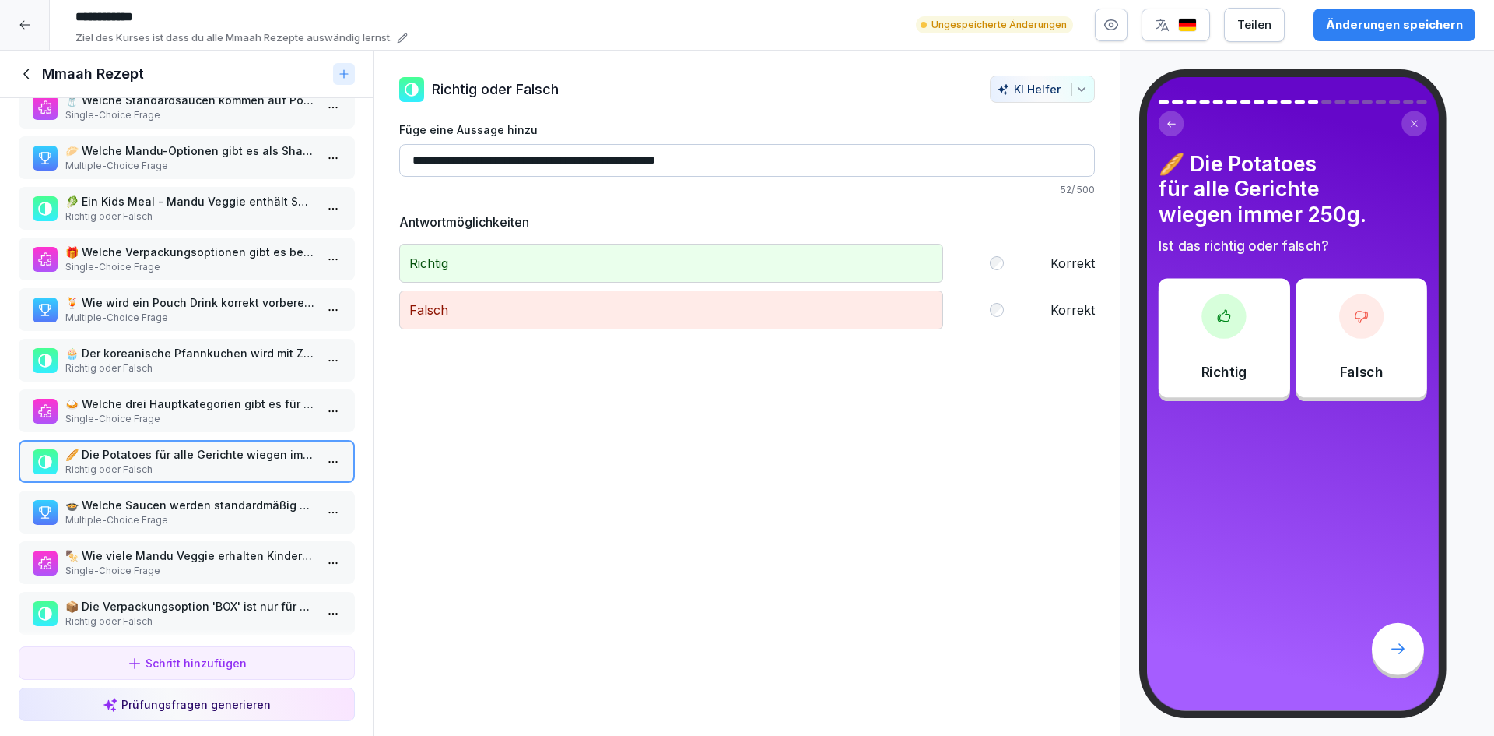
click at [266, 514] on p "Multiple-Choice Frage" at bounding box center [189, 520] width 249 height 14
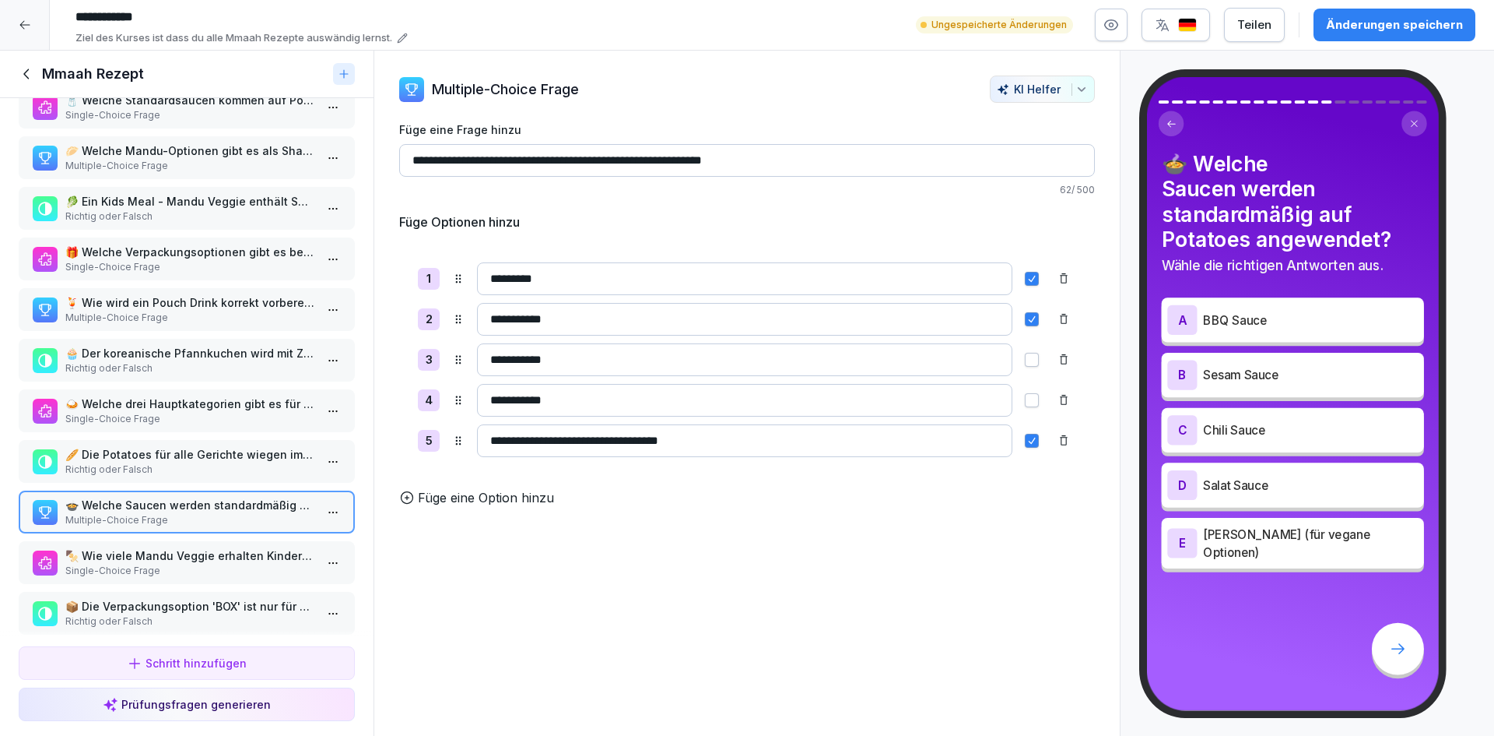
click at [267, 409] on p "🍛 Welche drei Hauptkategorien gibt es für die Mains?" at bounding box center [189, 403] width 249 height 16
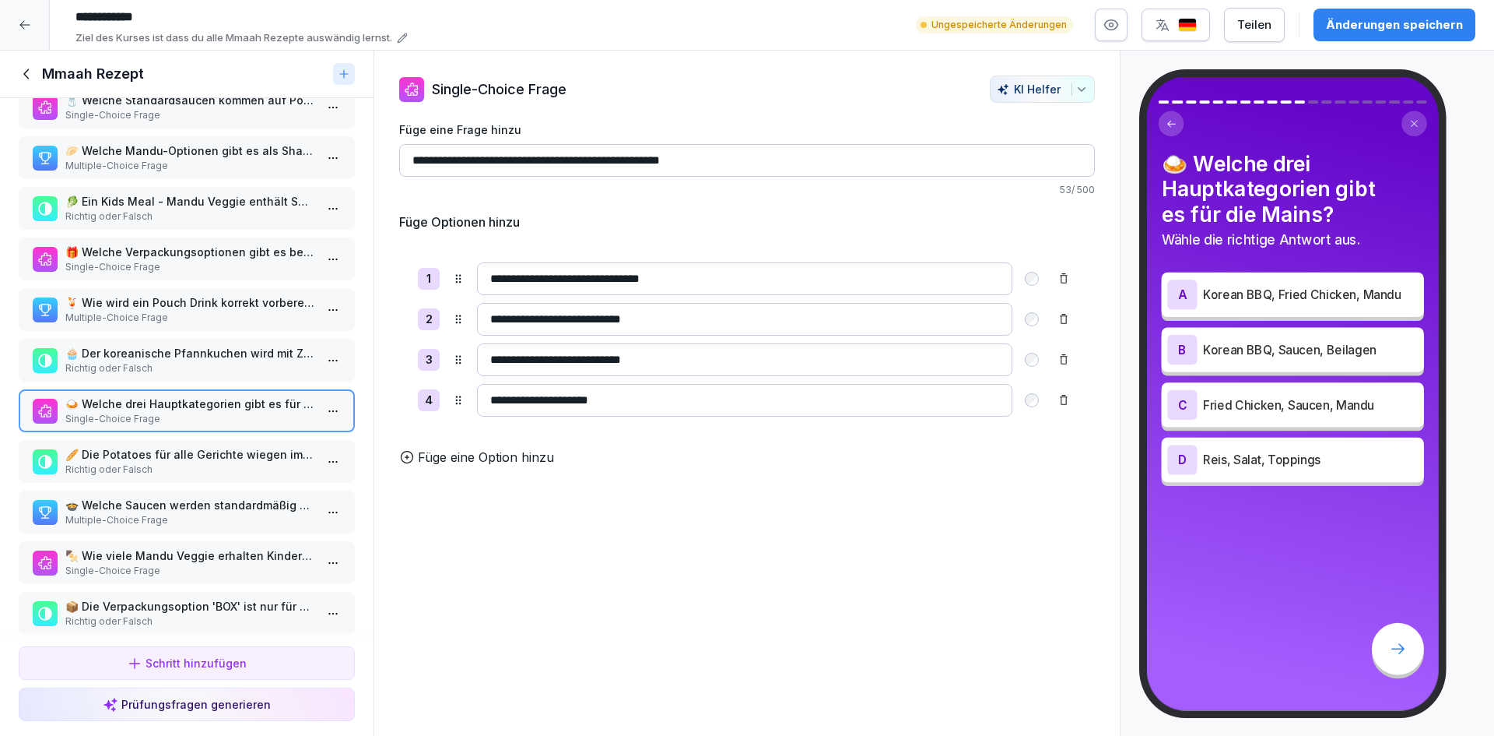
click at [258, 456] on p "🥖 Die Potatoes für alle Gerichte wiegen immer 250g." at bounding box center [189, 454] width 249 height 16
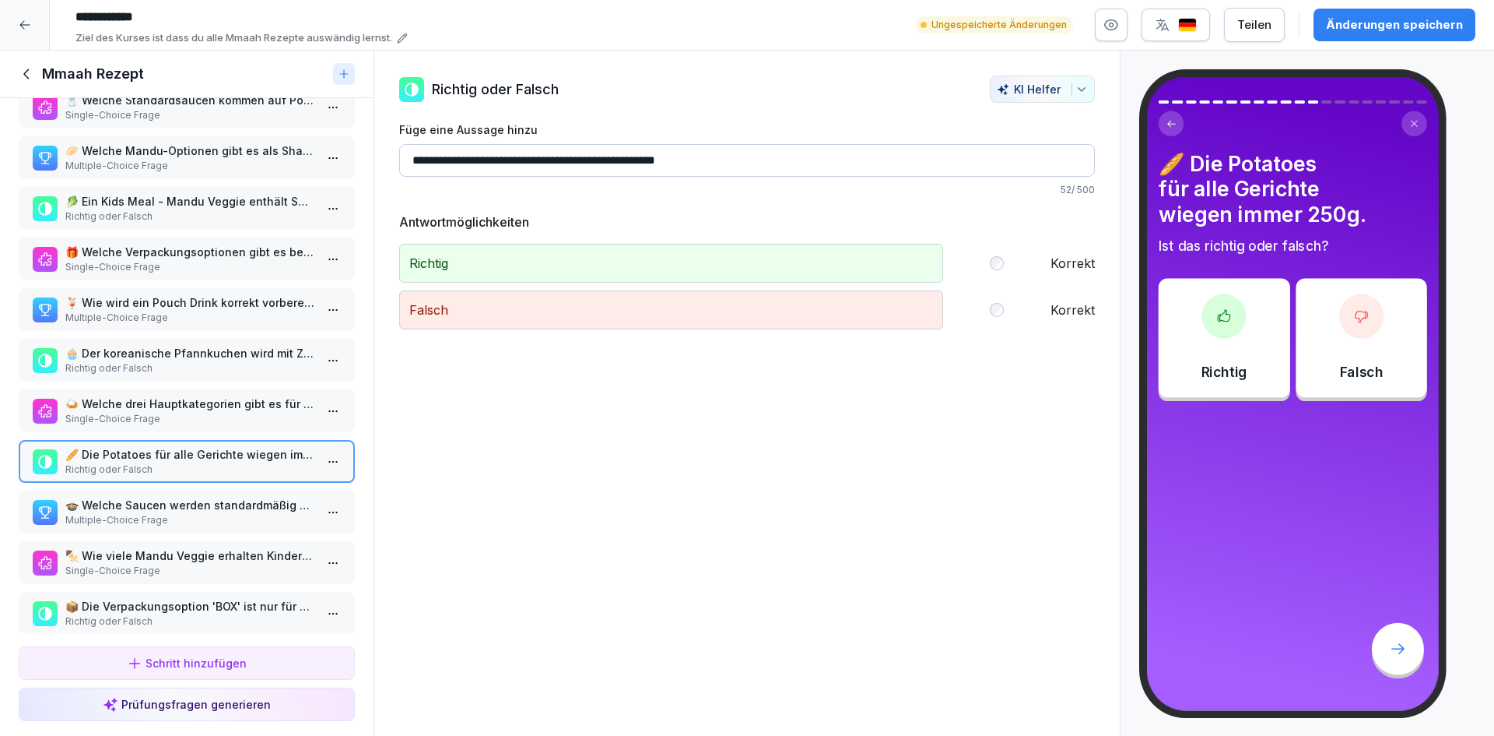
click at [261, 402] on p "🍛 Welche drei Hauptkategorien gibt es für die Mains?" at bounding box center [189, 403] width 249 height 16
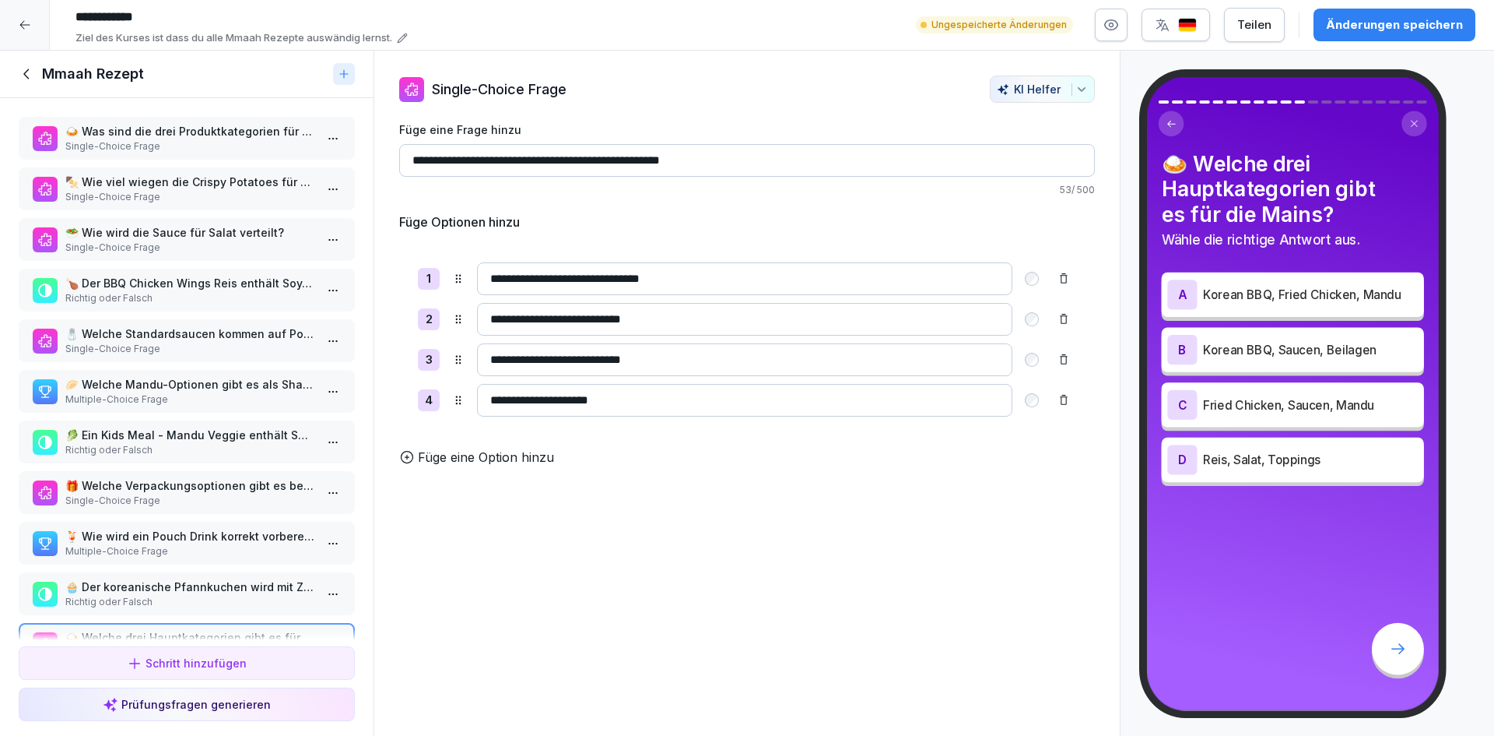
scroll to position [156, 0]
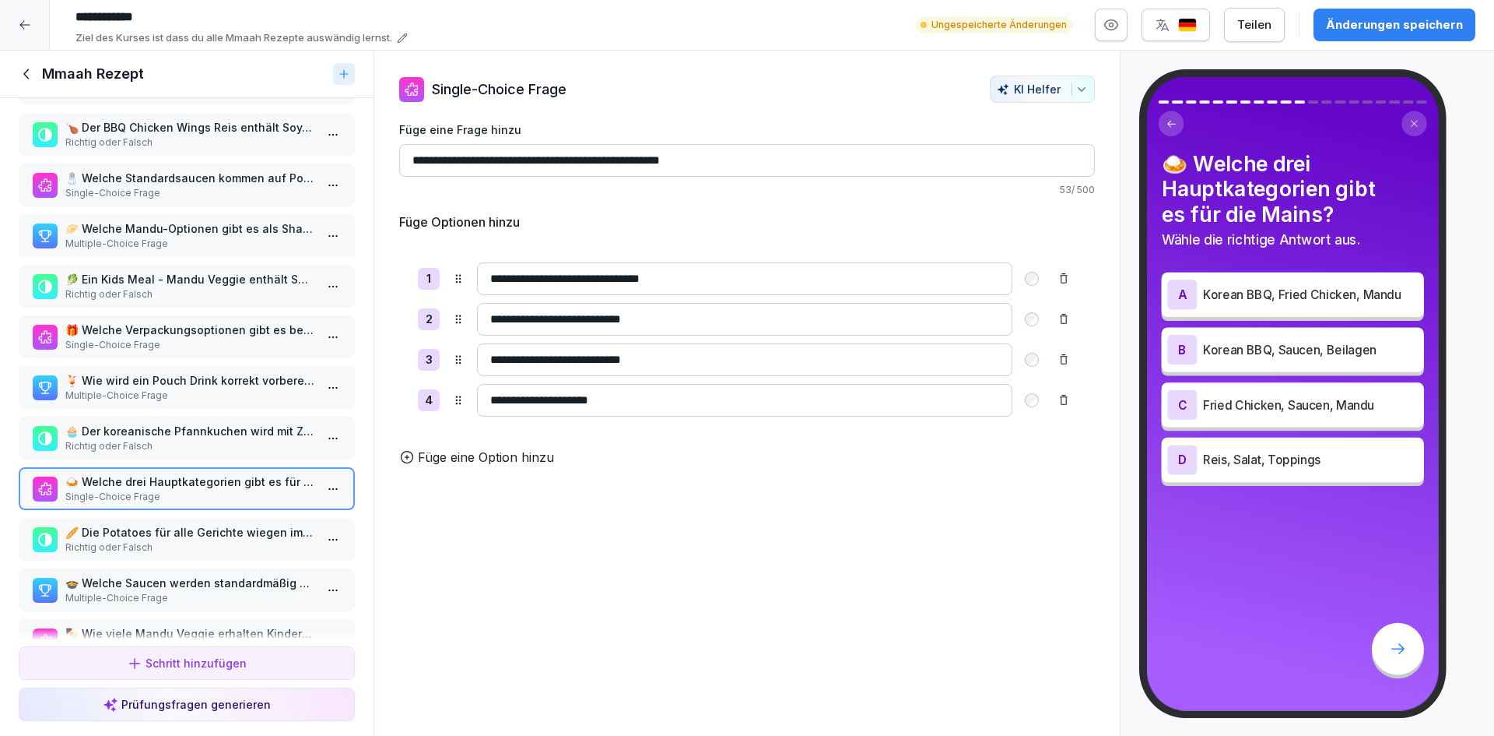
click at [323, 490] on html "**********" at bounding box center [747, 368] width 1494 height 736
click at [274, 575] on div "Löschen" at bounding box center [264, 577] width 132 height 29
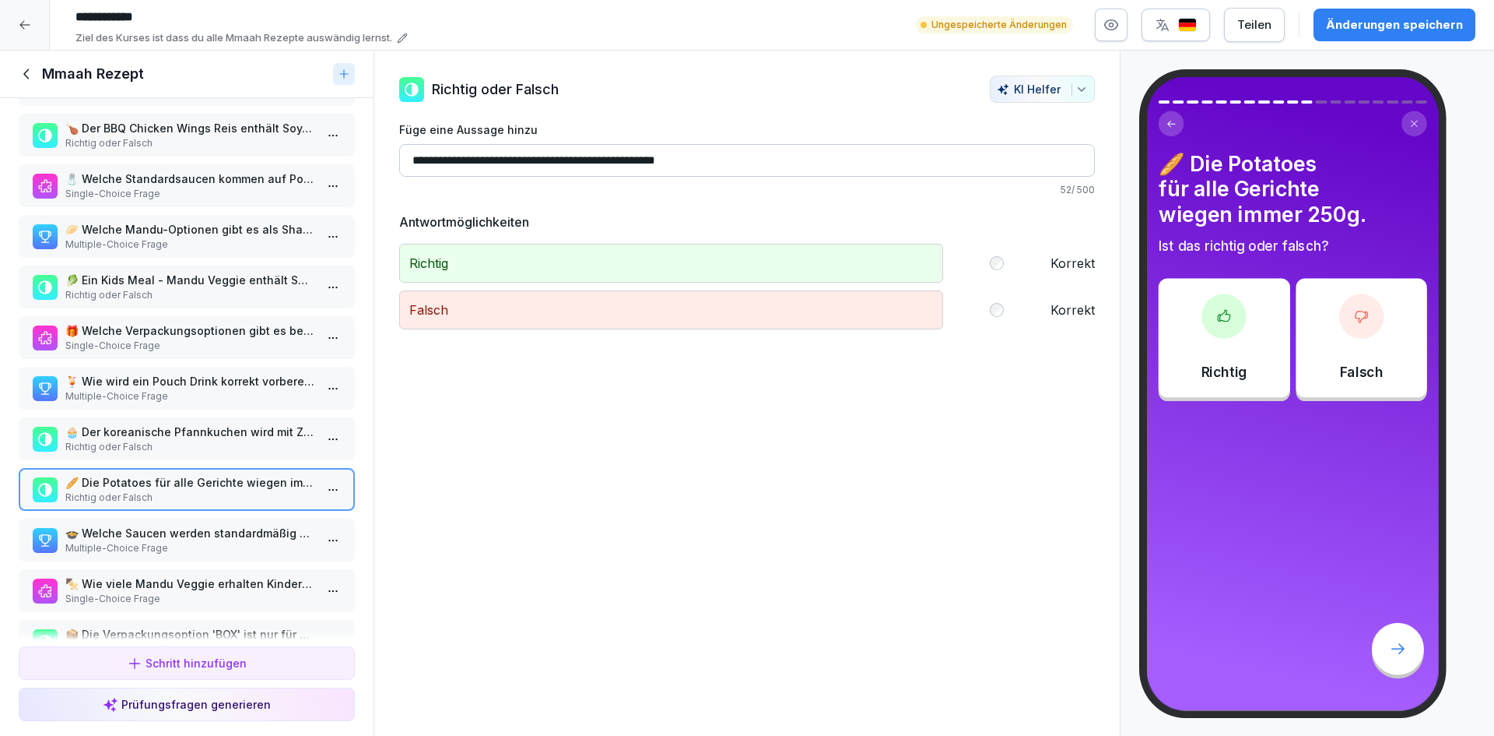
scroll to position [156, 0]
click at [232, 494] on p "Richtig oder Falsch" at bounding box center [189, 497] width 249 height 14
click at [985, 304] on div "Falsch Korrekt" at bounding box center [747, 309] width 696 height 39
click at [229, 539] on p "🍲 Welche Saucen werden standardmäßig auf Potatoes angewendet?" at bounding box center [189, 532] width 249 height 16
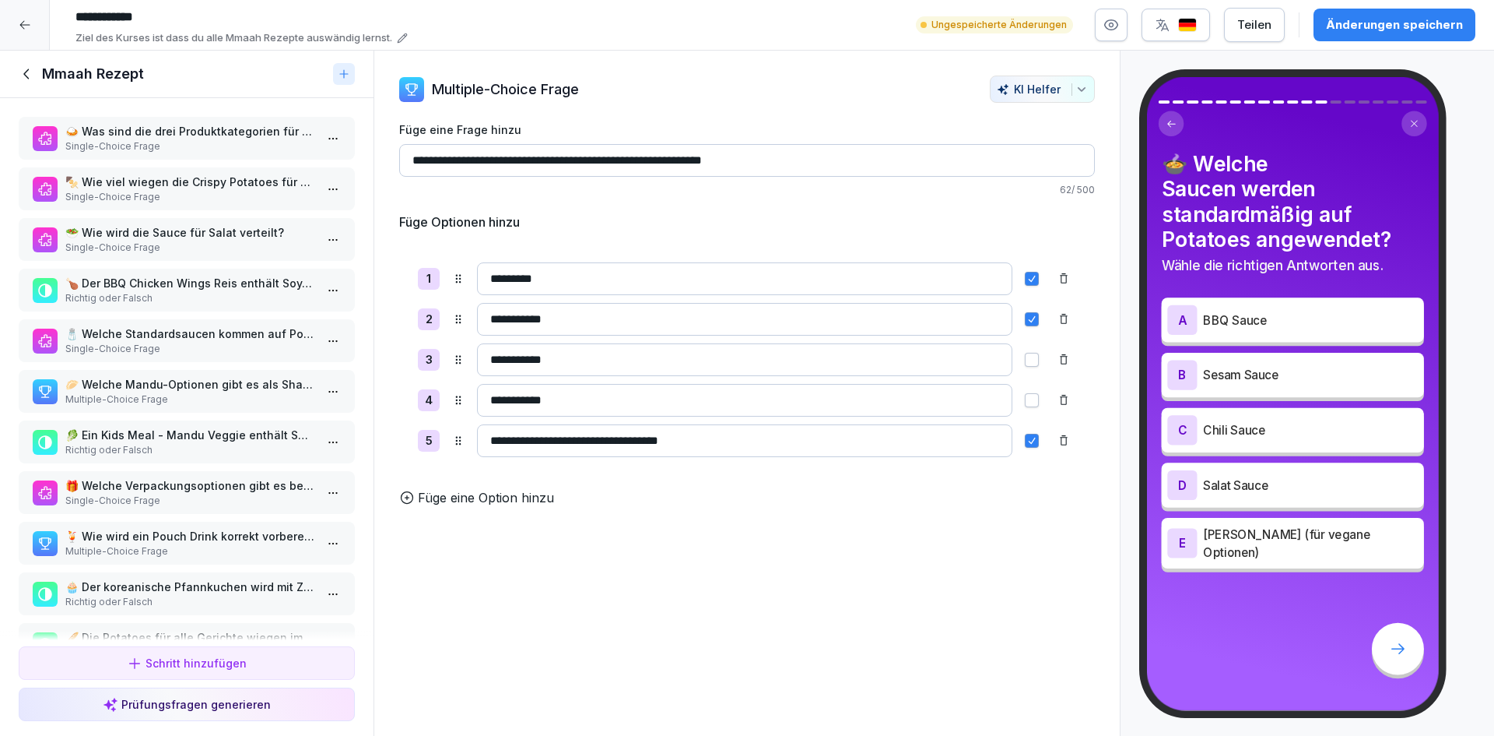
click at [221, 351] on p "Single-Choice Frage" at bounding box center [189, 349] width 249 height 14
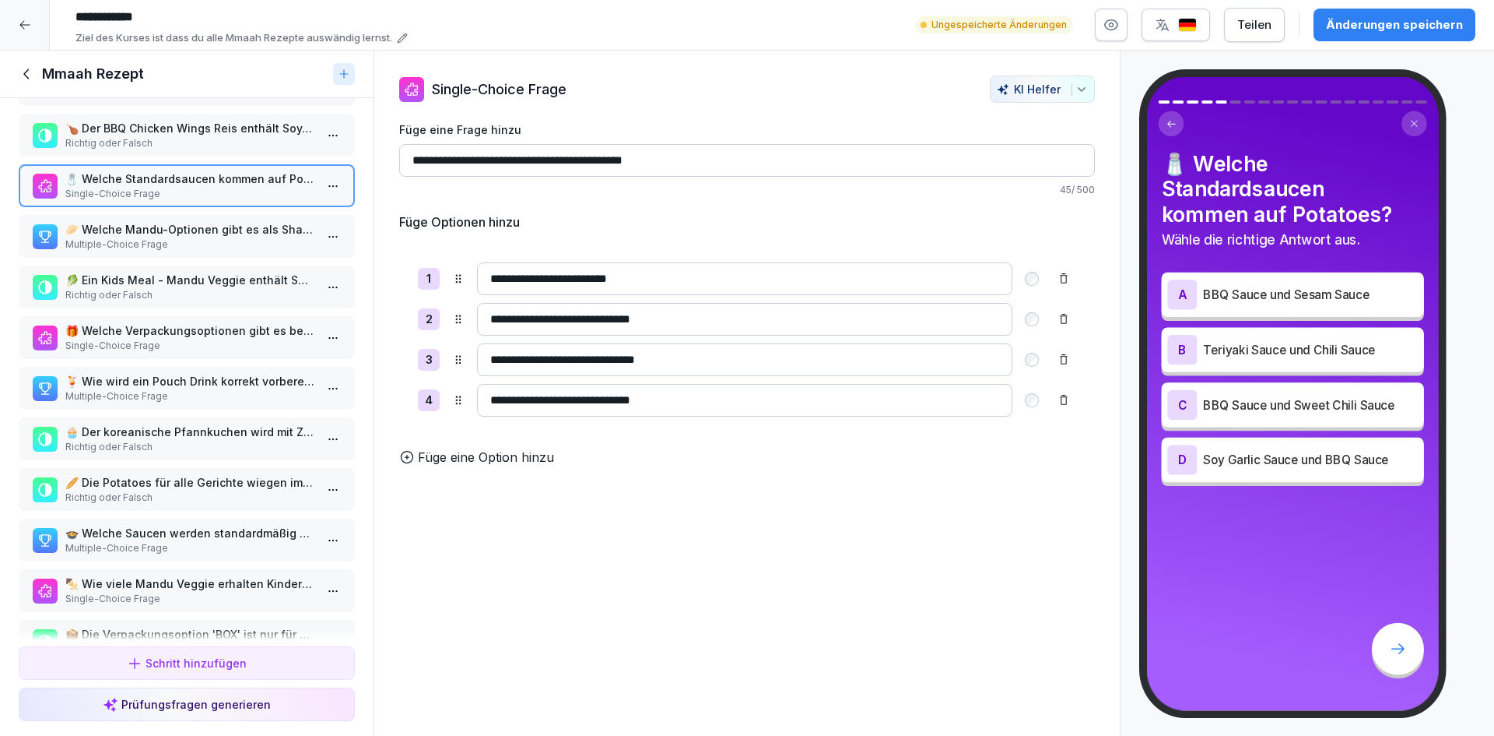
scroll to position [156, 0]
click at [325, 196] on html "**********" at bounding box center [747, 368] width 1494 height 736
click at [253, 283] on div "Löschen" at bounding box center [264, 273] width 132 height 29
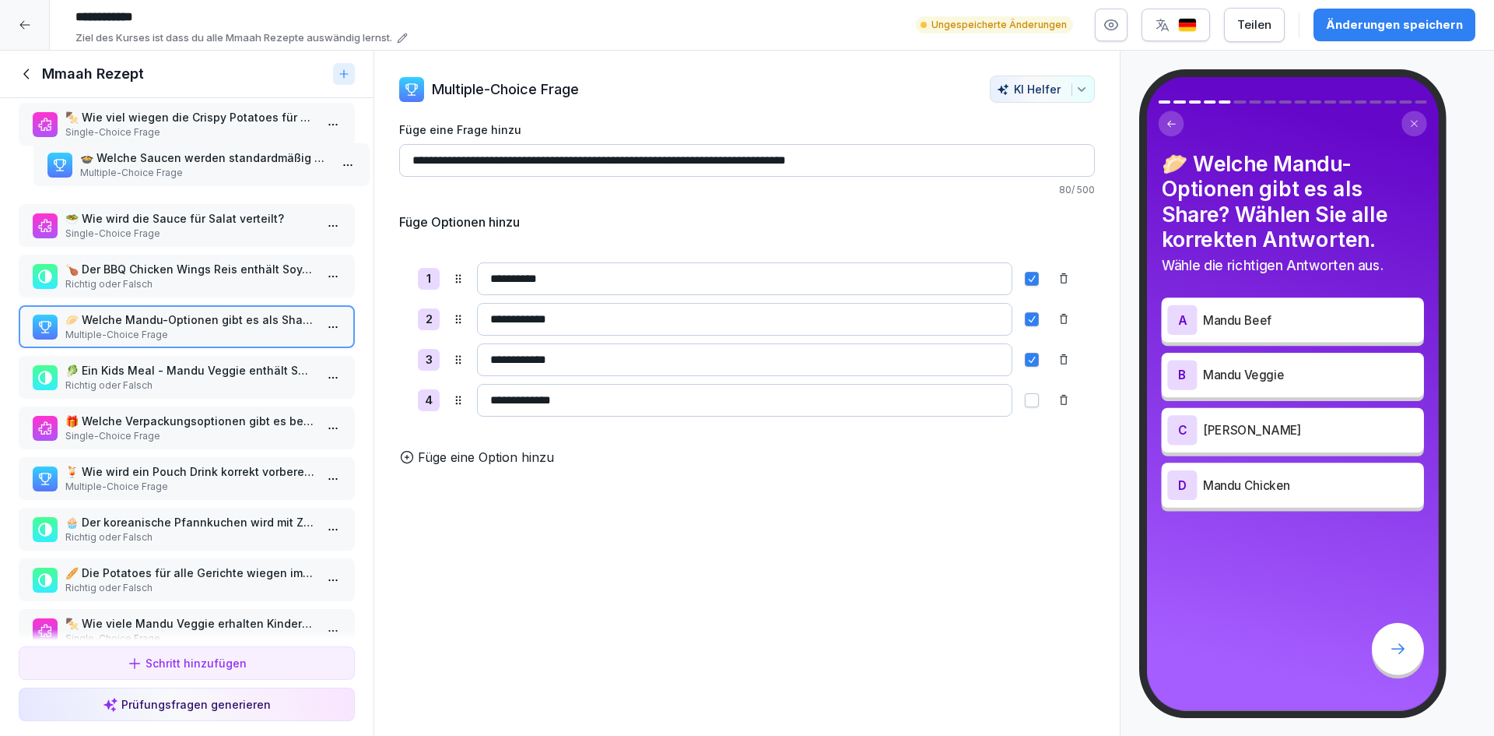
scroll to position [37, 0]
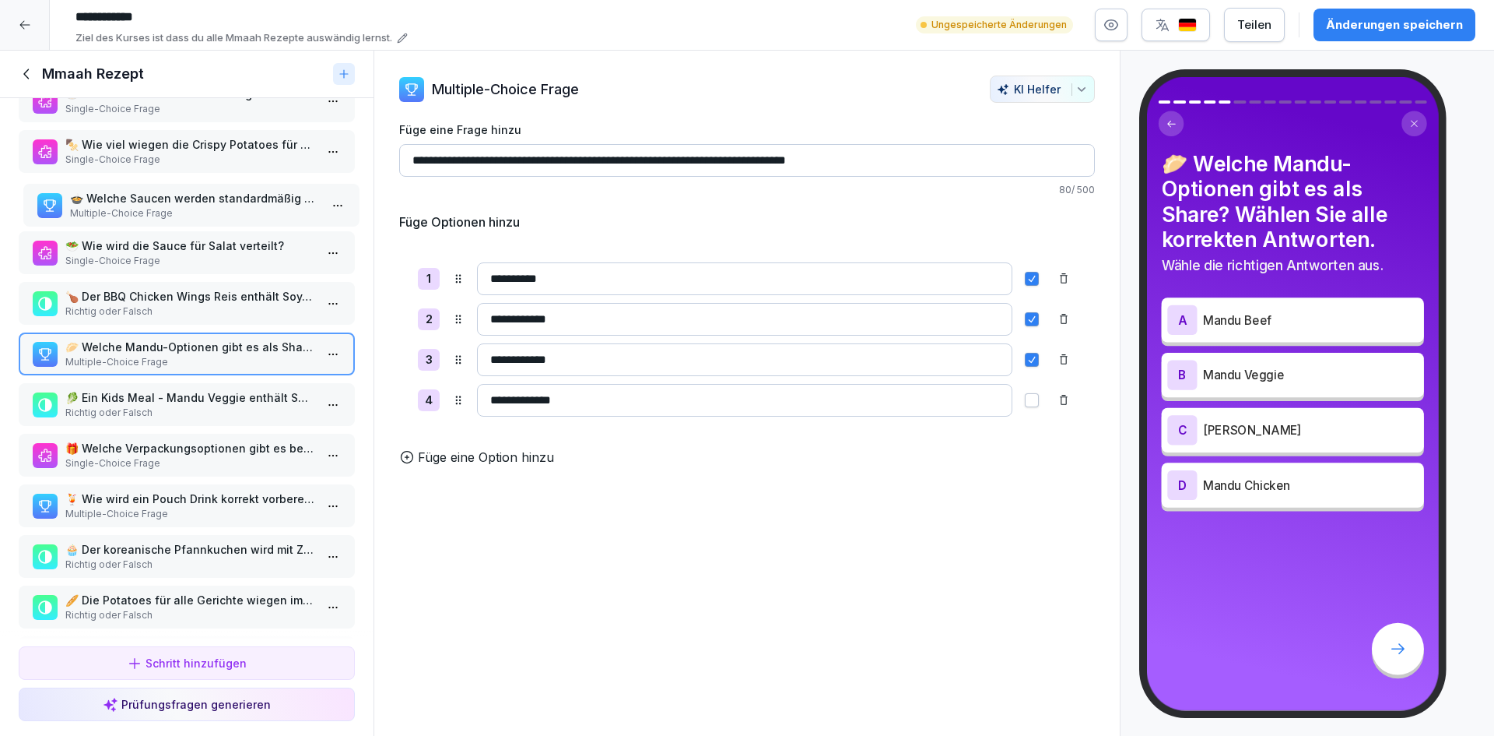
drag, startPoint x: 189, startPoint y: 494, endPoint x: 194, endPoint y: 211, distance: 283.4
click at [194, 211] on p "Multiple-Choice Frage" at bounding box center [194, 213] width 249 height 14
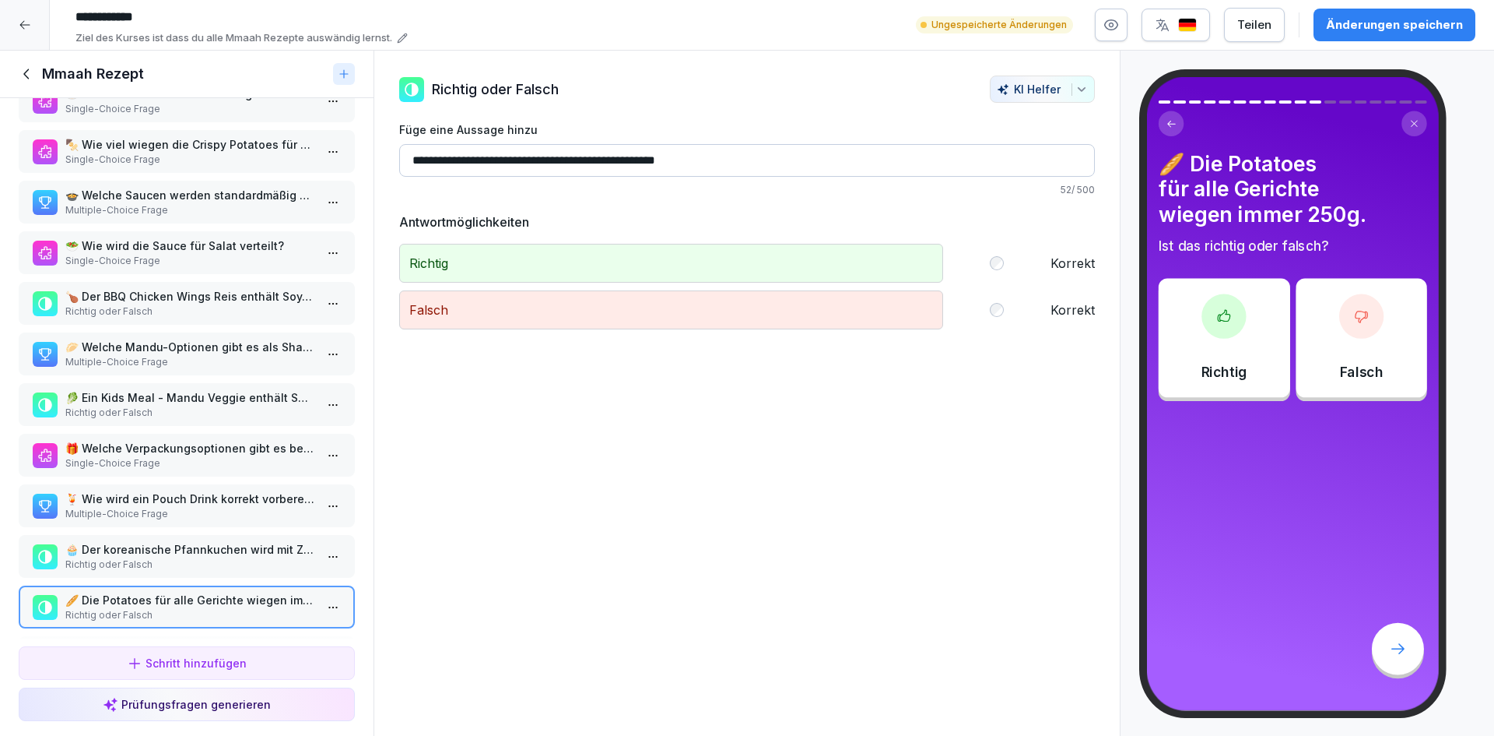
scroll to position [115, 0]
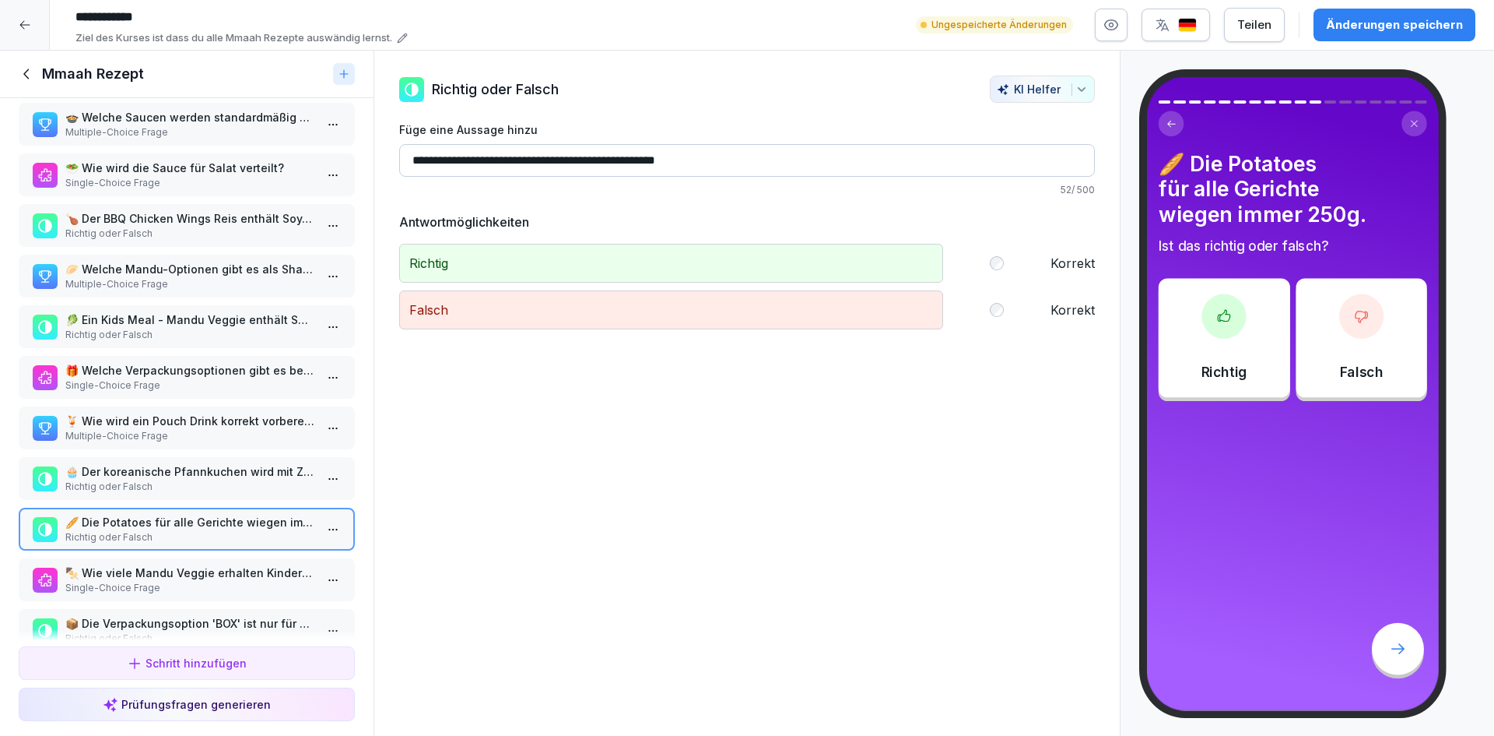
click at [196, 531] on p "Richtig oder Falsch" at bounding box center [189, 537] width 249 height 14
click at [192, 582] on p "Single-Choice Frage" at bounding box center [189, 588] width 249 height 14
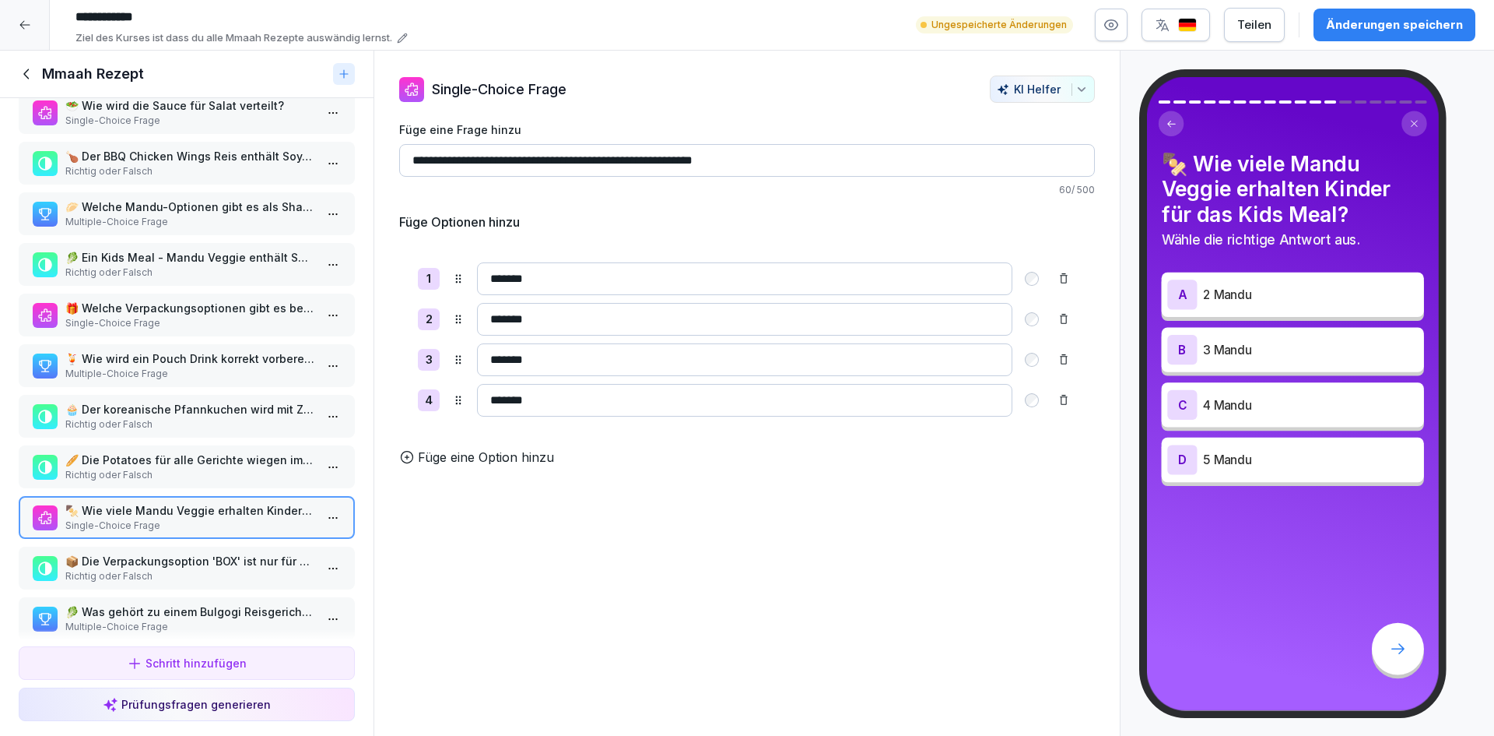
scroll to position [271, 0]
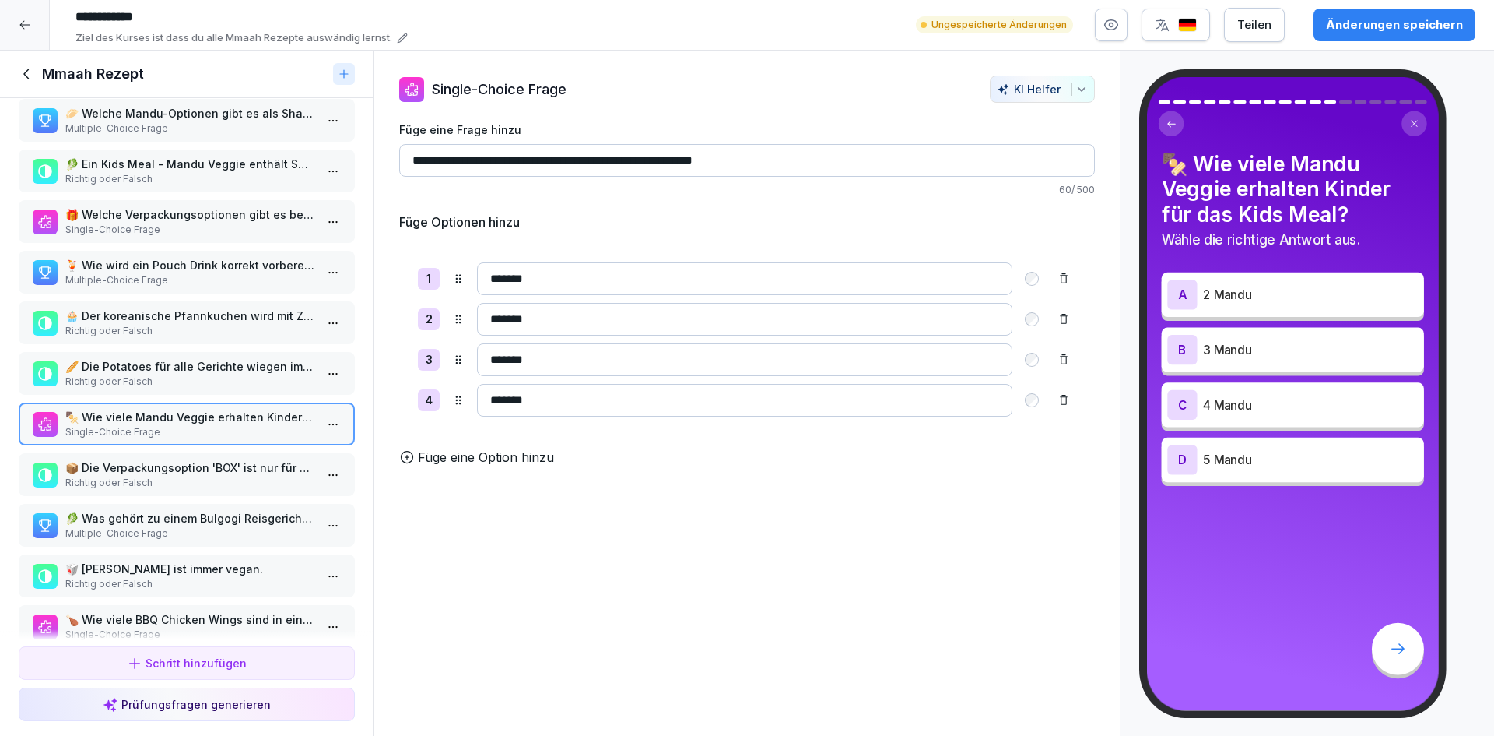
click at [237, 472] on p "📦 Die Verpackungsoption 'BOX' ist nur für To-Go gedacht." at bounding box center [189, 467] width 249 height 16
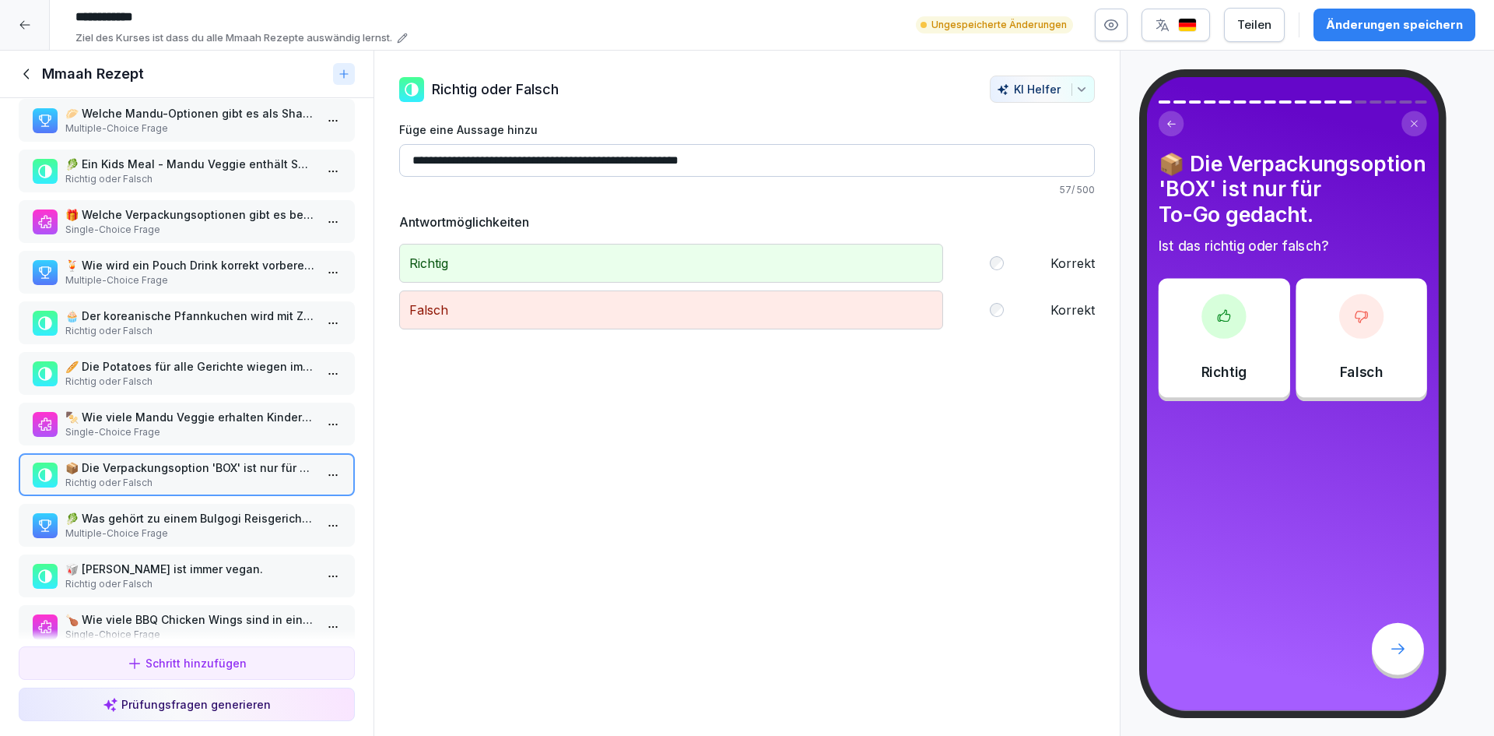
click at [227, 514] on p "🥬 Was gehört zu einem Bulgogi Reisgericht (Main - Bulgogi Reis)?" at bounding box center [189, 518] width 249 height 16
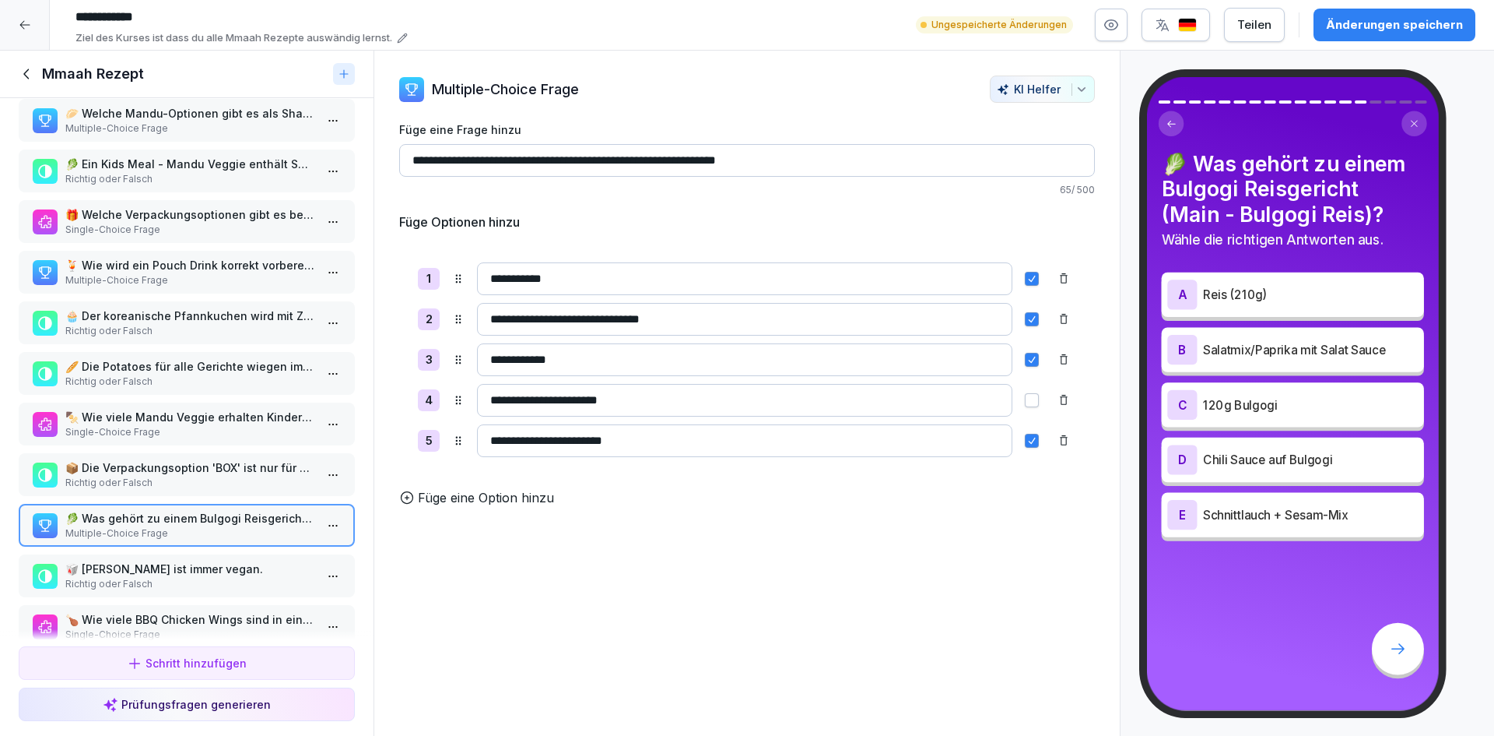
click at [211, 560] on p "🥡 Mandu Kimchi ist immer vegan." at bounding box center [189, 568] width 249 height 16
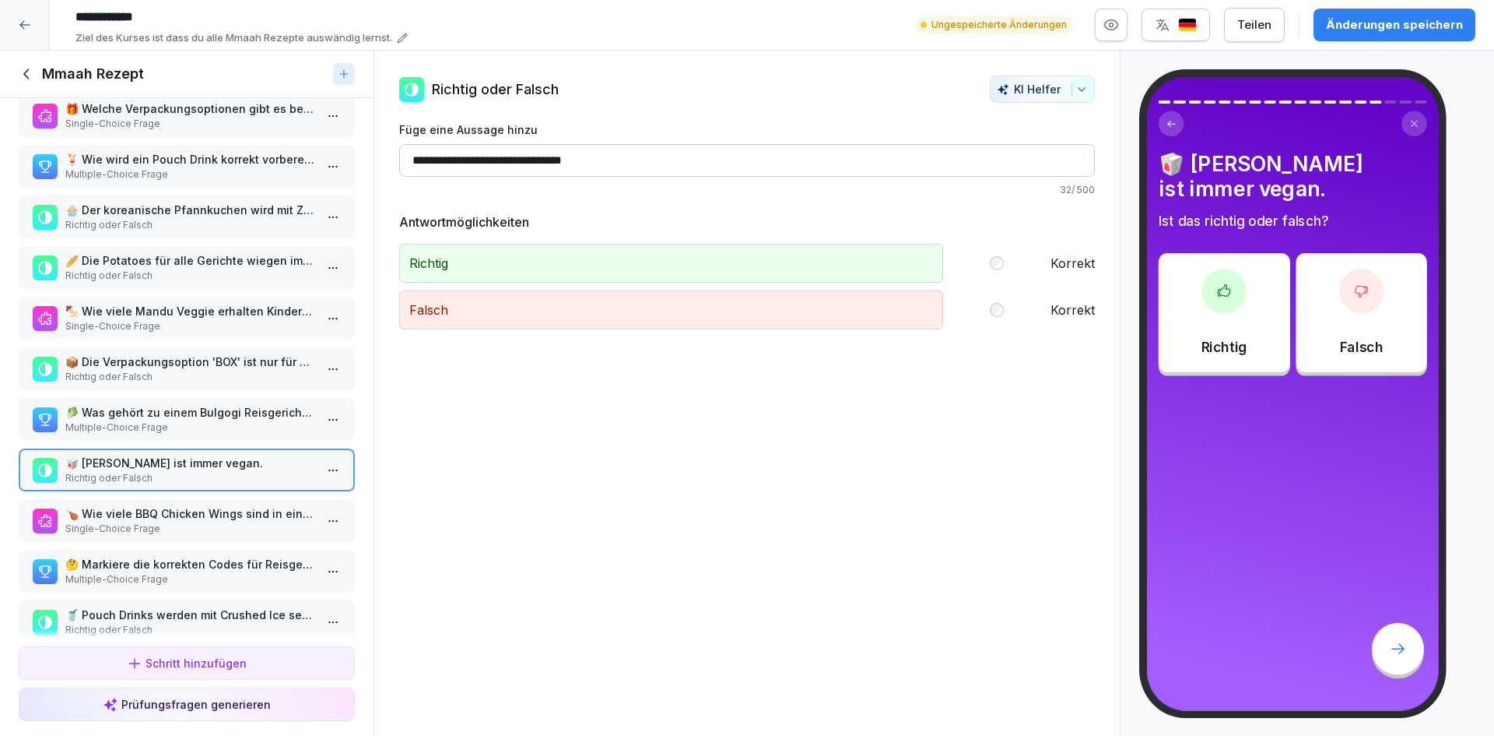
scroll to position [410, 0]
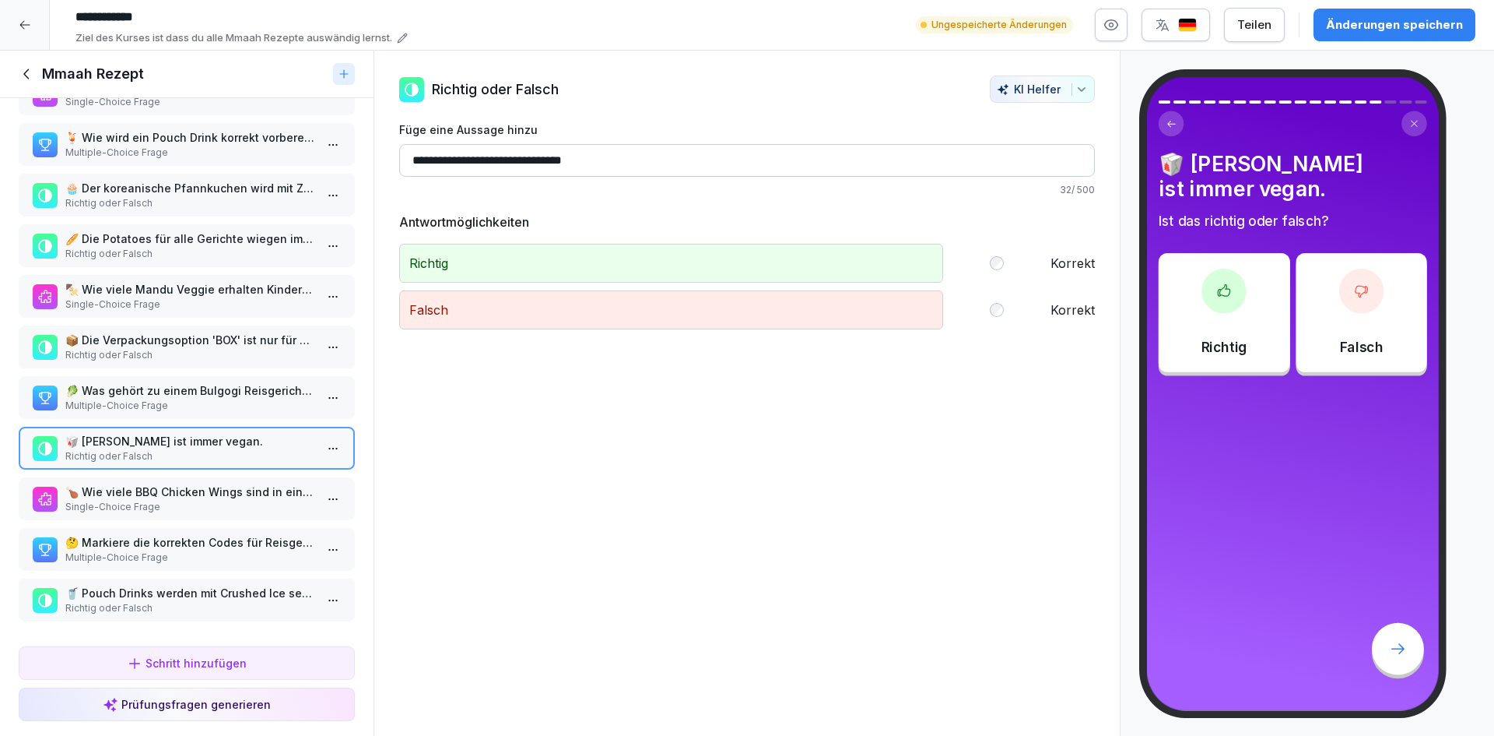
click at [321, 441] on html "**********" at bounding box center [747, 368] width 1494 height 736
click at [275, 522] on div "Löschen" at bounding box center [264, 525] width 132 height 29
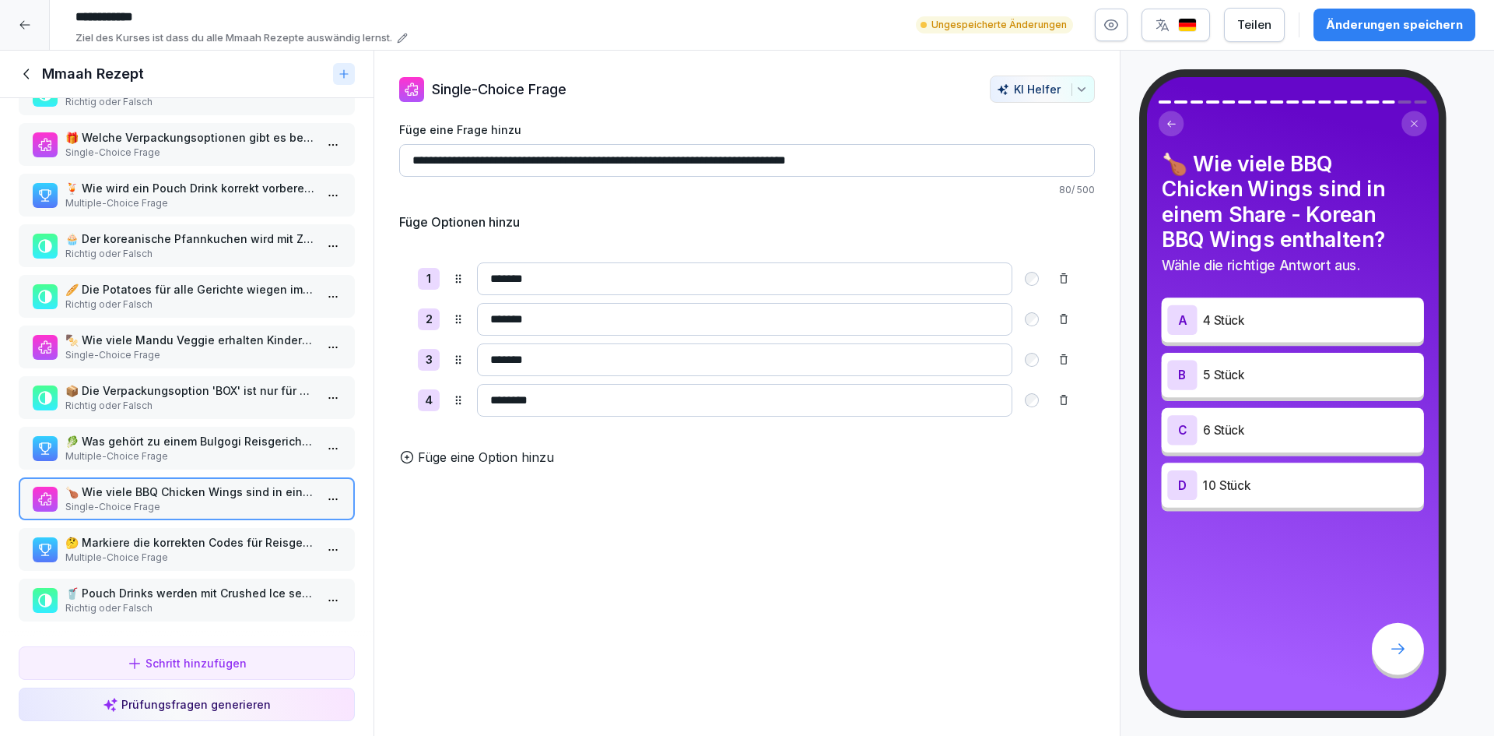
click at [212, 534] on p "🤔 Markiere die korrekten Codes für Reisgerichte." at bounding box center [189, 542] width 249 height 16
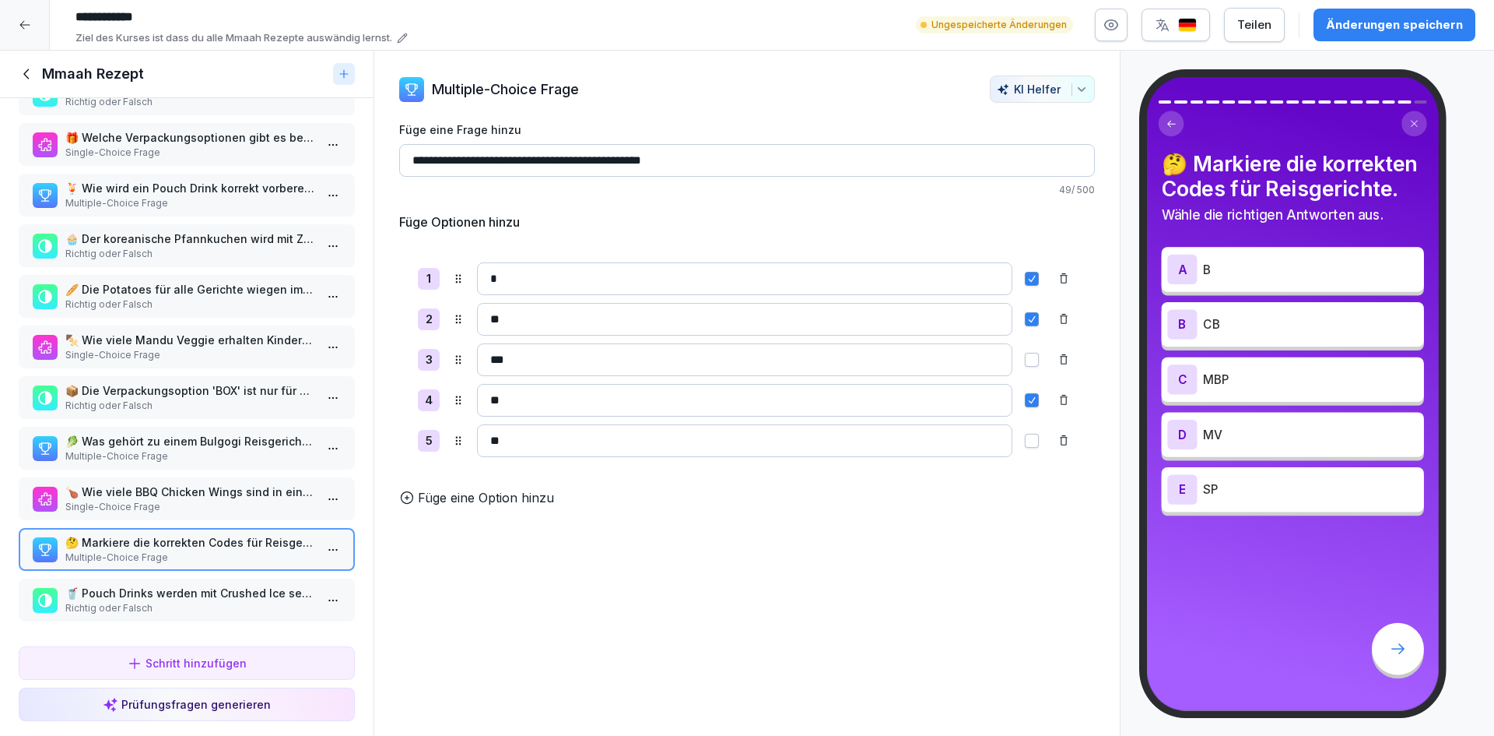
click at [196, 585] on p "🥤 Pouch Drinks werden mit Crushed Ice serviert." at bounding box center [189, 593] width 249 height 16
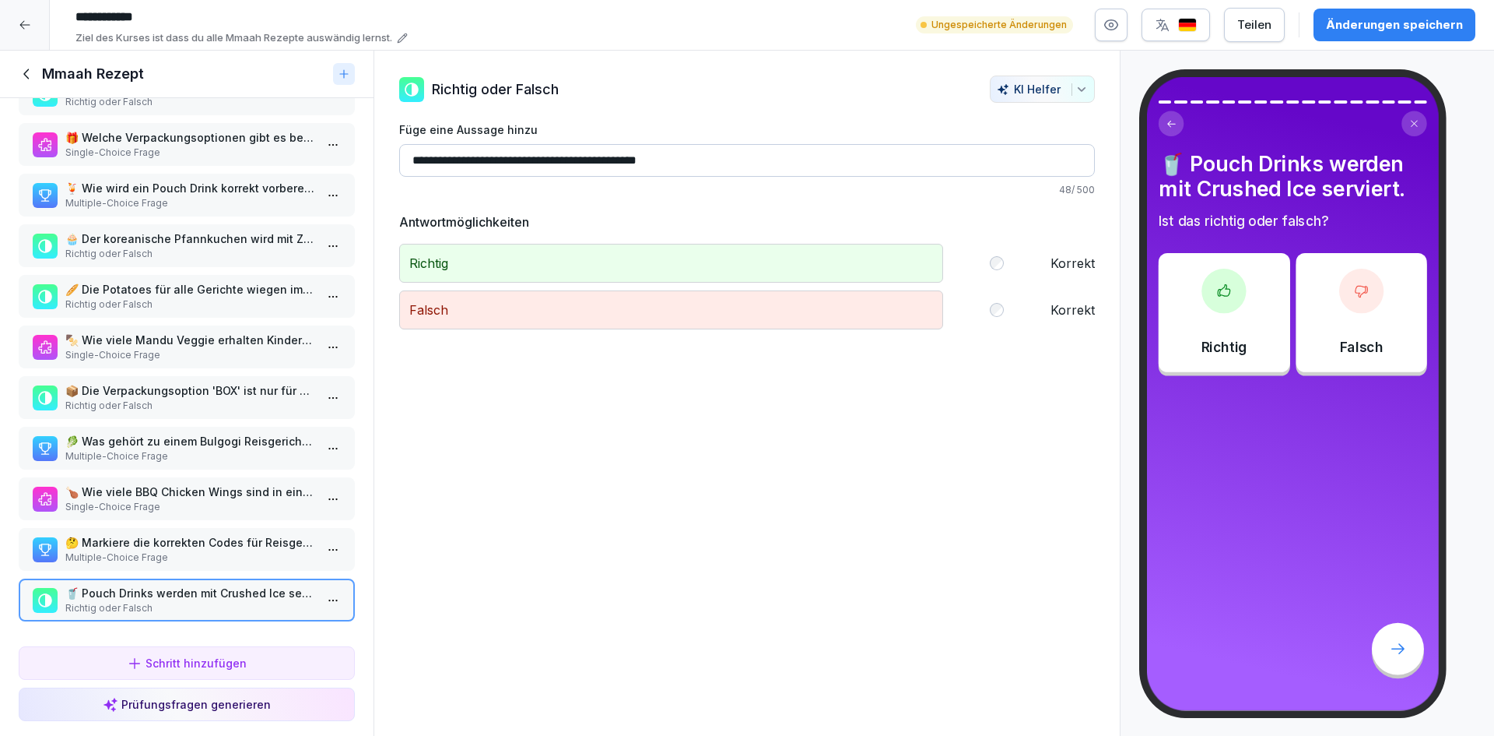
click at [317, 588] on html "**********" at bounding box center [747, 368] width 1494 height 736
click at [279, 683] on div "Löschen" at bounding box center [264, 676] width 132 height 29
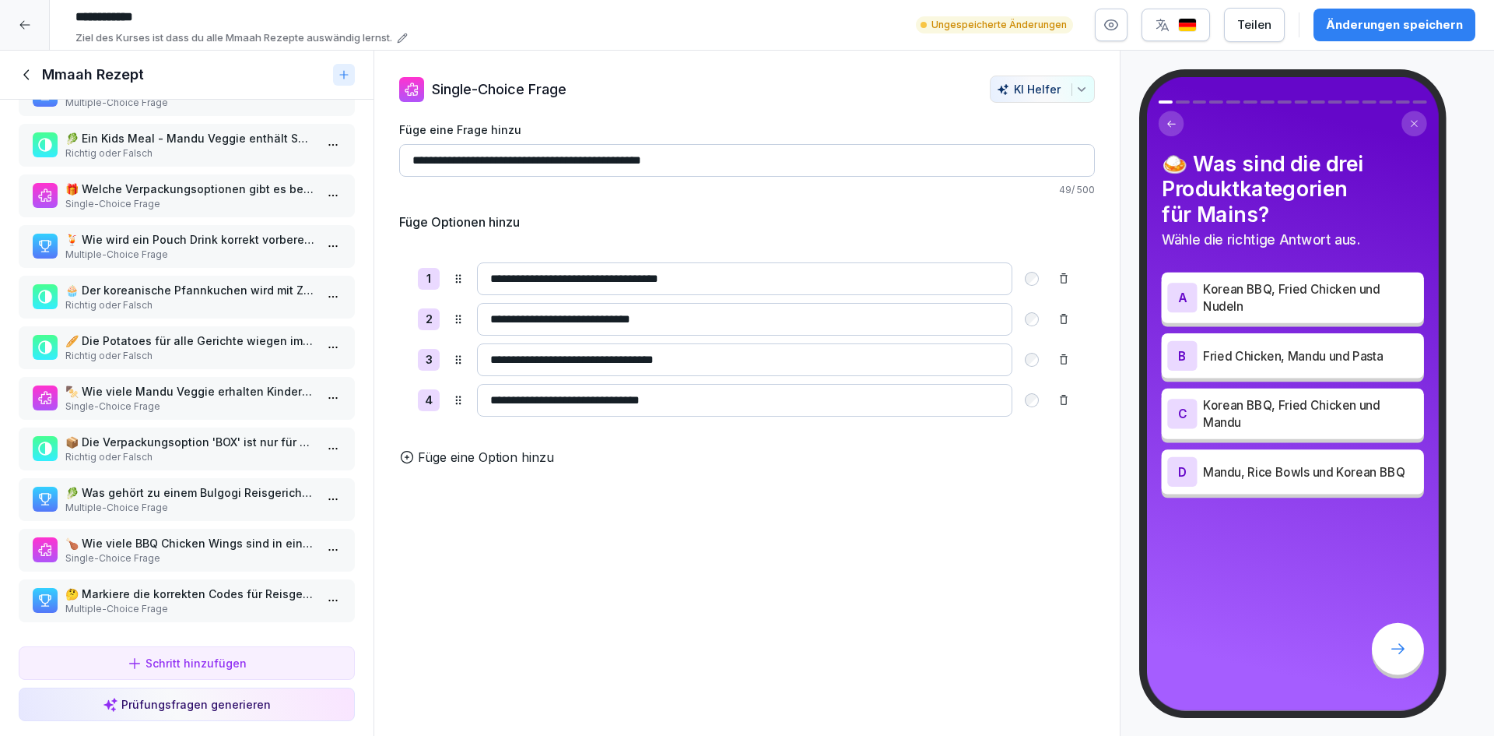
click at [1371, 29] on div "Änderungen speichern" at bounding box center [1394, 24] width 137 height 17
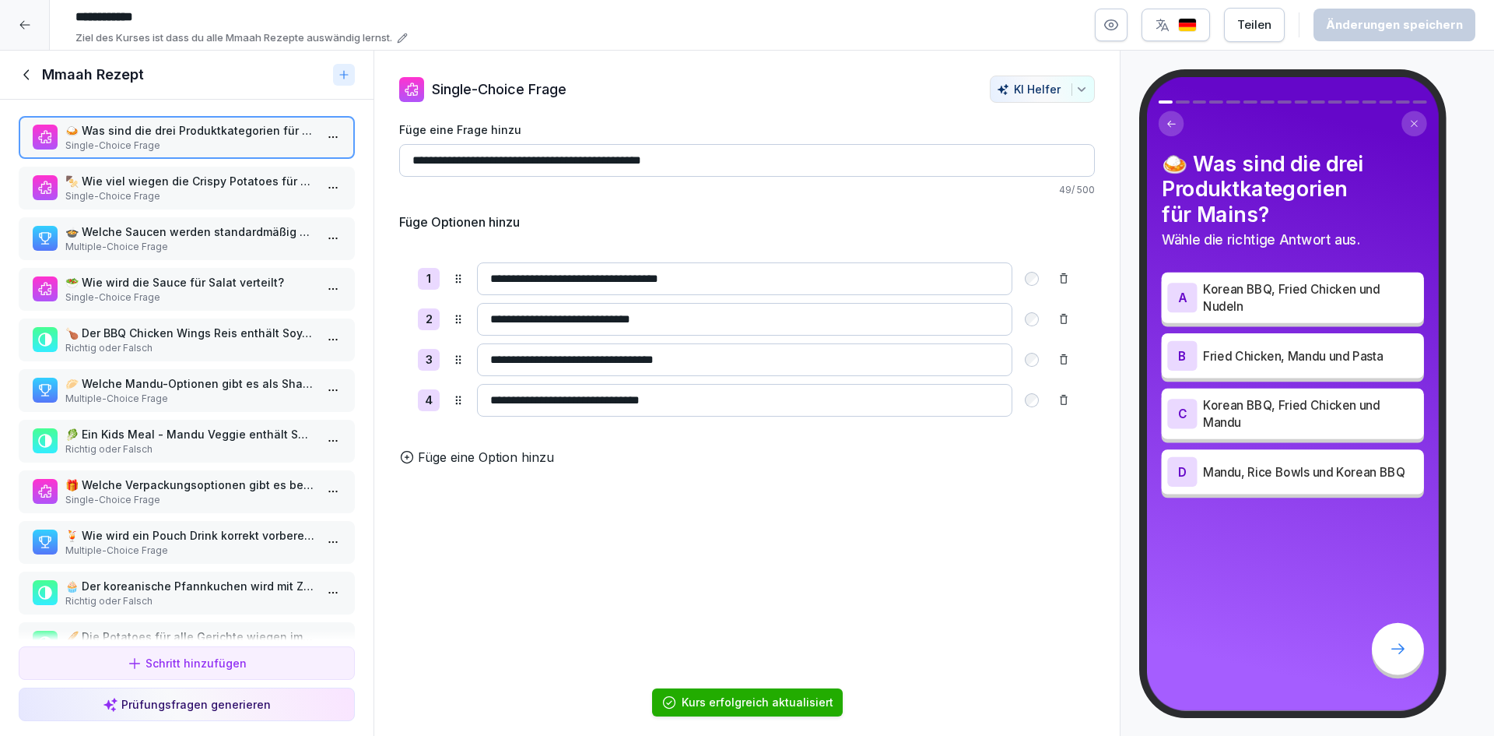
scroll to position [0, 0]
click at [24, 84] on div "Mmaah Rezept" at bounding box center [187, 75] width 374 height 49
click at [30, 79] on icon at bounding box center [27, 74] width 17 height 17
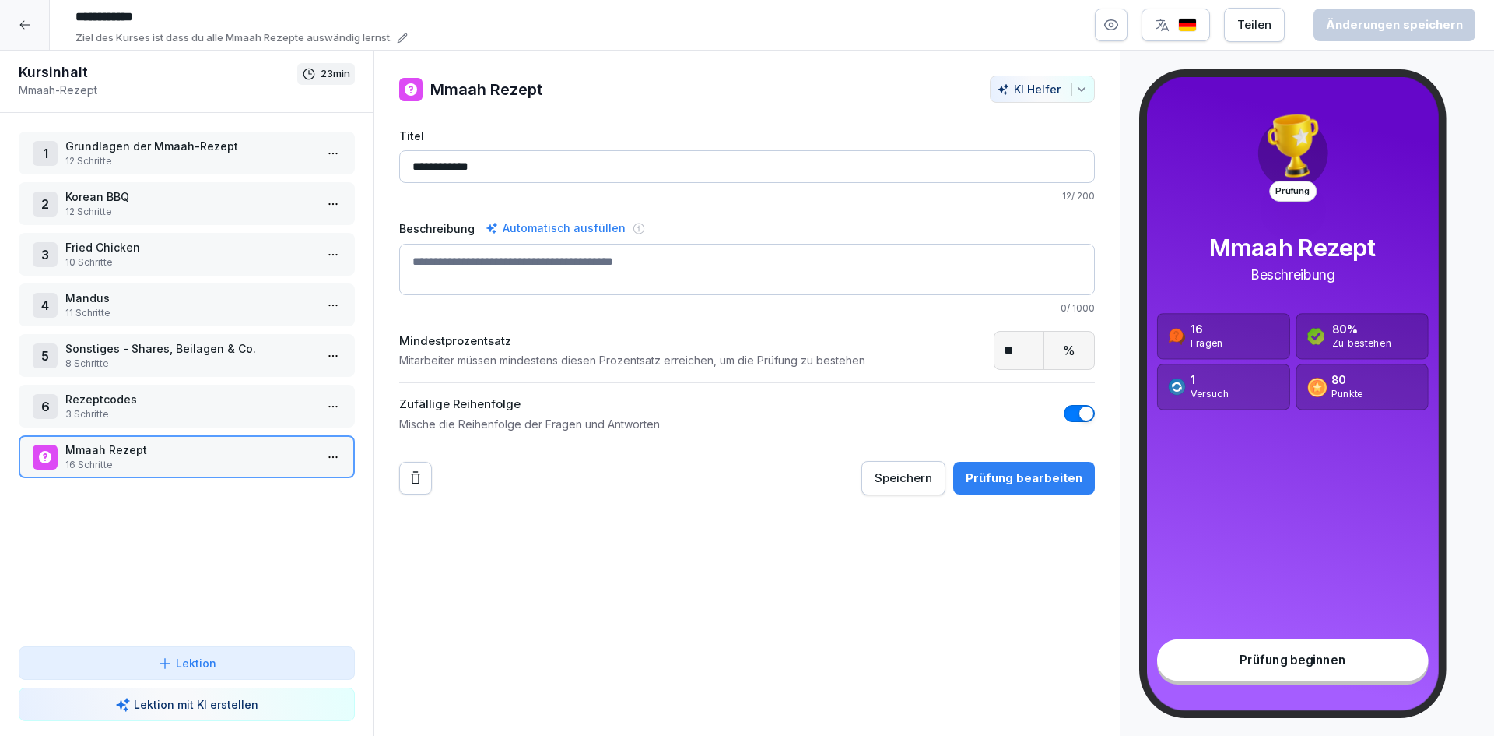
click at [19, 26] on icon at bounding box center [25, 25] width 12 height 12
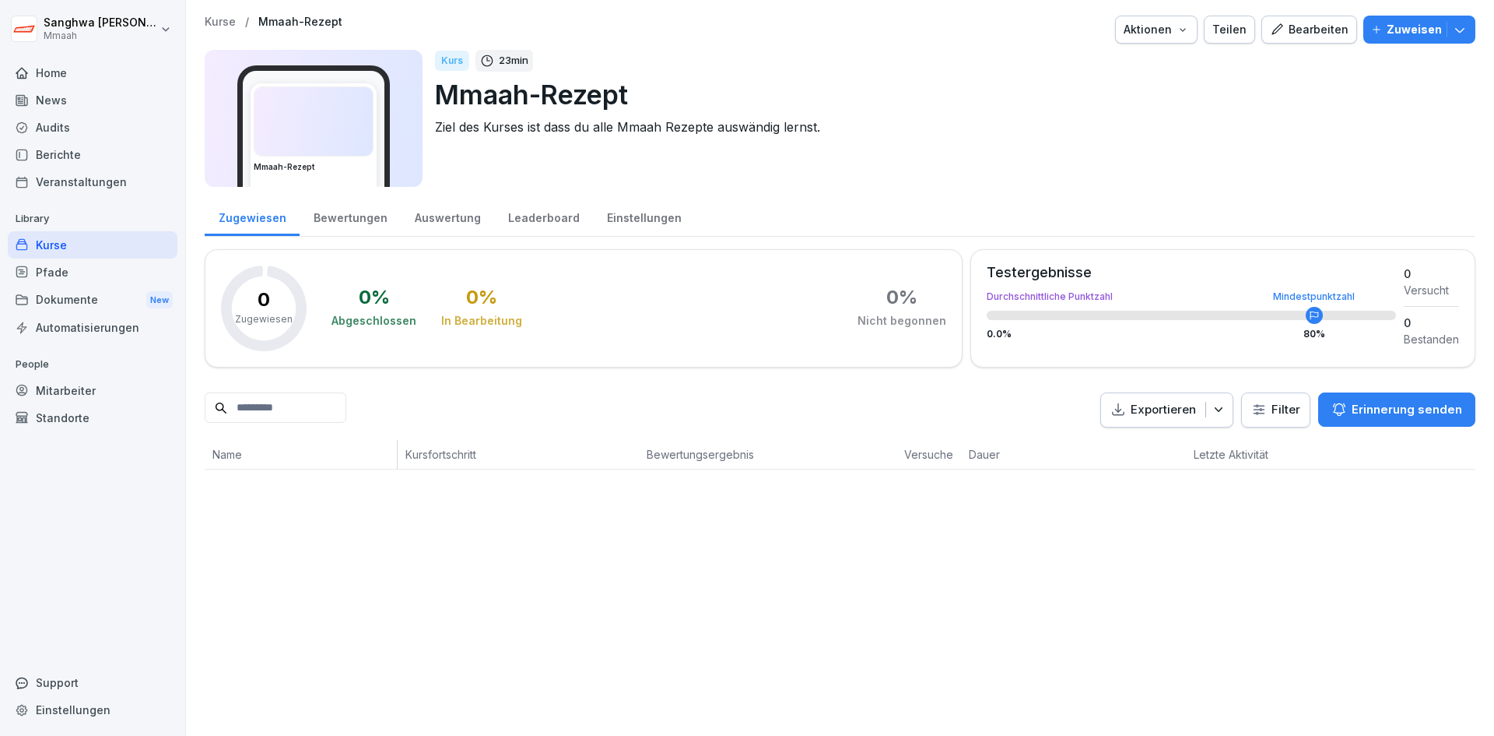
click at [230, 25] on p "Kurse" at bounding box center [220, 22] width 31 height 13
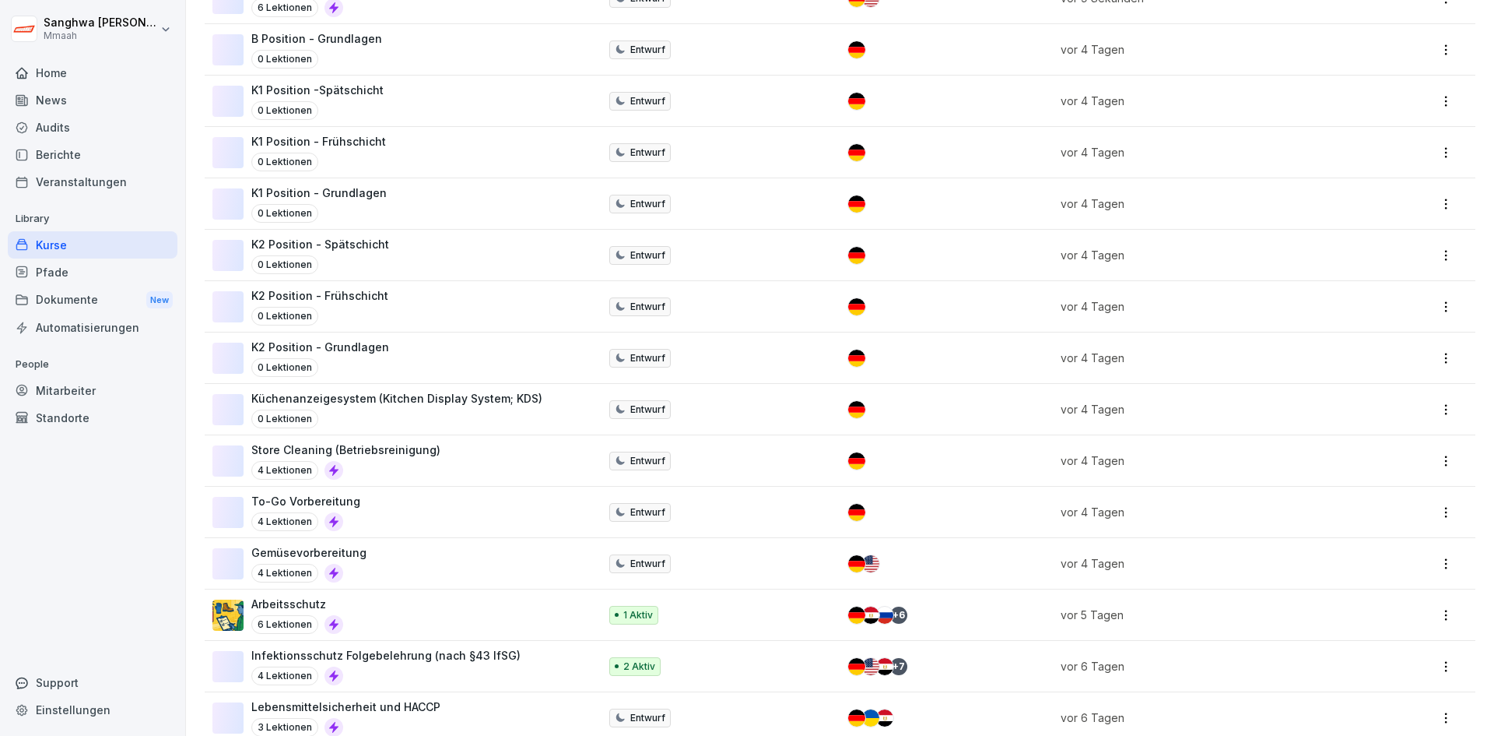
scroll to position [389, 0]
click at [474, 578] on div "Gemüsevorbereitung 4 Lektionen" at bounding box center [397, 562] width 371 height 38
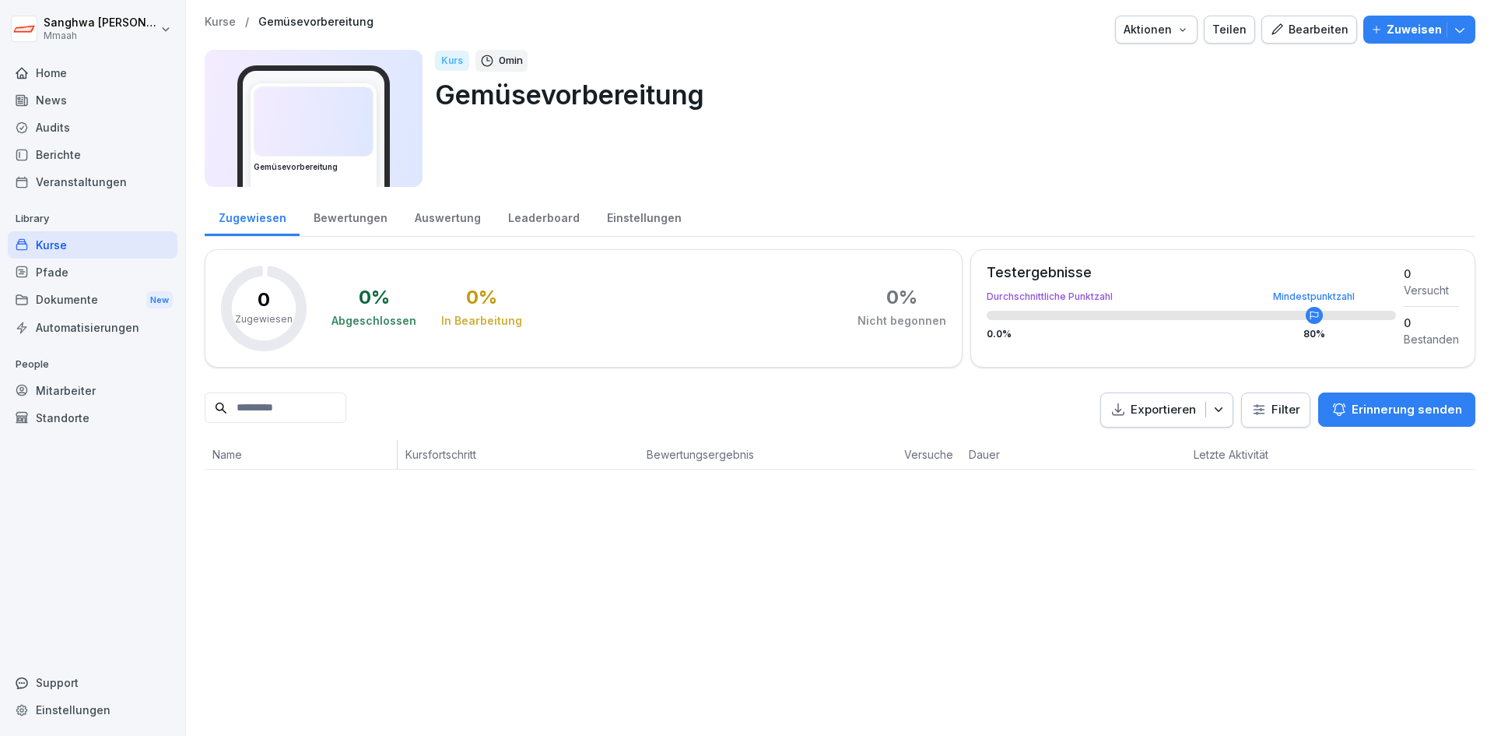
click at [474, 578] on div "Kurse / Gemüsevorbereitung Aktionen Teilen Bearbeiten Zuweisen Gemüsevorbereitu…" at bounding box center [840, 368] width 1308 height 736
click at [1291, 33] on div "Bearbeiten" at bounding box center [1309, 29] width 79 height 17
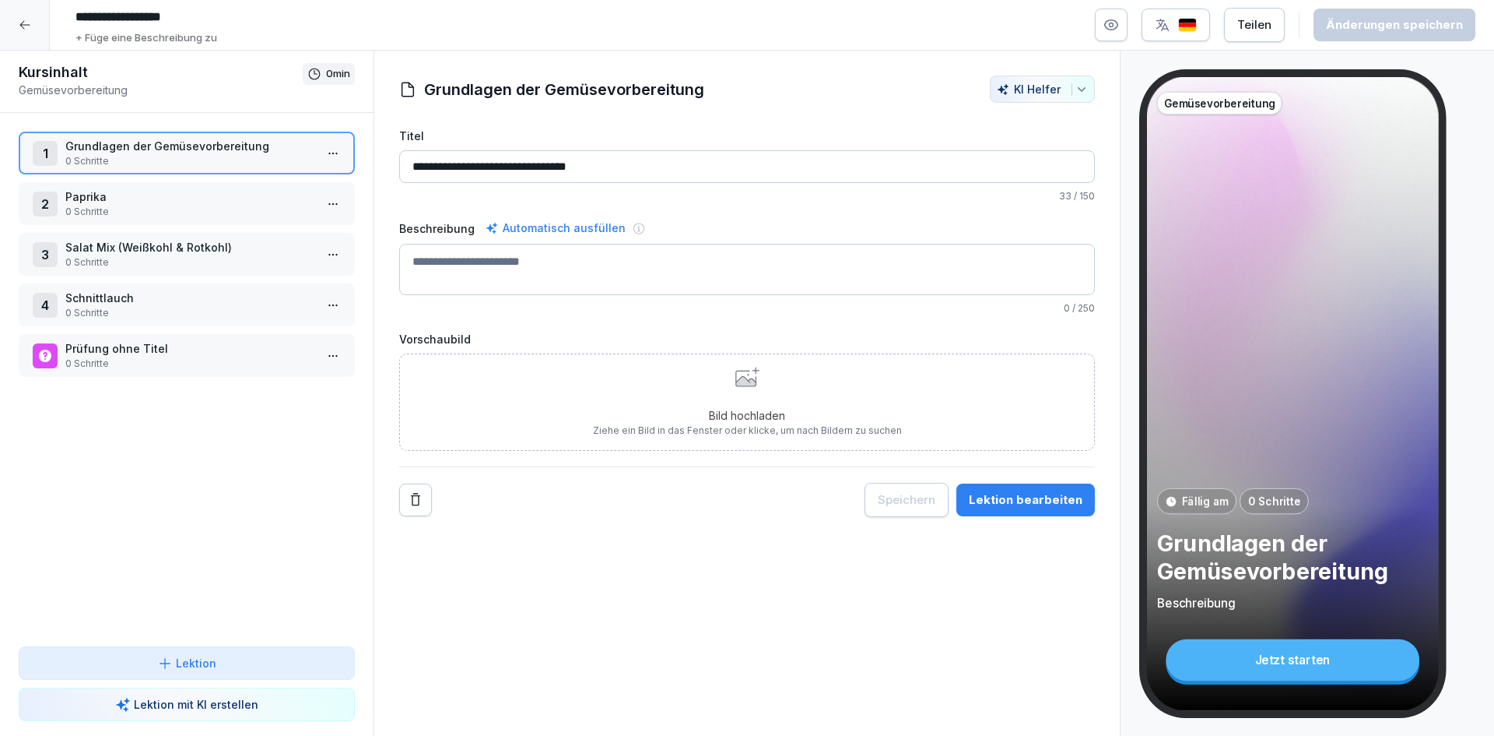
click at [195, 212] on p "0 Schritte" at bounding box center [189, 212] width 249 height 14
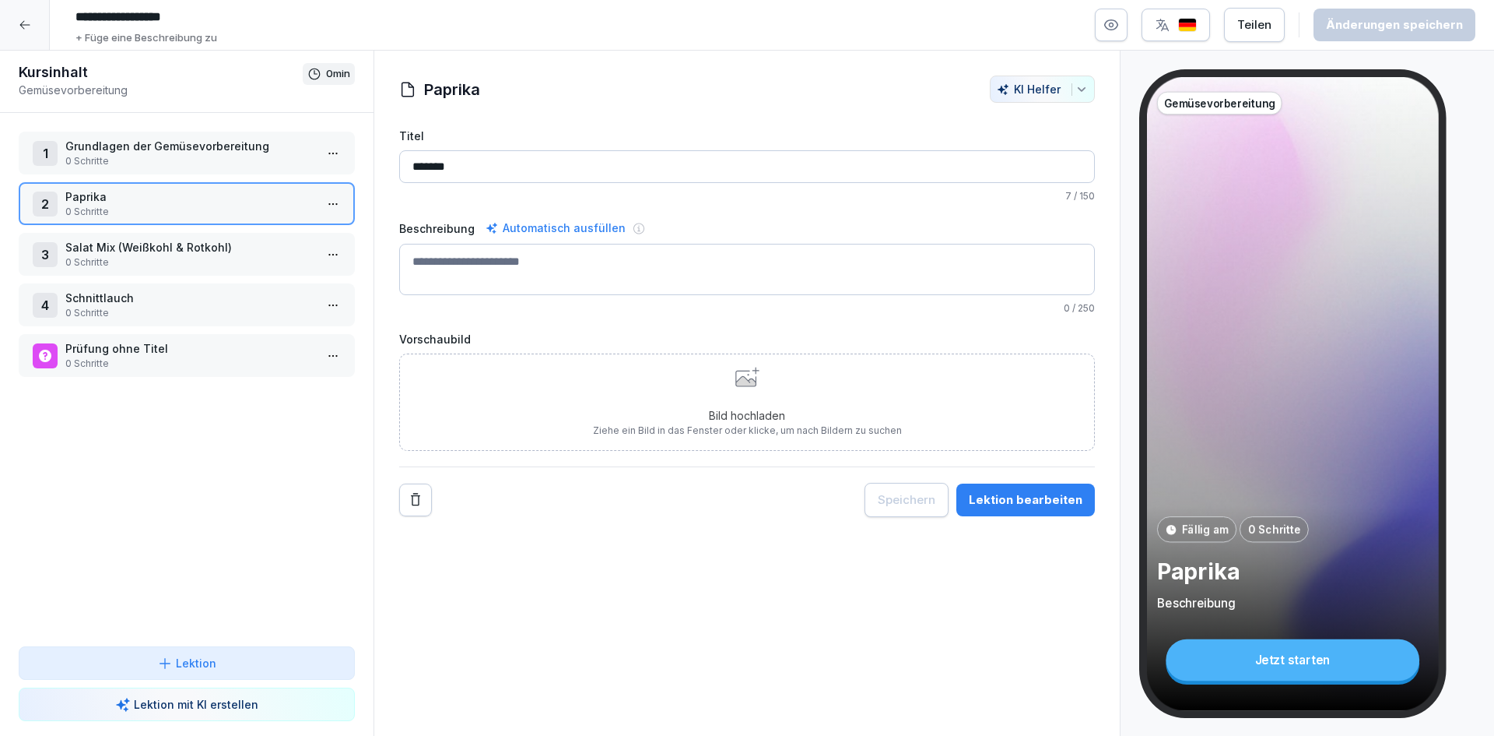
click at [181, 255] on p "0 Schritte" at bounding box center [189, 262] width 249 height 14
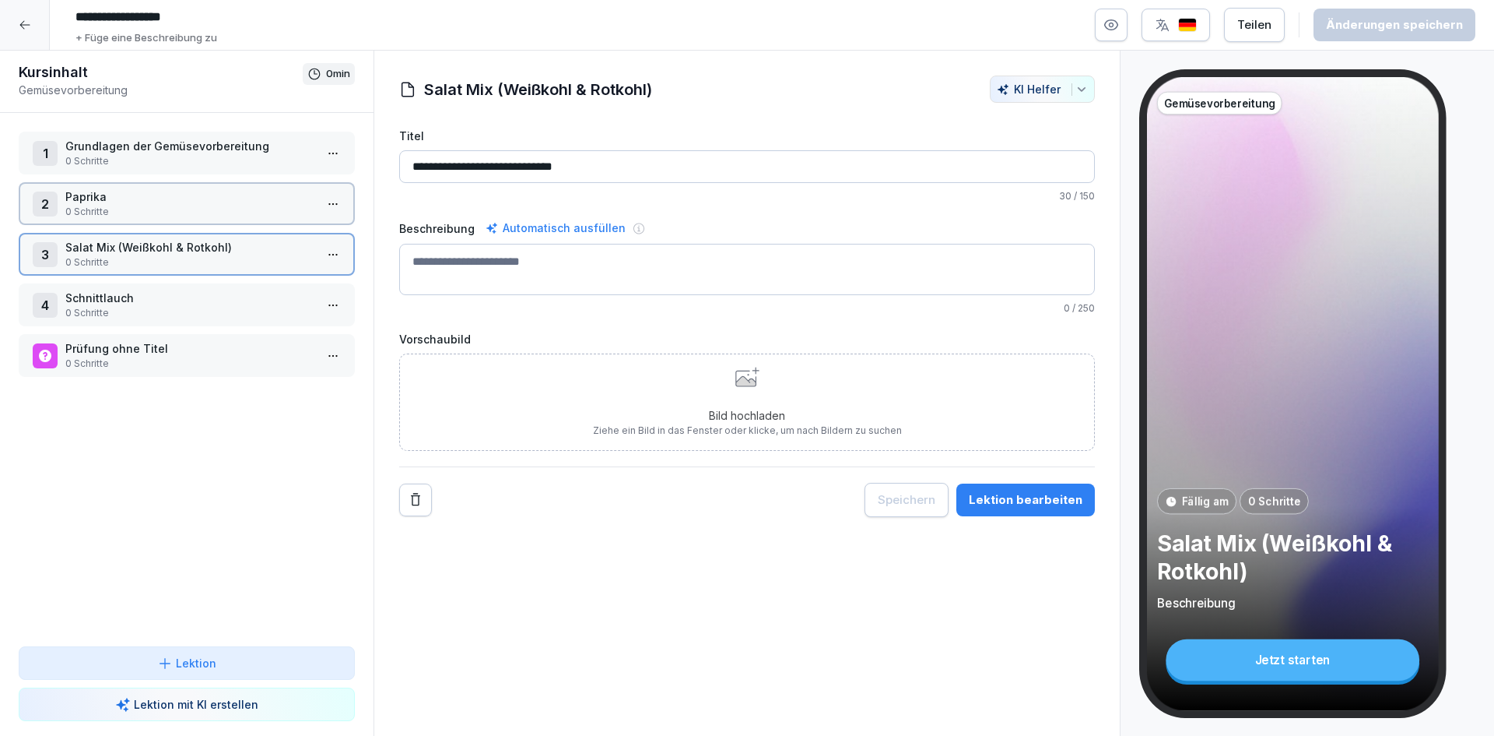
click at [160, 292] on p "Schnittlauch" at bounding box center [189, 298] width 249 height 16
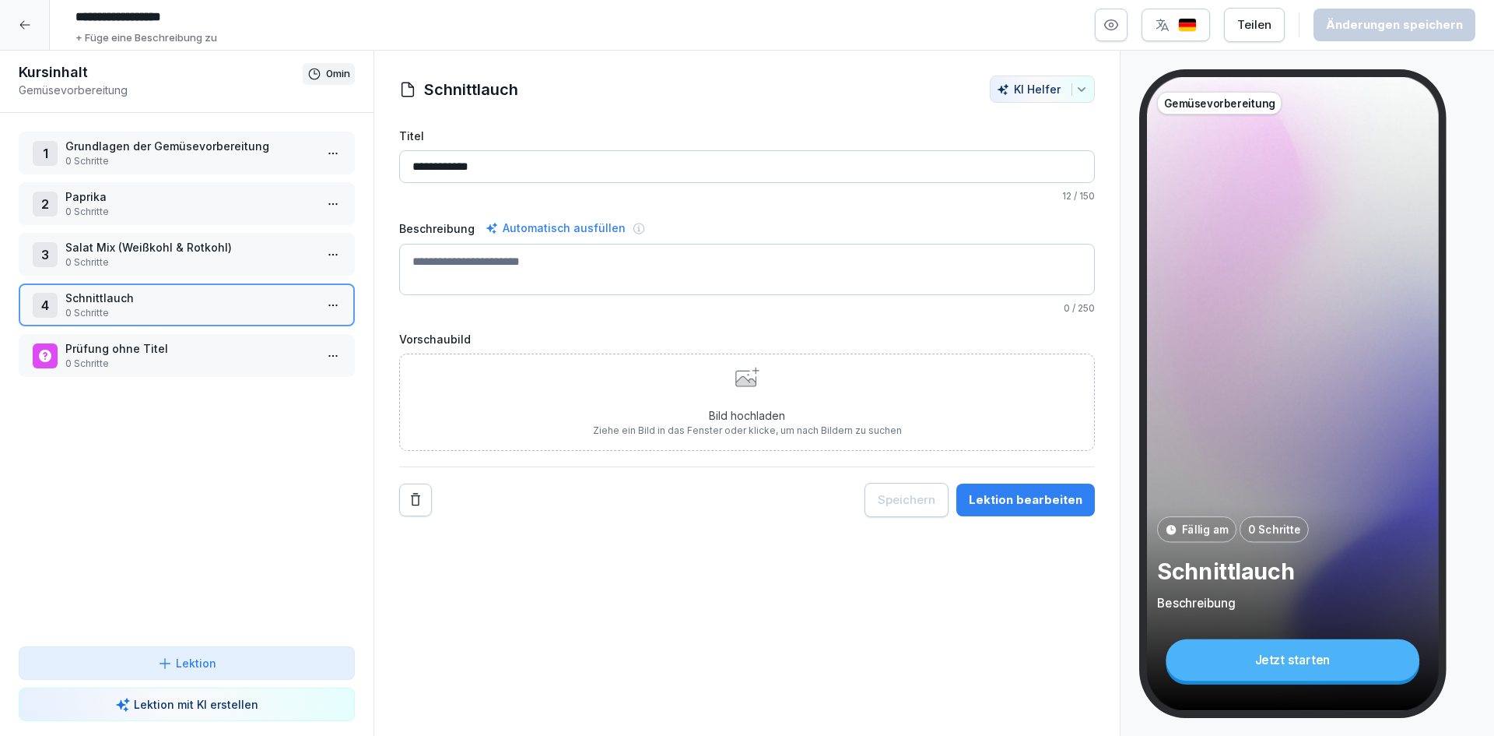
click at [163, 360] on p "0 Schritte" at bounding box center [189, 363] width 249 height 14
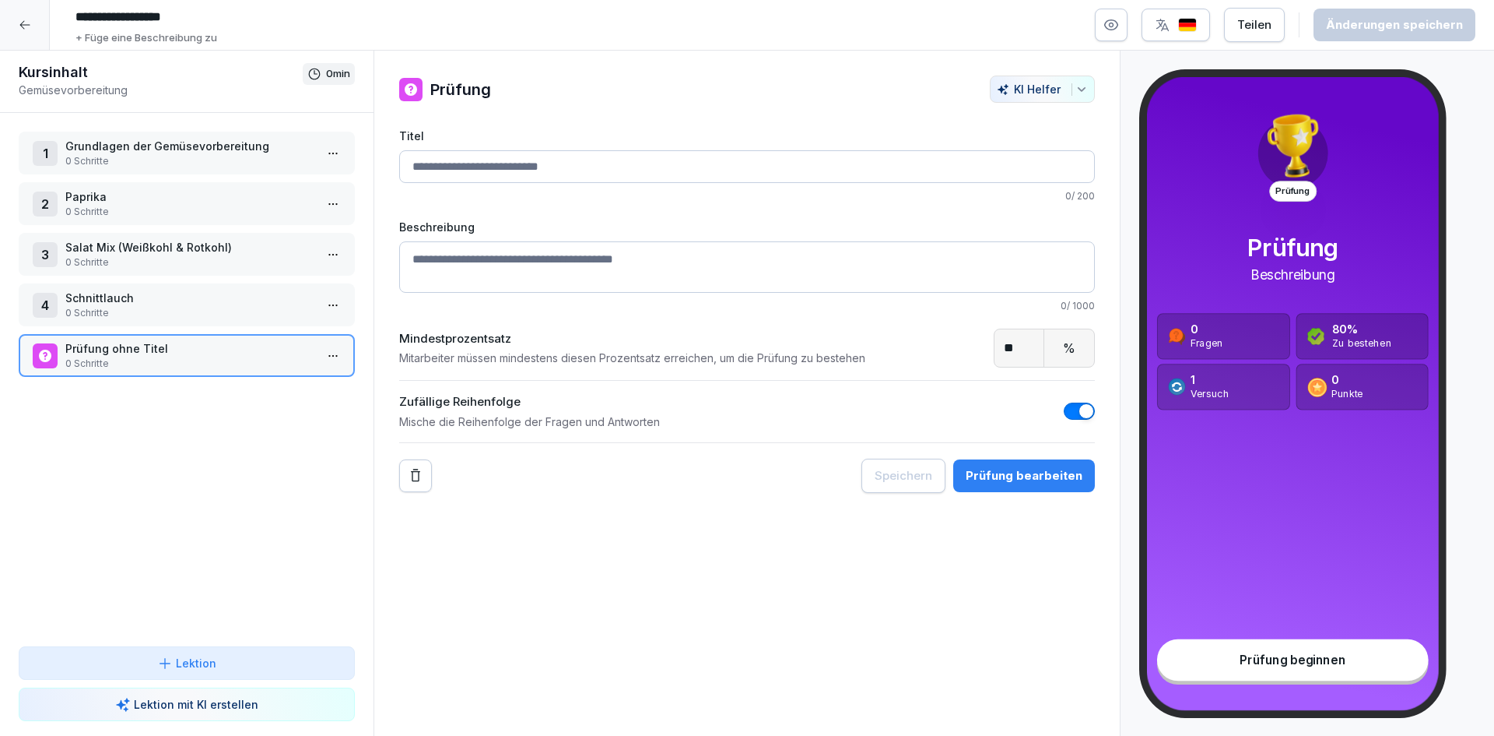
click at [213, 364] on p "0 Schritte" at bounding box center [189, 363] width 249 height 14
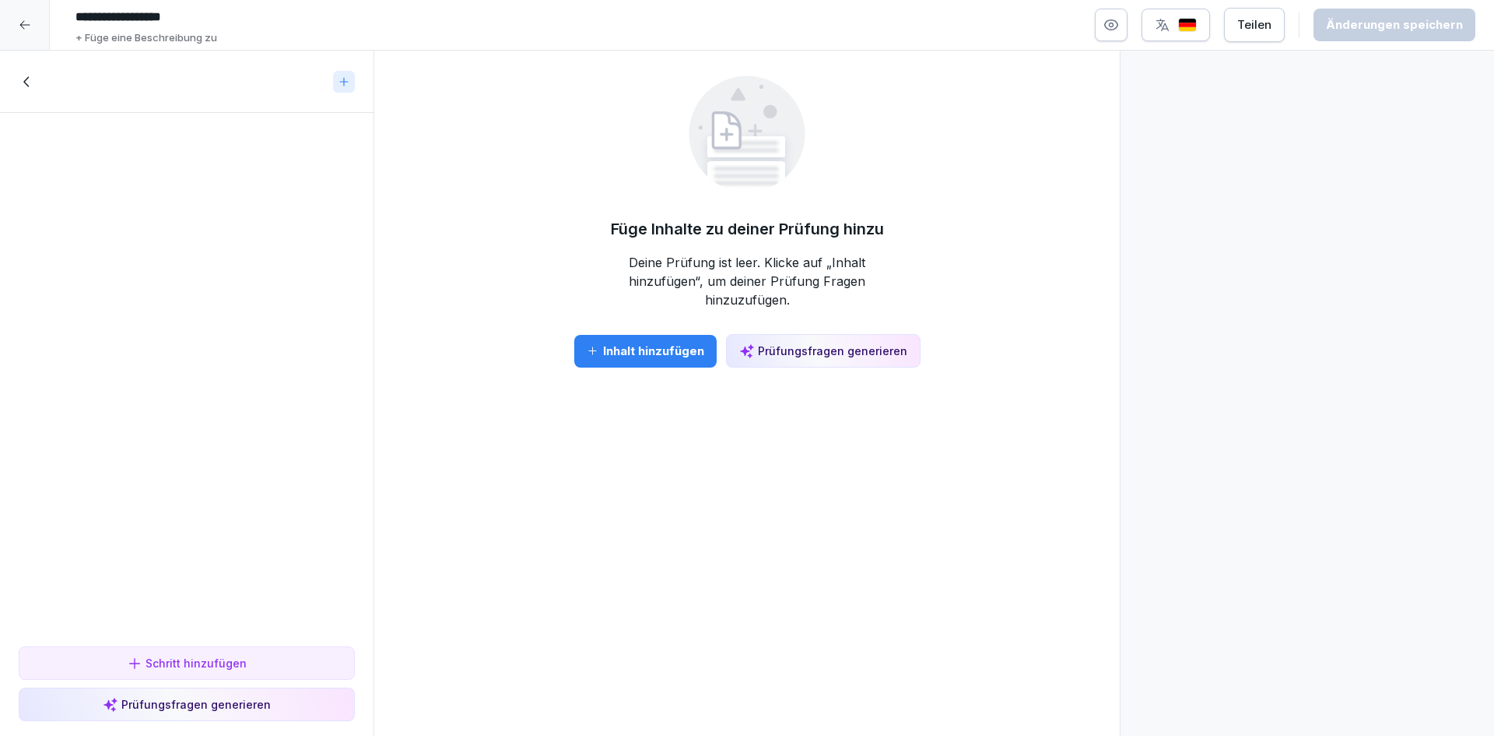
click at [202, 388] on div "To pick up a draggable item, press the space bar. While dragging, use the arrow…" at bounding box center [187, 376] width 374 height 527
click at [26, 86] on icon at bounding box center [27, 81] width 17 height 17
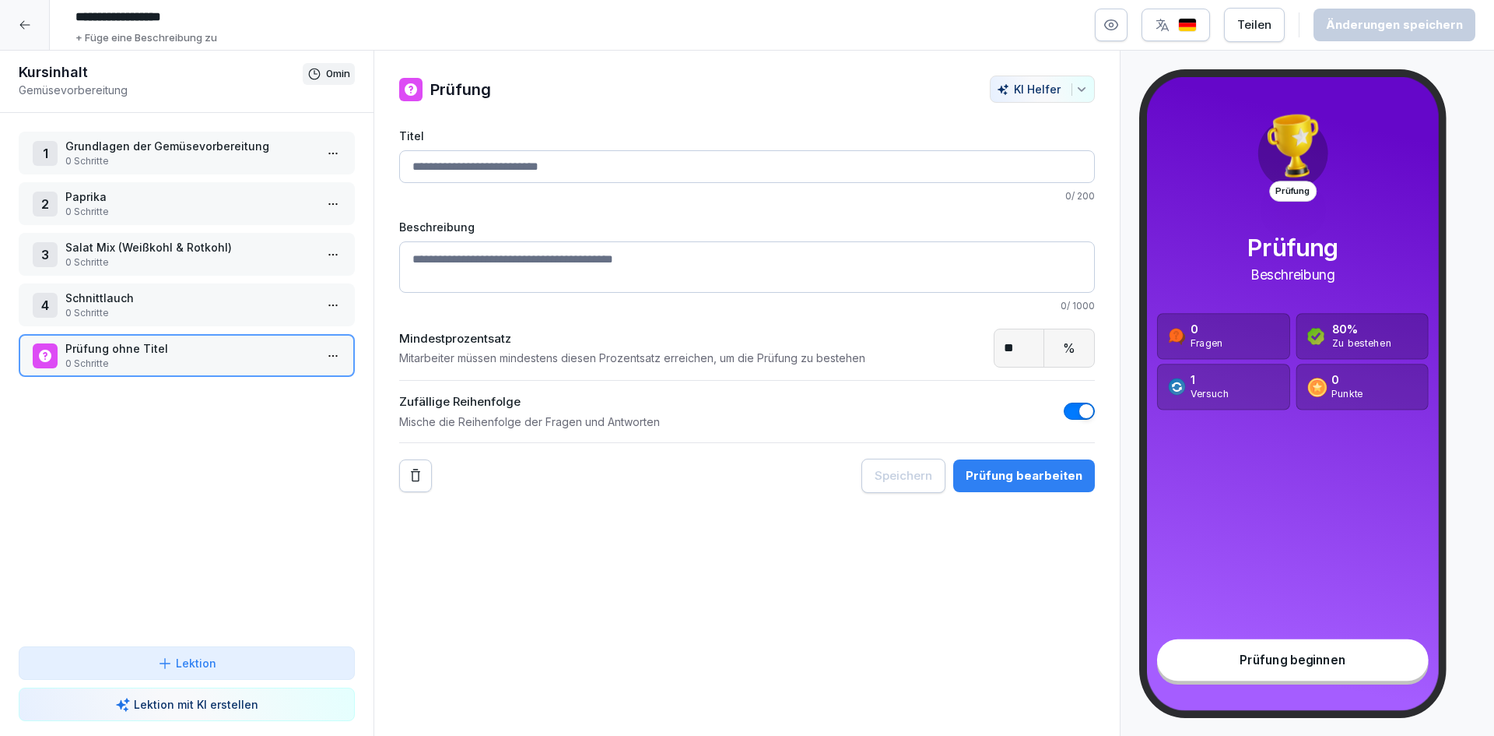
click at [179, 153] on p "Grundlagen der Gemüsevorbereitung" at bounding box center [189, 146] width 249 height 16
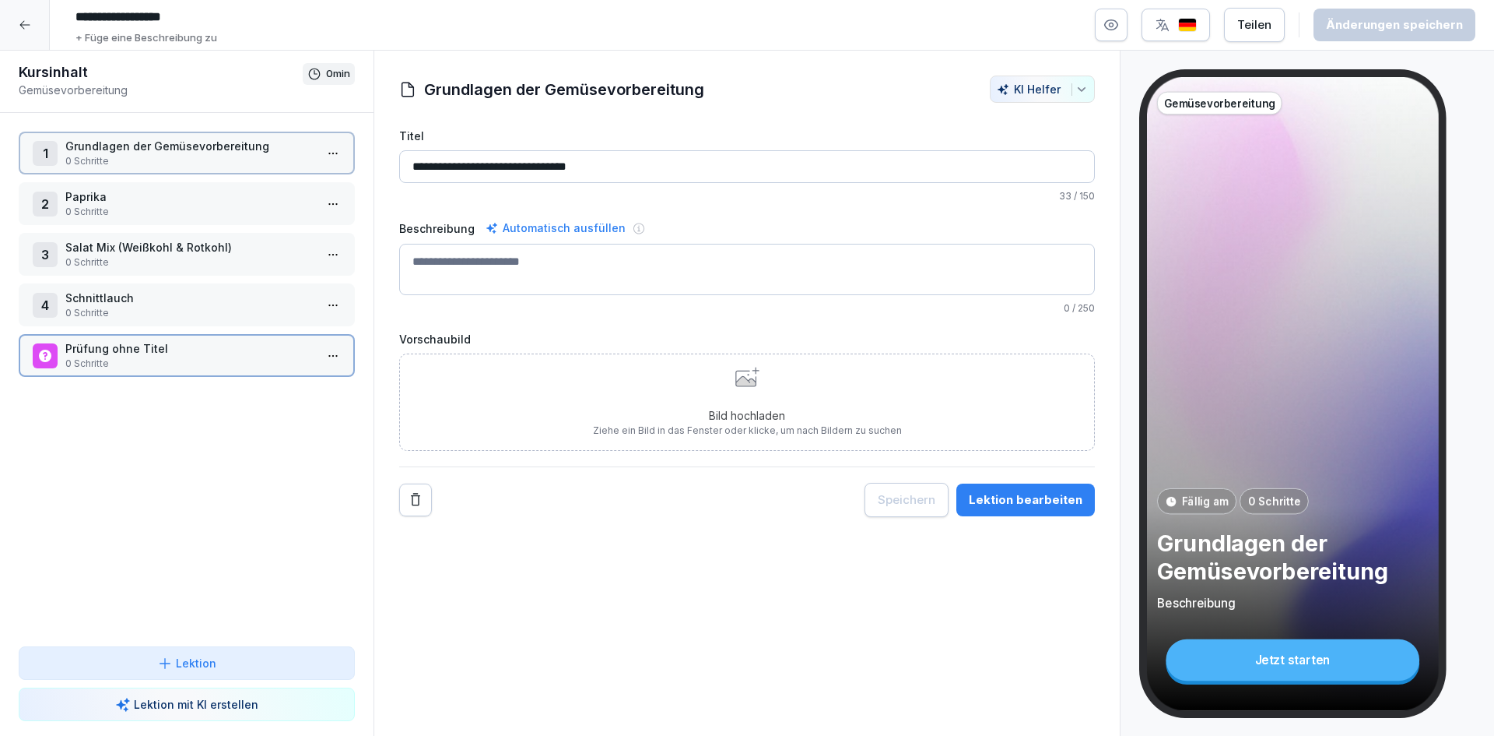
click at [179, 153] on p "Grundlagen der Gemüsevorbereitung" at bounding box center [189, 146] width 249 height 16
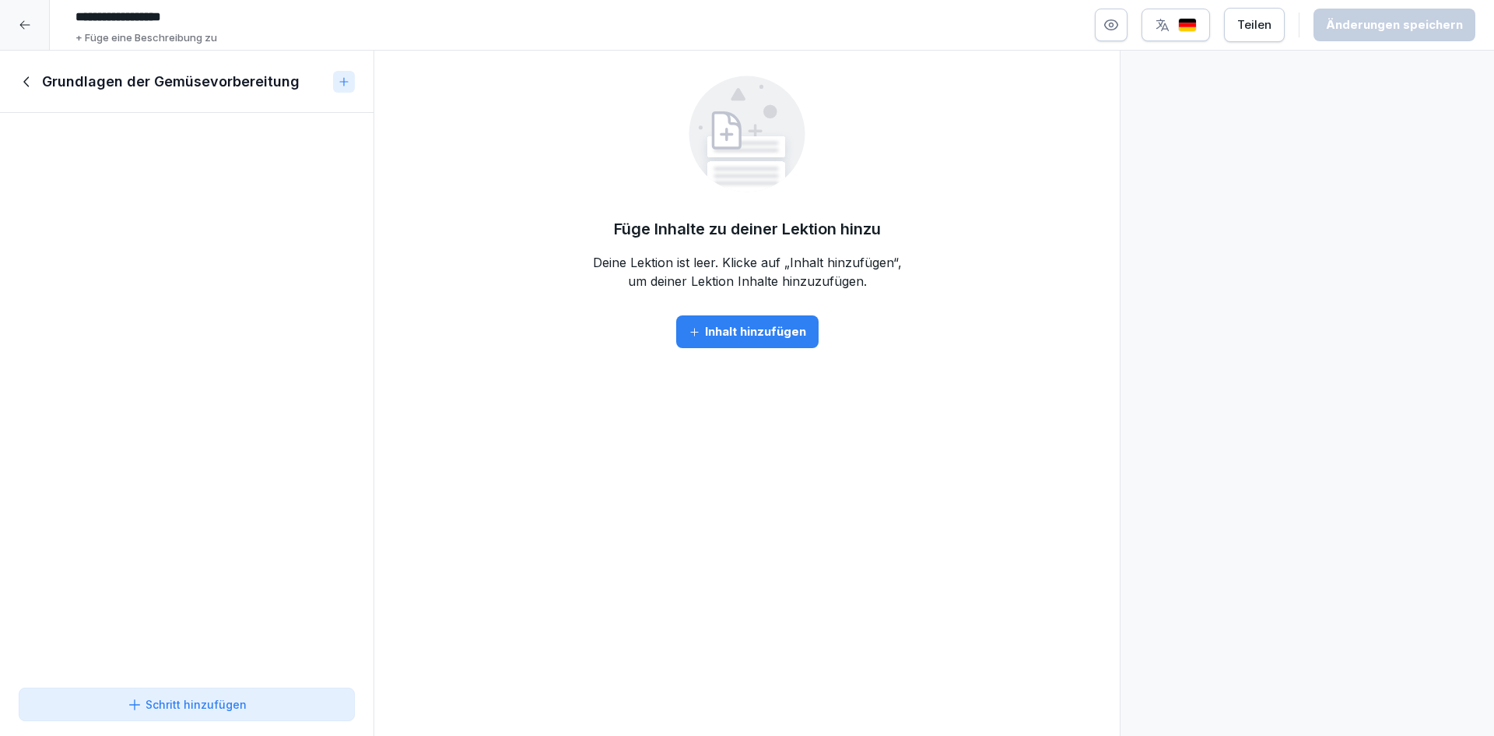
click at [17, 90] on div "Grundlagen der Gemüsevorbereitung" at bounding box center [187, 82] width 374 height 62
click at [712, 318] on button "Inhalt hinzufügen" at bounding box center [747, 331] width 142 height 33
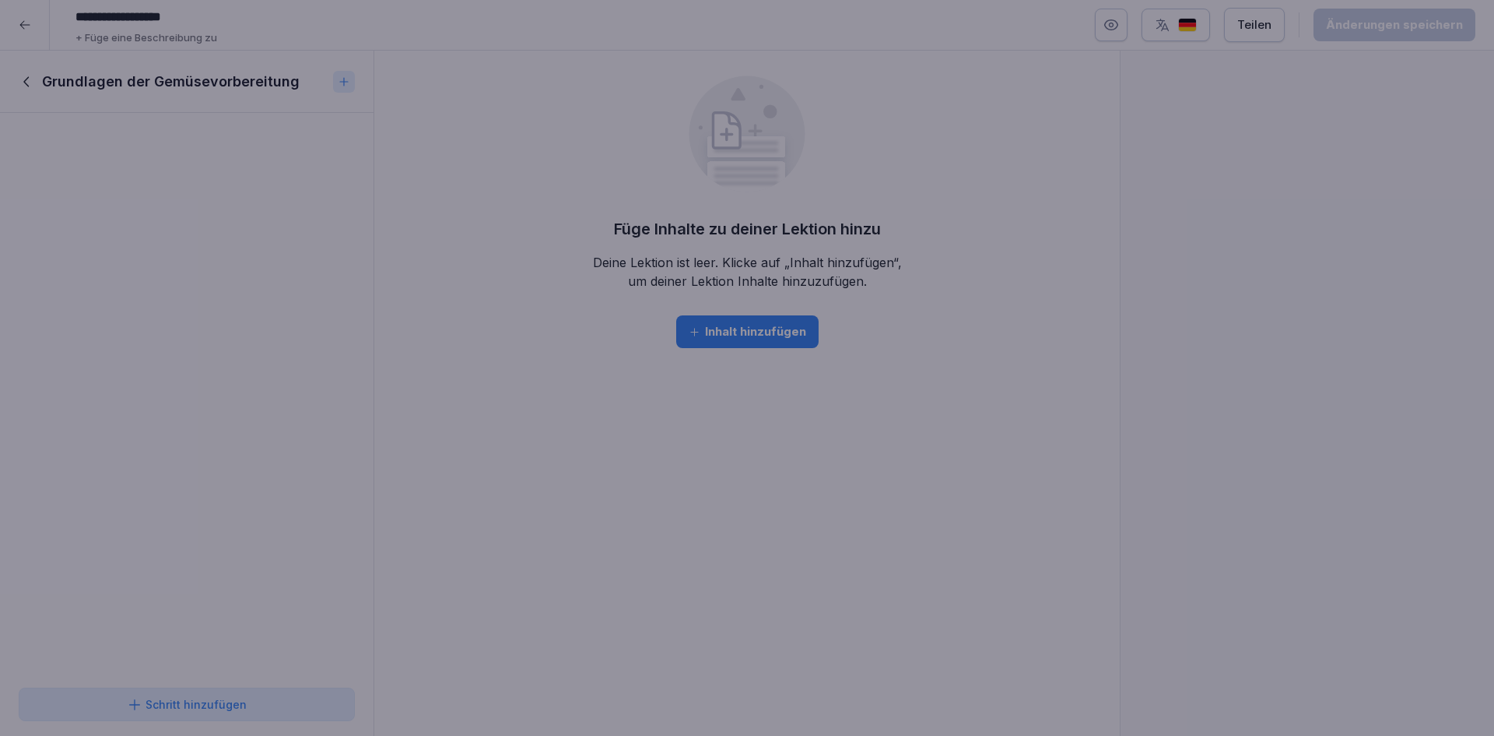
click at [126, 388] on div at bounding box center [747, 368] width 1494 height 736
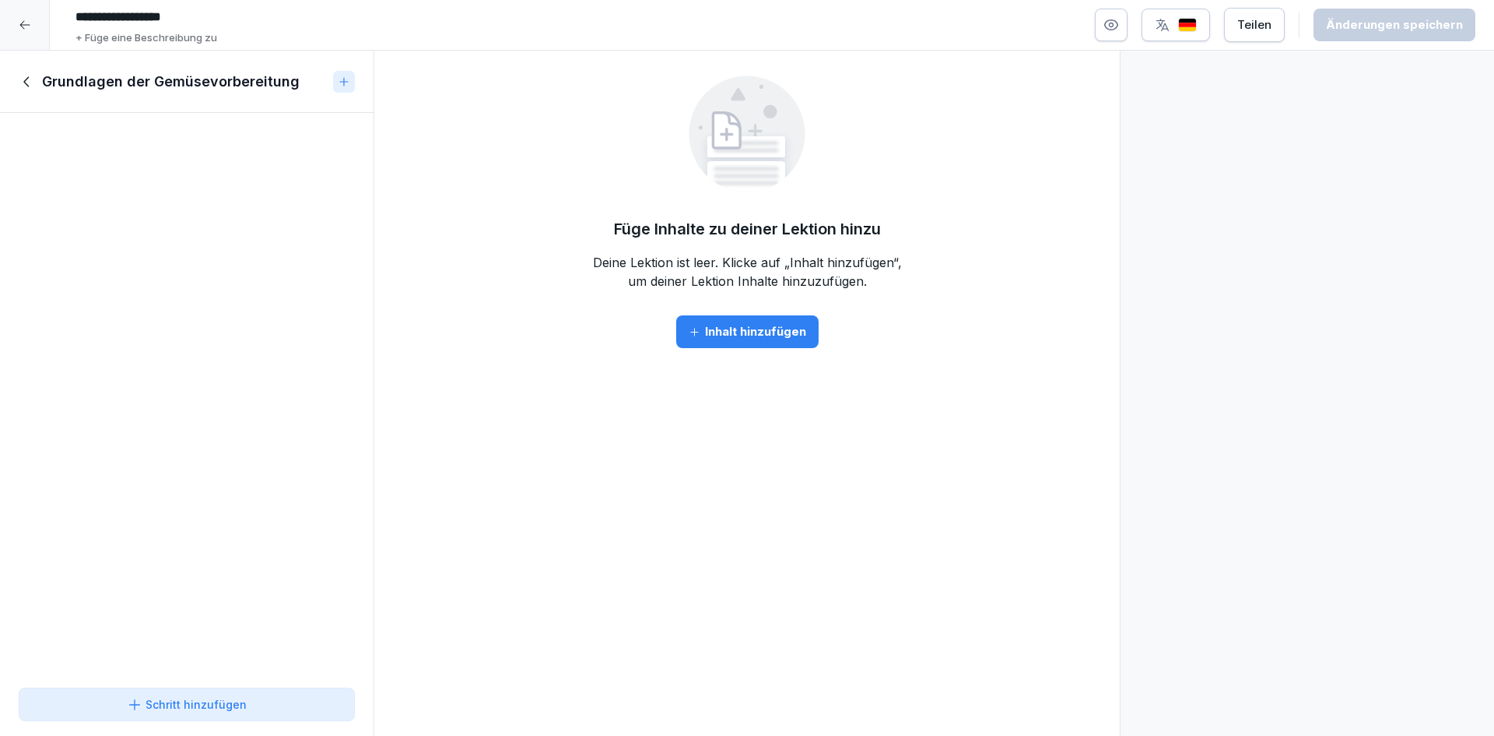
click at [24, 91] on div "Grundlagen der Gemüsevorbereitung" at bounding box center [187, 82] width 374 height 62
click at [26, 93] on div "Grundlagen der Gemüsevorbereitung" at bounding box center [187, 82] width 374 height 62
click at [26, 85] on icon at bounding box center [27, 81] width 17 height 17
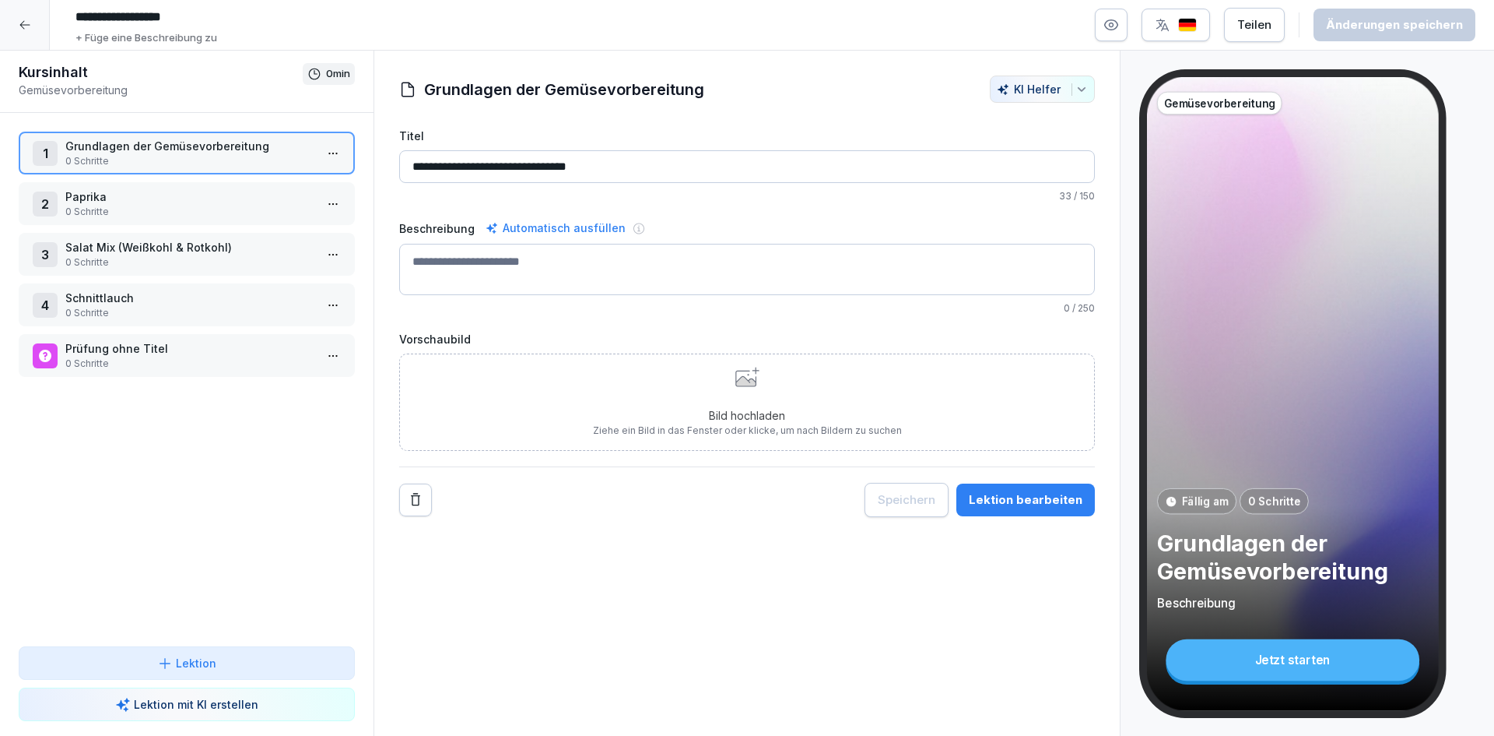
click at [135, 212] on p "0 Schritte" at bounding box center [189, 212] width 249 height 14
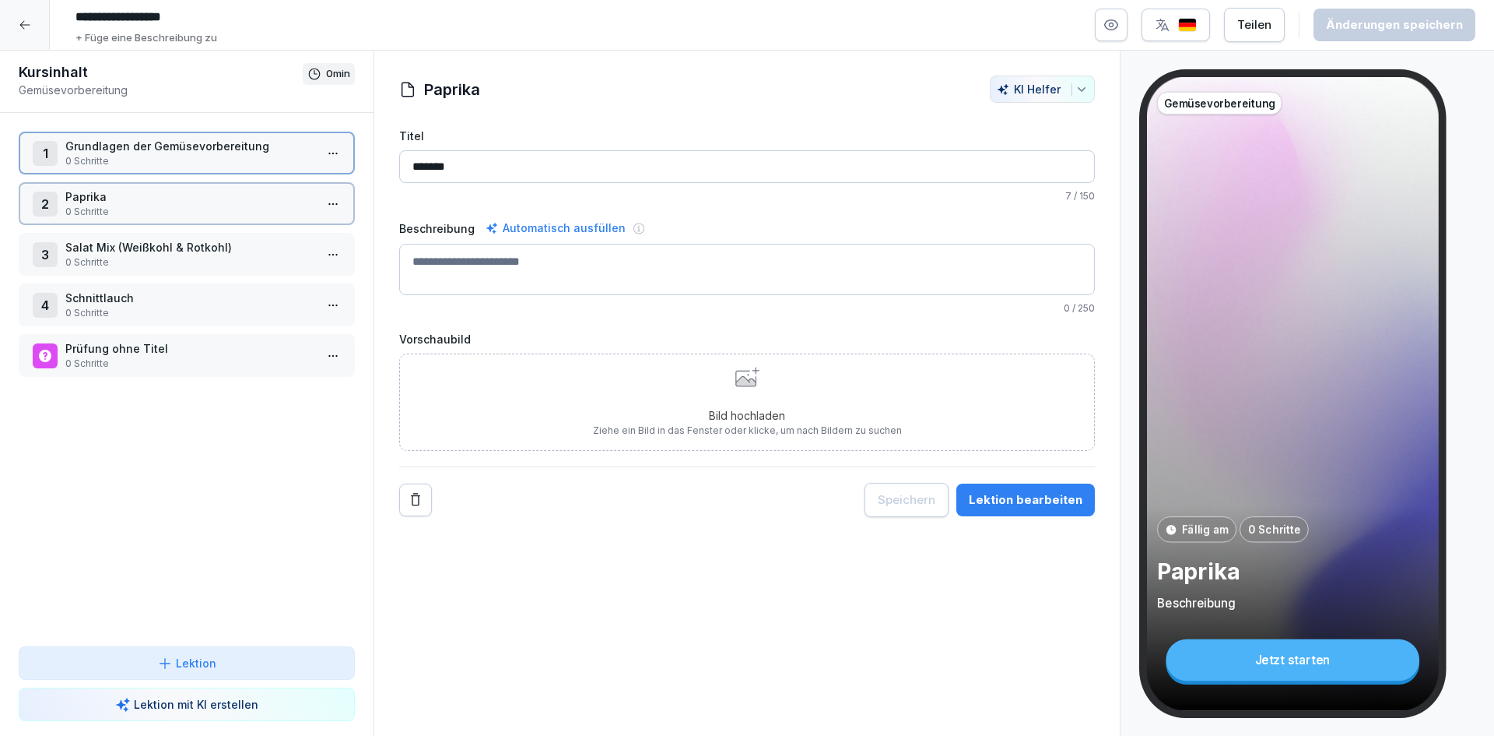
click at [135, 212] on p "0 Schritte" at bounding box center [189, 212] width 249 height 14
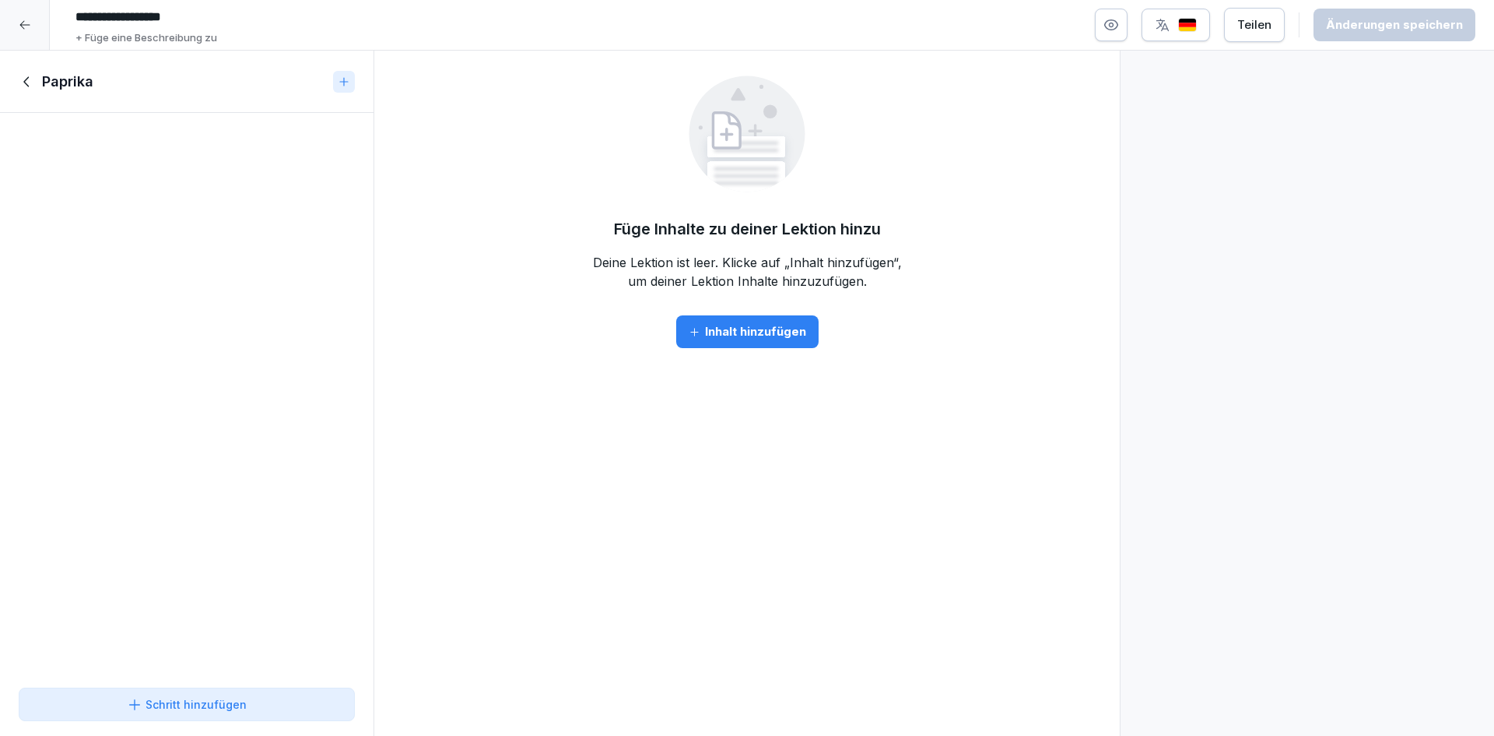
click at [244, 708] on div "Schritt hinzufügen" at bounding box center [187, 704] width 120 height 16
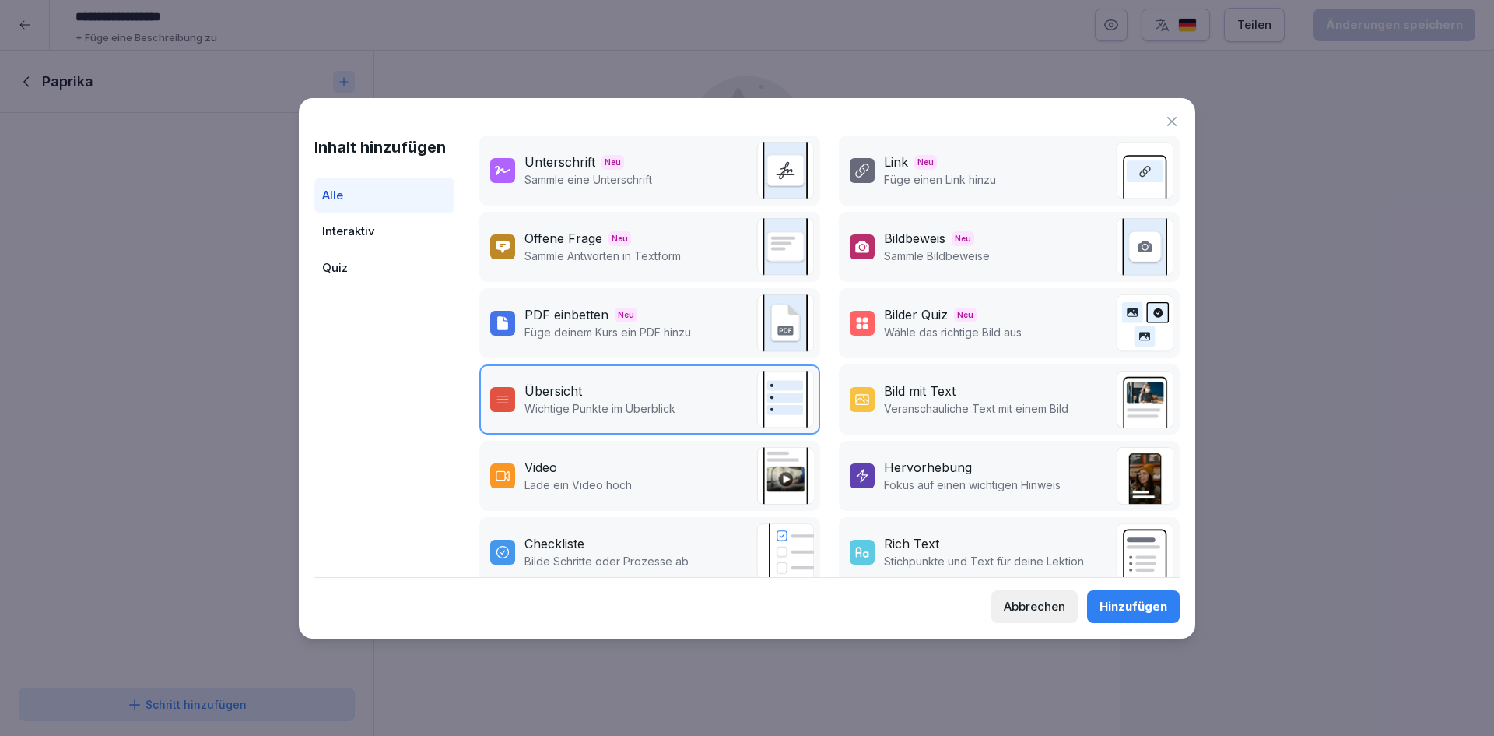
click at [595, 486] on p "Lade ein Video hoch" at bounding box center [578, 484] width 107 height 16
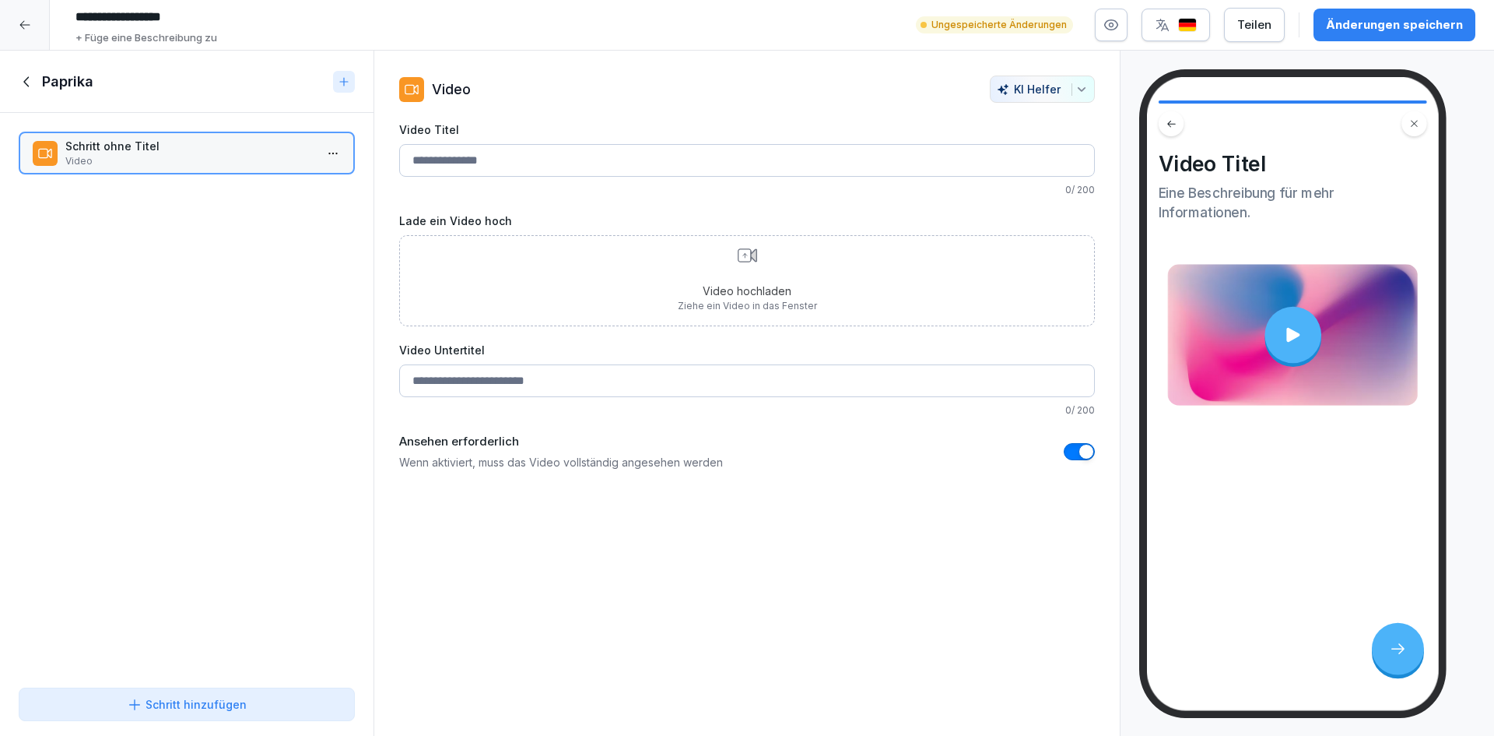
click at [163, 417] on div "Schritt [PERSON_NAME] Video To pick up a draggable item, press the space bar. W…" at bounding box center [187, 397] width 374 height 568
click at [25, 85] on icon at bounding box center [27, 81] width 17 height 17
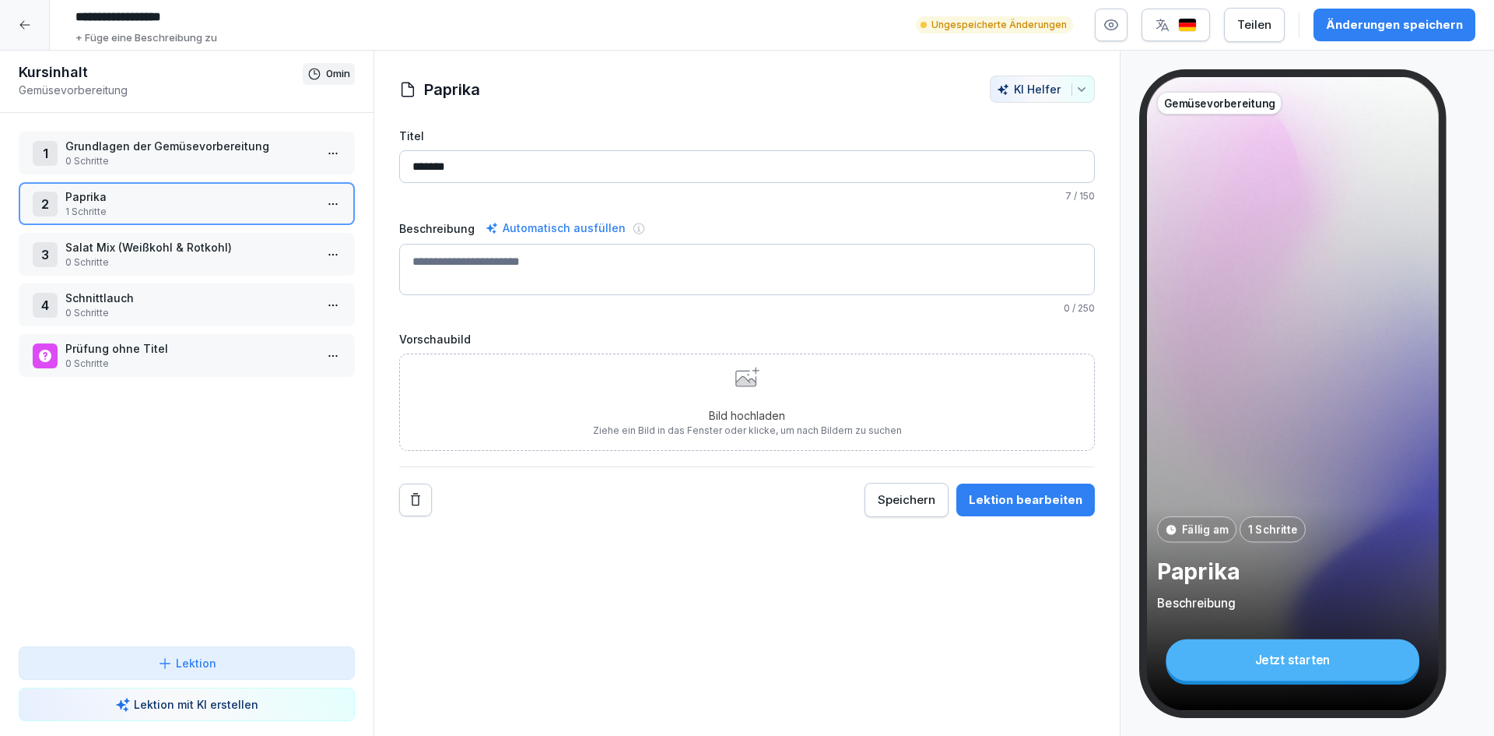
click at [53, 497] on div "1 Grundlagen der Gemüsevorbereitung 0 Schritte 2 Paprika 1 Schritte 3 Salat Mix…" at bounding box center [187, 379] width 374 height 533
click at [201, 160] on p "0 Schritte" at bounding box center [189, 161] width 249 height 14
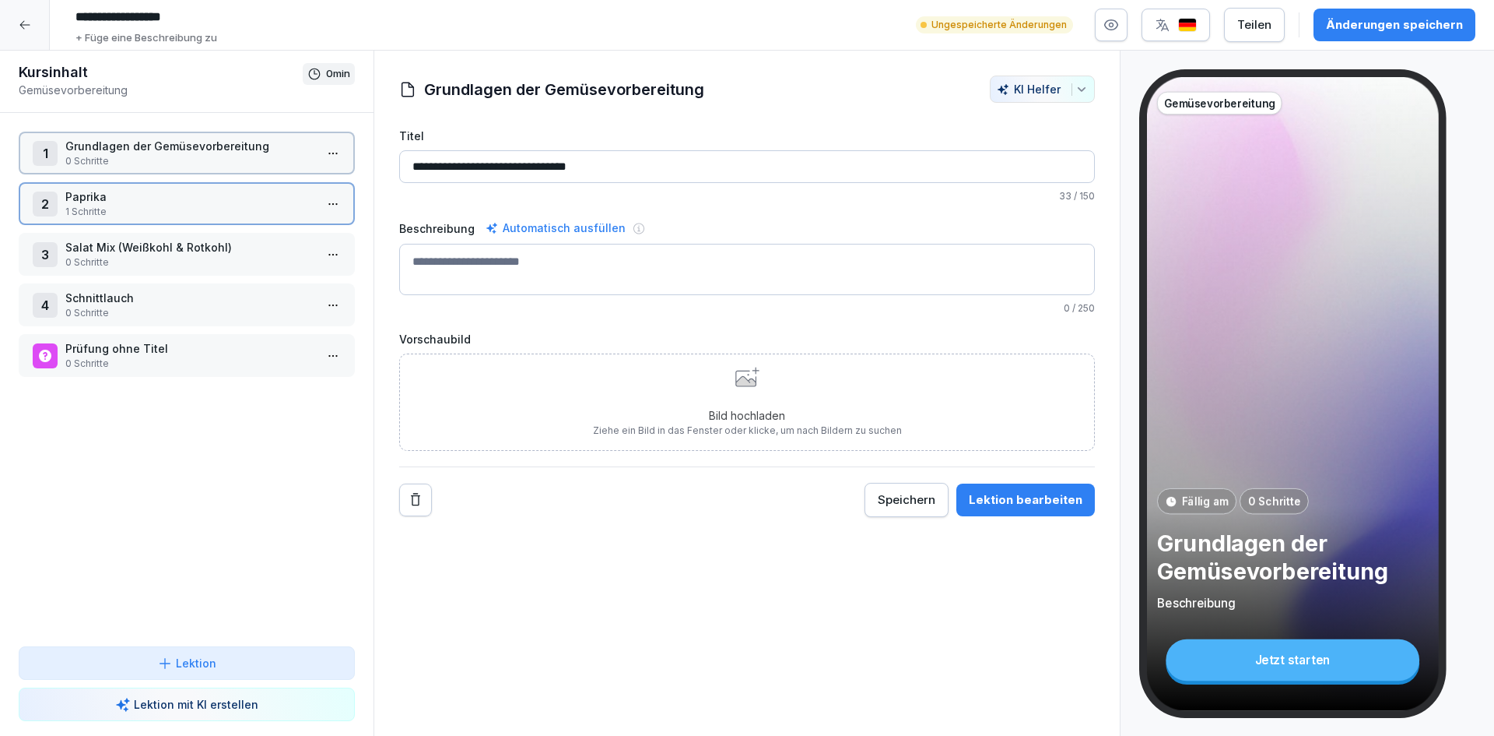
click at [201, 160] on p "0 Schritte" at bounding box center [189, 161] width 249 height 14
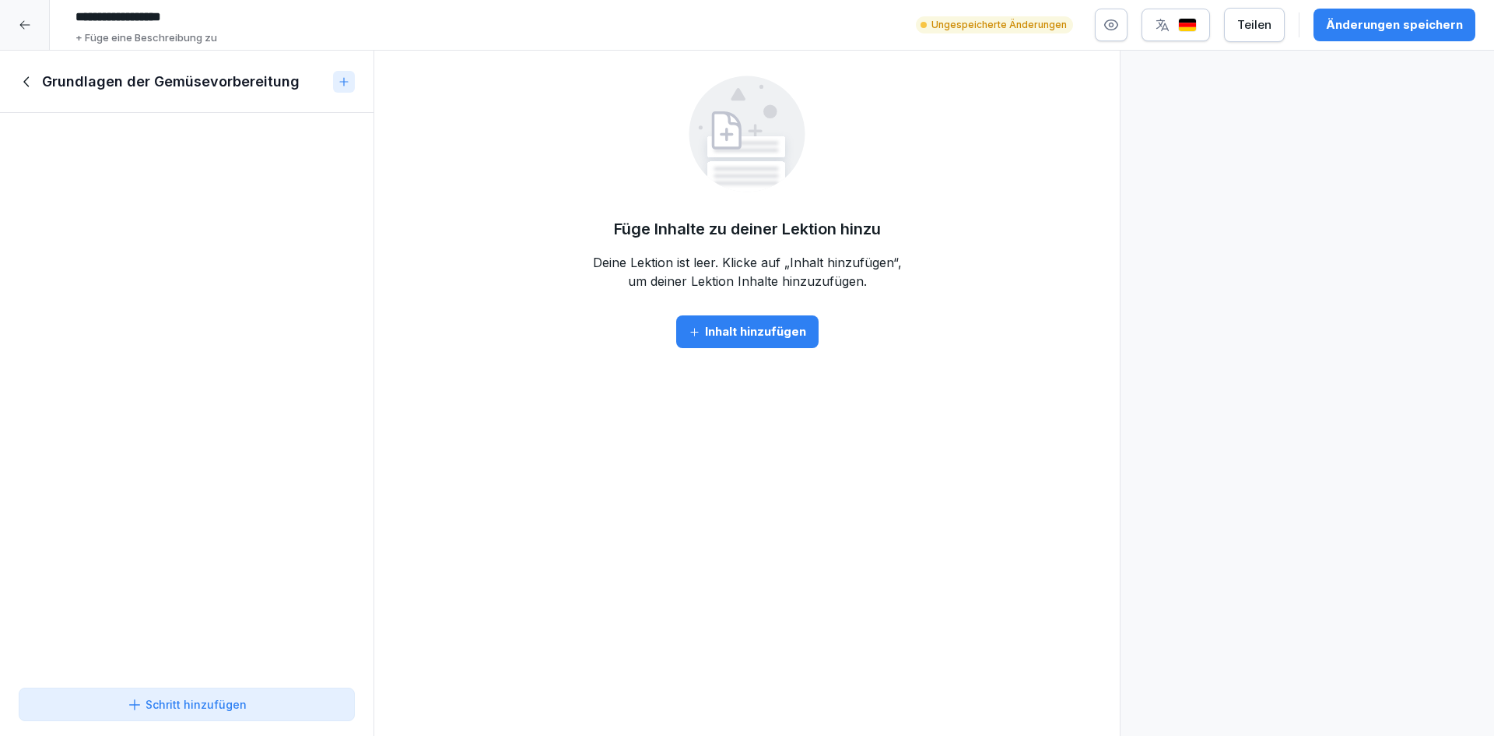
click at [196, 229] on div "To pick up a draggable item, press the space bar. While dragging, use the arrow…" at bounding box center [187, 397] width 374 height 568
click at [217, 708] on div "Schritt hinzufügen" at bounding box center [187, 704] width 120 height 16
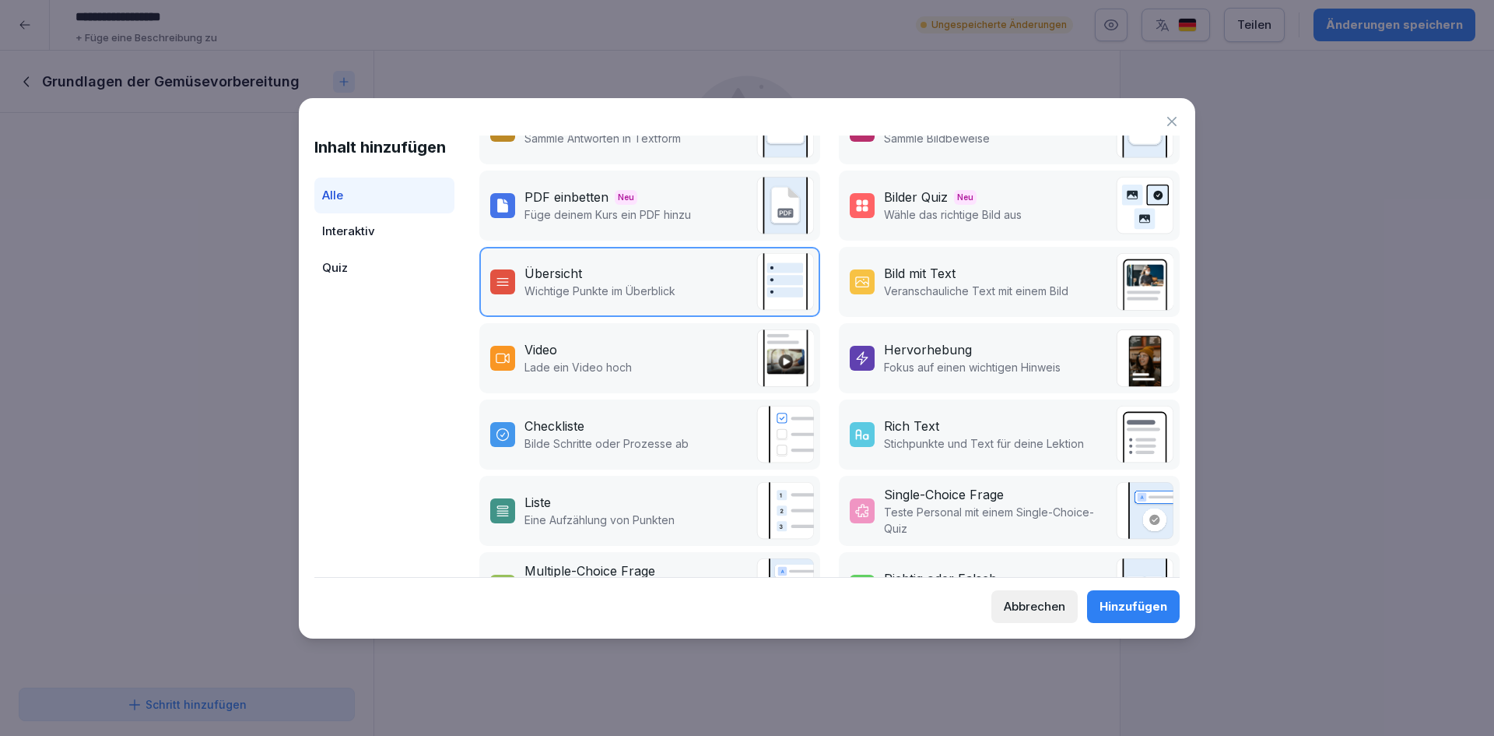
scroll to position [187, 0]
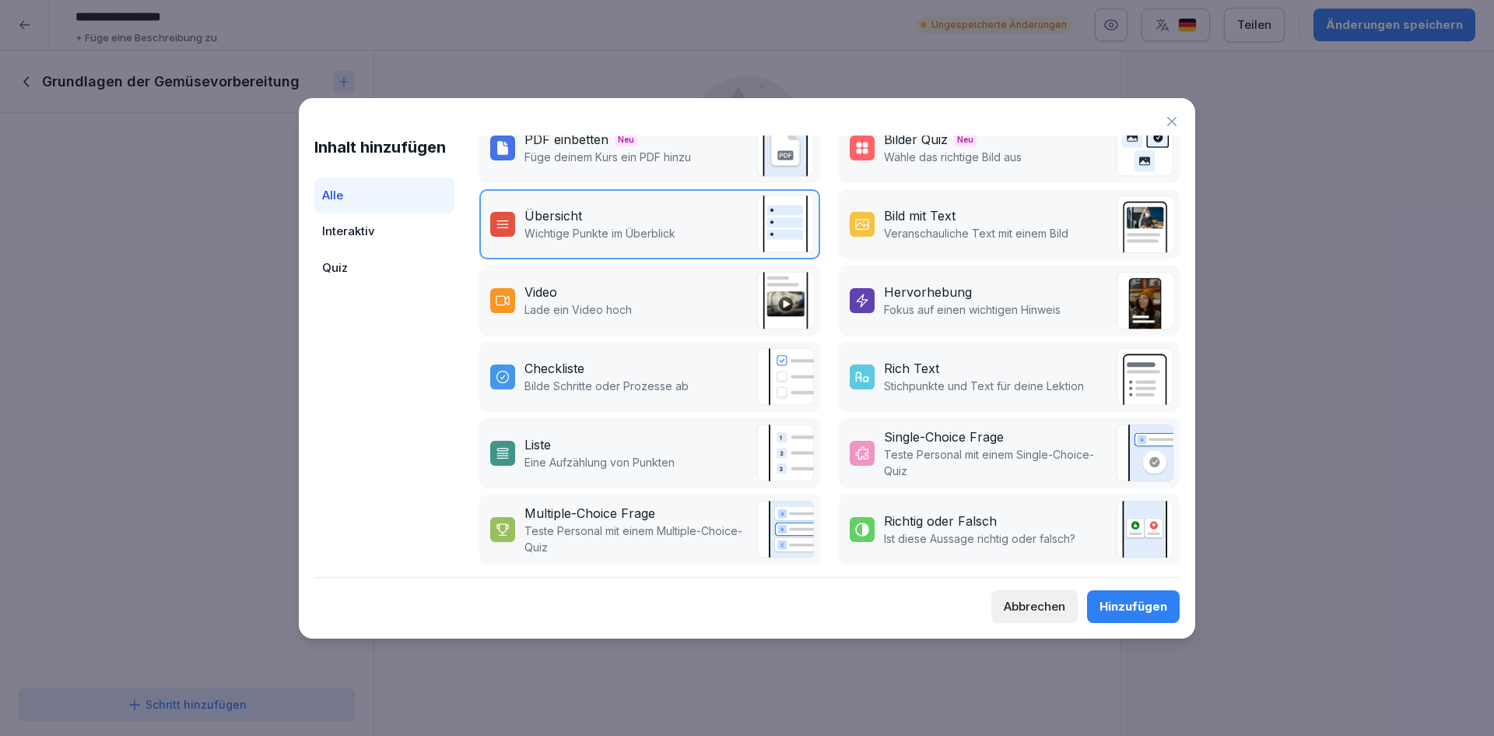
click at [671, 454] on p "Eine Aufzählung von Punkten" at bounding box center [600, 462] width 150 height 16
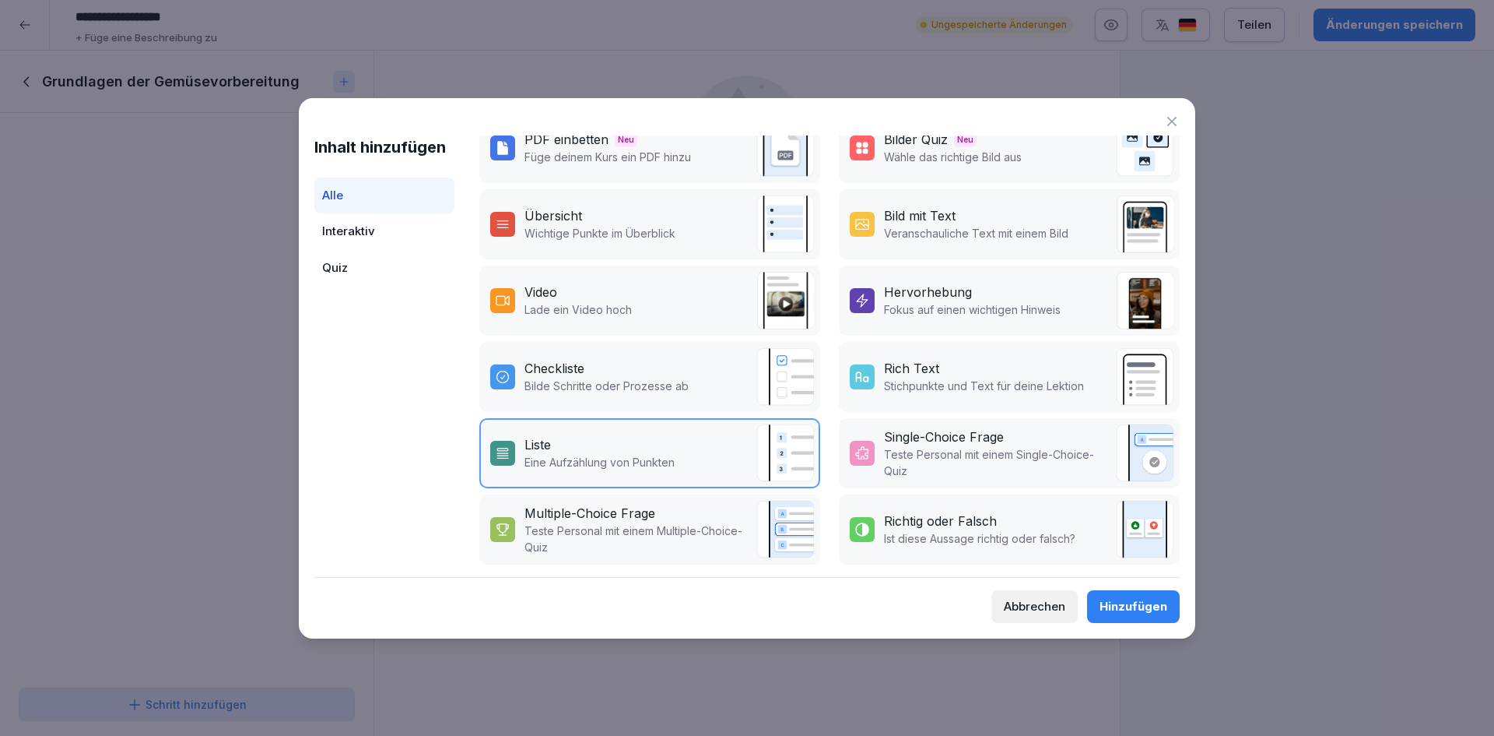
click at [680, 359] on div "Checkliste" at bounding box center [607, 368] width 164 height 19
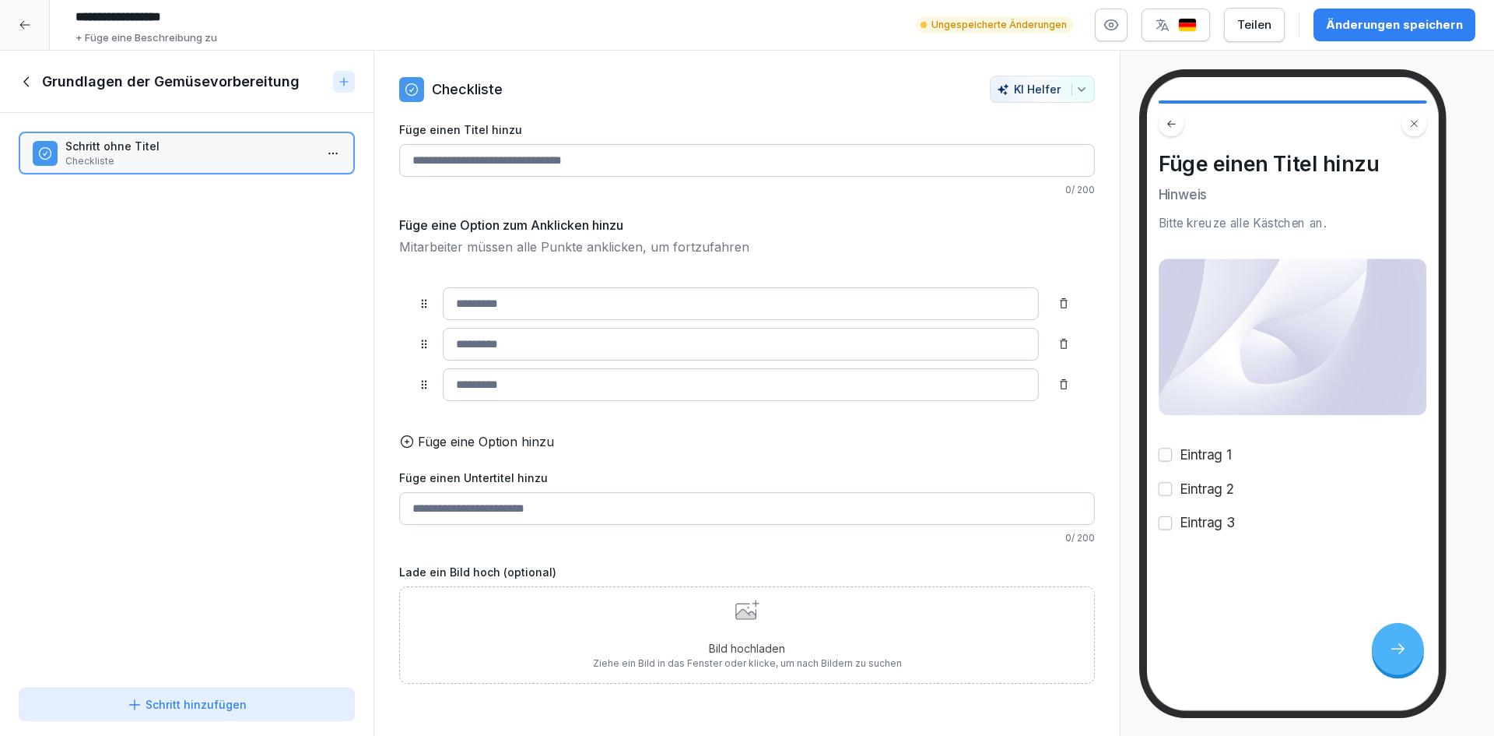
click at [219, 704] on div "Schritt hinzufügen" at bounding box center [187, 704] width 120 height 16
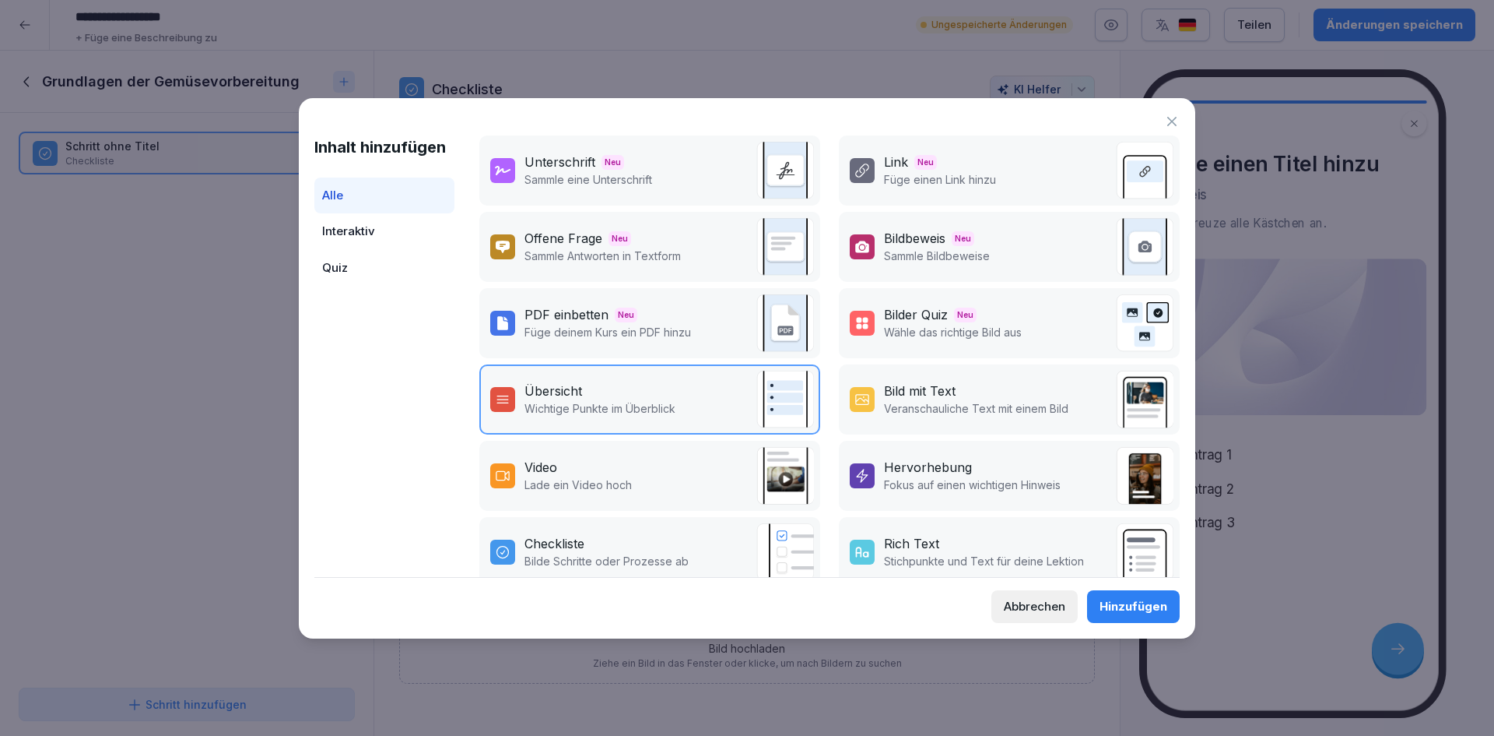
click at [655, 400] on p "Wichtige Punkte im Überblick" at bounding box center [600, 408] width 151 height 16
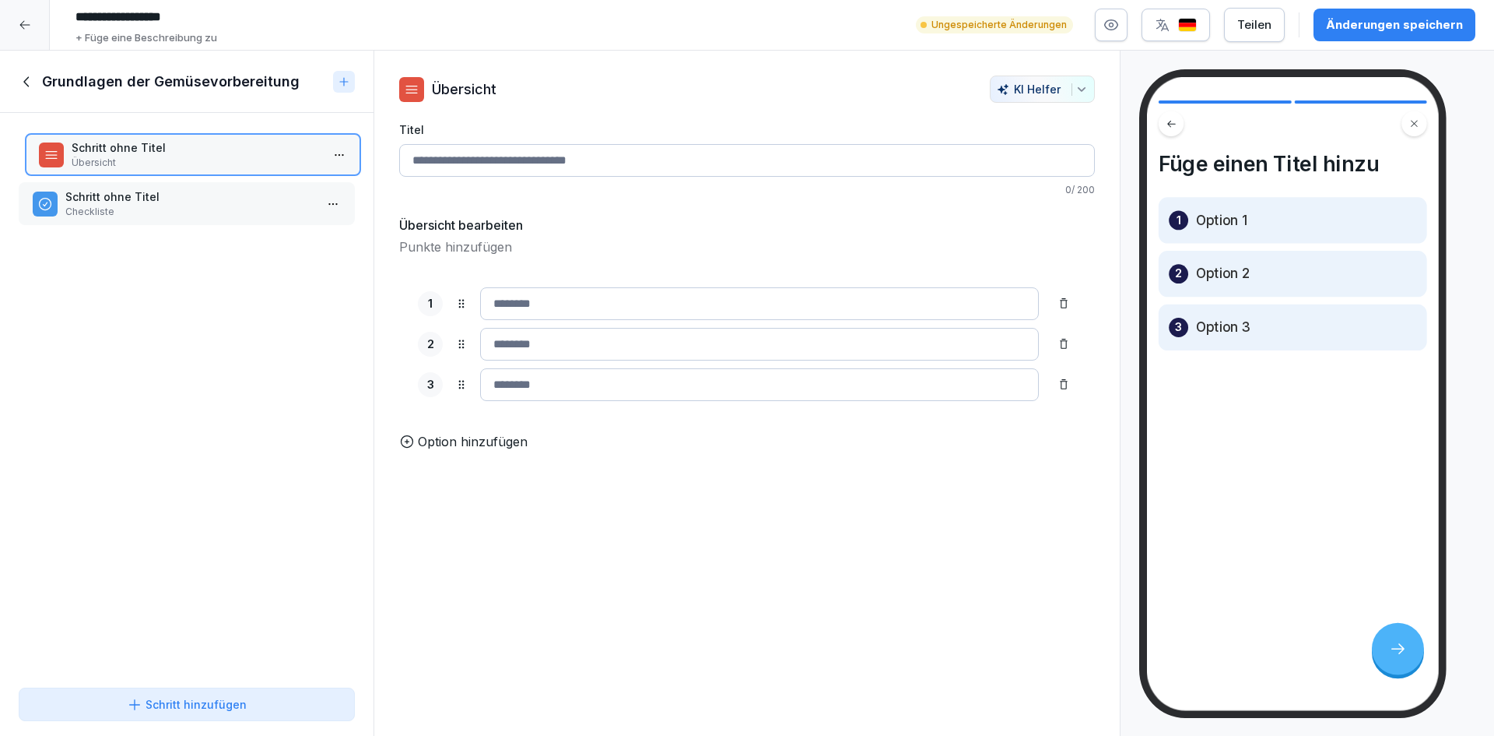
drag, startPoint x: 141, startPoint y: 208, endPoint x: 147, endPoint y: 159, distance: 49.4
click at [147, 159] on p "Übersicht" at bounding box center [196, 163] width 249 height 14
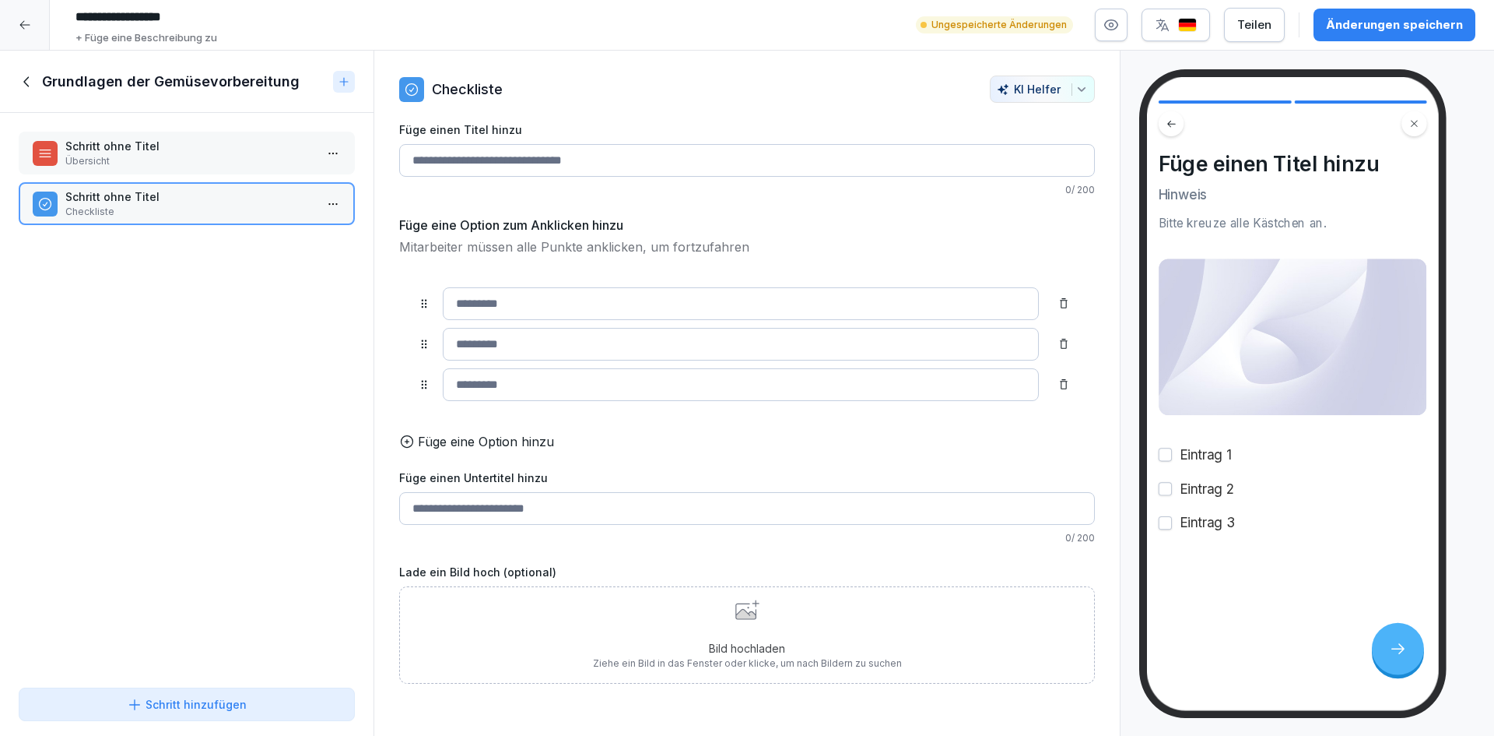
click at [556, 163] on input "Füge einen Titel hinzu" at bounding box center [747, 160] width 696 height 33
click at [160, 146] on p "Schritt ohne Titel" at bounding box center [189, 146] width 249 height 16
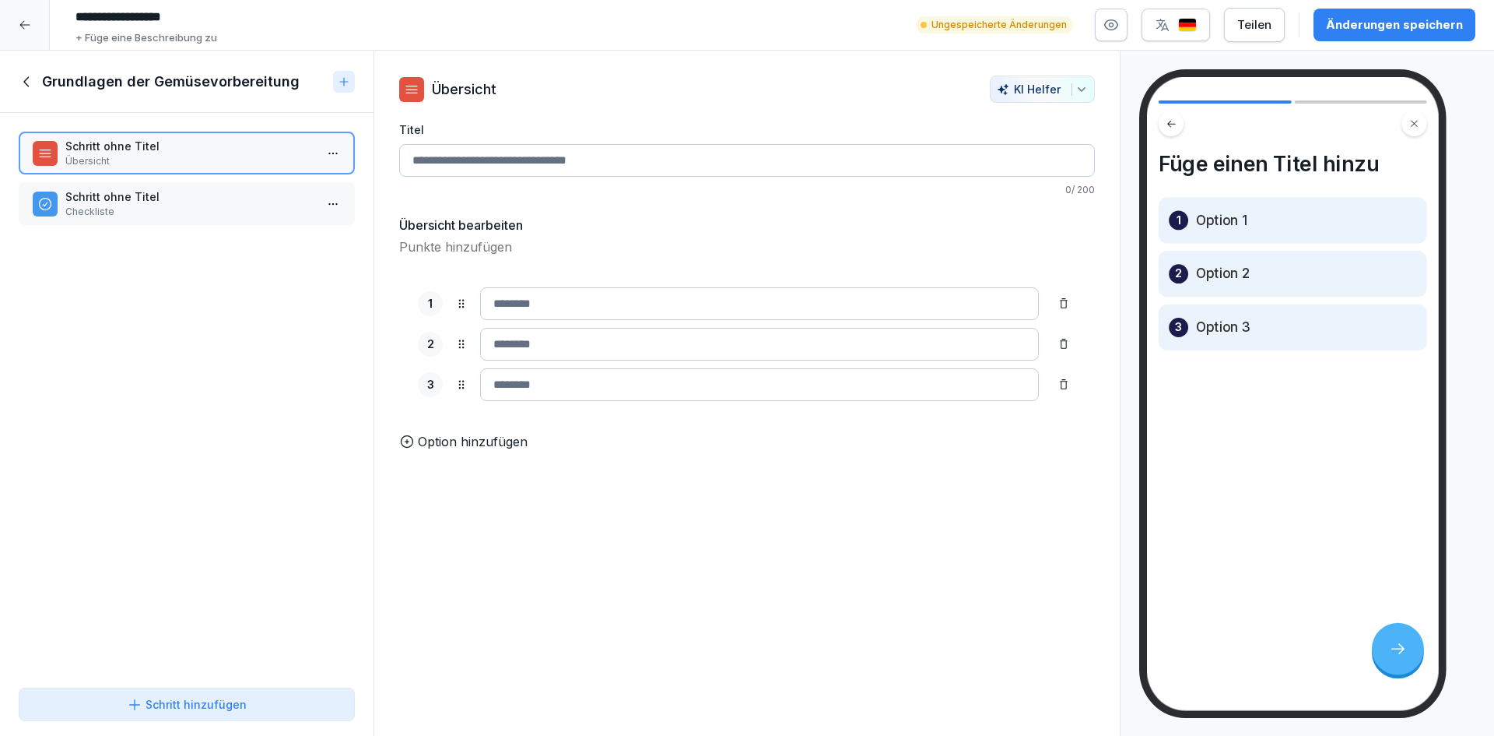
click at [543, 162] on input "Titel" at bounding box center [747, 160] width 696 height 33
type input "**********"
click at [568, 298] on input at bounding box center [759, 303] width 559 height 33
type input "*"
type input "*****"
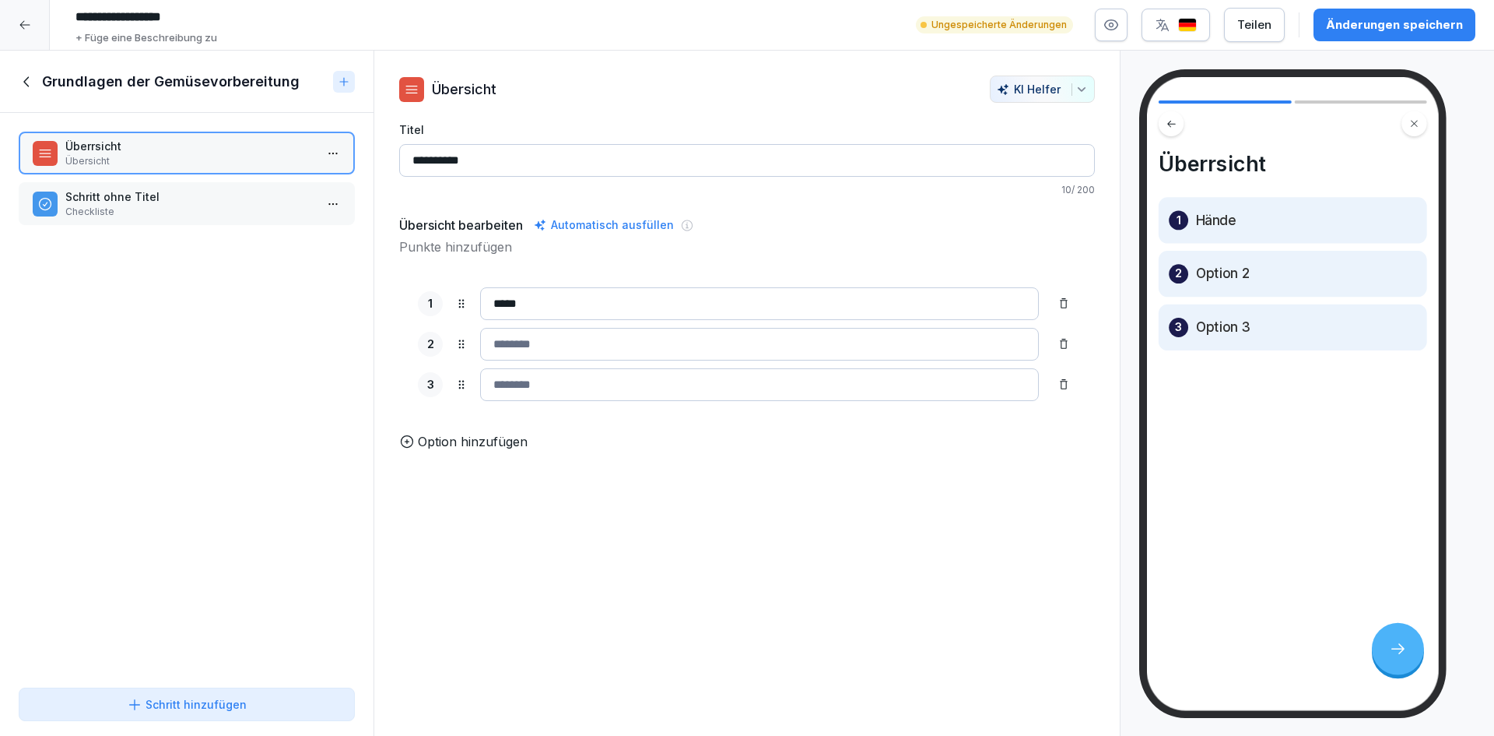
click at [610, 343] on input at bounding box center [759, 344] width 559 height 33
type input "*****"
click at [438, 162] on input "**********" at bounding box center [747, 160] width 696 height 33
type input "*********"
click at [525, 390] on input at bounding box center [759, 384] width 559 height 33
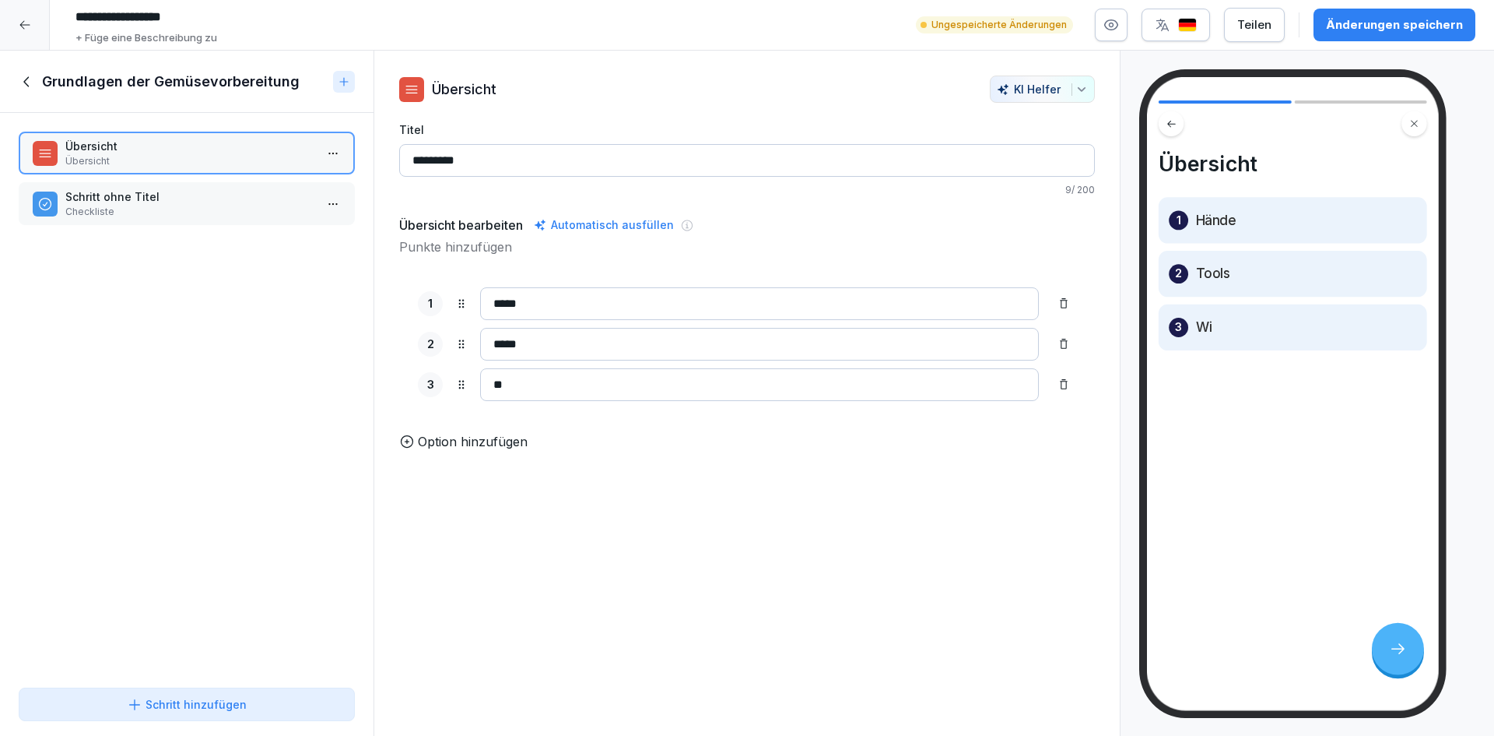
type input "*"
type input "***"
click at [477, 451] on p "Option hinzufügen" at bounding box center [473, 441] width 110 height 19
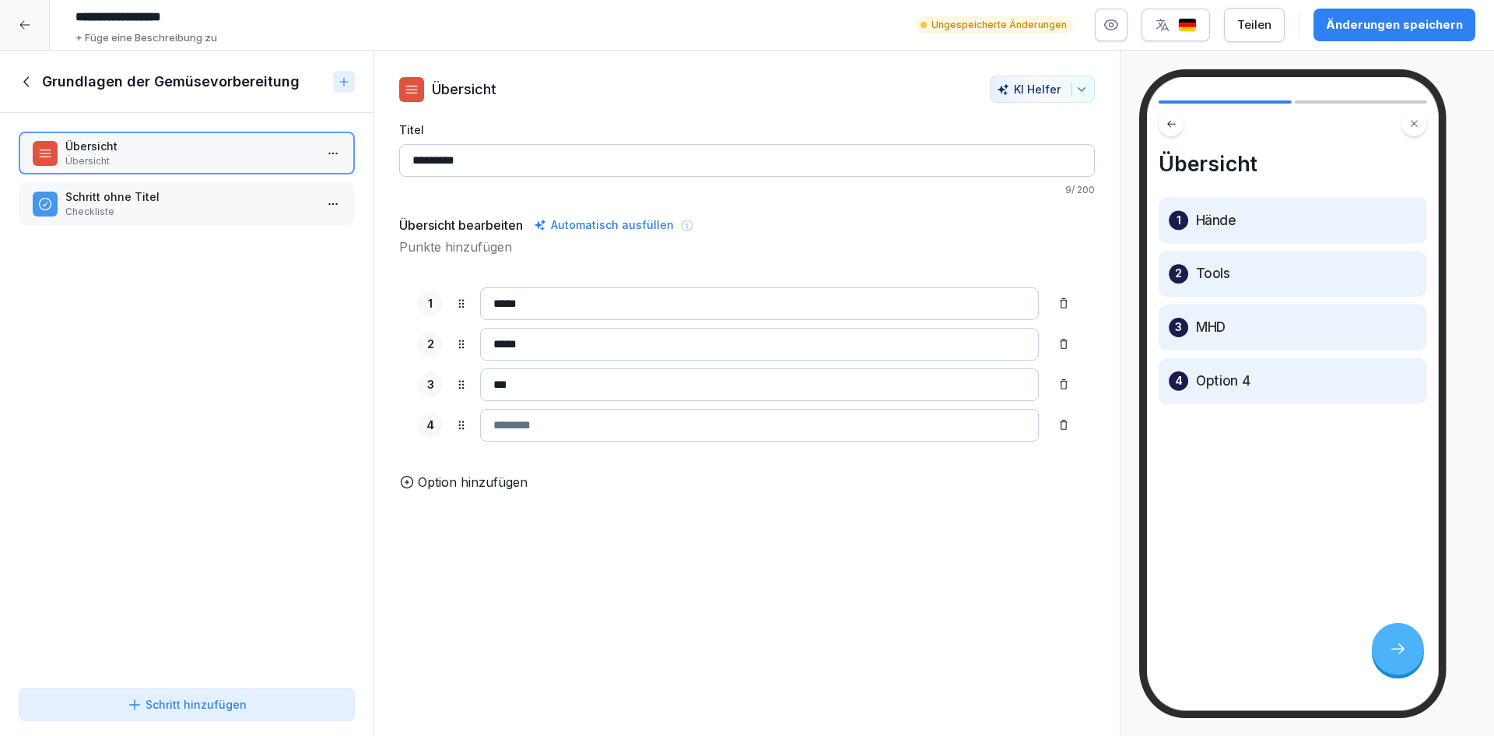
click at [511, 423] on input at bounding box center [759, 425] width 559 height 33
click at [543, 345] on input "*****" at bounding box center [759, 344] width 559 height 33
click at [513, 387] on input "***" at bounding box center [759, 384] width 559 height 33
click at [522, 423] on input at bounding box center [759, 425] width 559 height 33
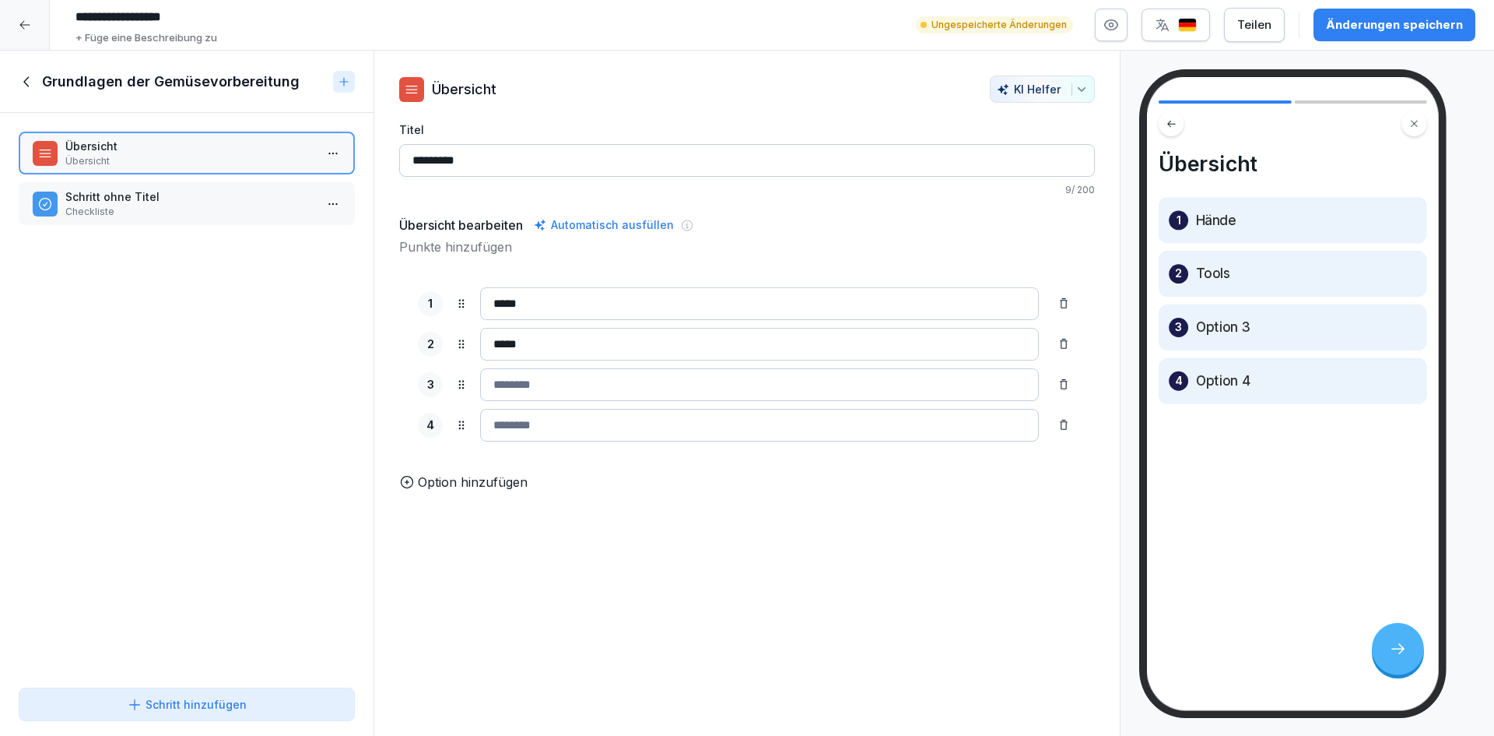
paste input "***"
type input "***"
click at [538, 392] on input at bounding box center [759, 384] width 559 height 33
type input "*********"
drag, startPoint x: 578, startPoint y: 304, endPoint x: 479, endPoint y: 308, distance: 99.7
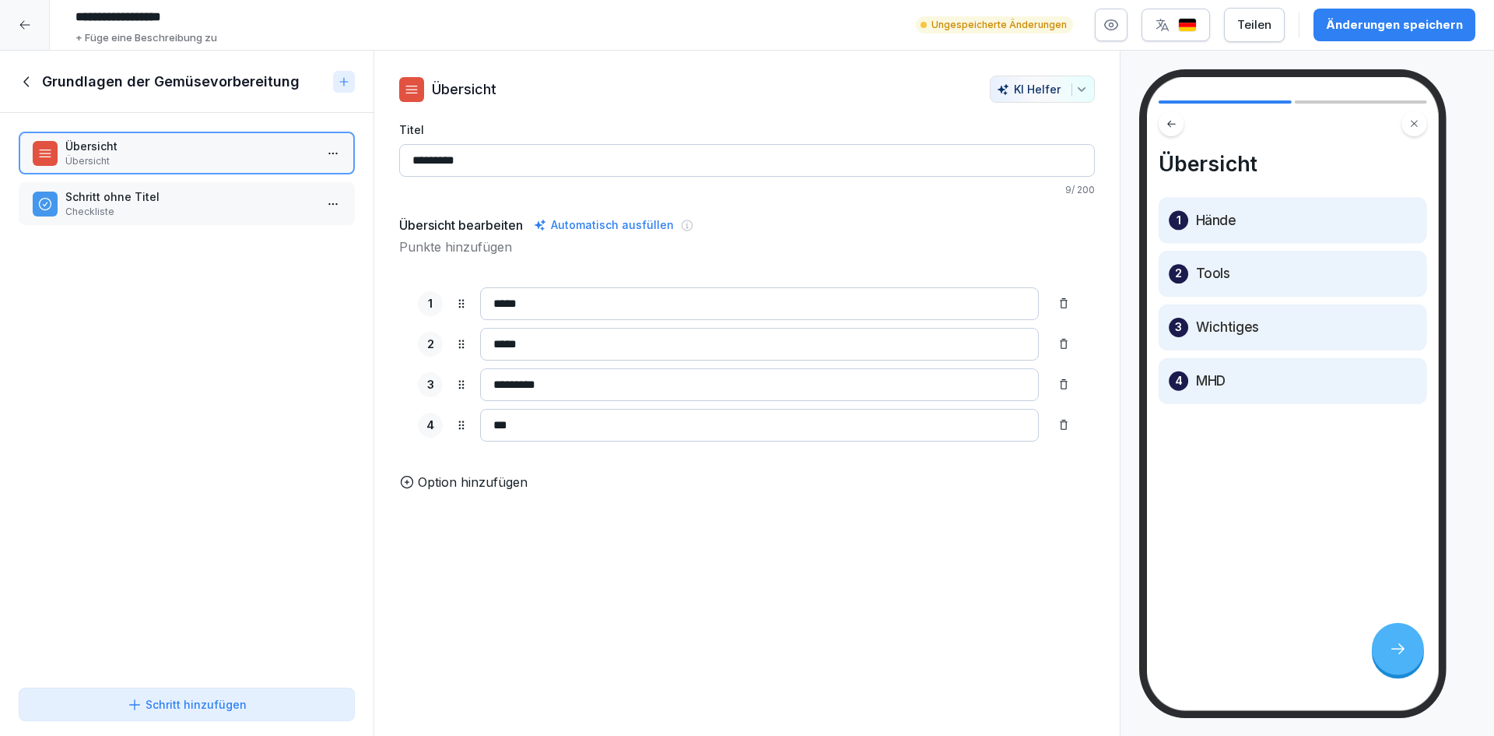
click at [479, 308] on div "1 *****" at bounding box center [747, 303] width 658 height 33
type input "*******"
click at [280, 423] on div "Übersicht Übersicht Schritt [PERSON_NAME] Checkliste To pick up a draggable ite…" at bounding box center [187, 397] width 374 height 568
click at [1371, 30] on div "Änderungen speichern" at bounding box center [1394, 24] width 137 height 17
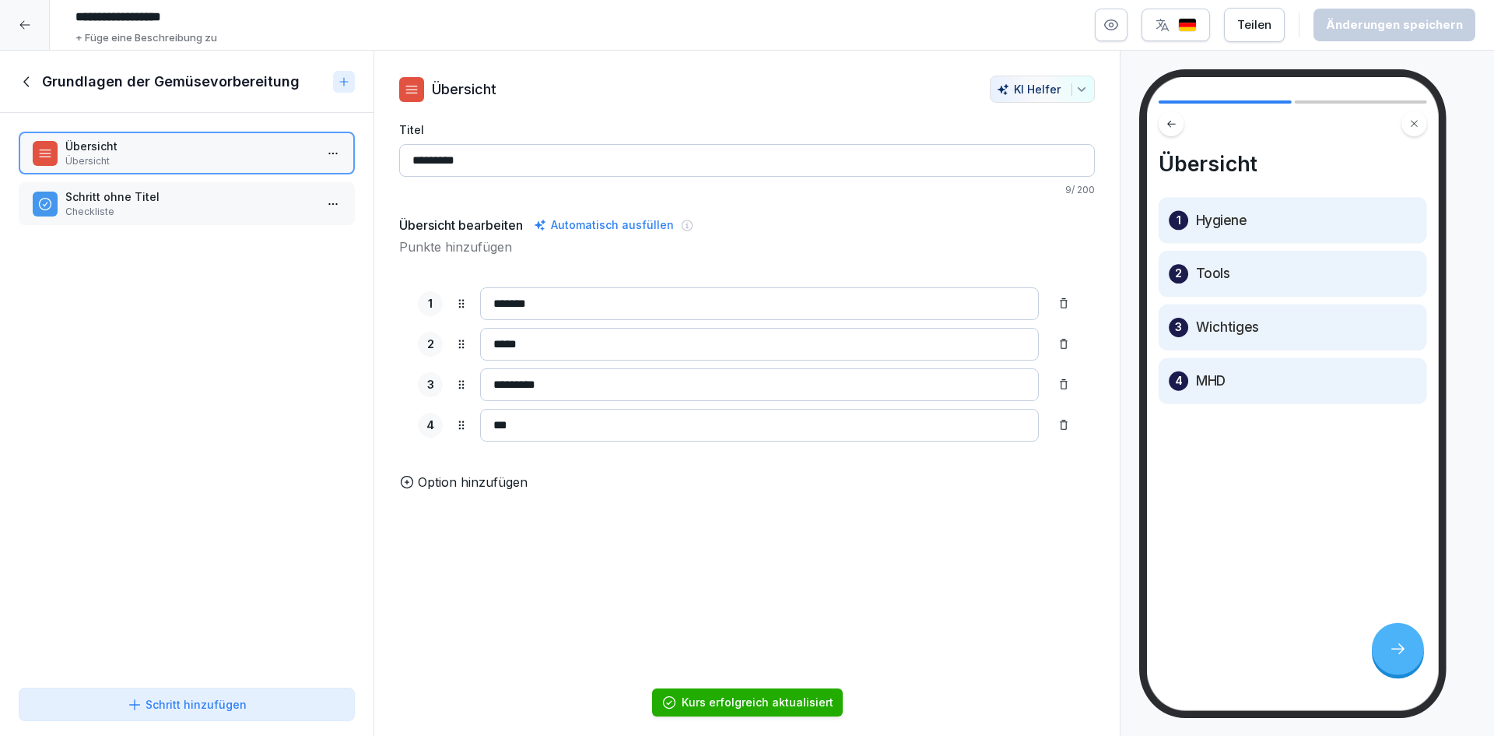
click at [246, 488] on div "Übersicht Übersicht Schritt [PERSON_NAME] Checkliste To pick up a draggable ite…" at bounding box center [187, 397] width 374 height 568
click at [588, 379] on input "*********" at bounding box center [759, 384] width 559 height 33
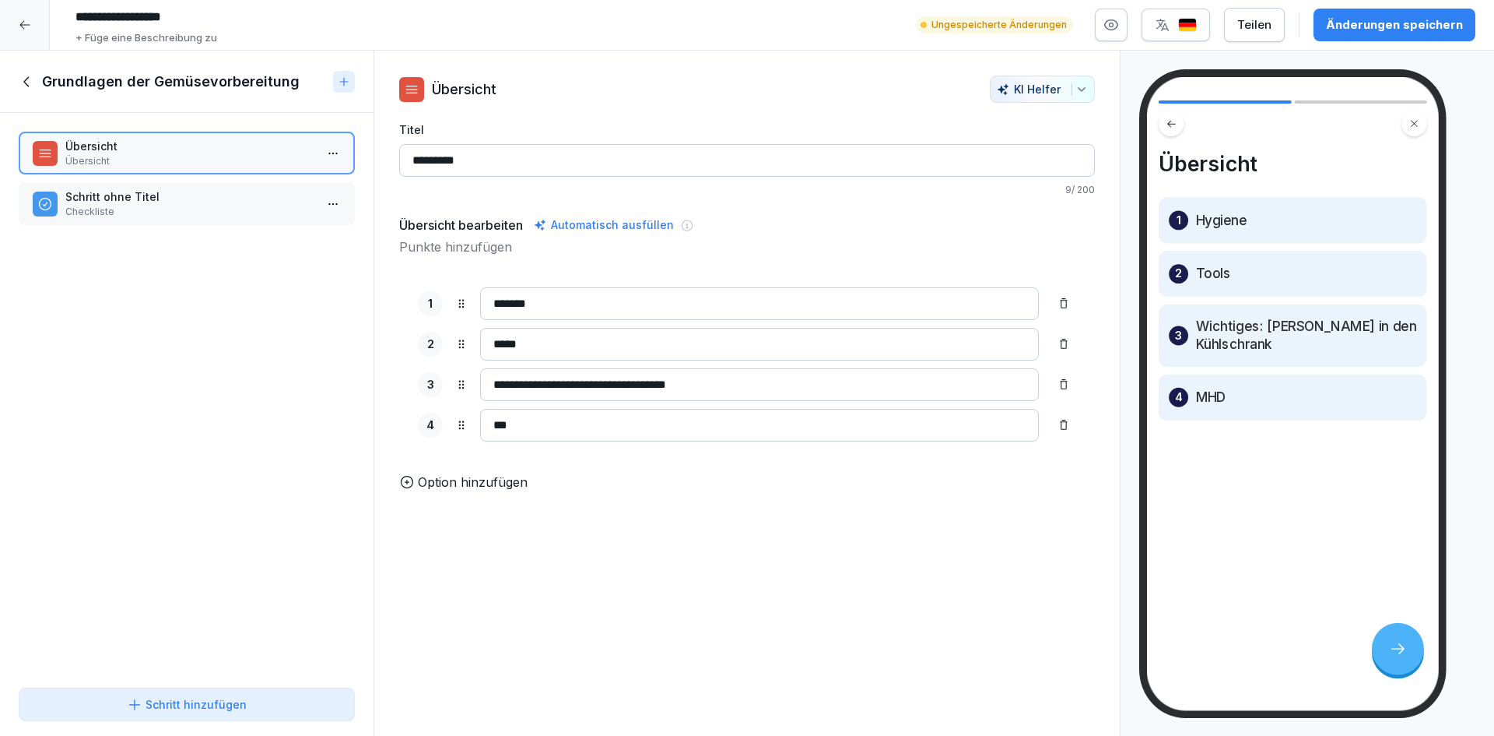
type input "**********"
click at [678, 298] on input "*******" at bounding box center [759, 303] width 559 height 33
type input "**********"
click at [661, 349] on input "*****" at bounding box center [759, 344] width 559 height 33
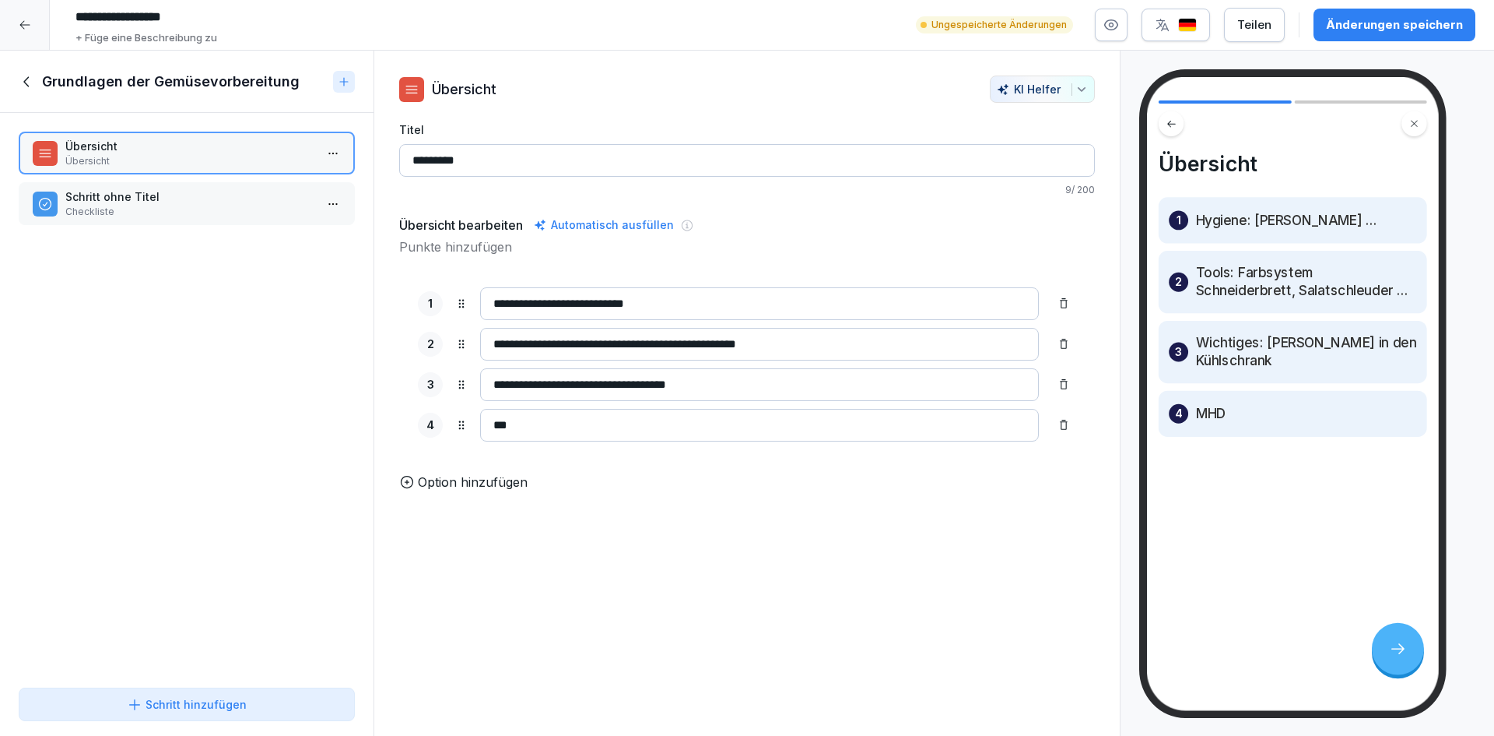
type input "**********"
click at [625, 412] on input "***" at bounding box center [759, 425] width 559 height 33
click at [1383, 13] on button "Änderungen speichern" at bounding box center [1395, 25] width 162 height 33
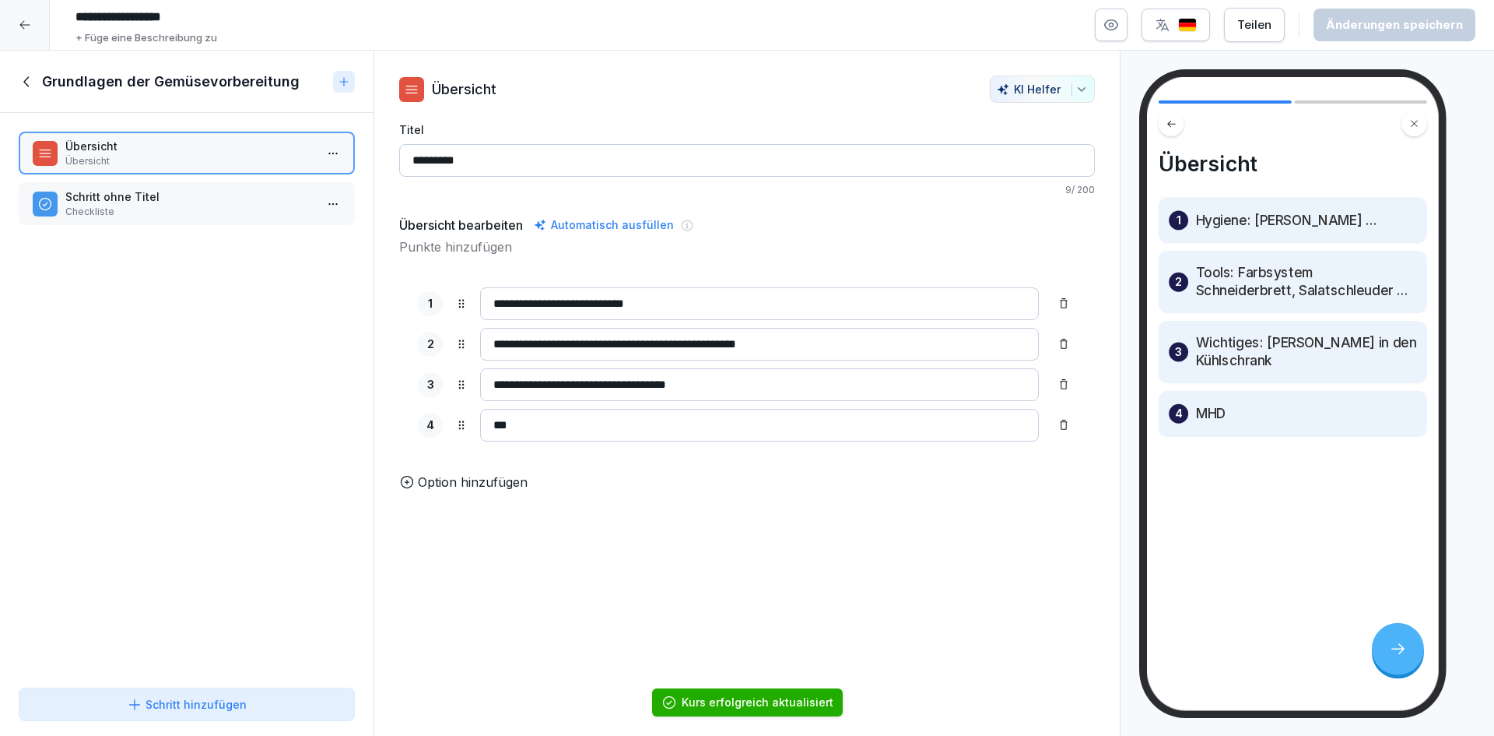
click at [37, 79] on div "Grundlagen der Gemüsevorbereitung" at bounding box center [173, 81] width 308 height 19
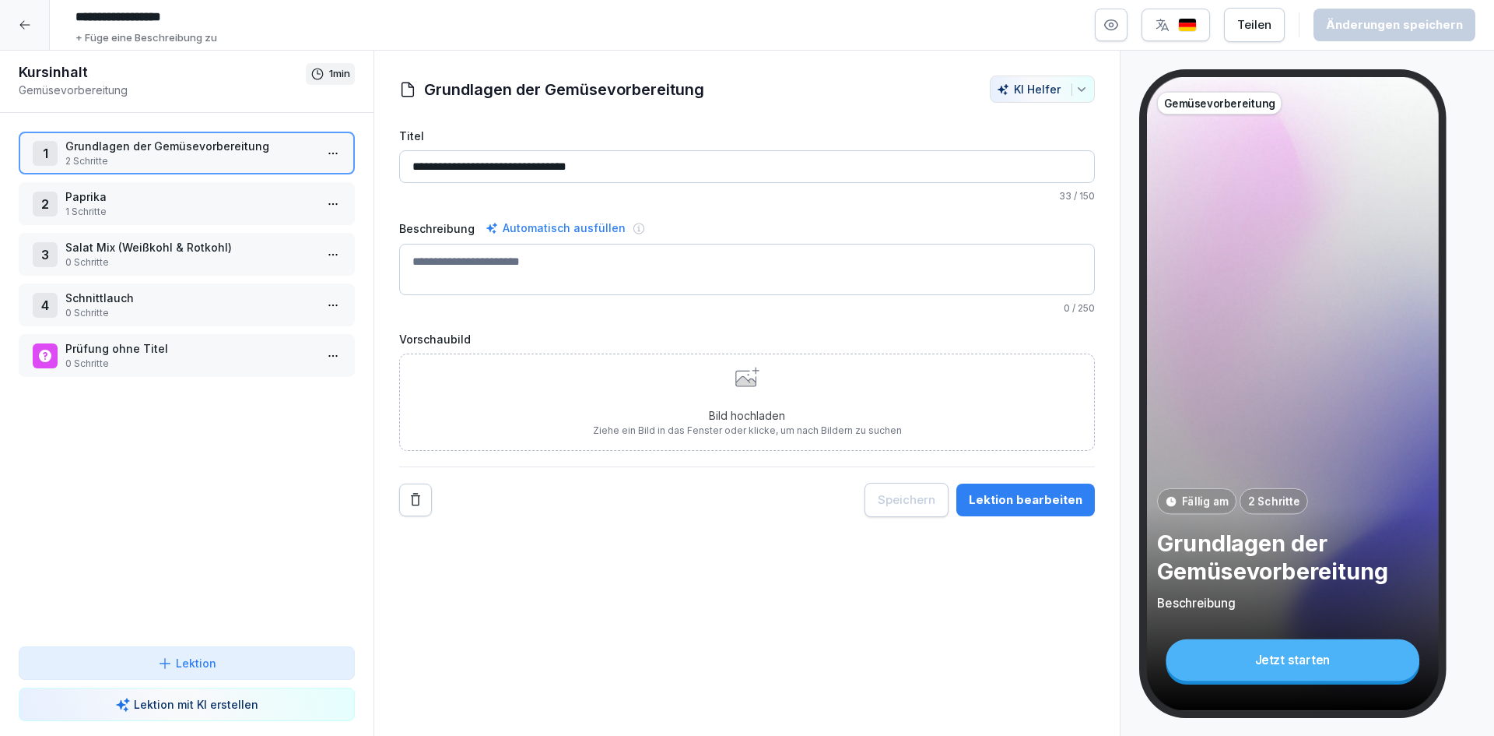
click at [234, 208] on p "1 Schritte" at bounding box center [189, 212] width 249 height 14
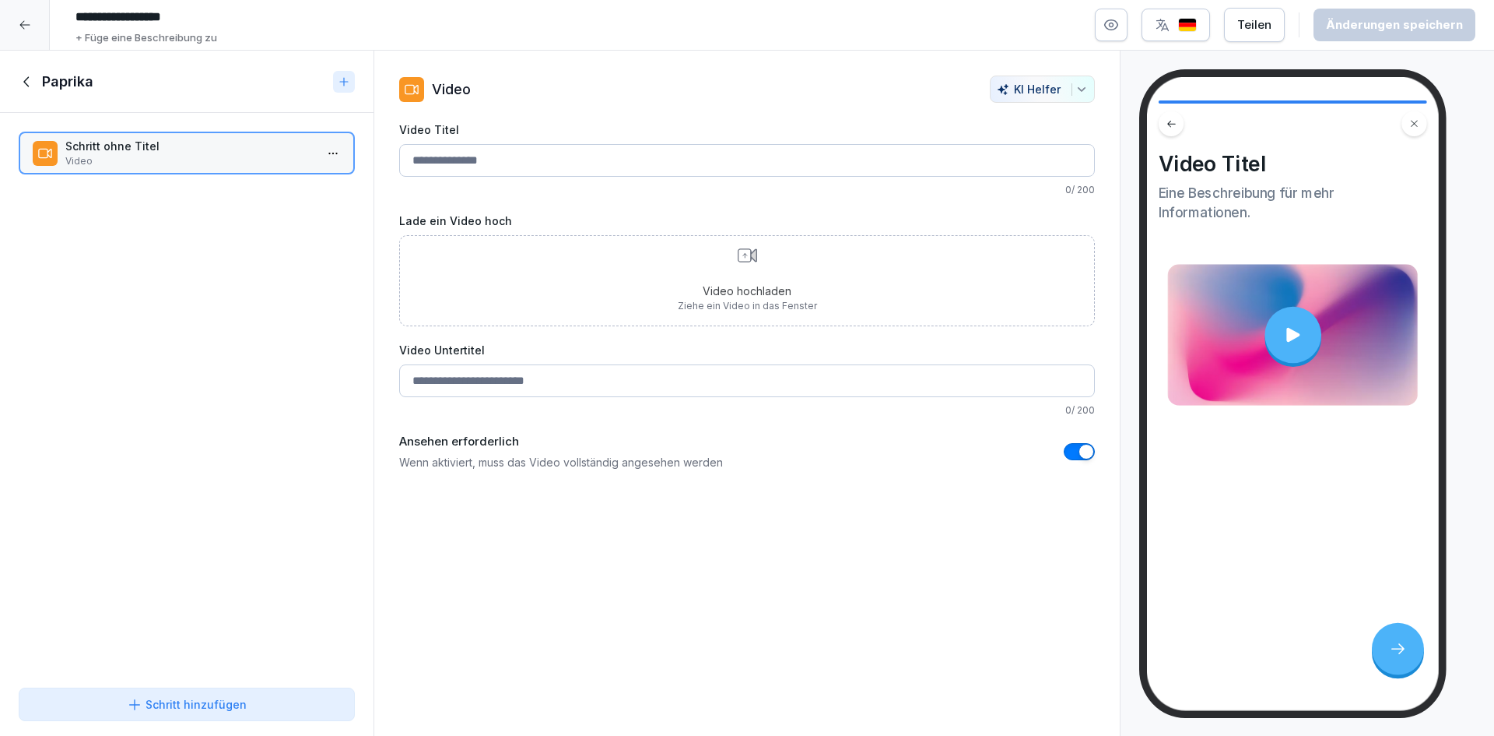
click at [26, 82] on icon at bounding box center [27, 81] width 17 height 17
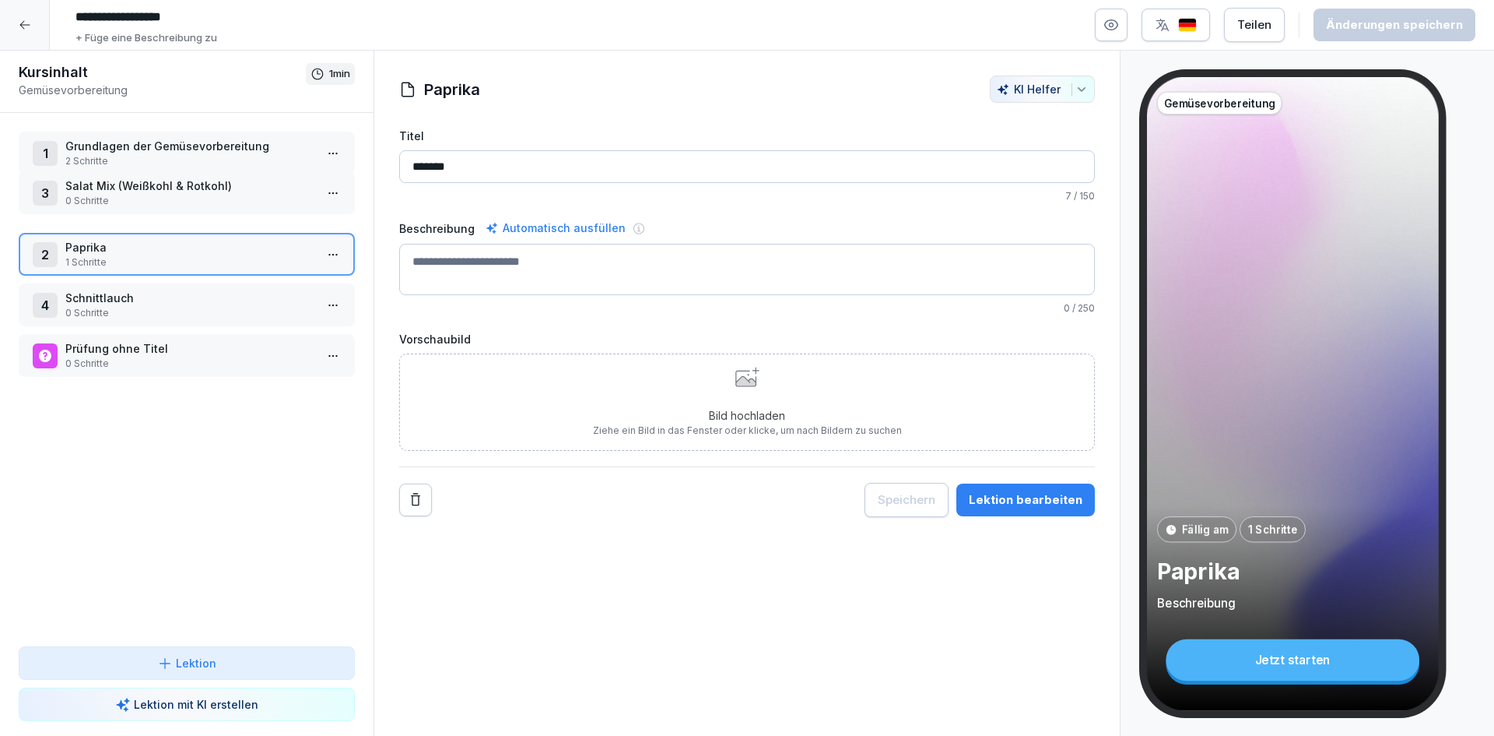
drag, startPoint x: 133, startPoint y: 257, endPoint x: 146, endPoint y: 195, distance: 63.5
click at [146, 195] on p "0 Schritte" at bounding box center [189, 201] width 249 height 14
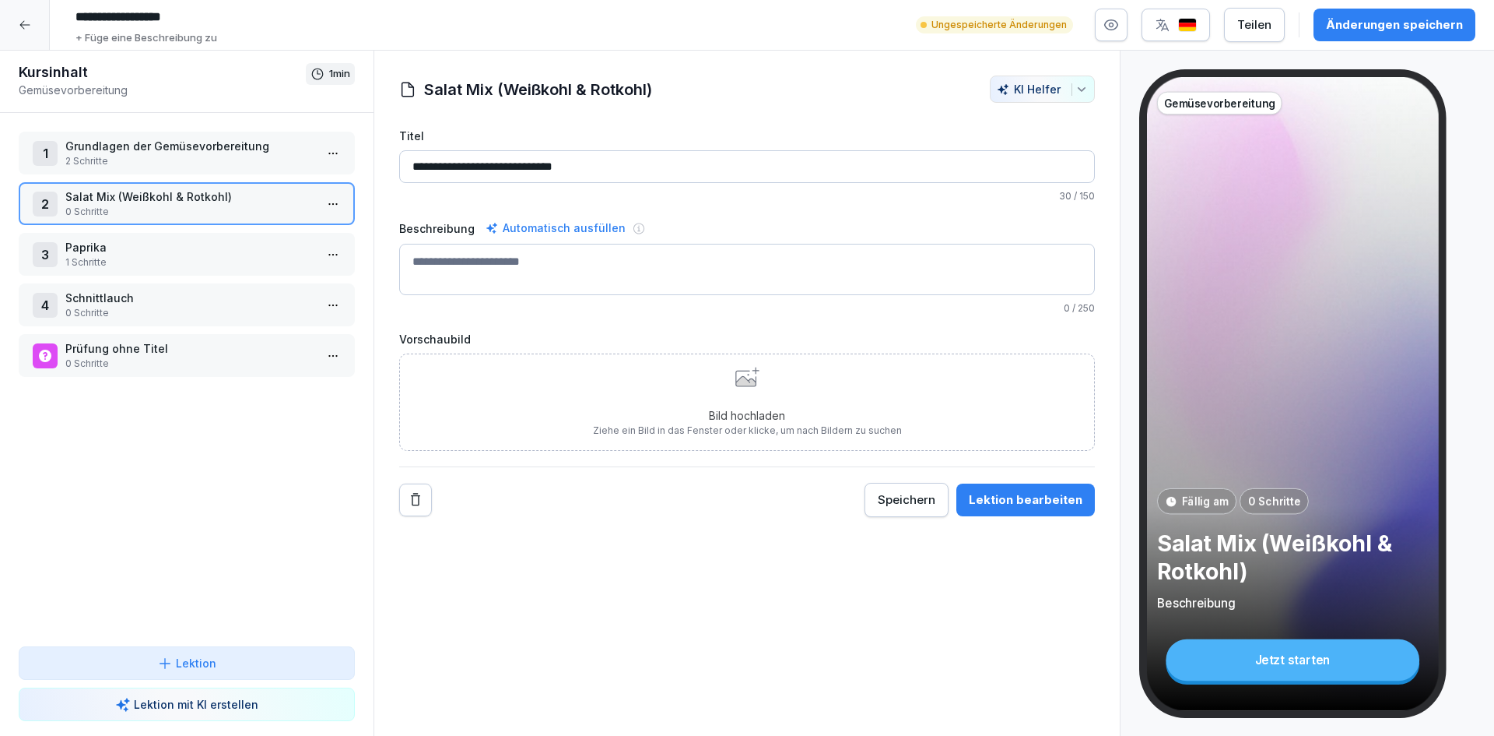
click at [170, 153] on p "Grundlagen der Gemüsevorbereitung" at bounding box center [189, 146] width 249 height 16
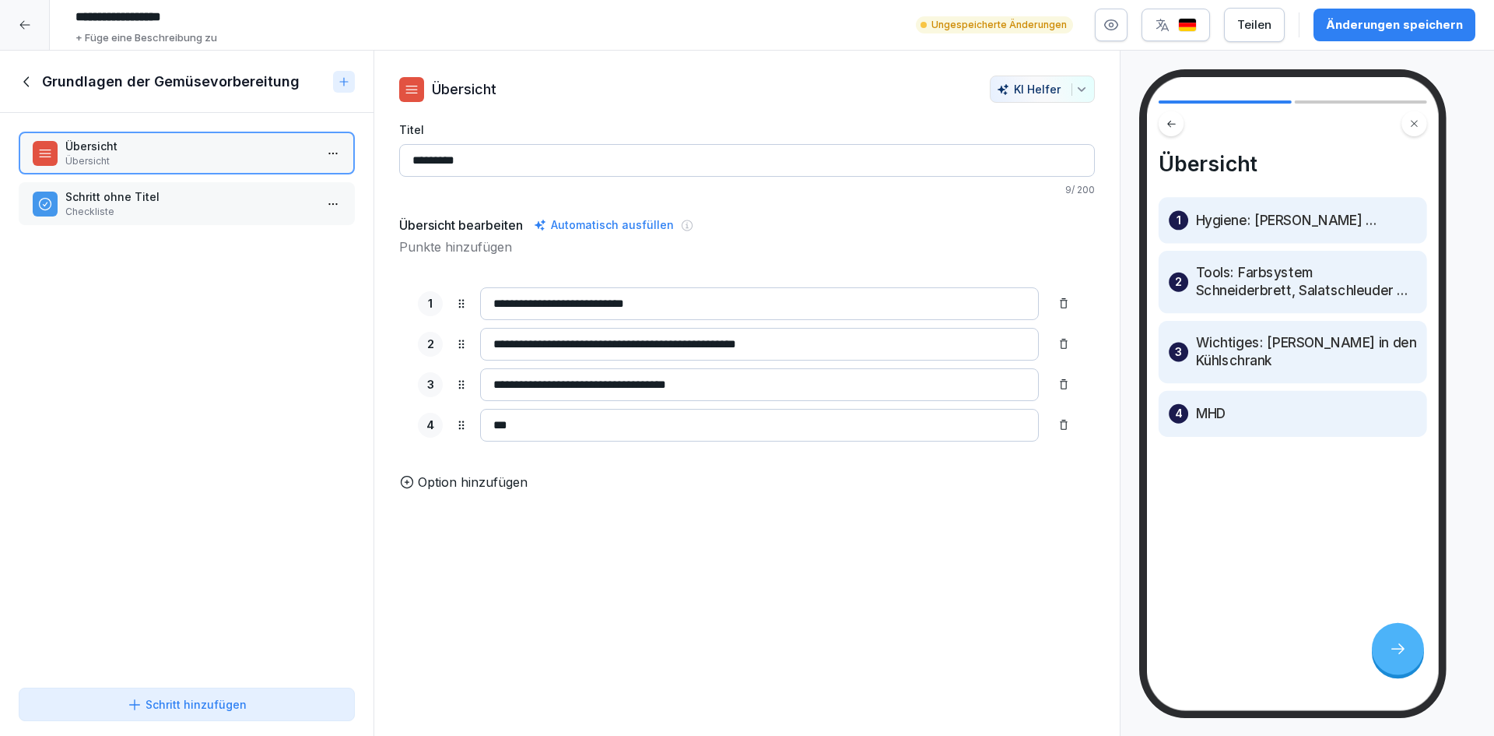
click at [802, 339] on input "**********" at bounding box center [759, 344] width 559 height 33
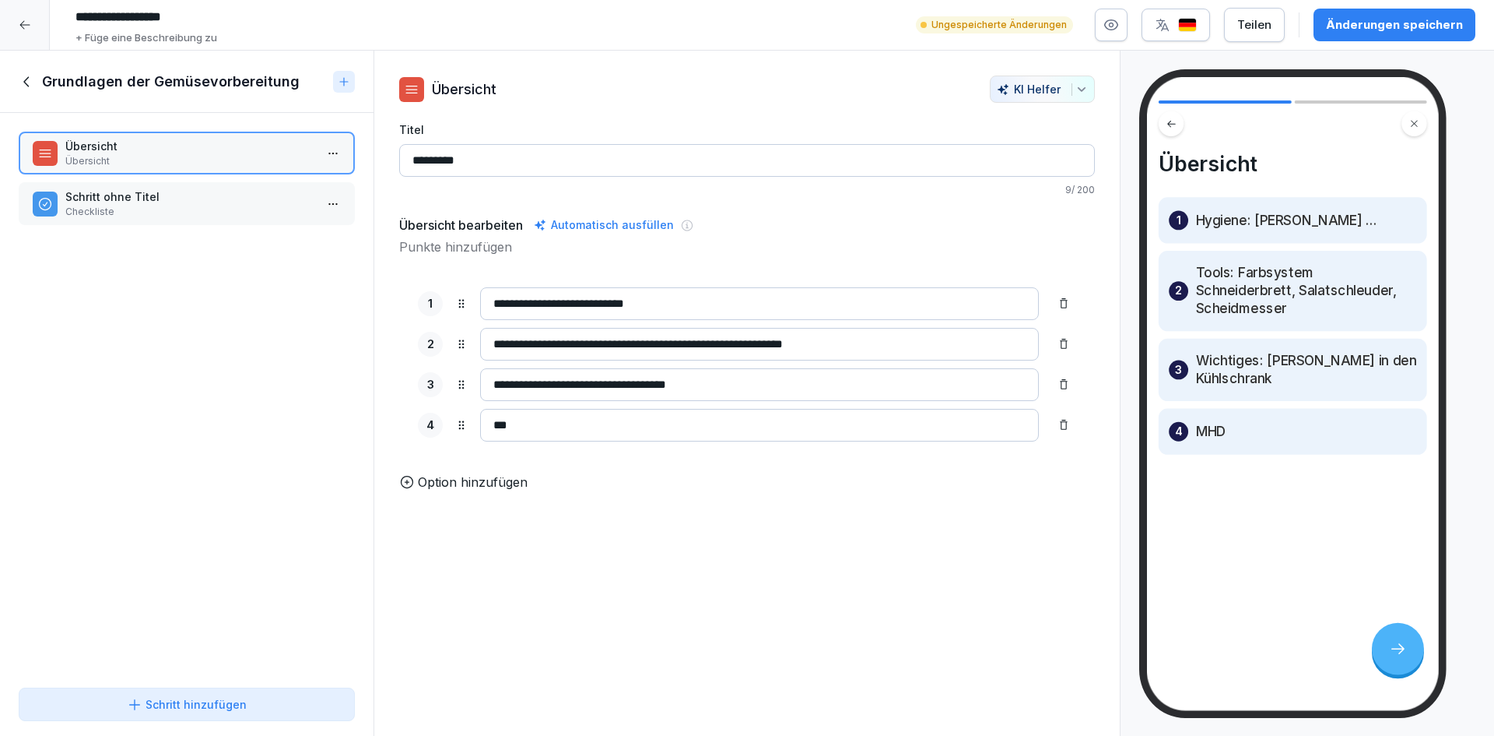
click at [809, 340] on input "**********" at bounding box center [759, 344] width 559 height 33
click at [810, 342] on input "**********" at bounding box center [759, 344] width 559 height 33
type input "**********"
click at [882, 344] on input "**********" at bounding box center [759, 344] width 559 height 33
click at [1362, 23] on div "Änderungen speichern" at bounding box center [1394, 24] width 137 height 17
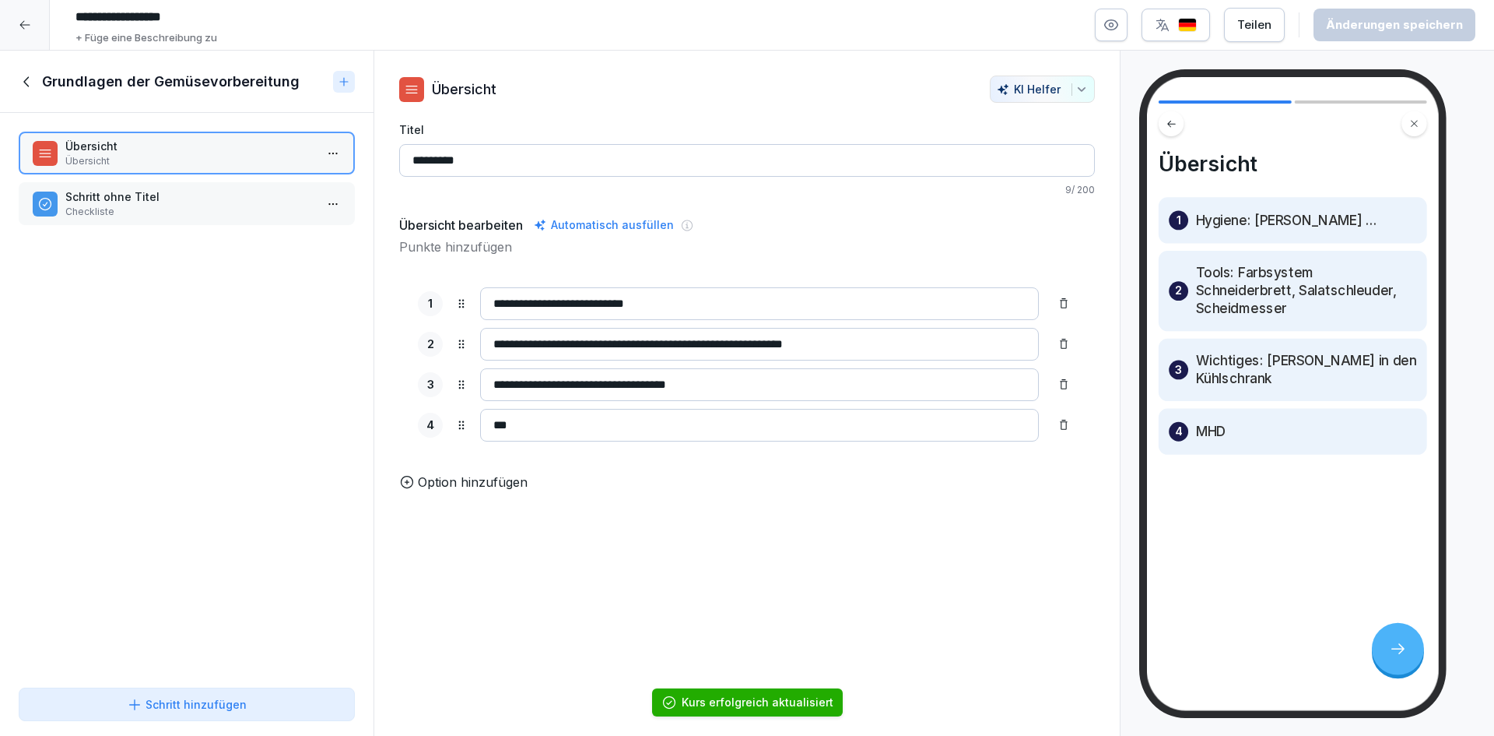
click at [26, 76] on icon at bounding box center [27, 81] width 17 height 17
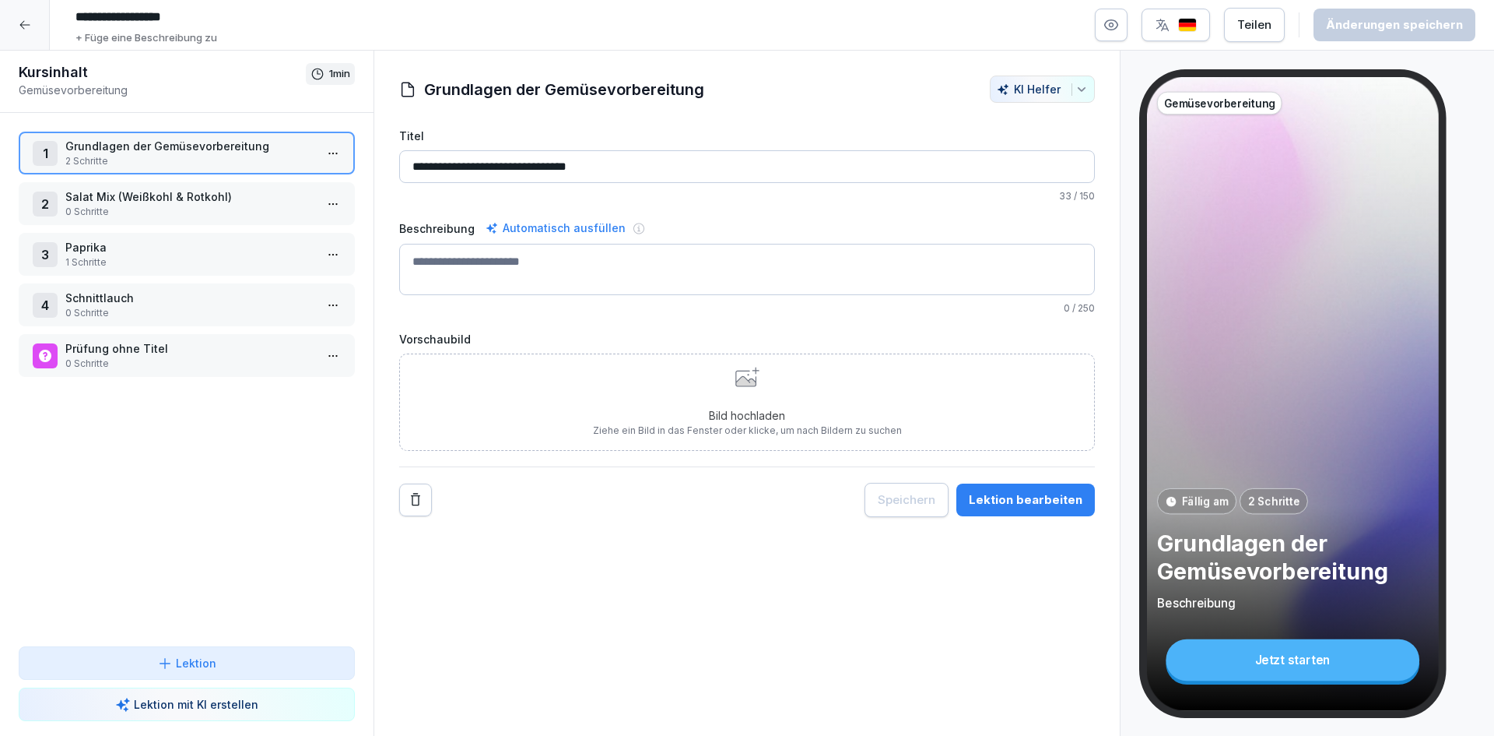
click at [192, 248] on p "Paprika" at bounding box center [189, 247] width 249 height 16
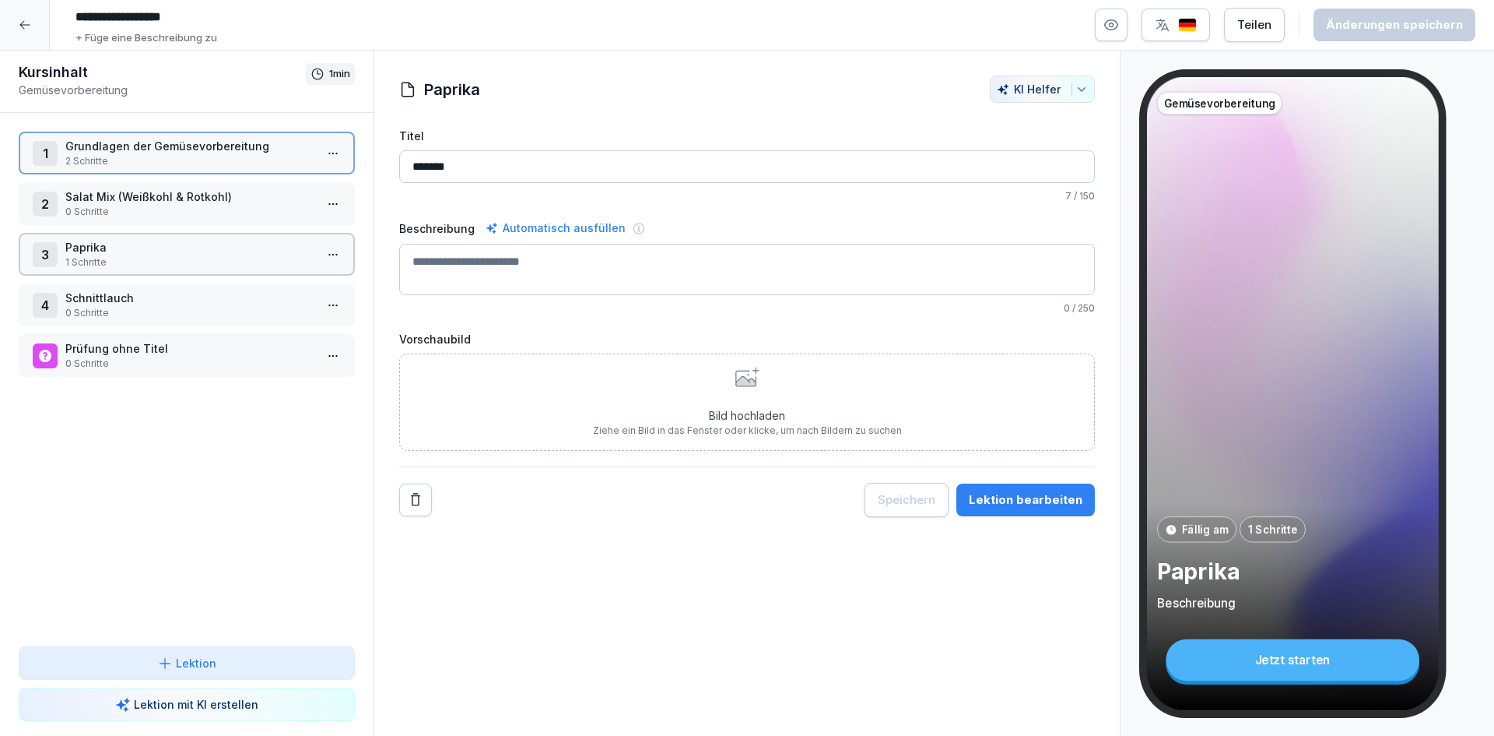
click at [192, 248] on p "Paprika" at bounding box center [189, 247] width 249 height 16
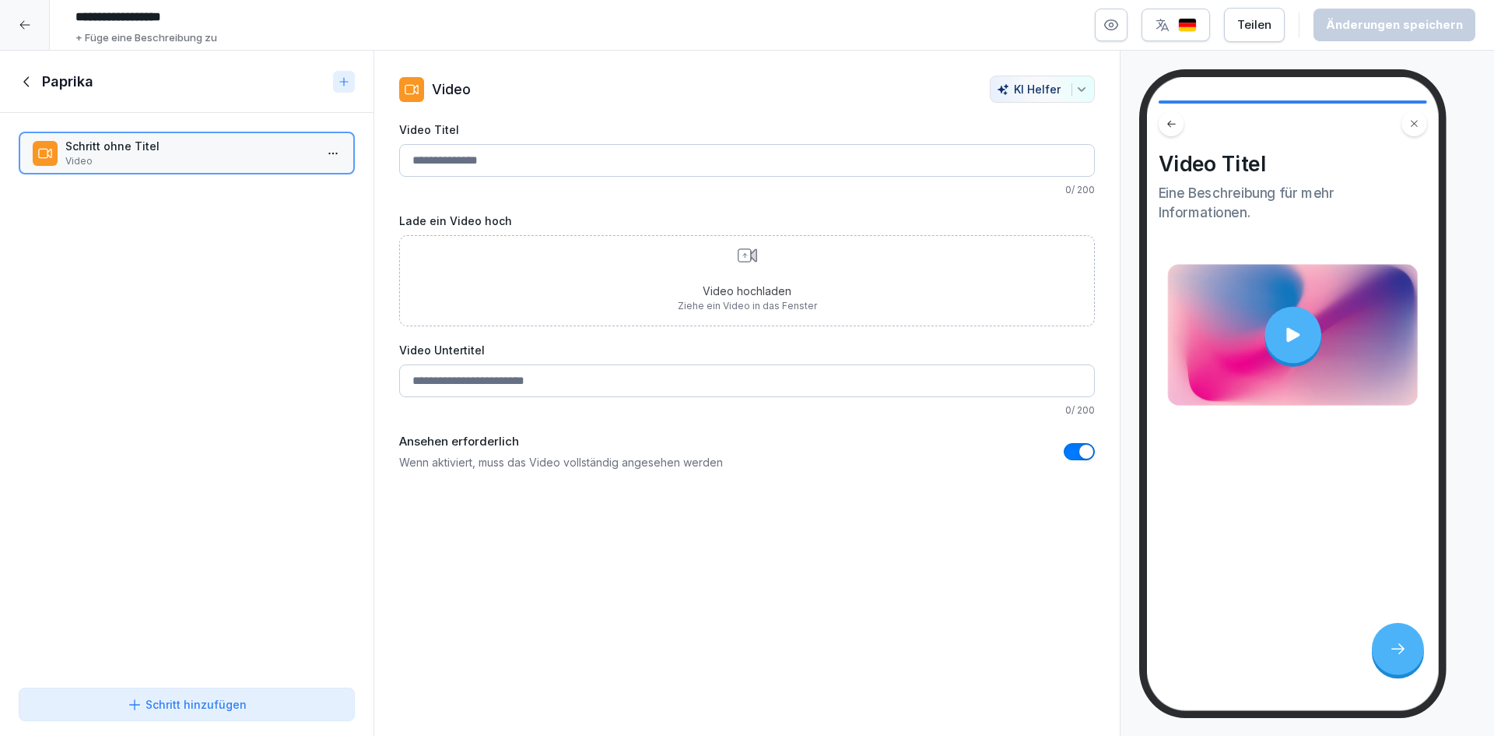
click at [708, 269] on div "Video hochladen Ziehe ein Video in das Fenster" at bounding box center [747, 280] width 139 height 65
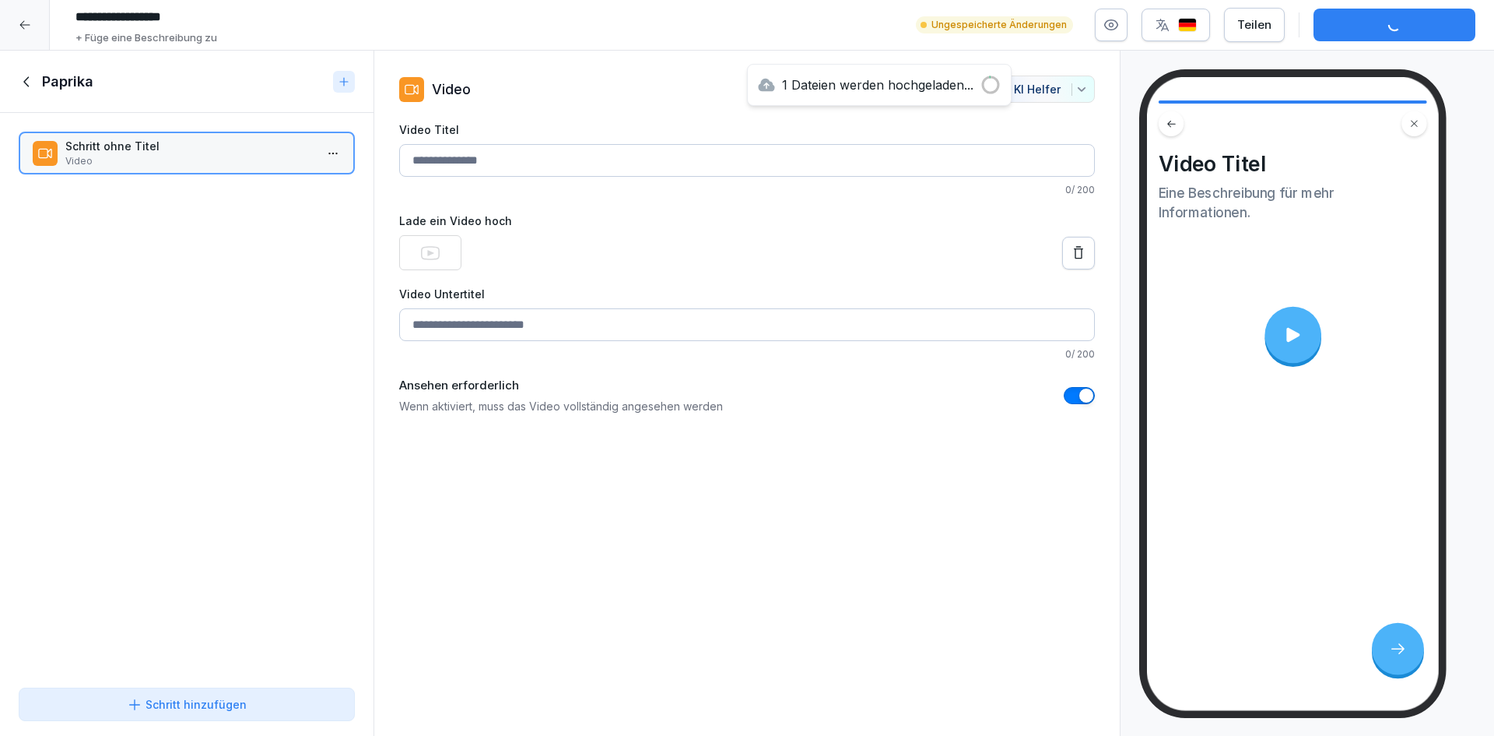
click at [503, 155] on input "Video Titel" at bounding box center [747, 160] width 696 height 33
click at [616, 167] on input "Video Titel" at bounding box center [747, 160] width 696 height 33
paste input "**********"
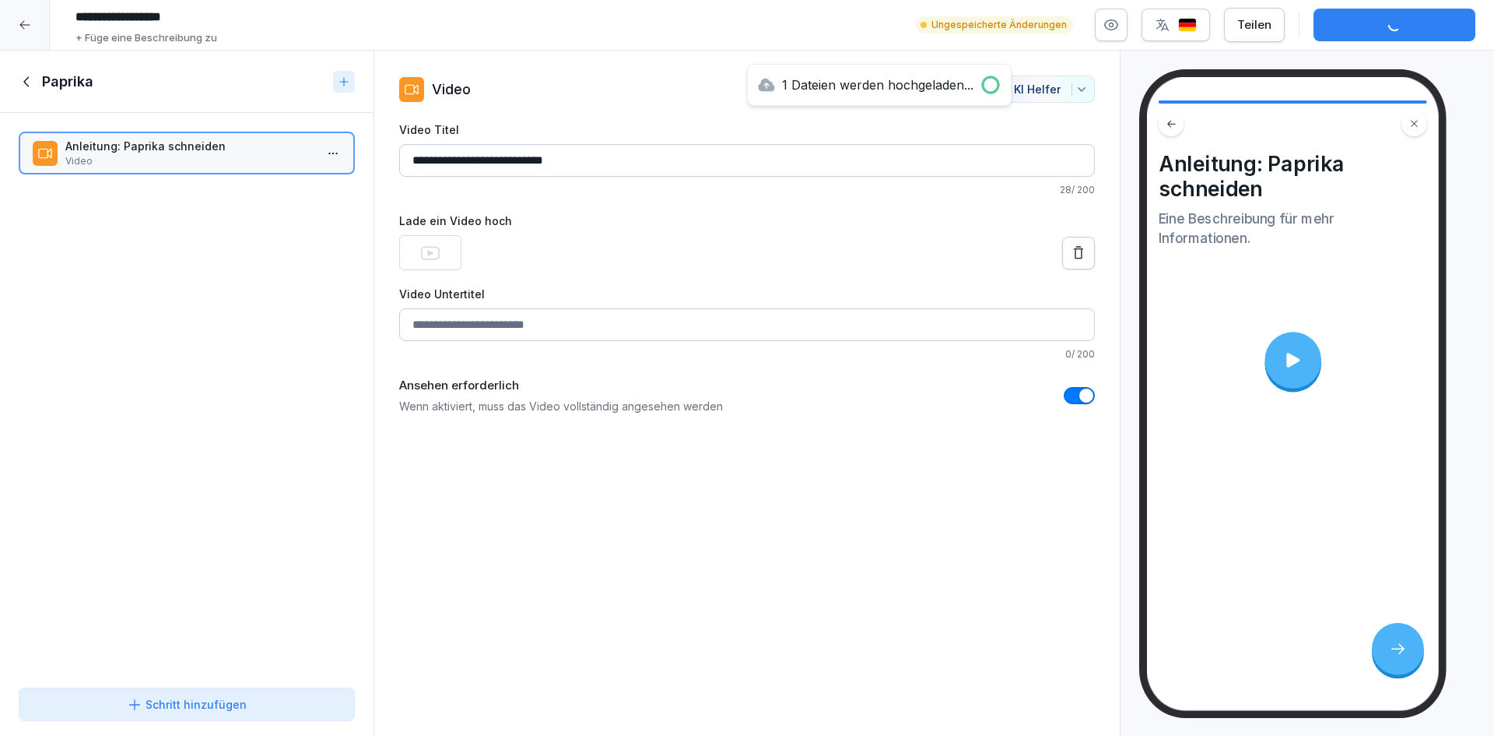
type input "**********"
click at [728, 320] on input "Video Untertitel" at bounding box center [747, 324] width 696 height 33
click at [470, 331] on input "Video Untertitel" at bounding box center [747, 324] width 696 height 33
click at [537, 332] on input "Video Untertitel" at bounding box center [747, 324] width 696 height 33
paste input "**********"
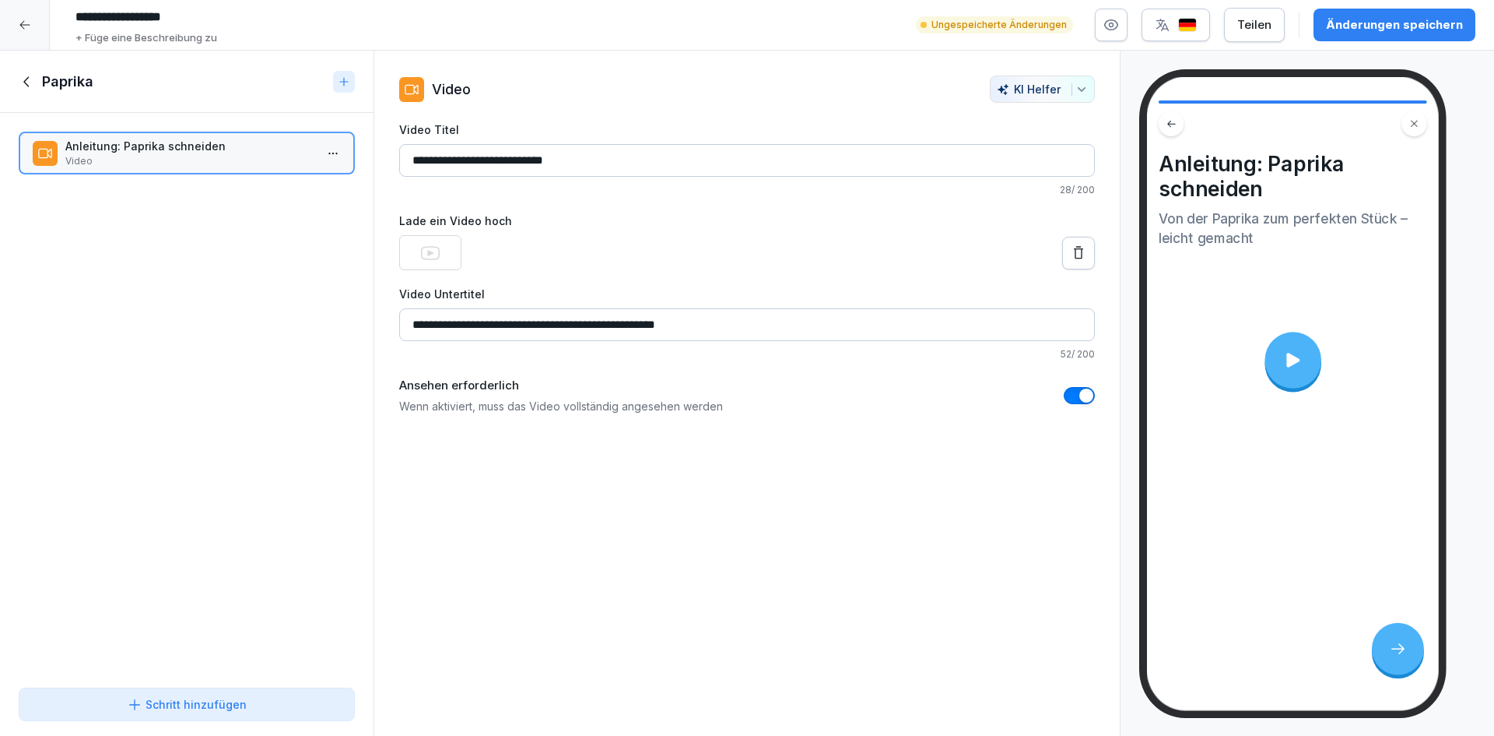
type input "**********"
drag, startPoint x: 771, startPoint y: 563, endPoint x: 974, endPoint y: 374, distance: 276.5
click at [772, 563] on div "**********" at bounding box center [747, 394] width 747 height 686
click at [1378, 26] on div "Änderungen speichern" at bounding box center [1394, 24] width 137 height 17
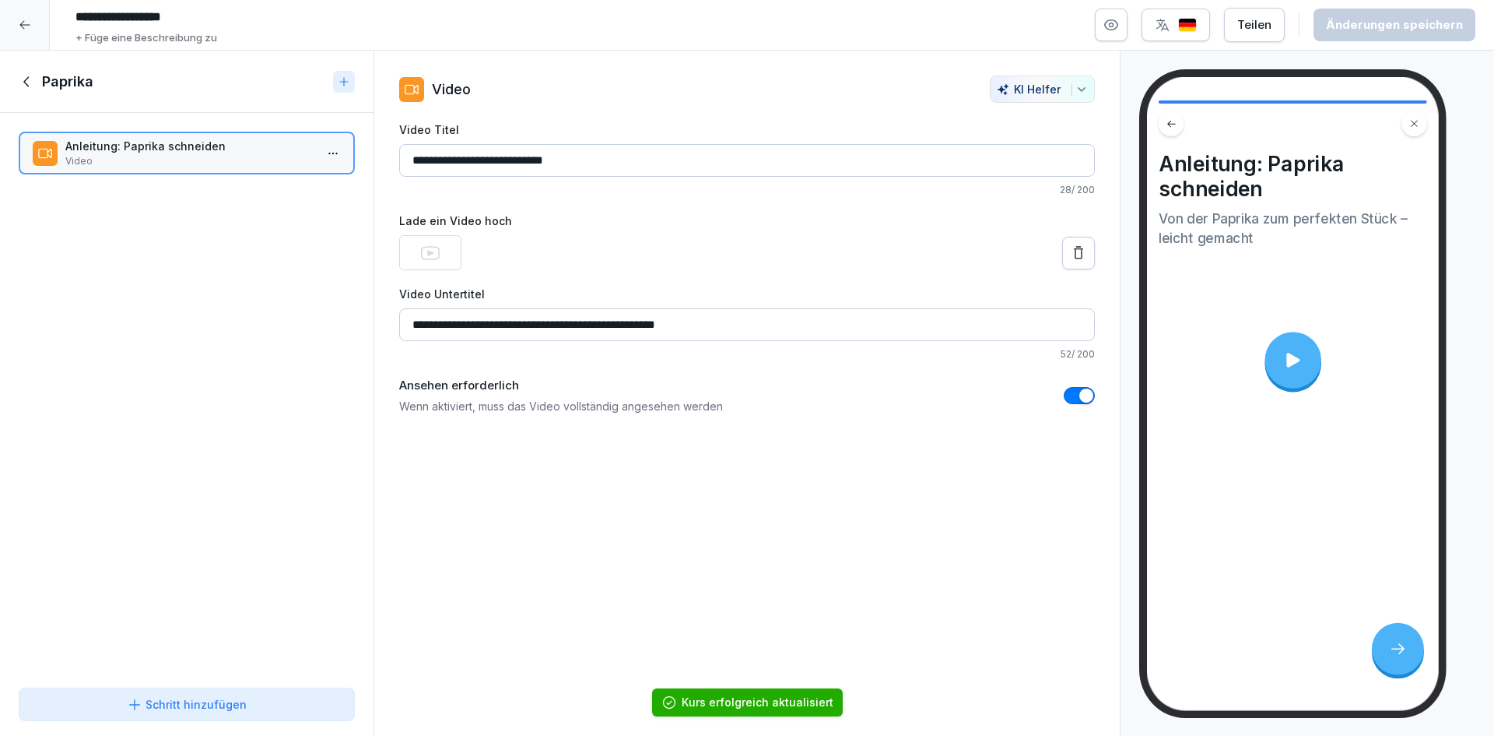
click at [30, 86] on icon at bounding box center [27, 81] width 17 height 17
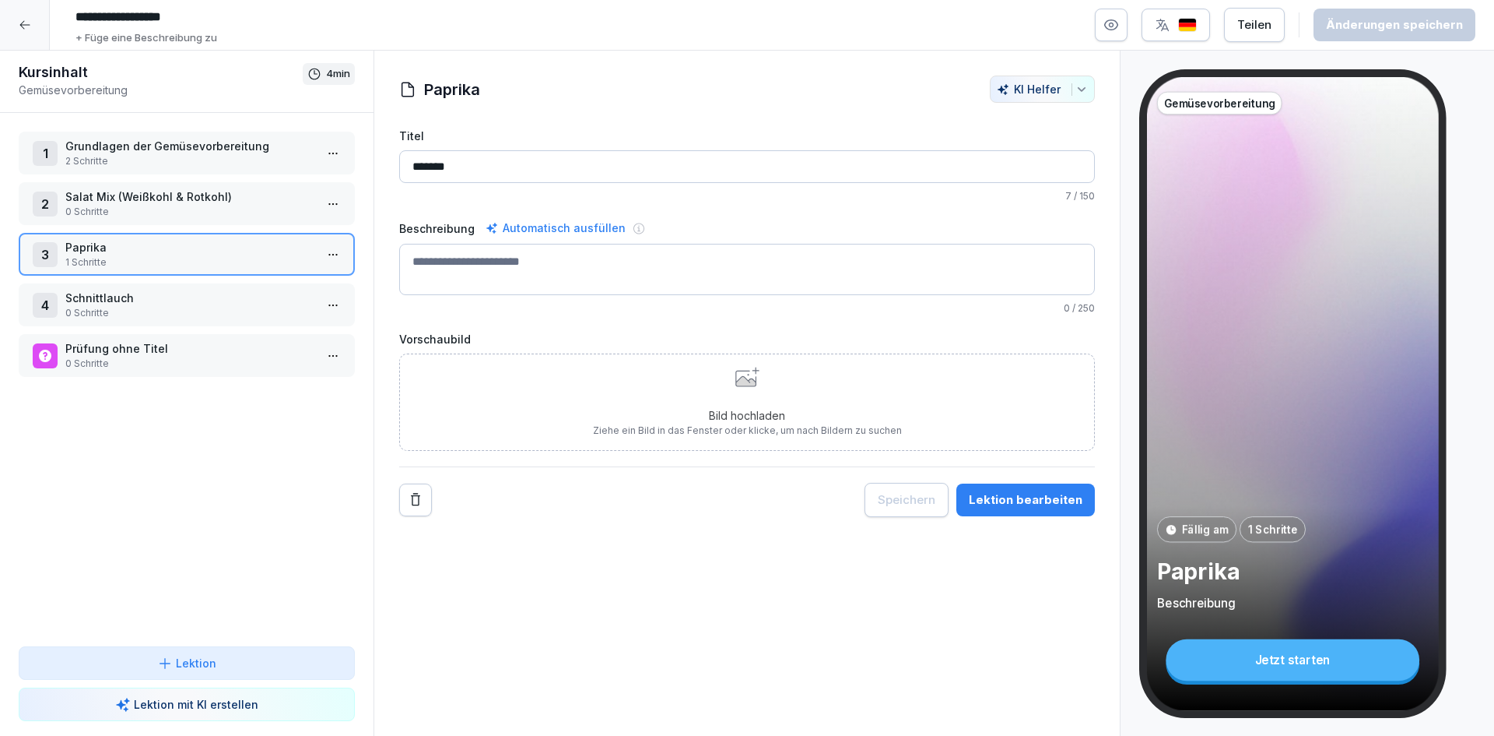
click at [248, 209] on p "0 Schritte" at bounding box center [189, 212] width 249 height 14
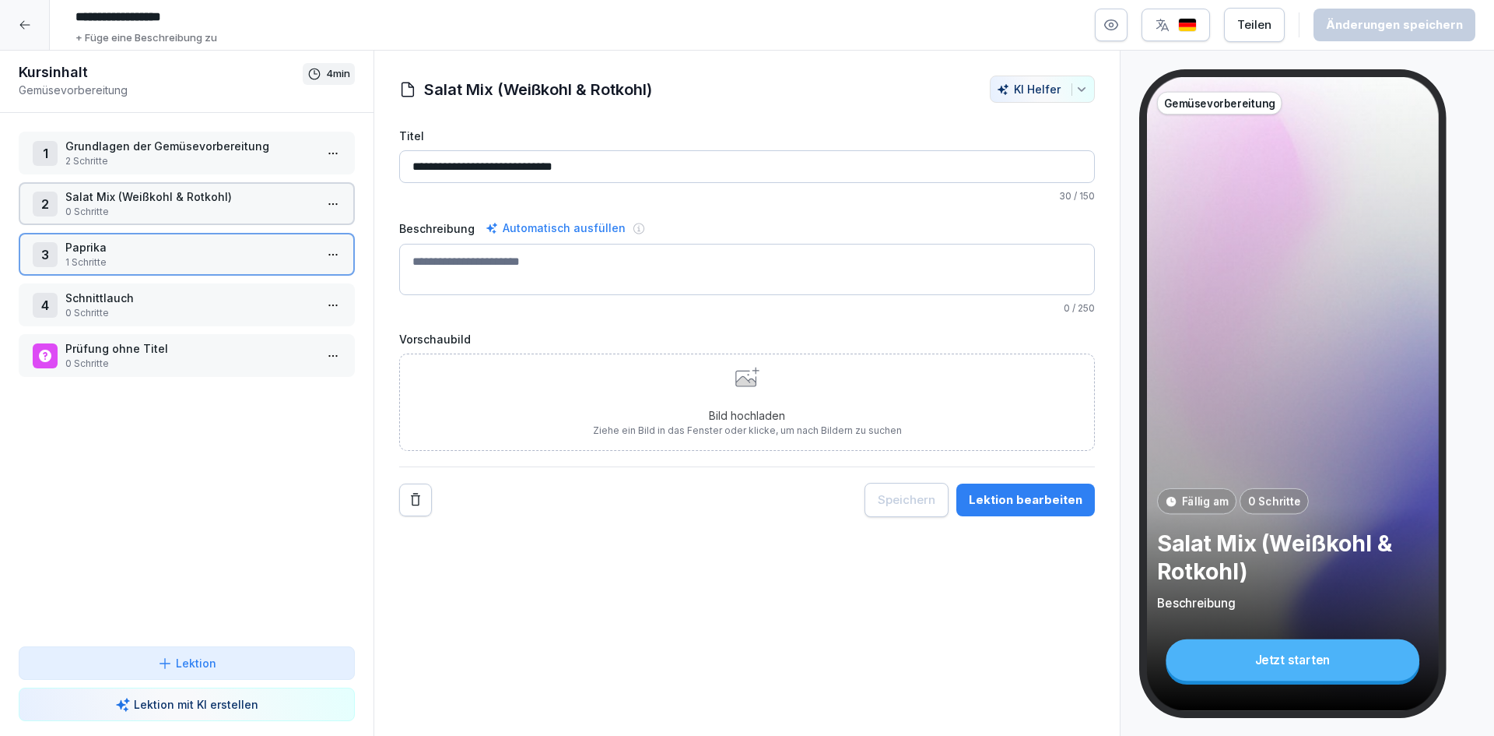
click at [248, 209] on p "0 Schritte" at bounding box center [189, 212] width 249 height 14
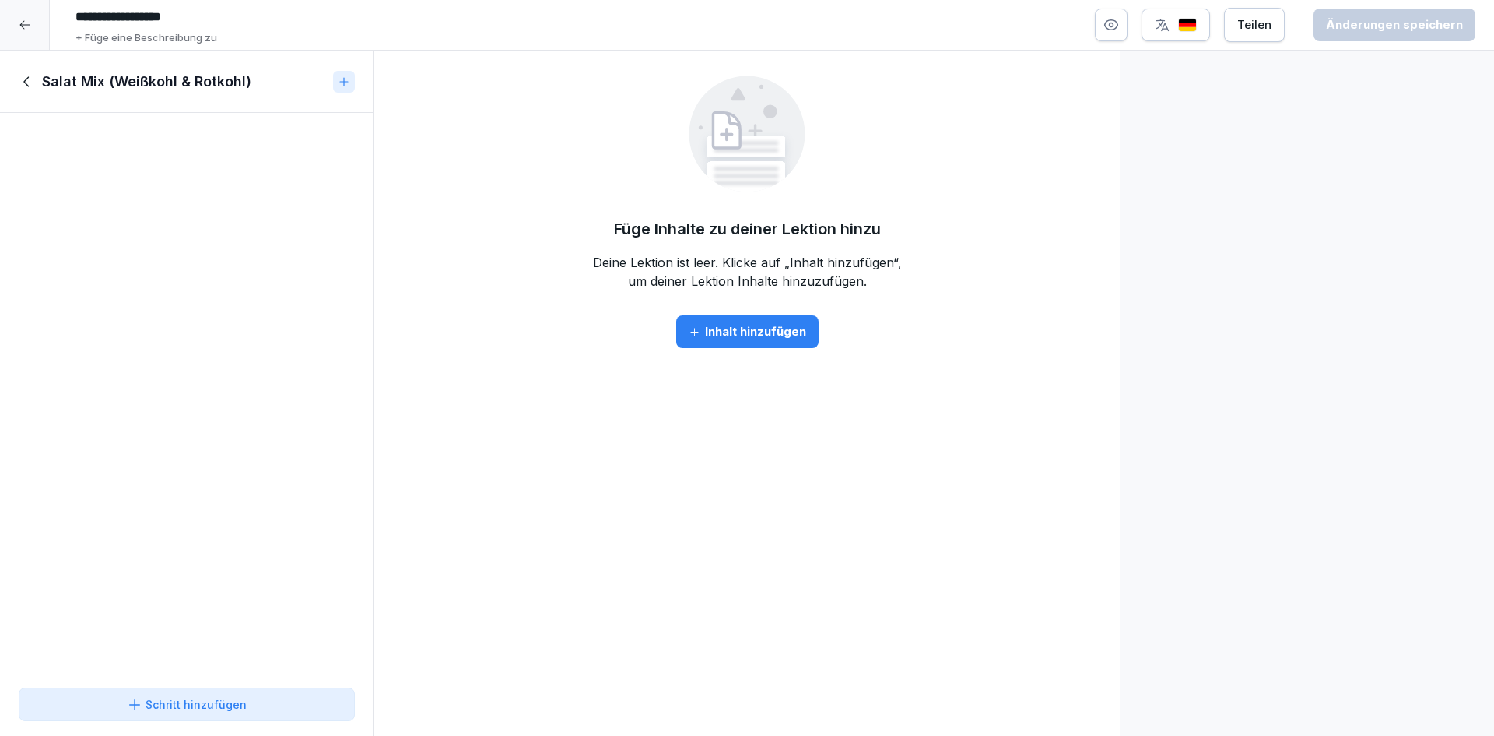
click at [246, 709] on div "Schritt hinzufügen" at bounding box center [187, 704] width 310 height 16
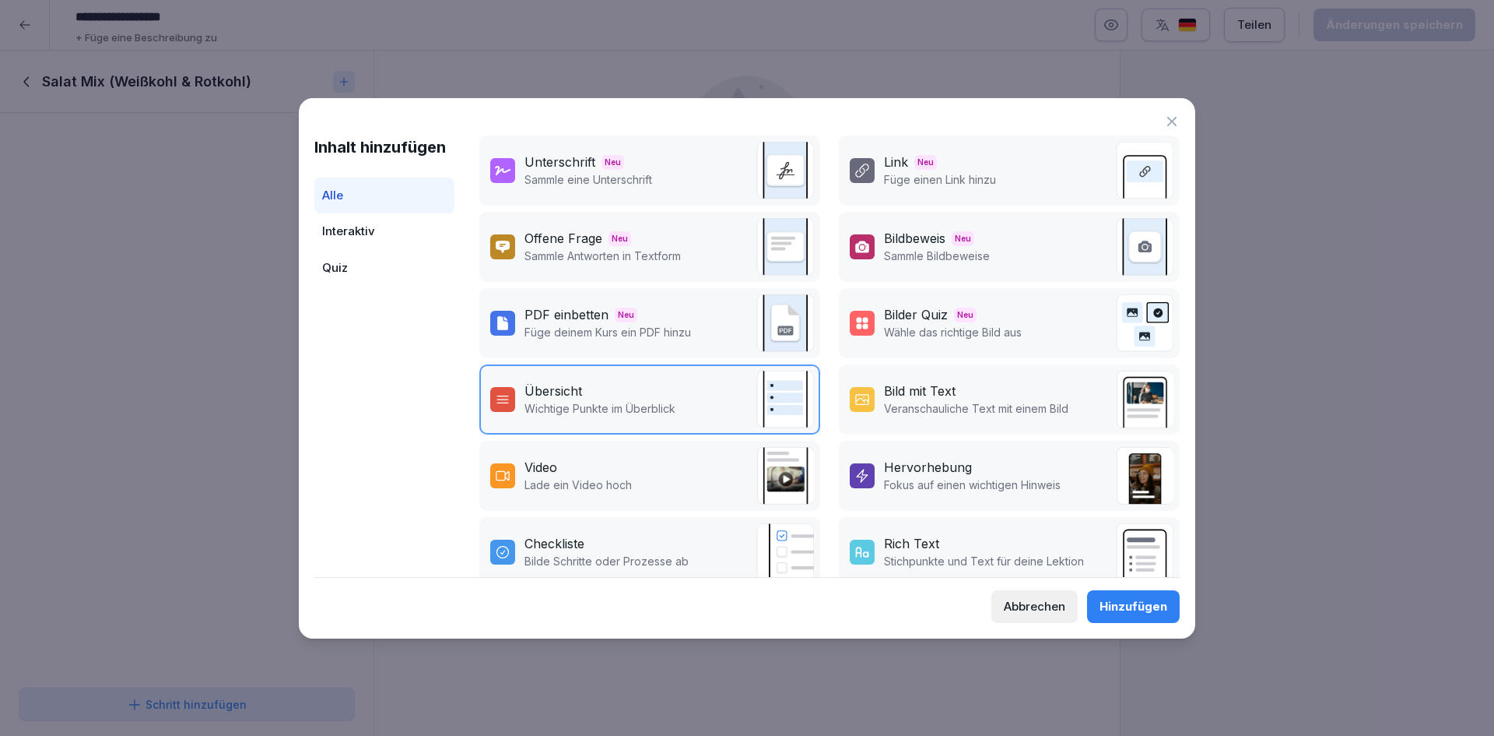
click at [599, 489] on p "Lade ein Video hoch" at bounding box center [578, 484] width 107 height 16
click at [1109, 607] on div "Hinzufügen" at bounding box center [1134, 606] width 68 height 17
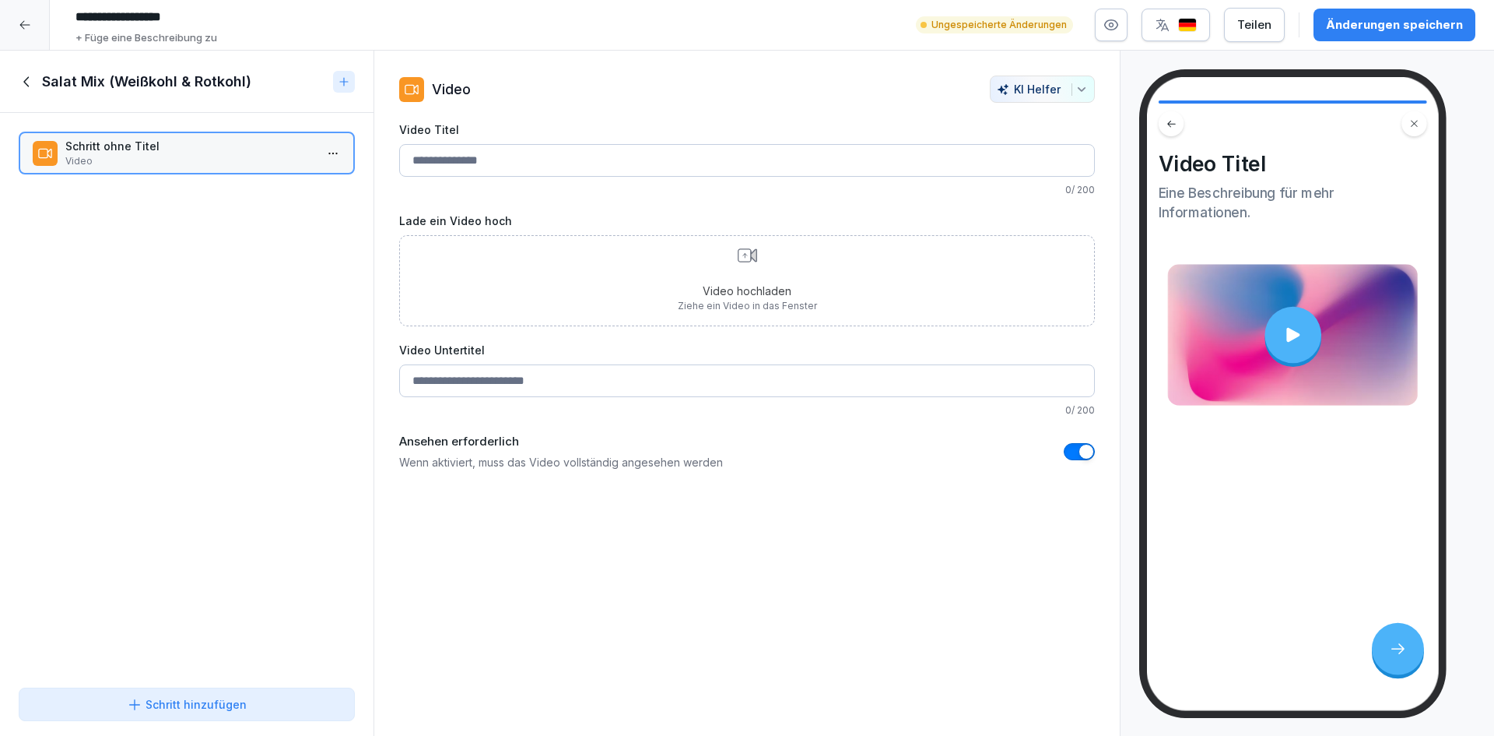
click at [248, 705] on div "Schritt hinzufügen" at bounding box center [187, 704] width 310 height 16
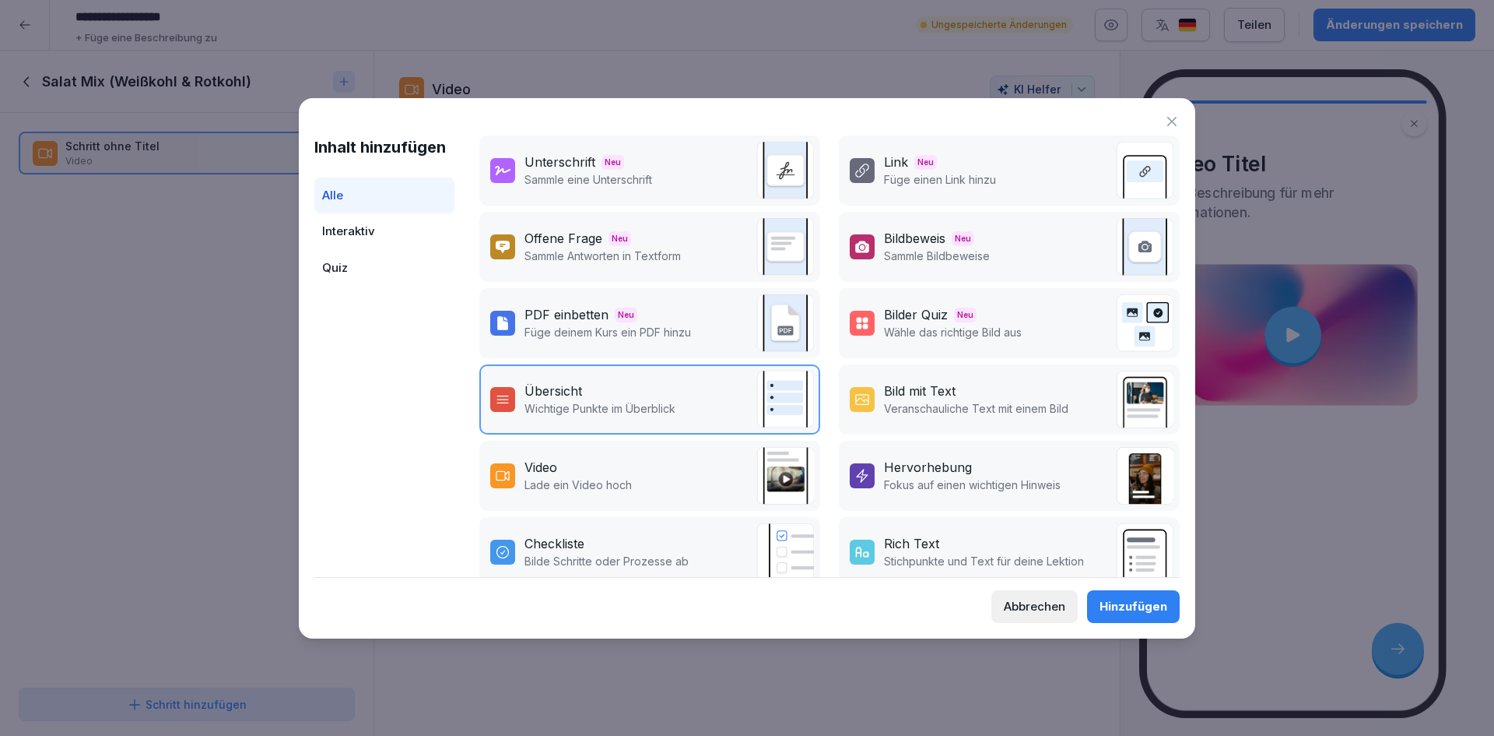
click at [622, 470] on div "Video" at bounding box center [578, 467] width 107 height 19
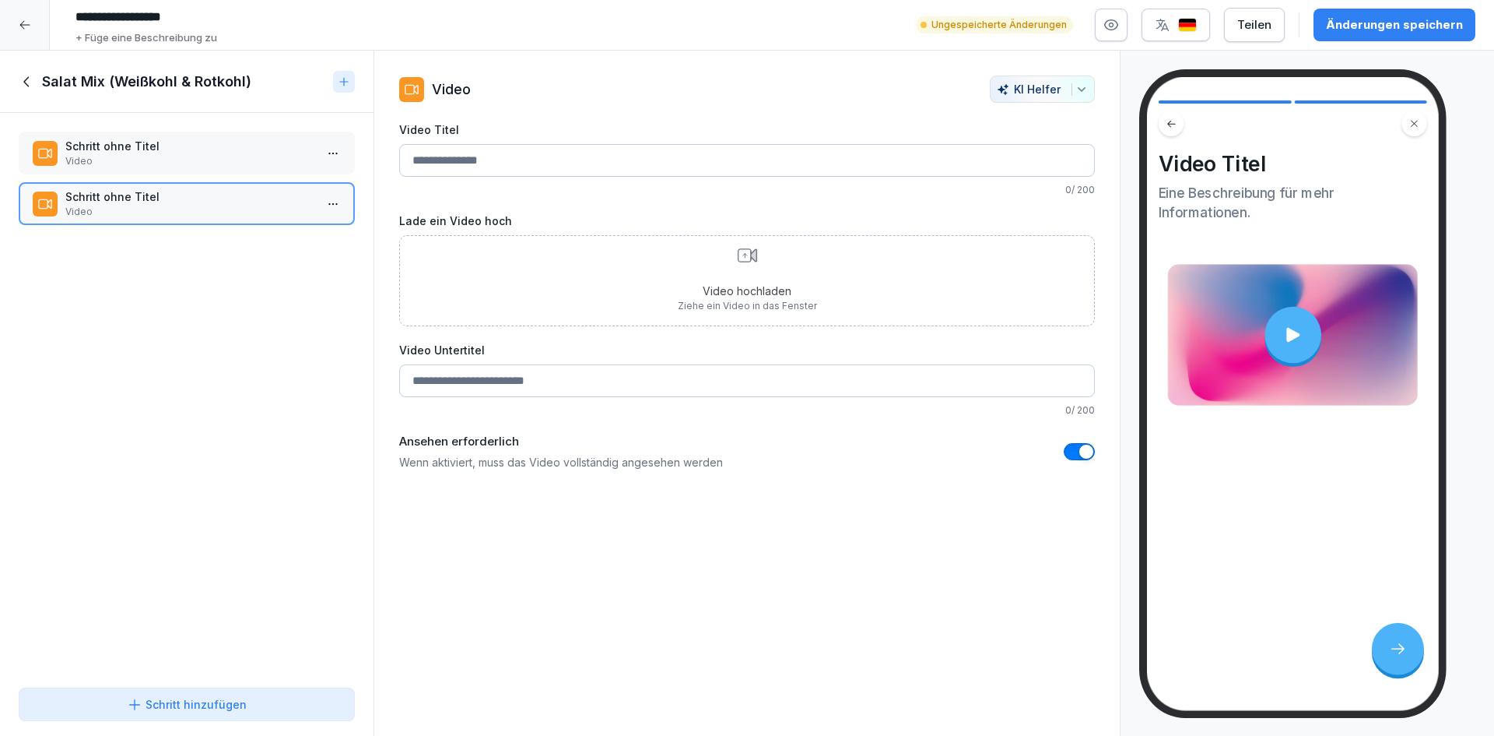
click at [200, 163] on p "Video" at bounding box center [189, 161] width 249 height 14
click at [718, 266] on div "Video hochladen Ziehe ein Video in das Fenster" at bounding box center [747, 280] width 139 height 65
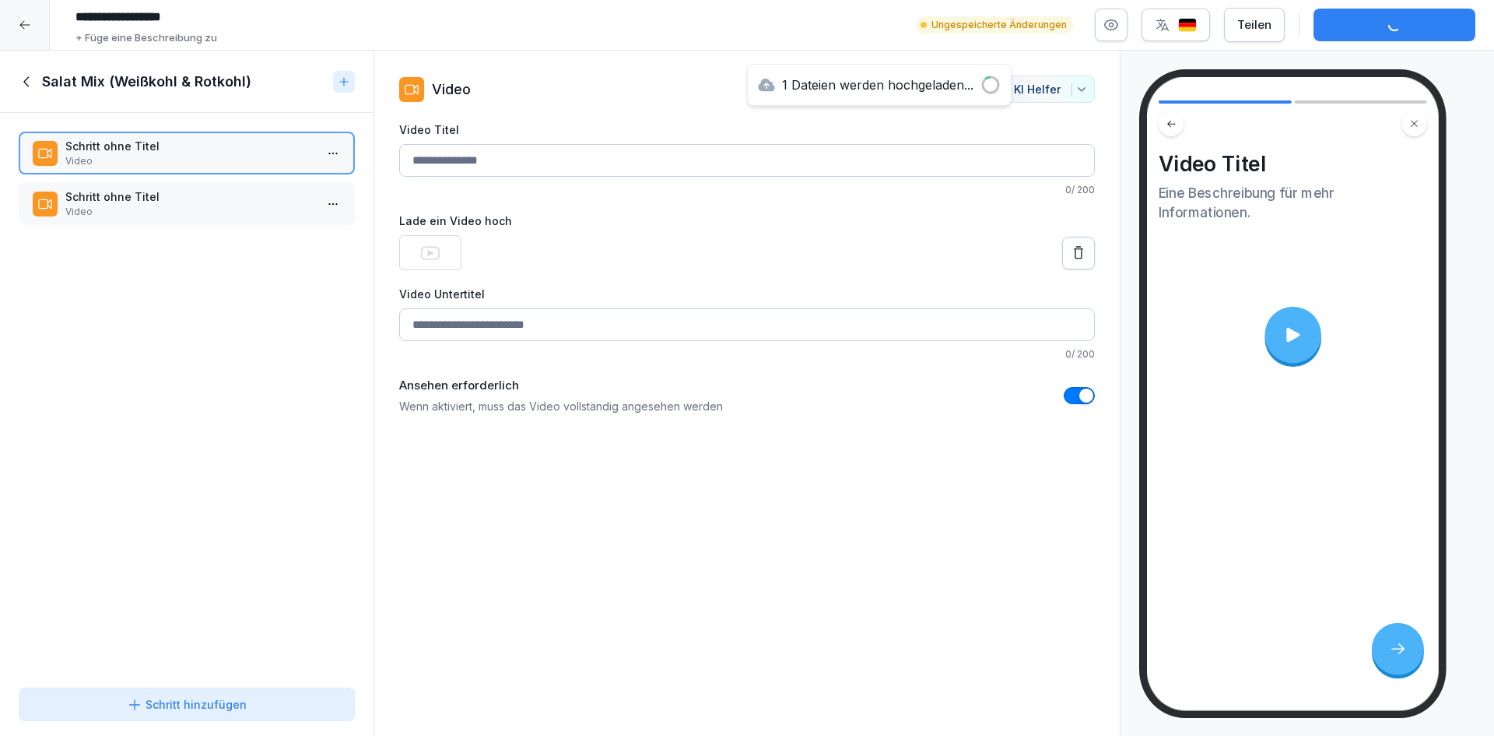
click at [453, 160] on input "Video Titel" at bounding box center [747, 160] width 696 height 33
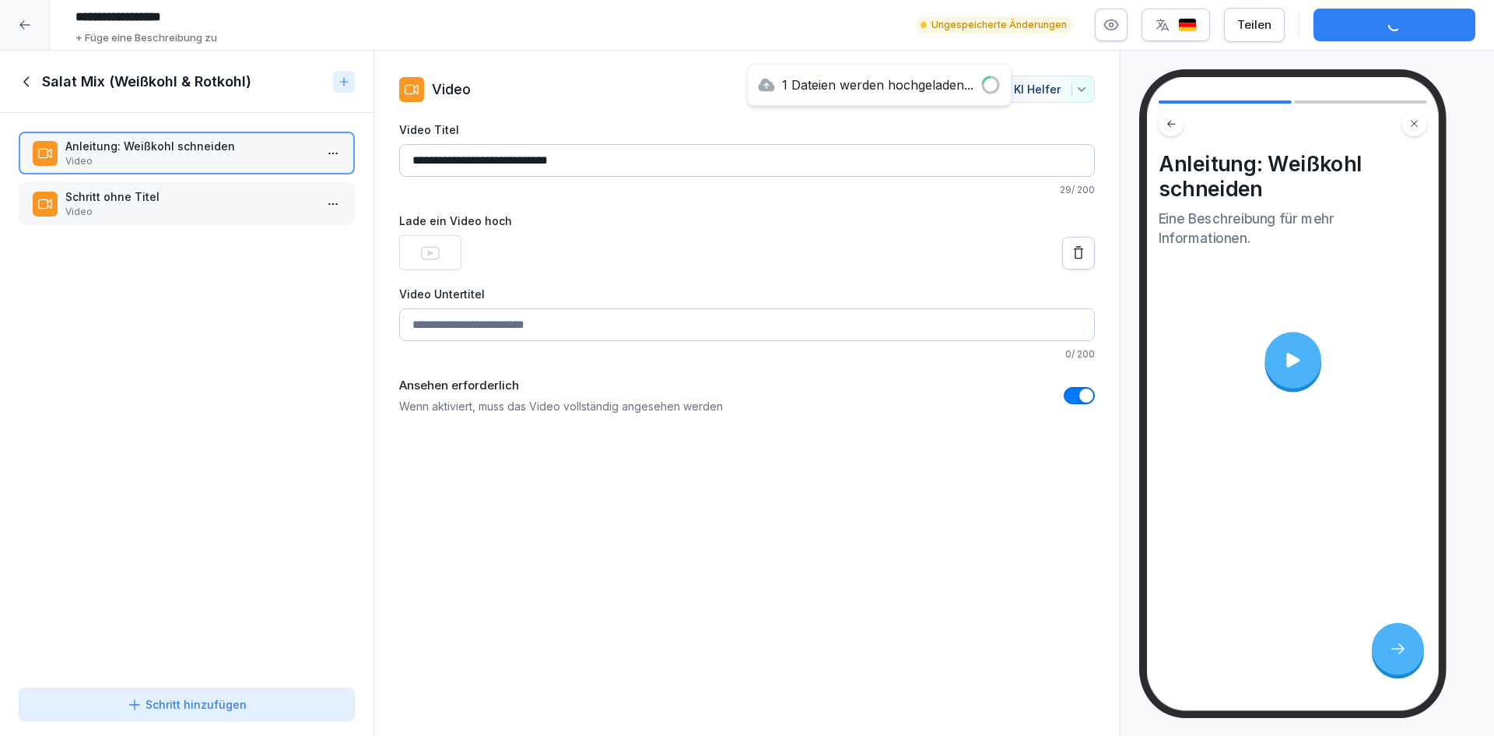
type input "**********"
click at [146, 215] on p "Video" at bounding box center [189, 212] width 249 height 14
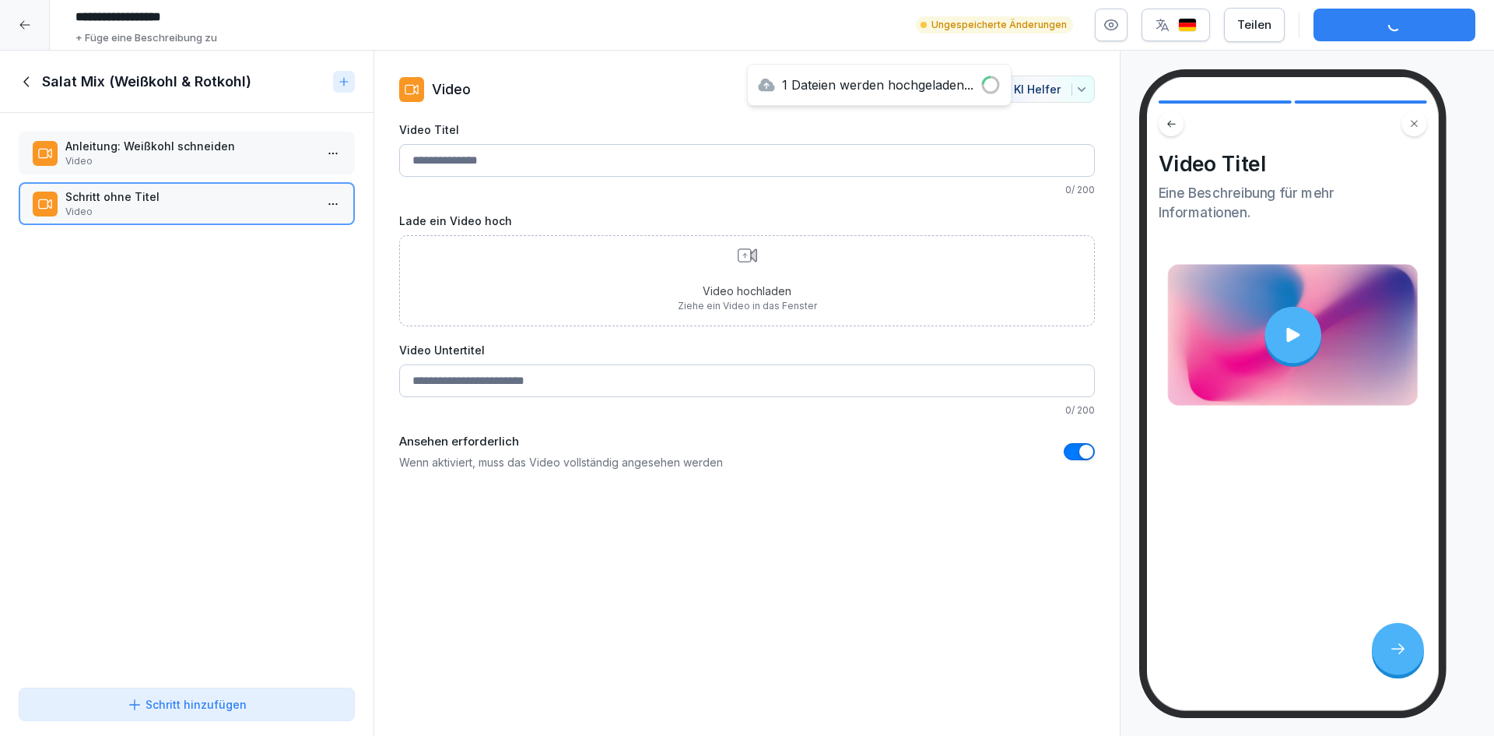
click at [465, 164] on input "Video Titel" at bounding box center [747, 160] width 696 height 33
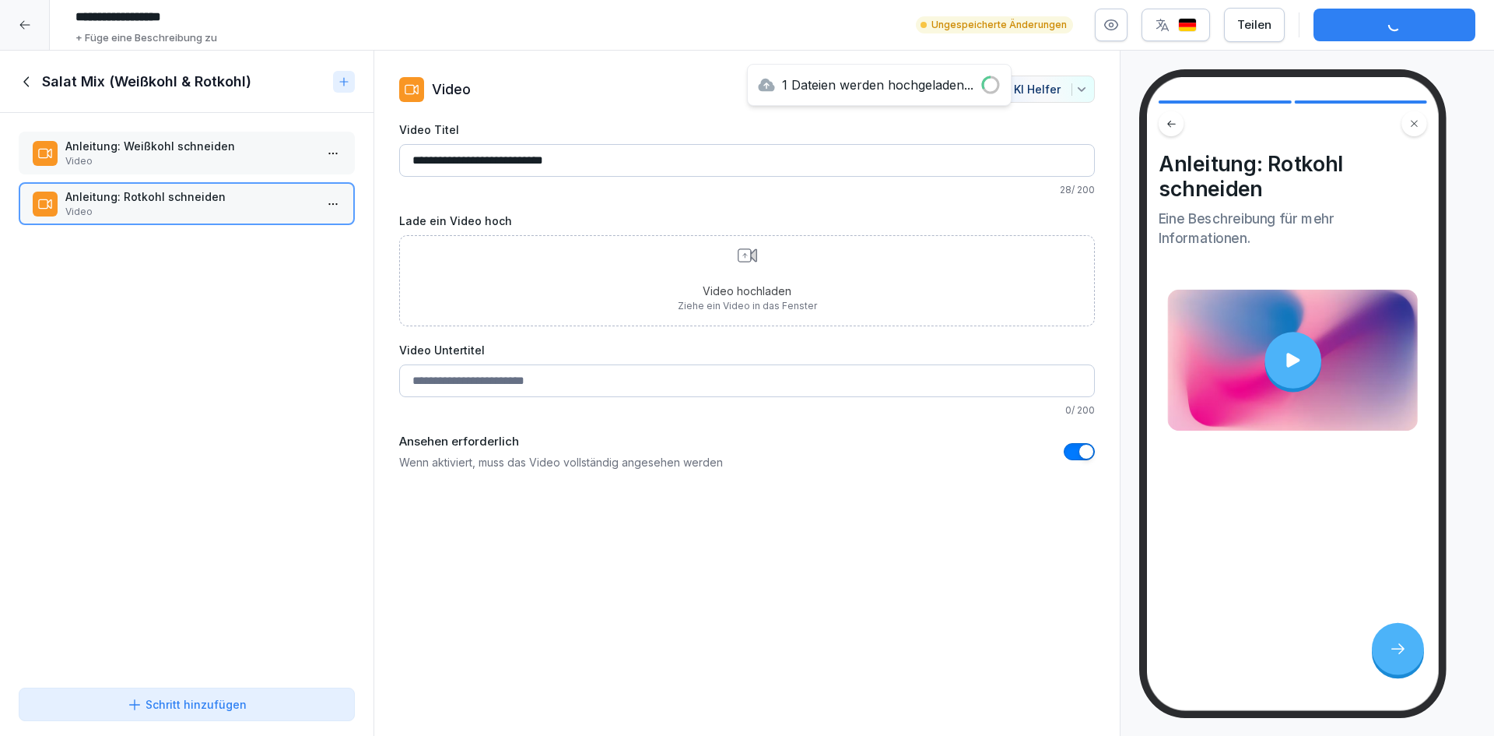
type input "**********"
click at [205, 161] on p "Video" at bounding box center [189, 161] width 249 height 14
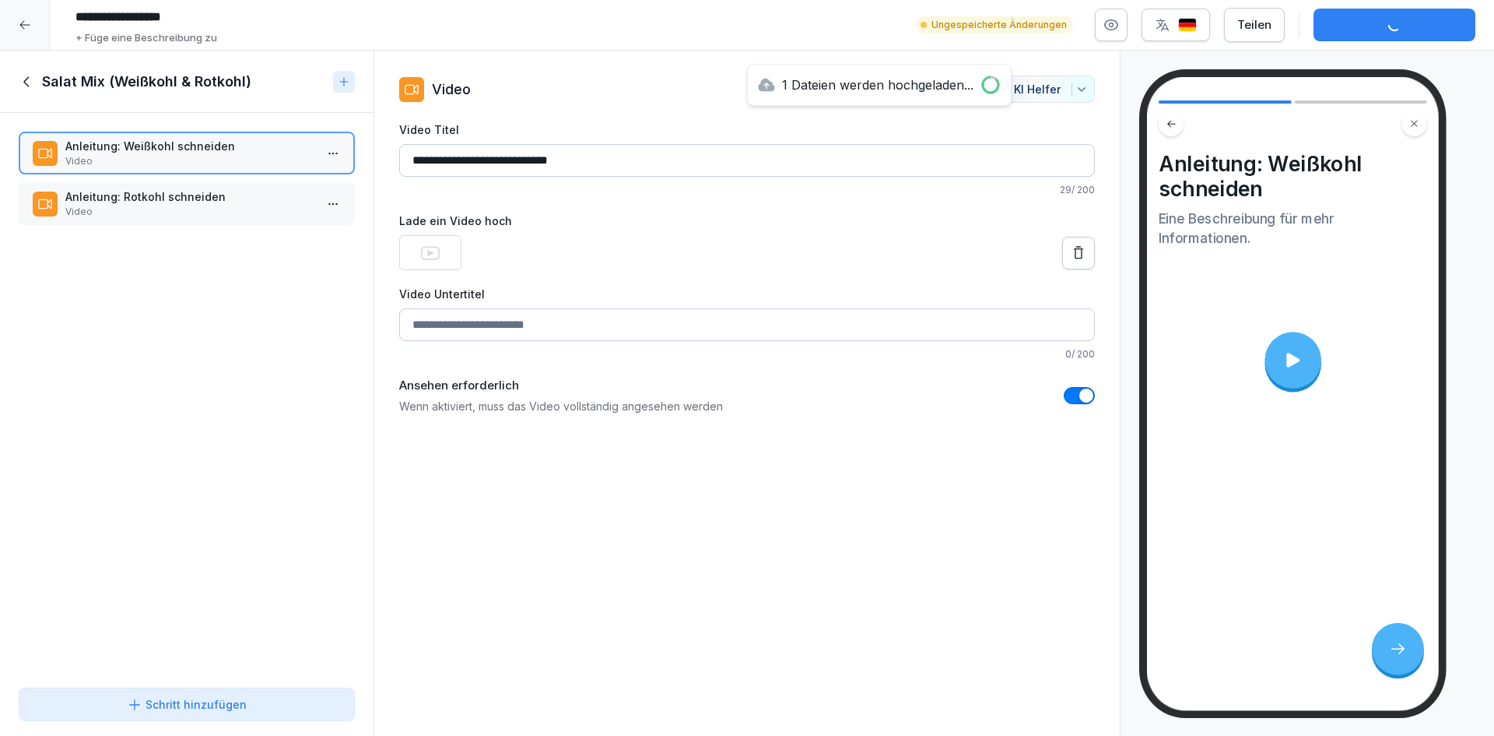
click at [62, 384] on div "Anleitung: Weißkohl schneiden Video Anleitung: Rotkohl schneiden Video To pick …" at bounding box center [187, 397] width 374 height 568
click at [1384, 30] on div "Änderungen speichern" at bounding box center [1394, 24] width 137 height 17
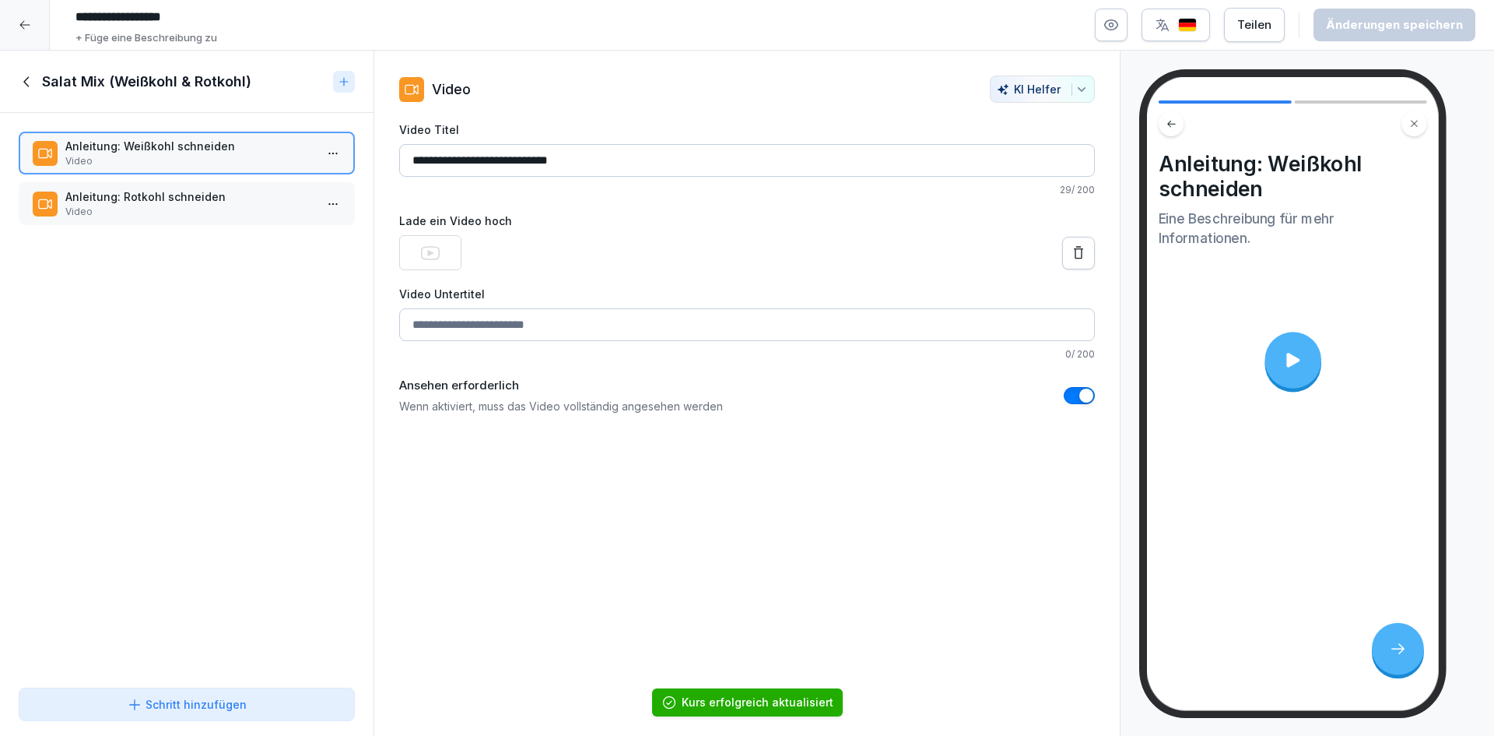
click at [176, 199] on p "Anleitung: Rotkohl schneiden" at bounding box center [189, 196] width 249 height 16
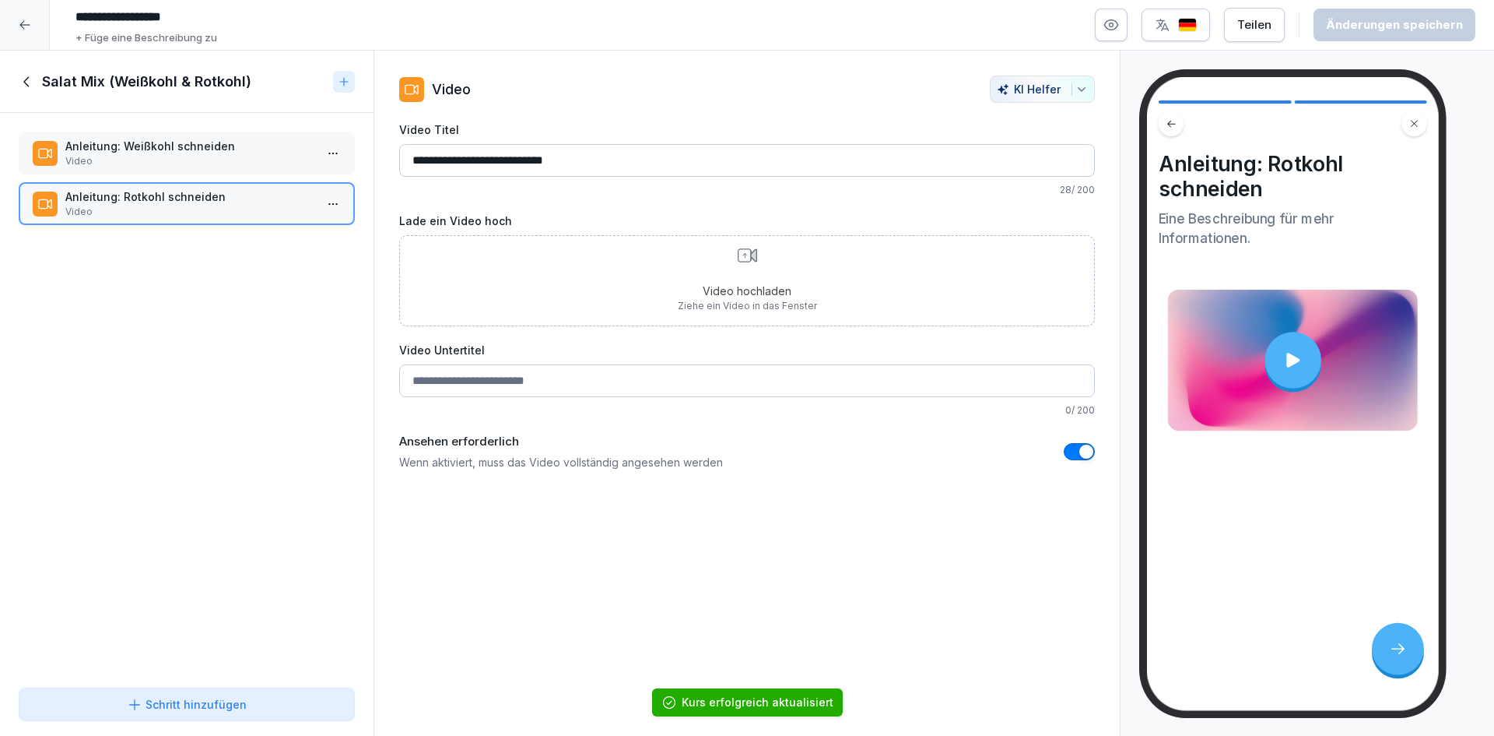
click at [825, 303] on div "Video hochladen Ziehe ein Video in das Fenster" at bounding box center [747, 280] width 696 height 91
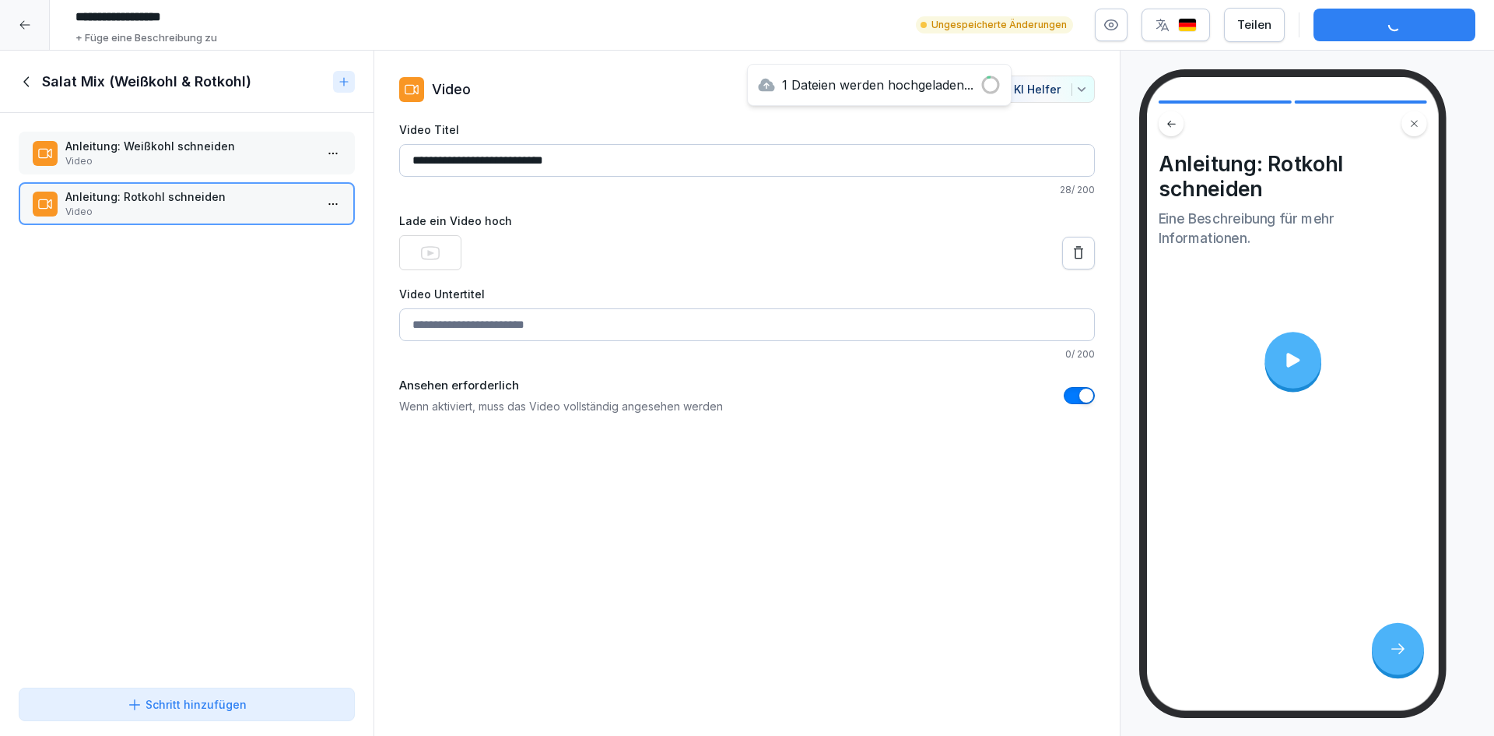
click at [193, 378] on div "Anleitung: Weißkohl schneiden Video Anleitung: Rotkohl schneiden Video To pick …" at bounding box center [187, 397] width 374 height 568
click at [221, 697] on div "Schritt hinzufügen" at bounding box center [187, 704] width 120 height 16
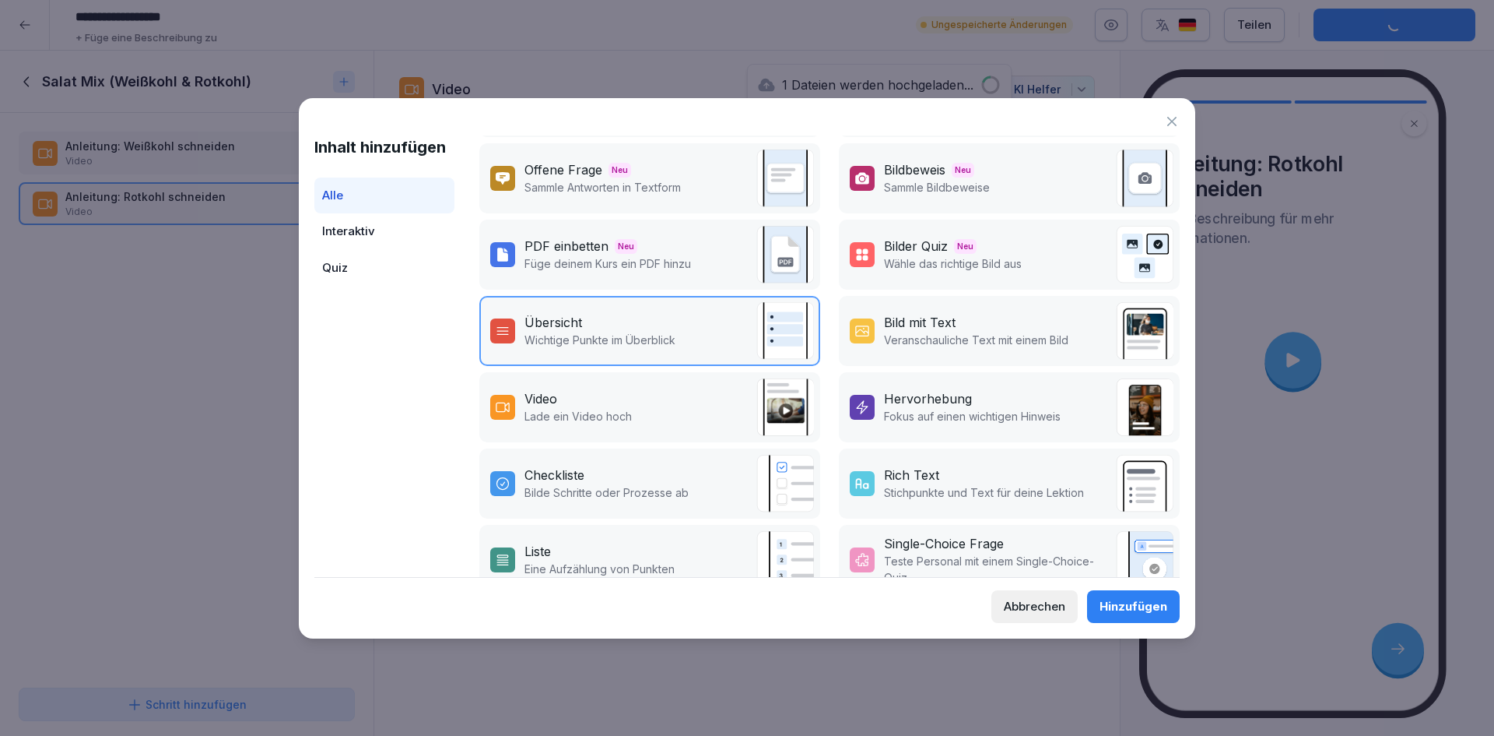
scroll to position [156, 0]
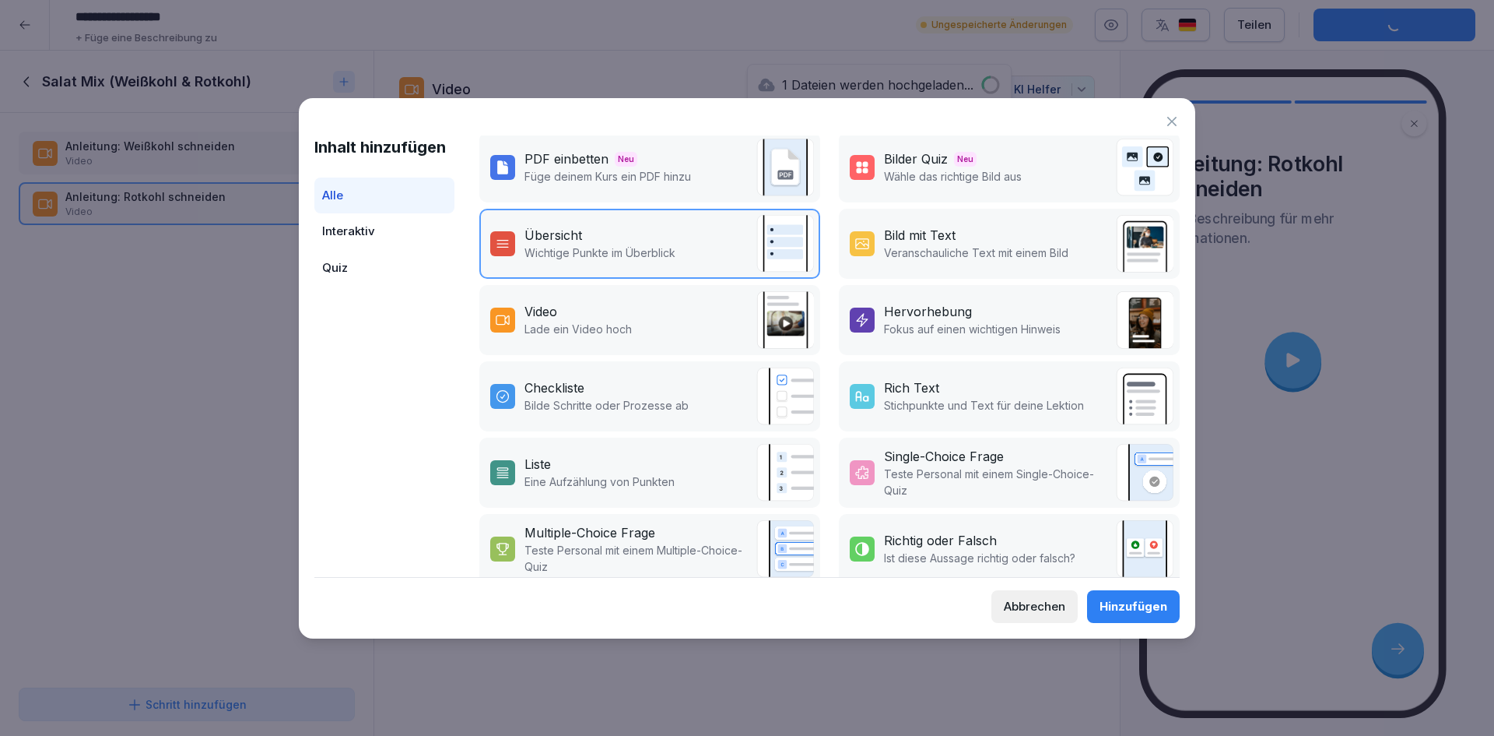
click at [666, 400] on p "Bilde Schritte oder Prozesse ab" at bounding box center [607, 405] width 164 height 16
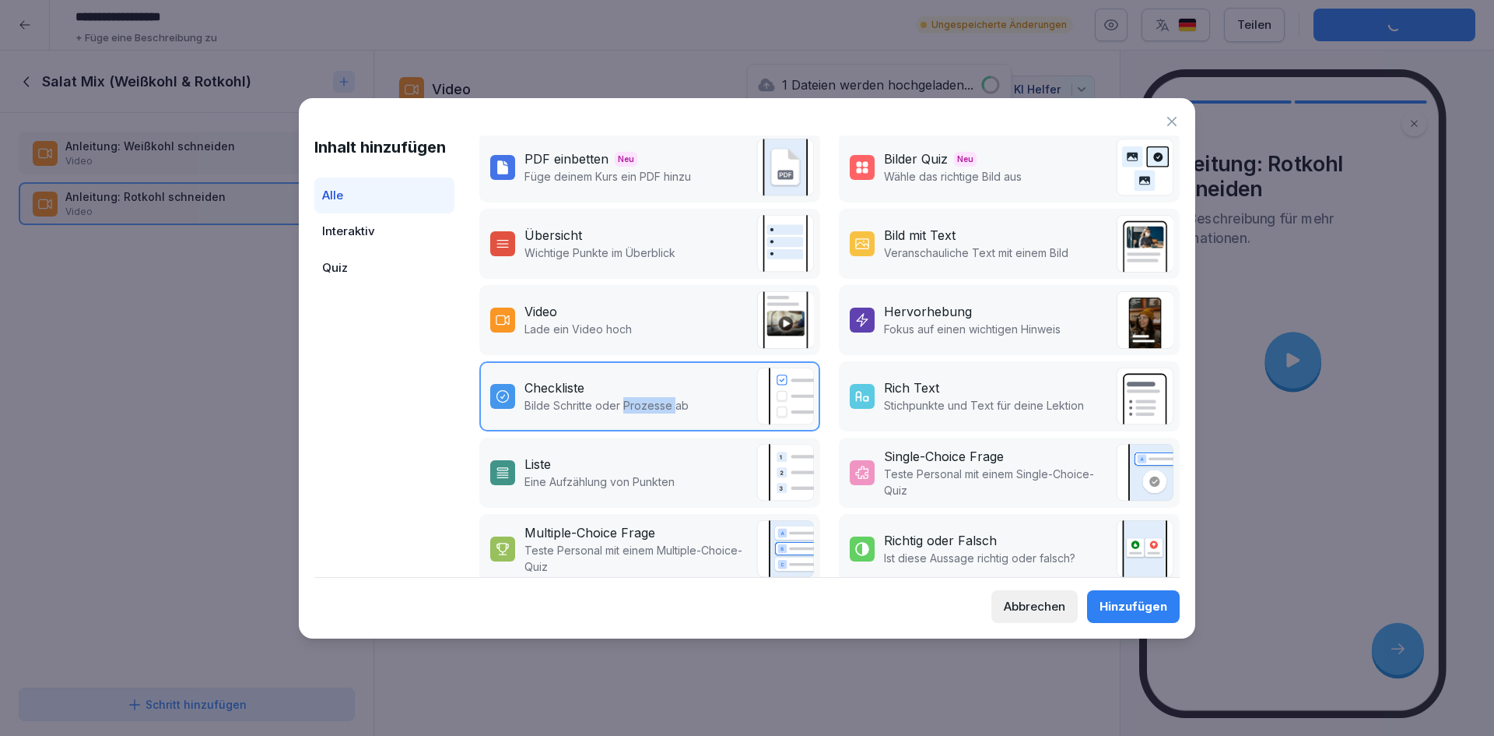
click at [666, 400] on p "Bilde Schritte oder Prozesse ab" at bounding box center [607, 405] width 164 height 16
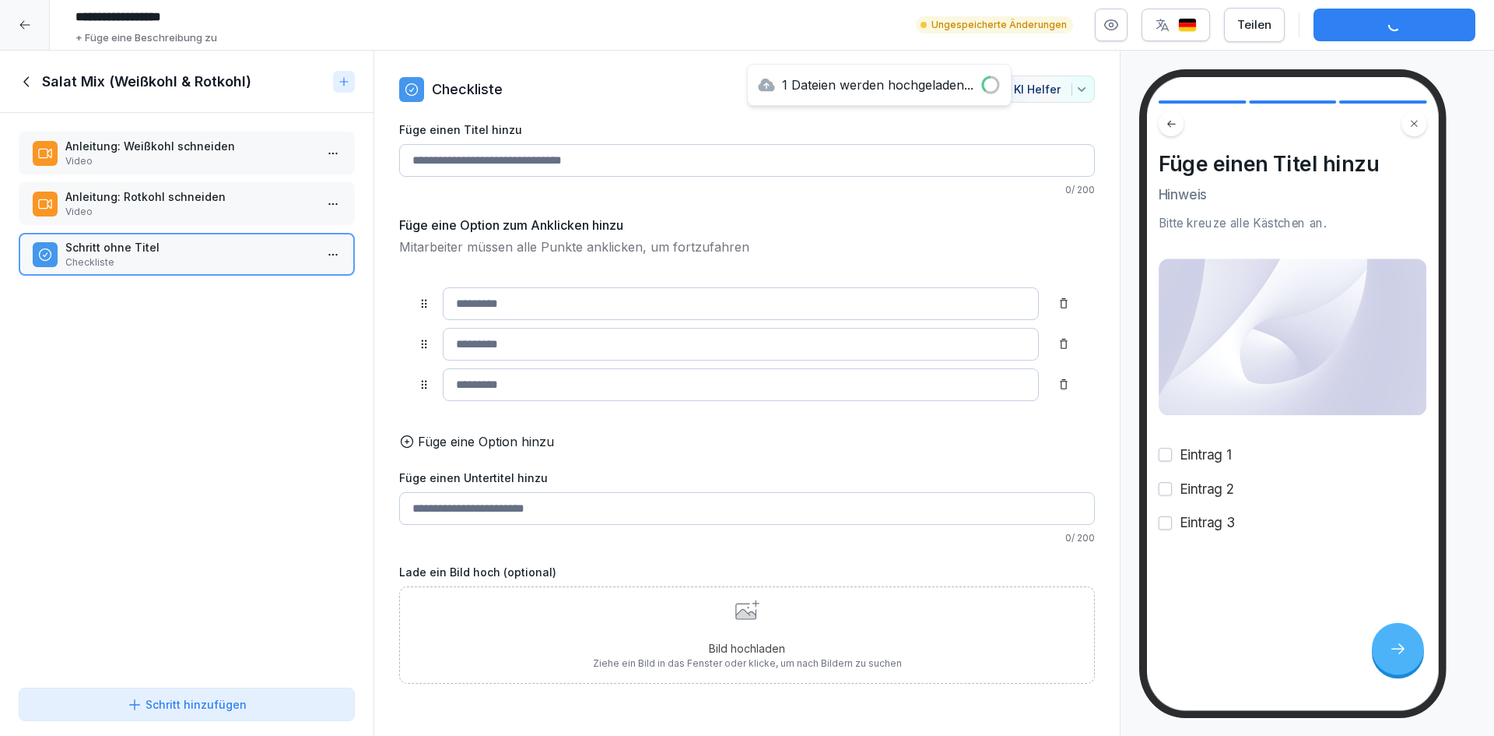
click at [584, 156] on input "Füge einen Titel hinzu" at bounding box center [747, 160] width 696 height 33
type input "**********"
click at [184, 458] on div "Anleitung: Weißkohl schneiden Video Anleitung: Rotkohl schneiden Video Anleitun…" at bounding box center [187, 397] width 374 height 568
click at [196, 223] on div "Anleitung: Rotkohl schneiden Video" at bounding box center [187, 203] width 336 height 43
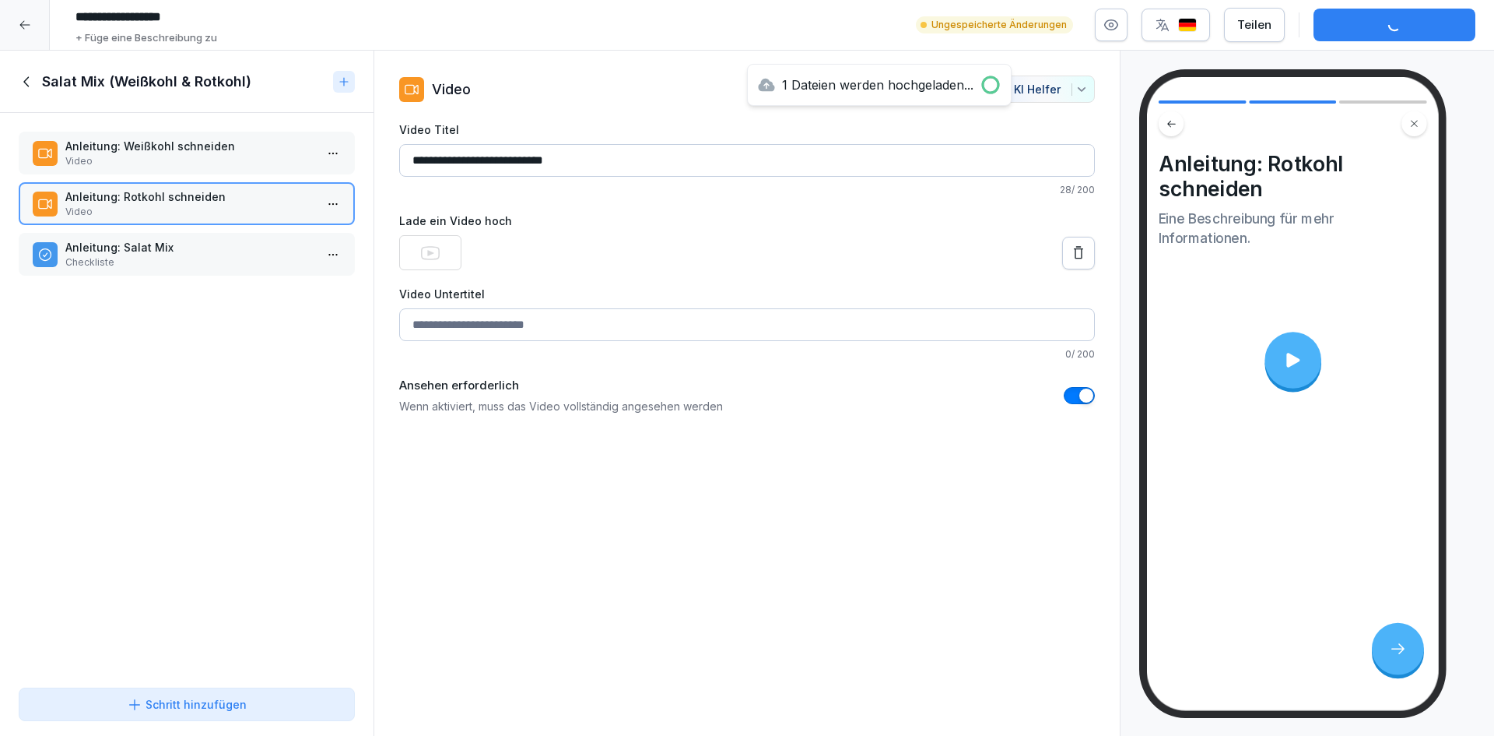
click at [193, 265] on p "Checkliste" at bounding box center [189, 262] width 249 height 14
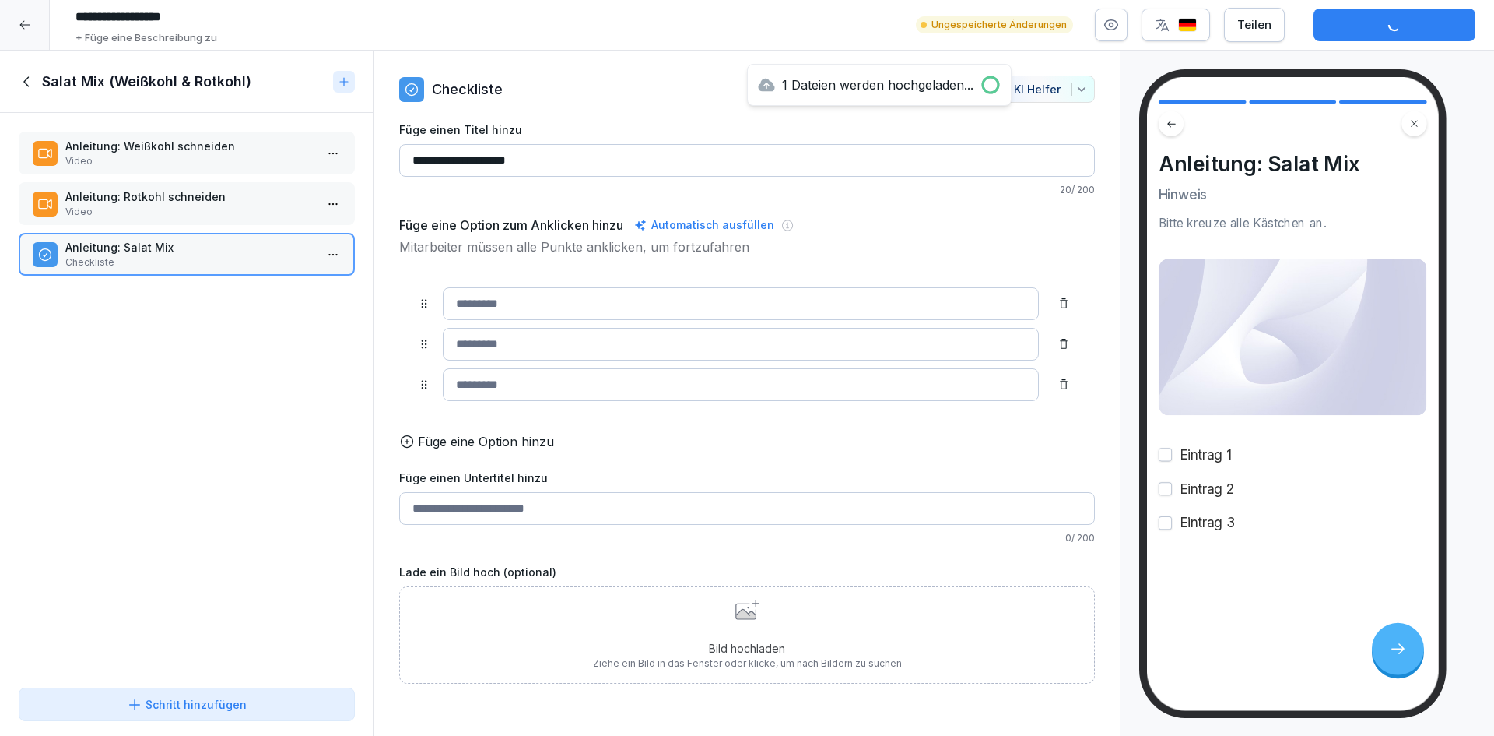
click at [616, 168] on input "**********" at bounding box center [747, 160] width 696 height 33
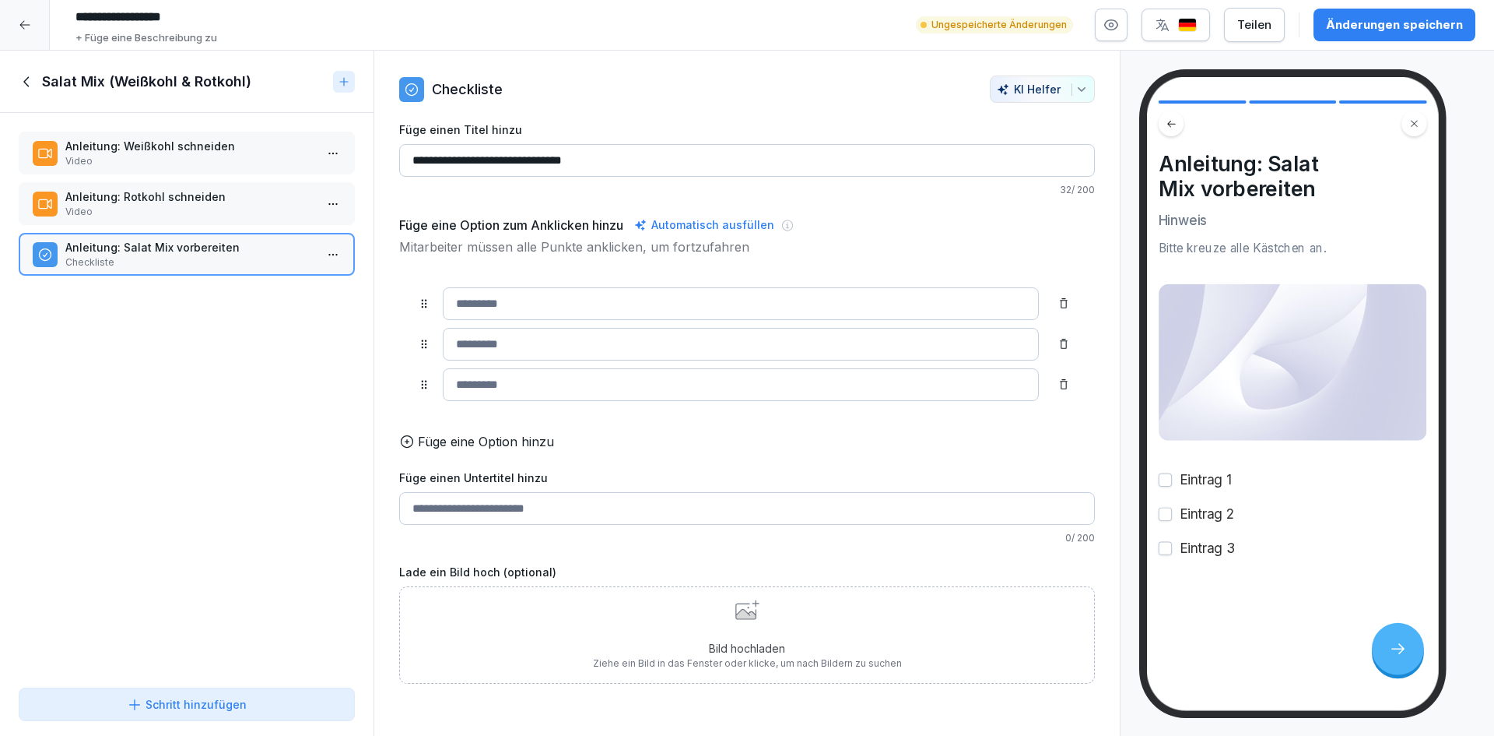
type input "**********"
drag, startPoint x: 130, startPoint y: 493, endPoint x: 146, endPoint y: 323, distance: 170.5
click at [131, 492] on div "Anleitung: Weißkohl schneiden Video Anleitung: Rotkohl schneiden Video Anleitun…" at bounding box center [187, 397] width 374 height 568
click at [216, 208] on p "Video" at bounding box center [189, 212] width 249 height 14
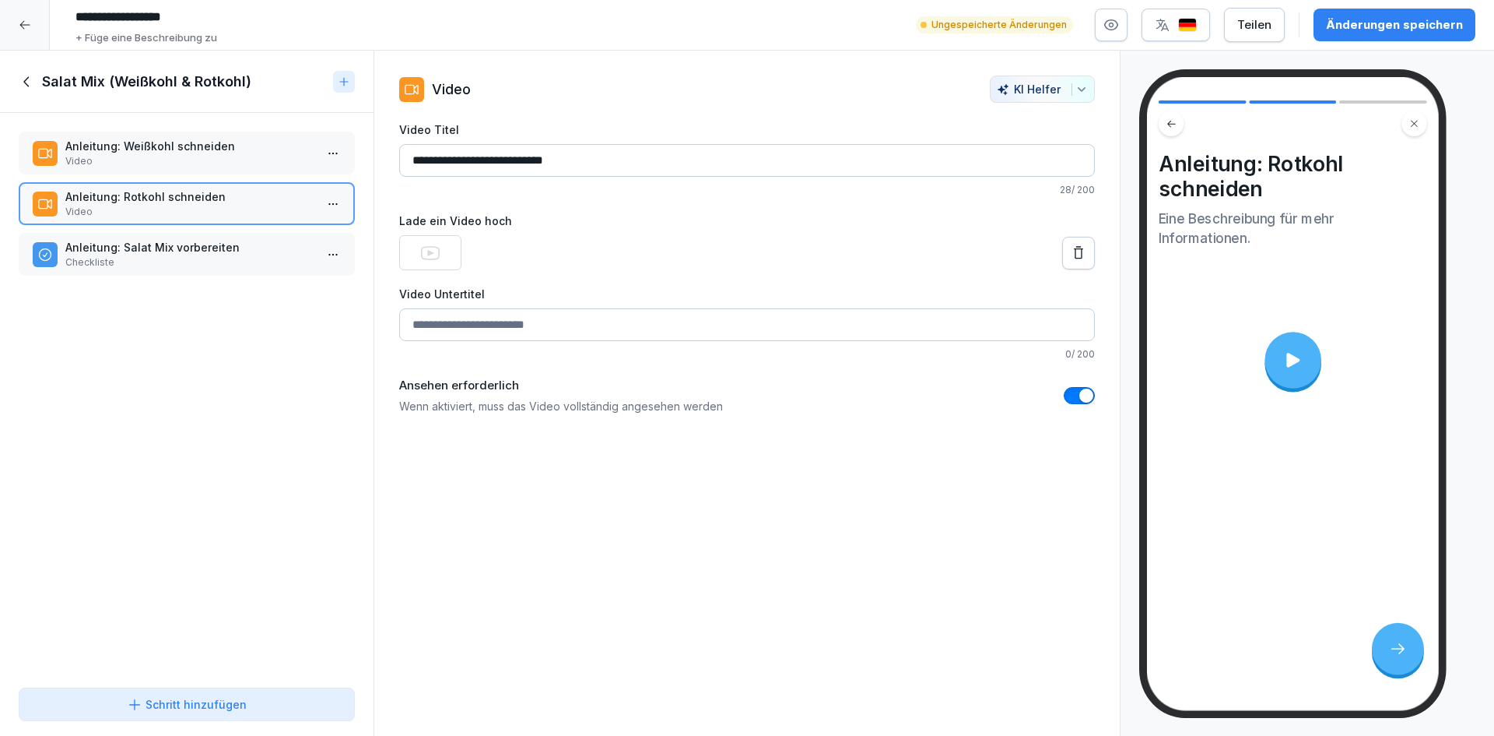
click at [1357, 28] on div "Änderungen speichern" at bounding box center [1394, 24] width 137 height 17
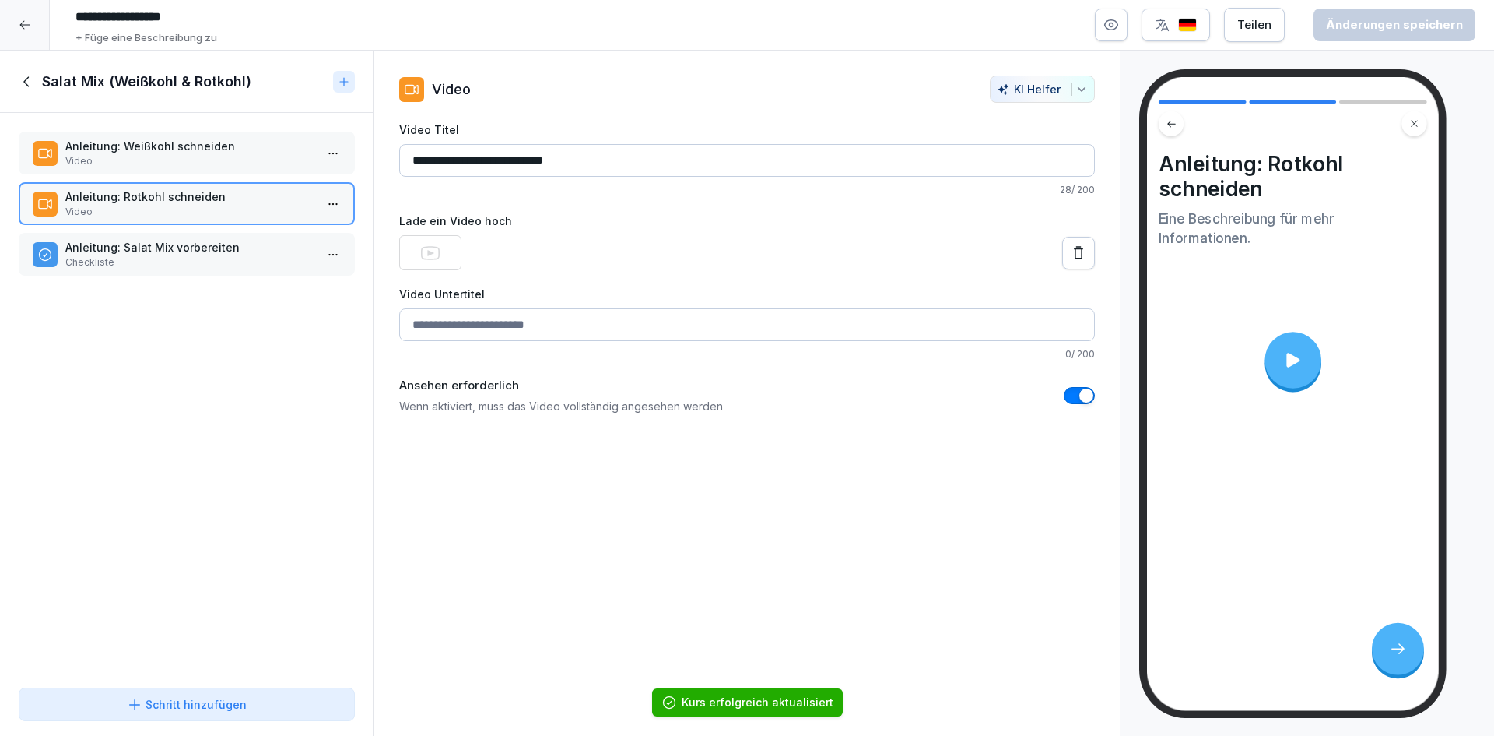
click at [123, 419] on div "Anleitung: Weißkohl schneiden Video Anleitung: Rotkohl schneiden Video Anleitun…" at bounding box center [187, 397] width 374 height 568
